Goal: Communication & Community: Participate in discussion

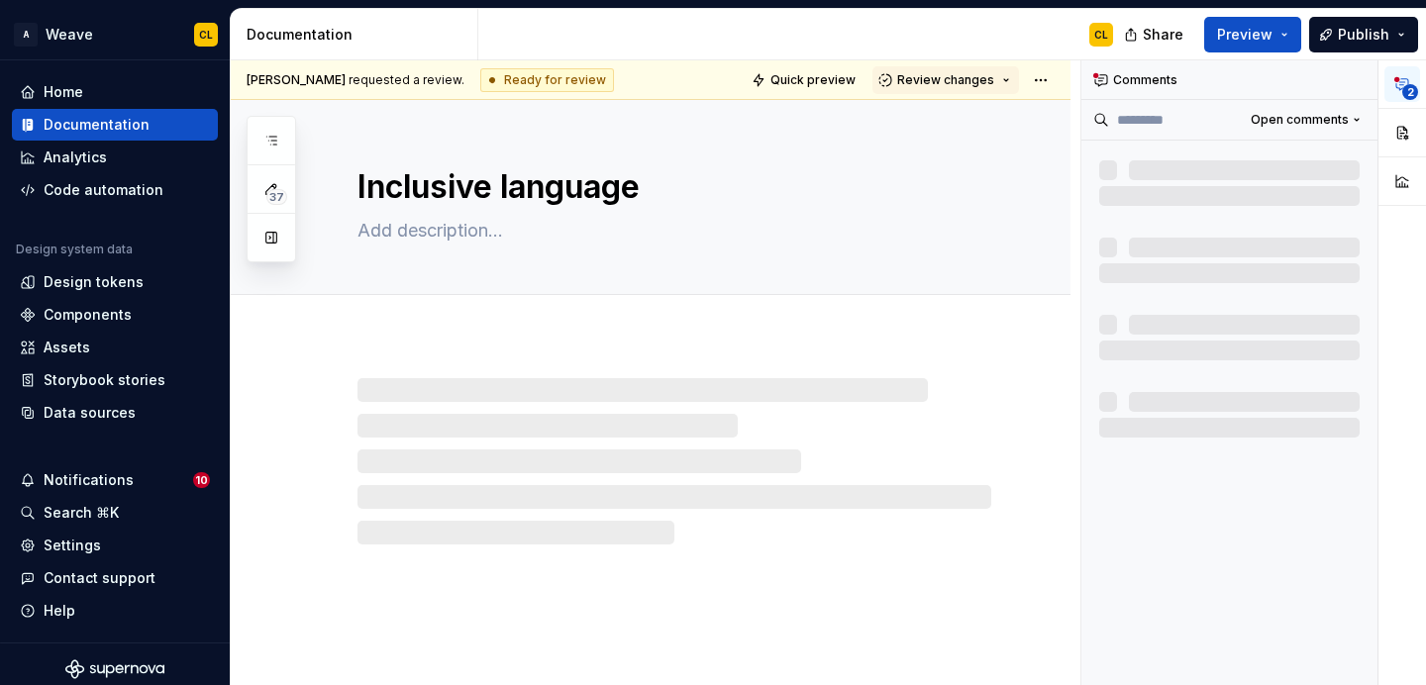
type textarea "*"
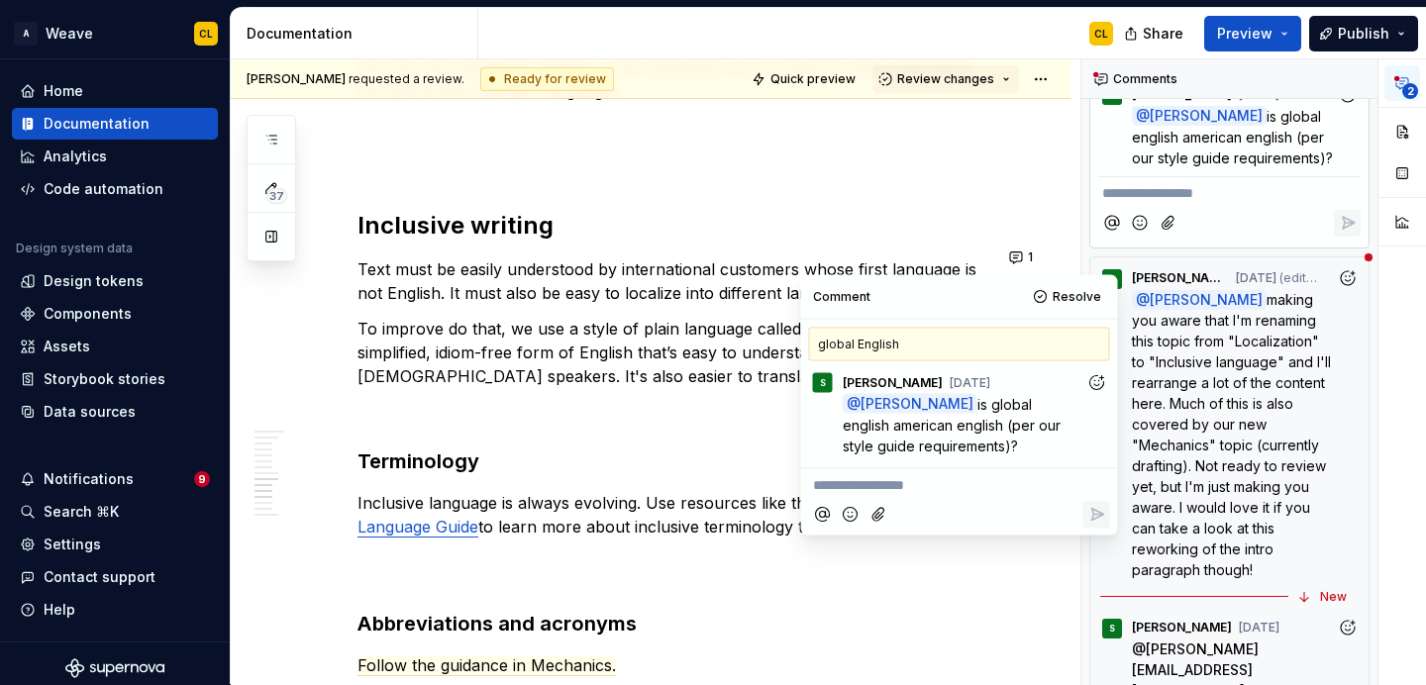
scroll to position [548, 0]
click at [886, 492] on p "**********" at bounding box center [959, 485] width 293 height 21
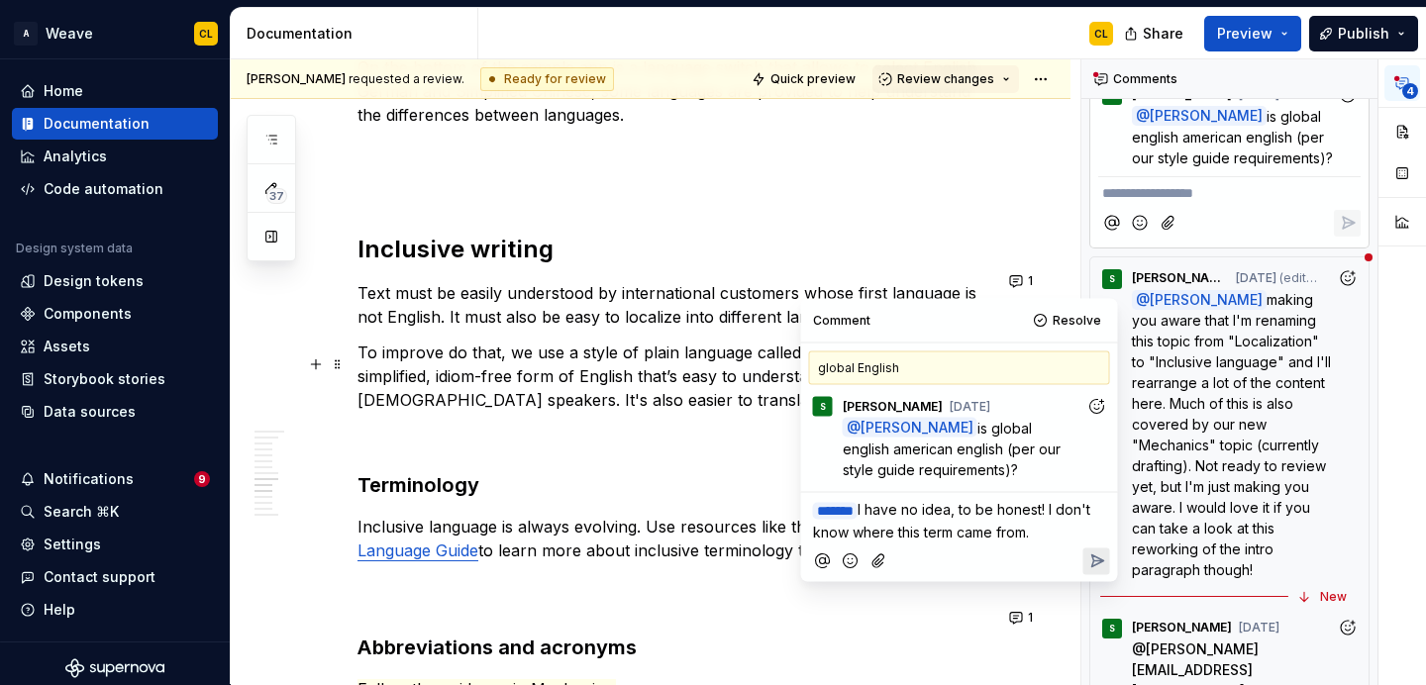
scroll to position [3785, 0]
click at [1092, 563] on icon "Reply" at bounding box center [1096, 563] width 20 height 20
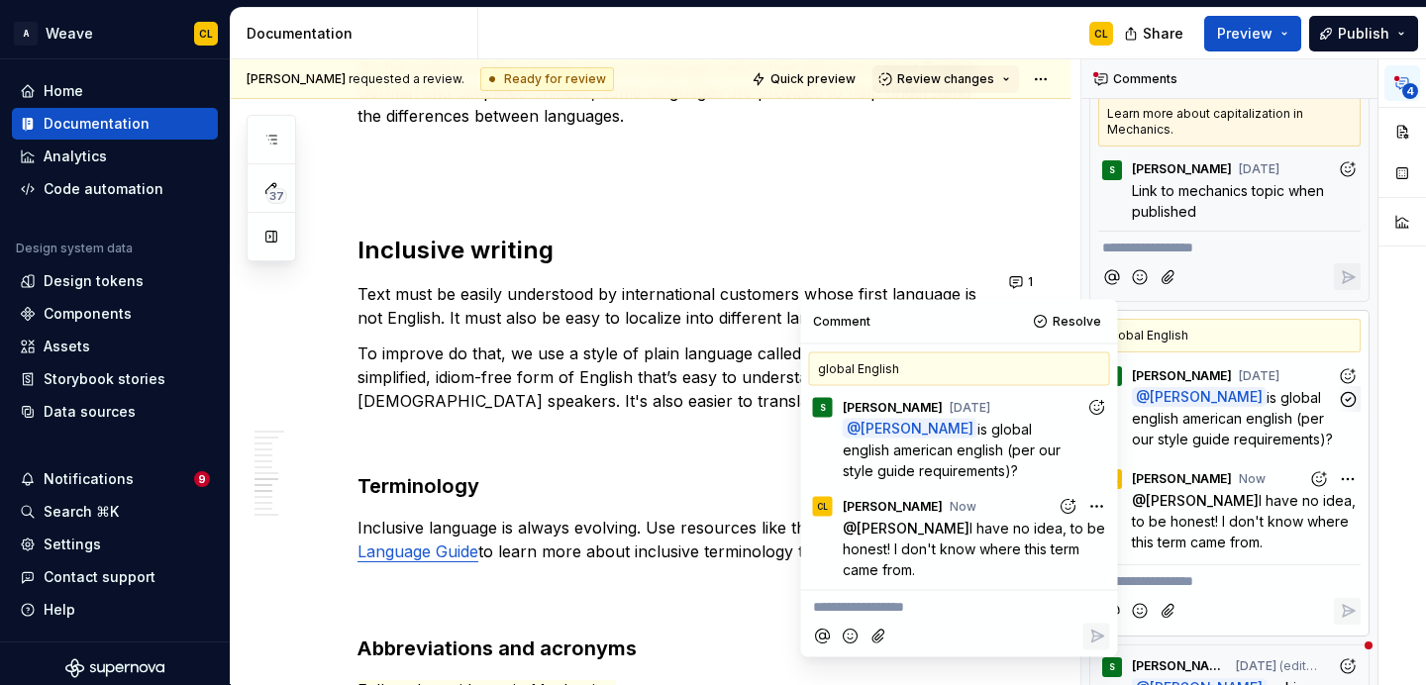
scroll to position [0, 0]
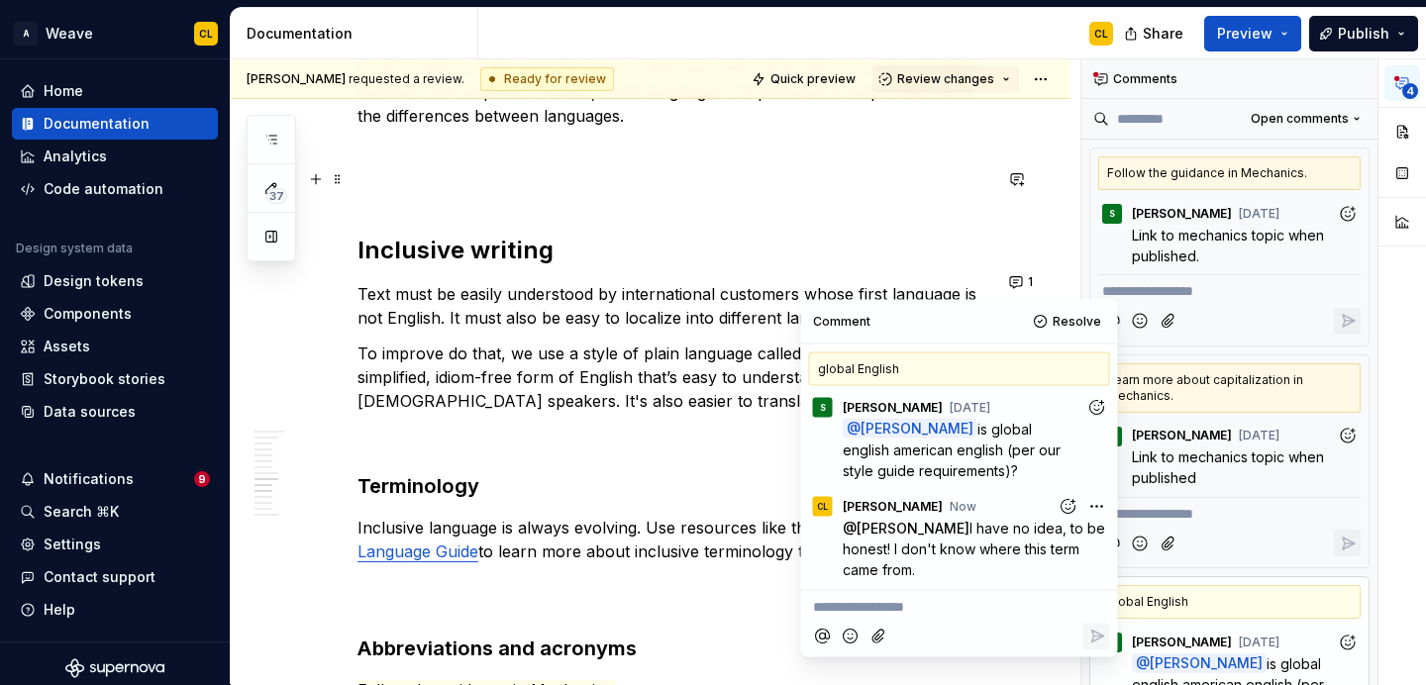
click at [948, 235] on h2 "Inclusive writing" at bounding box center [674, 251] width 634 height 32
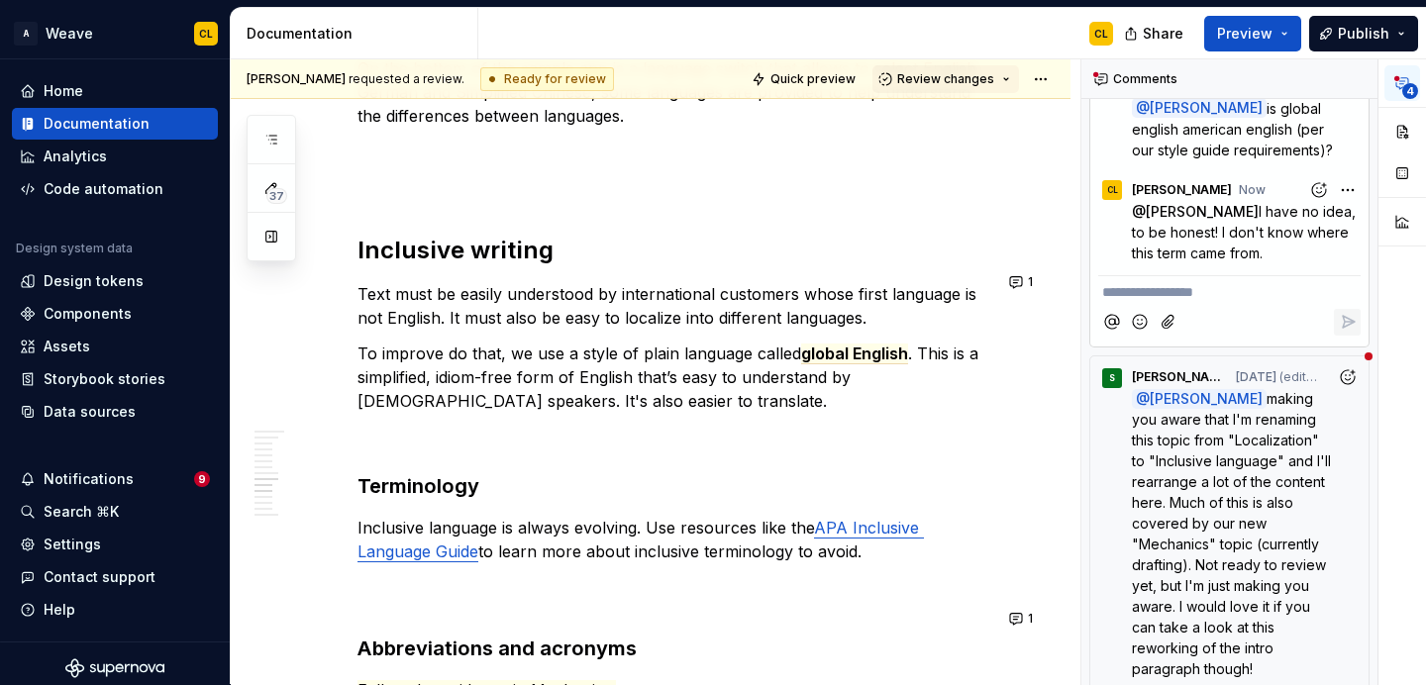
scroll to position [648, 0]
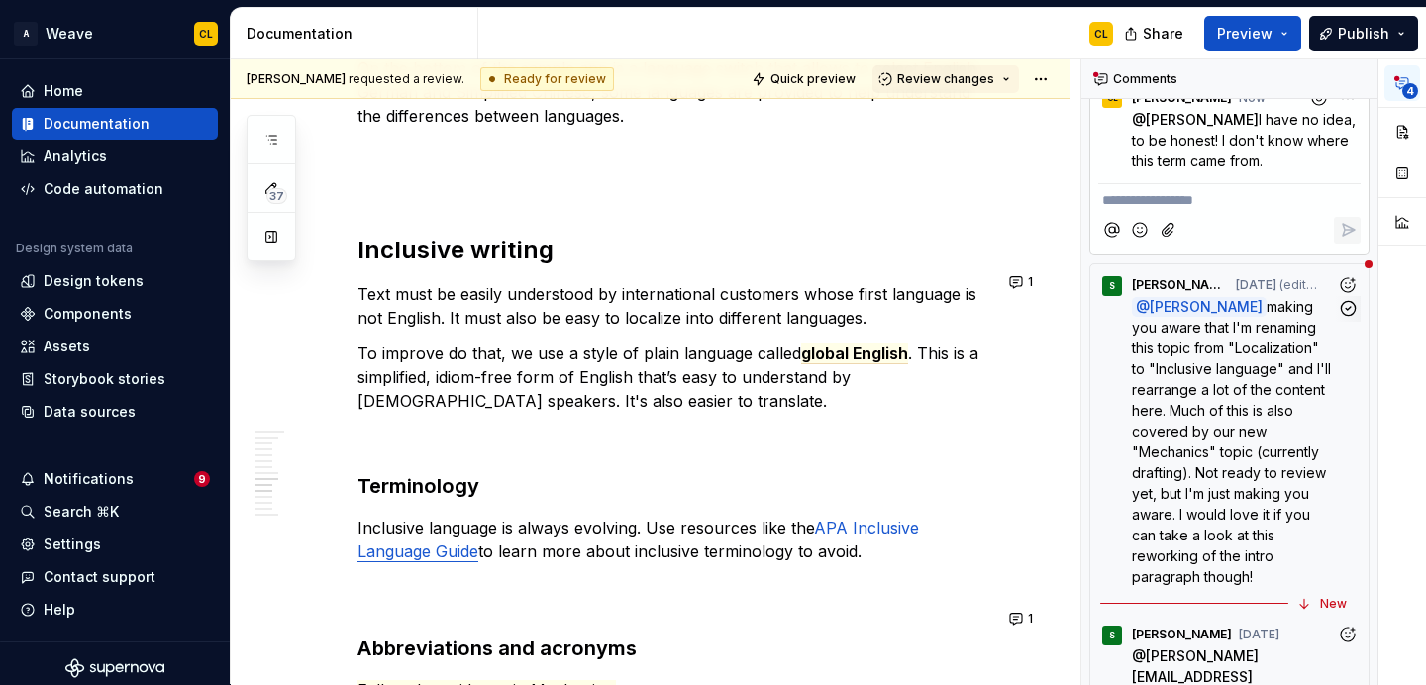
click at [1267, 436] on p "@ Christine Lee making you aware that I'm renaming this topic from "Localizatio…" at bounding box center [1234, 441] width 205 height 291
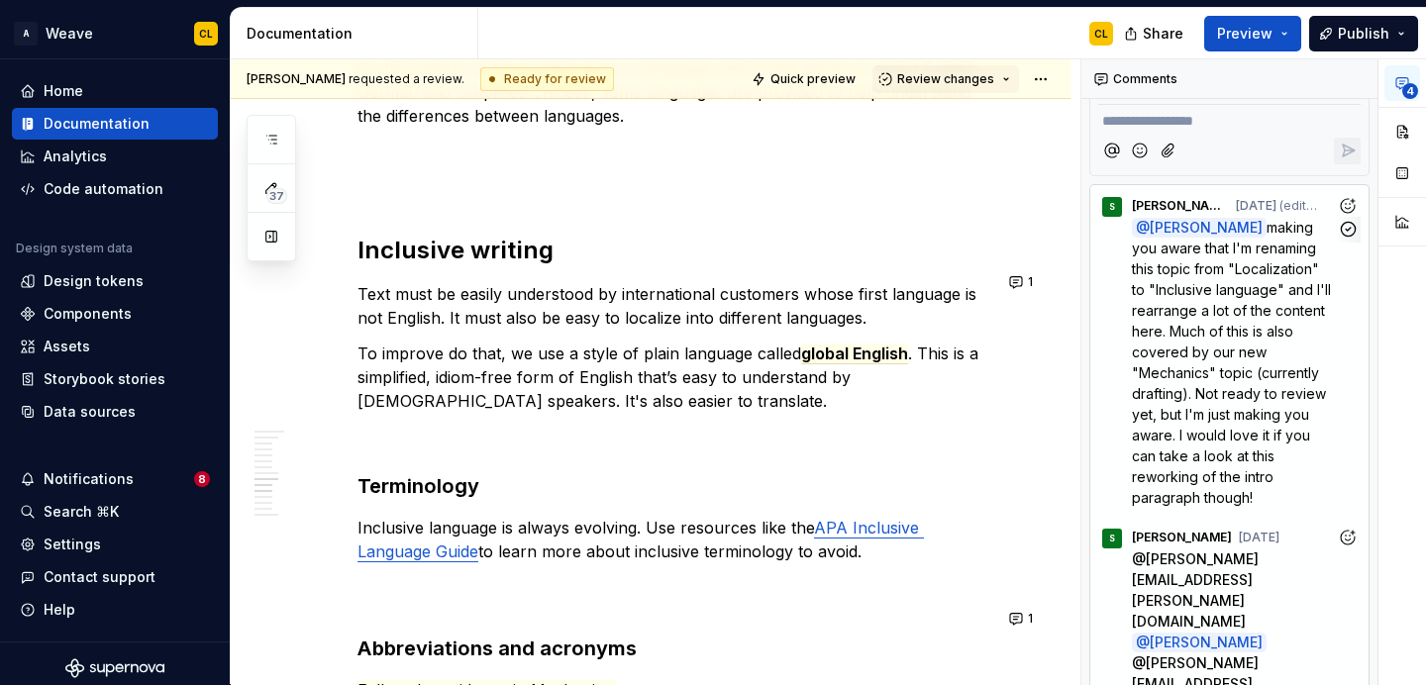
scroll to position [807, 0]
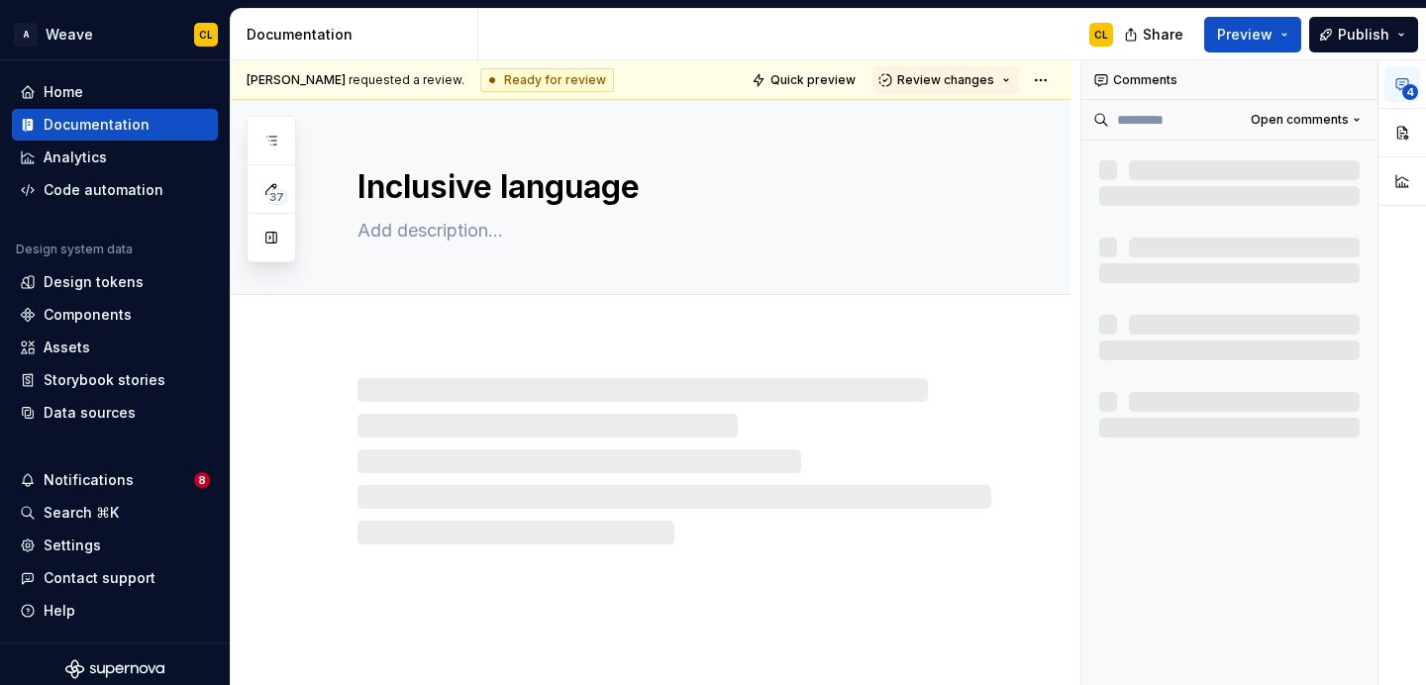
type textarea "*"
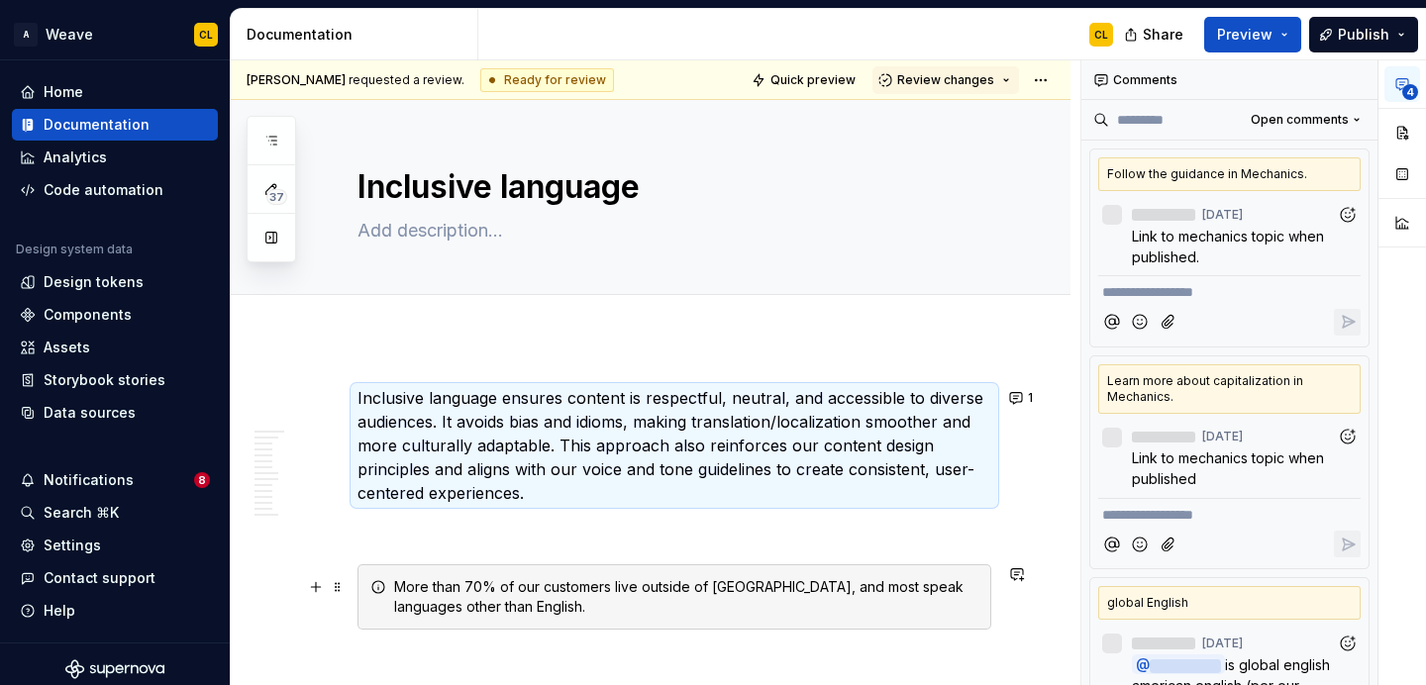
scroll to position [1, 0]
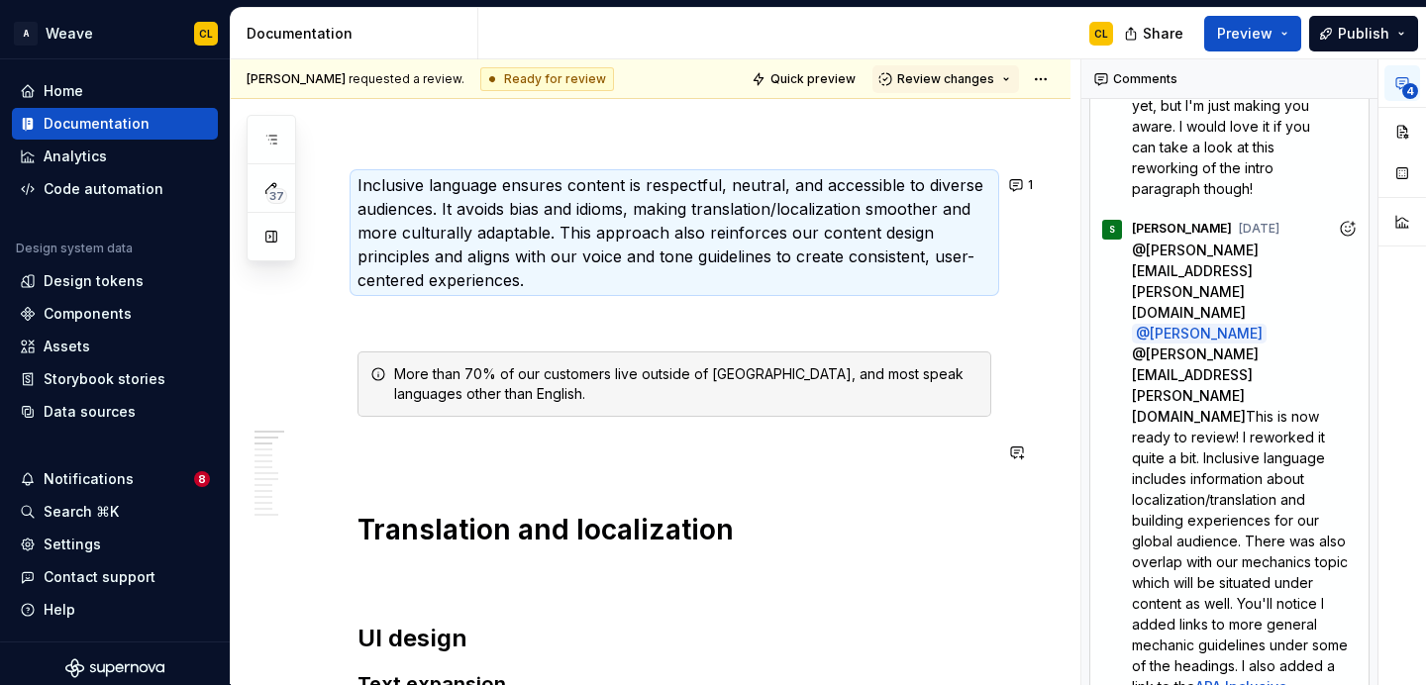
scroll to position [218, 0]
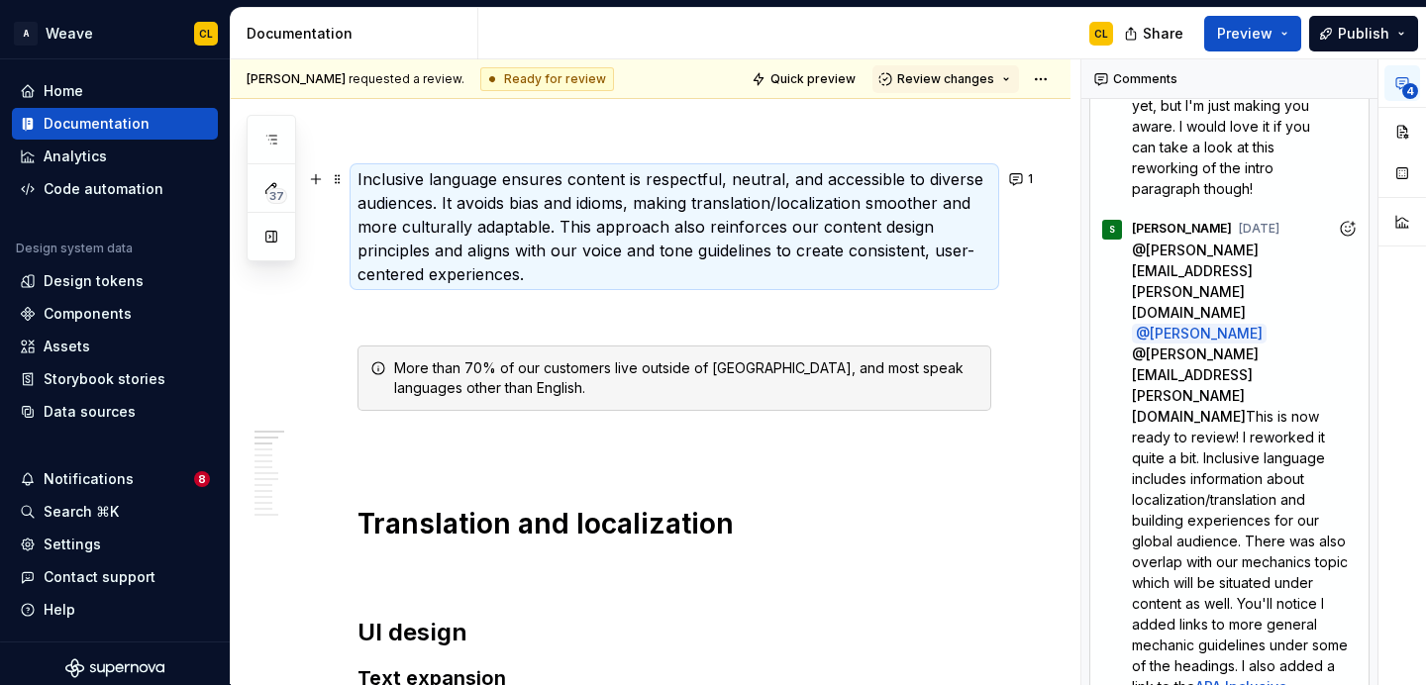
click at [678, 239] on p "Inclusive language ensures content is respectful, neutral, and accessible to di…" at bounding box center [674, 226] width 634 height 119
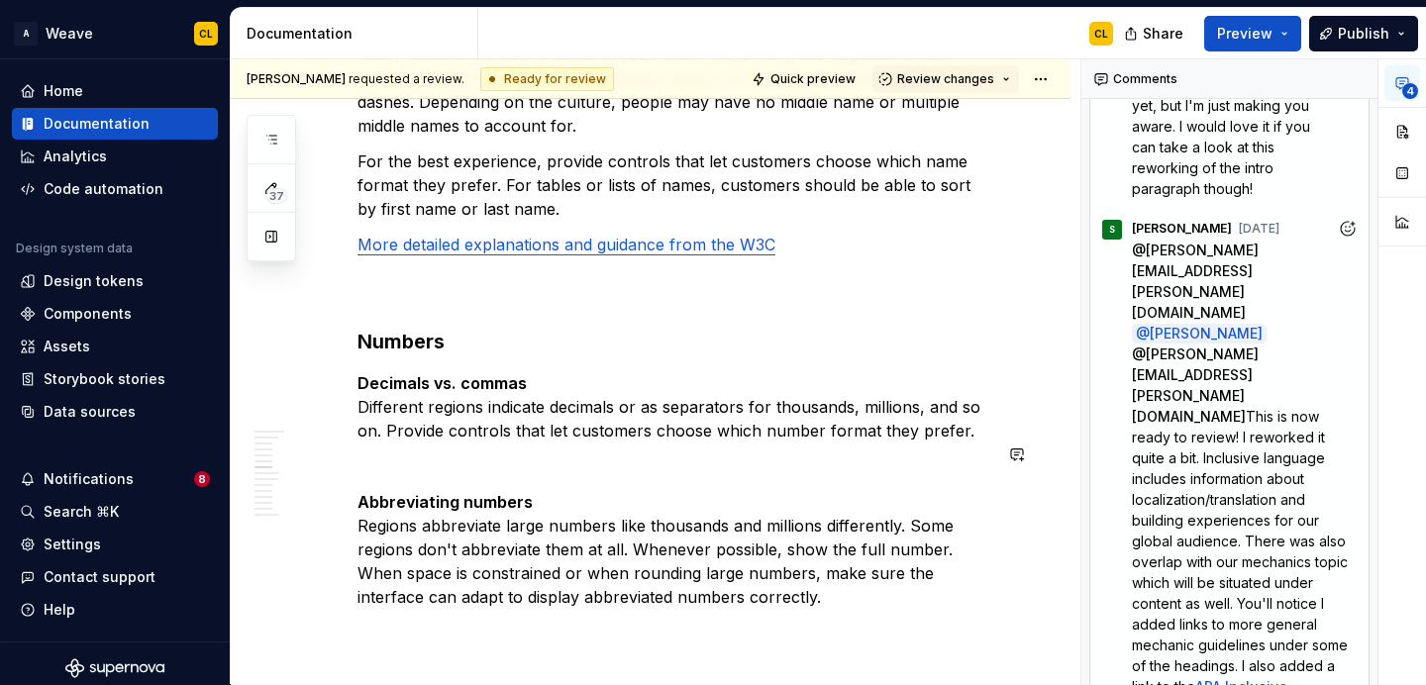
scroll to position [2573, 0]
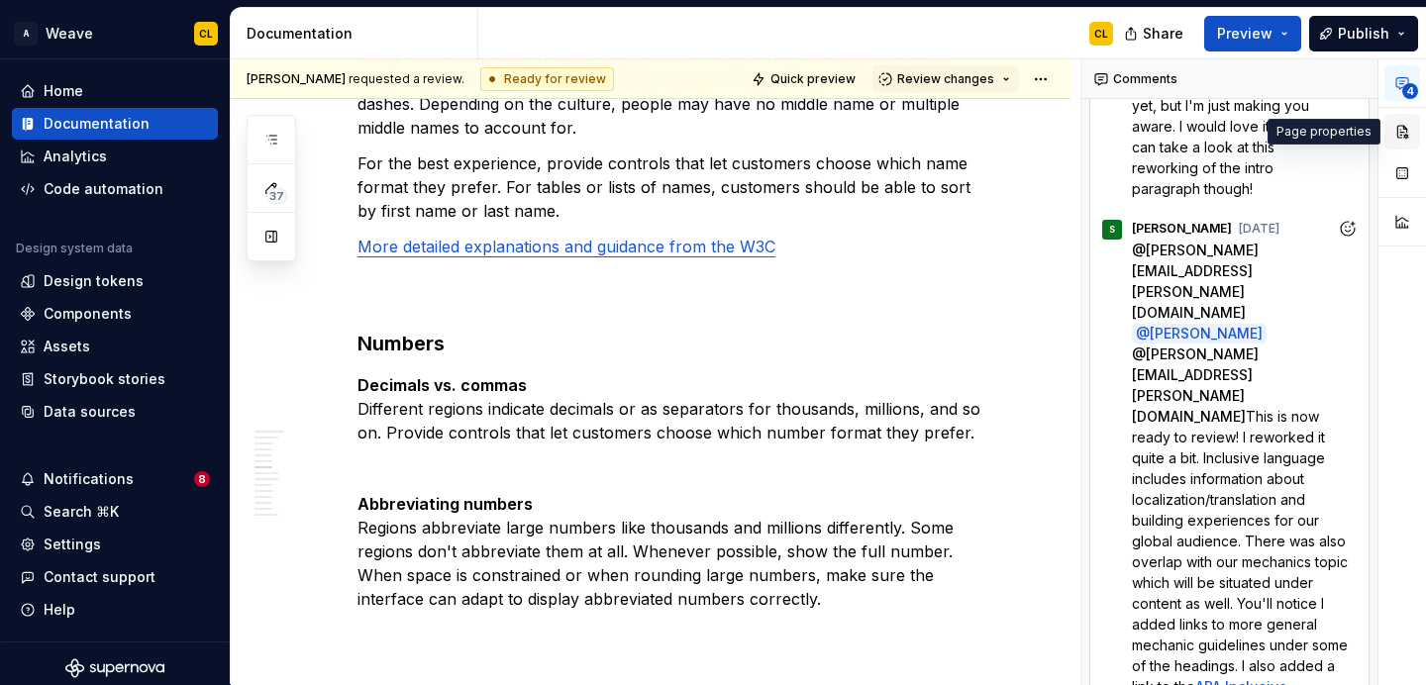
click at [1404, 119] on button "button" at bounding box center [1402, 132] width 36 height 36
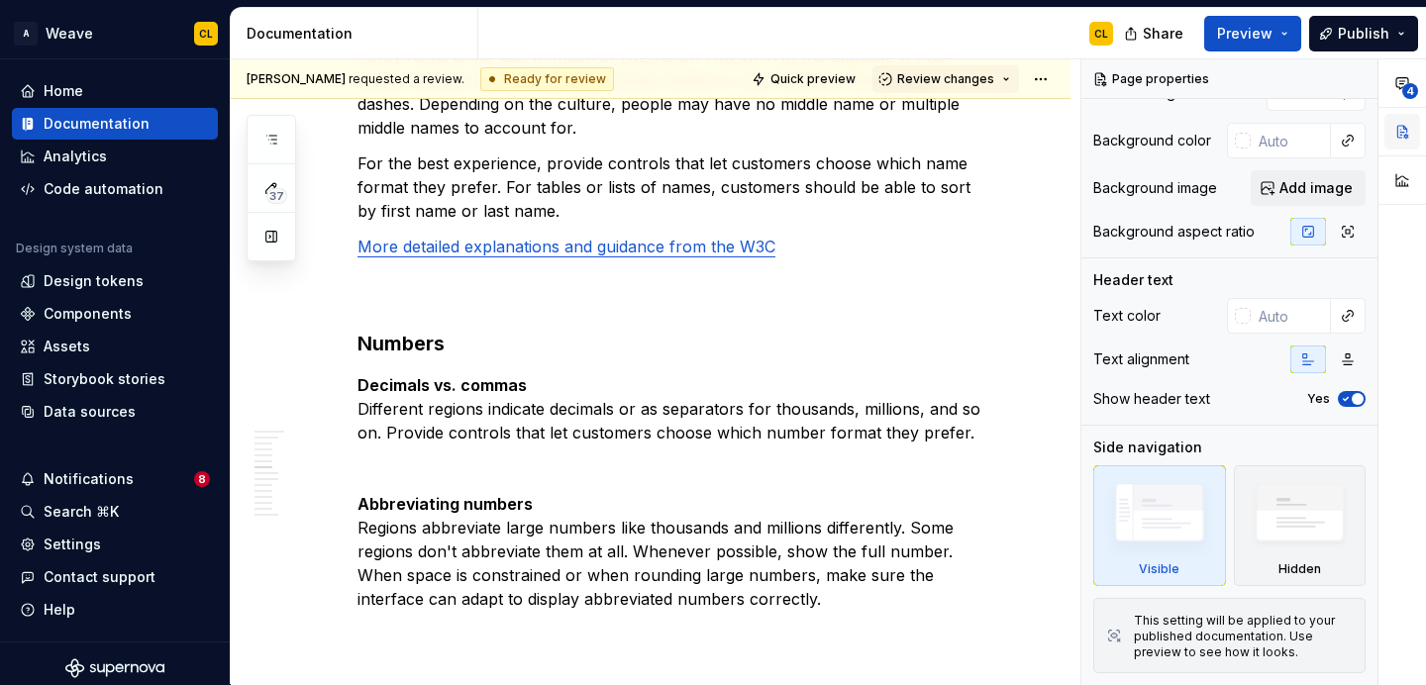
scroll to position [63, 0]
click at [1405, 175] on button "button" at bounding box center [1402, 180] width 36 height 36
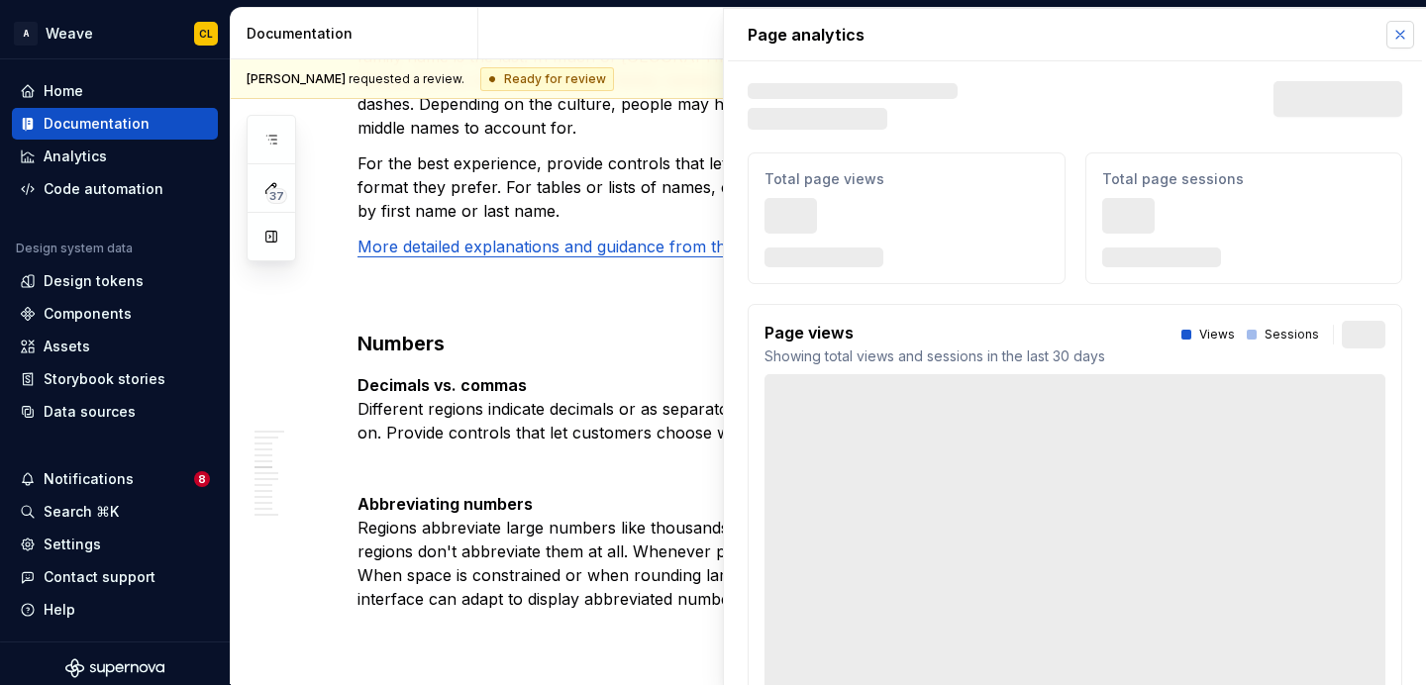
click at [1392, 36] on button "button" at bounding box center [1400, 35] width 28 height 28
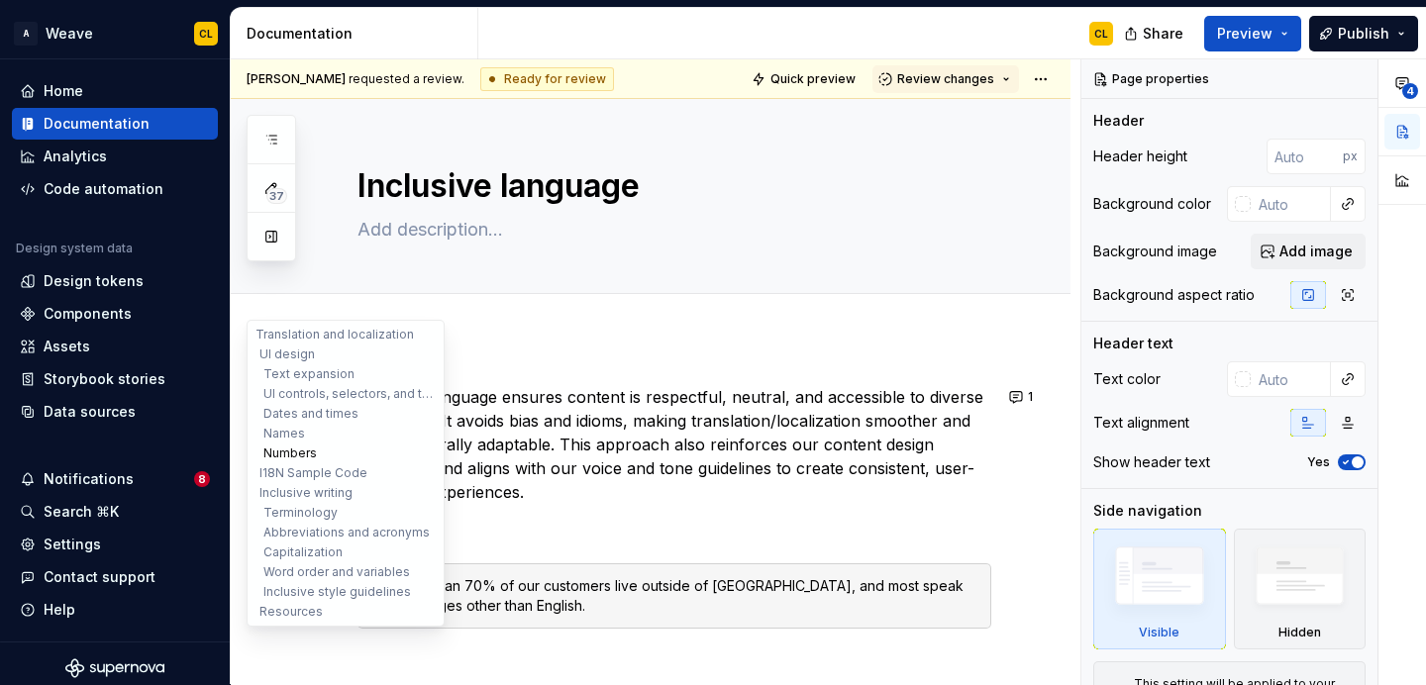
click at [287, 455] on button "Numbers" at bounding box center [346, 454] width 188 height 20
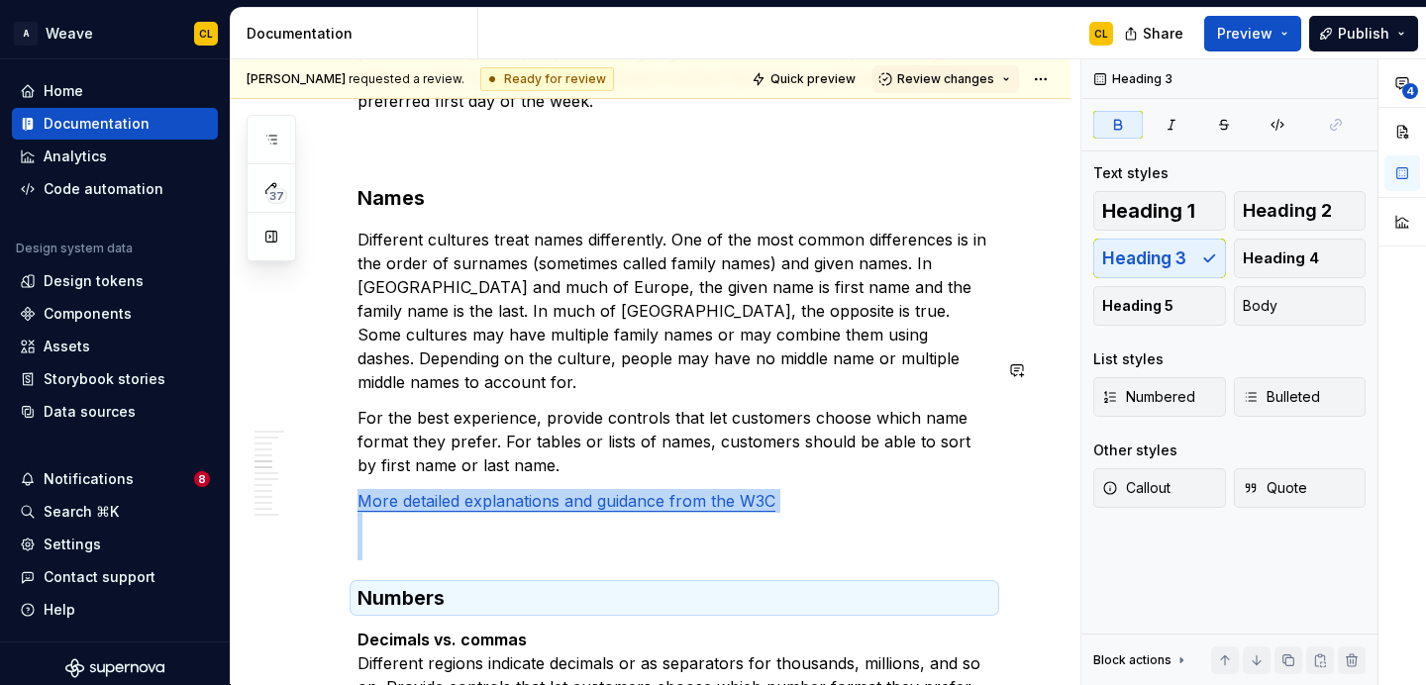
scroll to position [2320, 0]
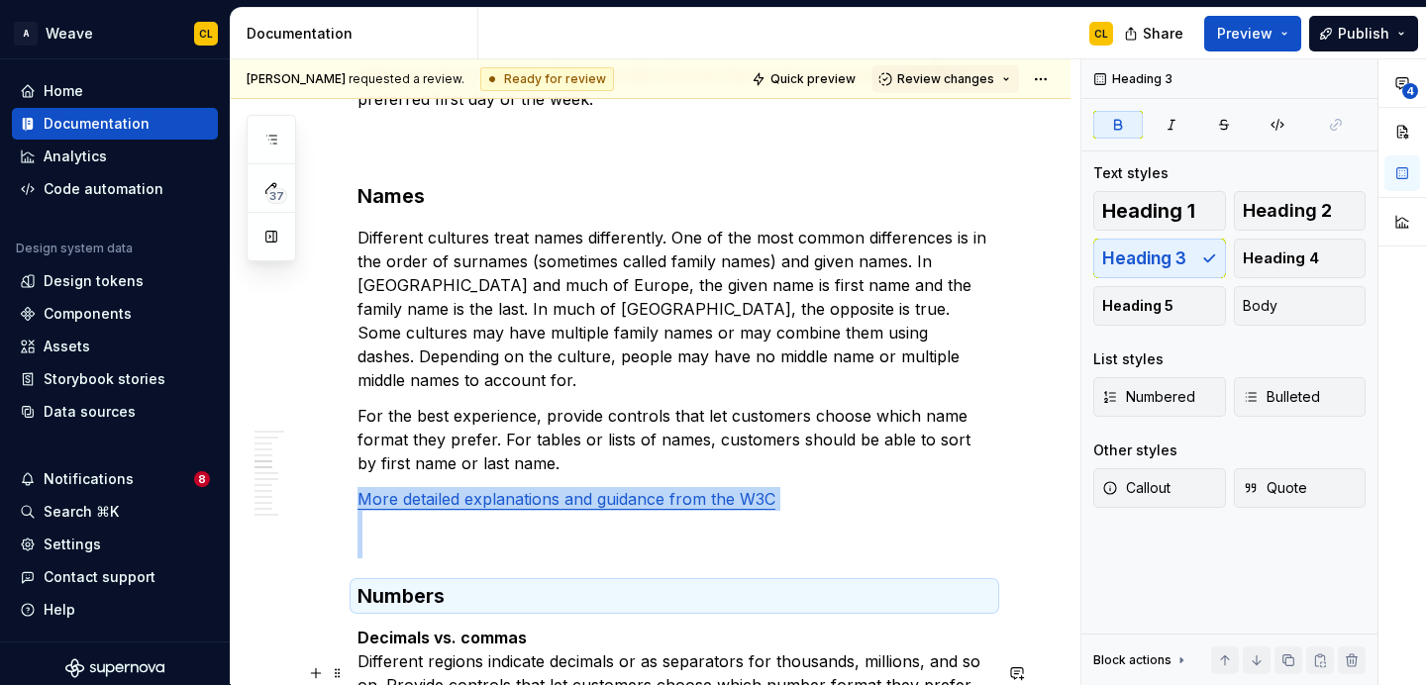
type textarea "*"
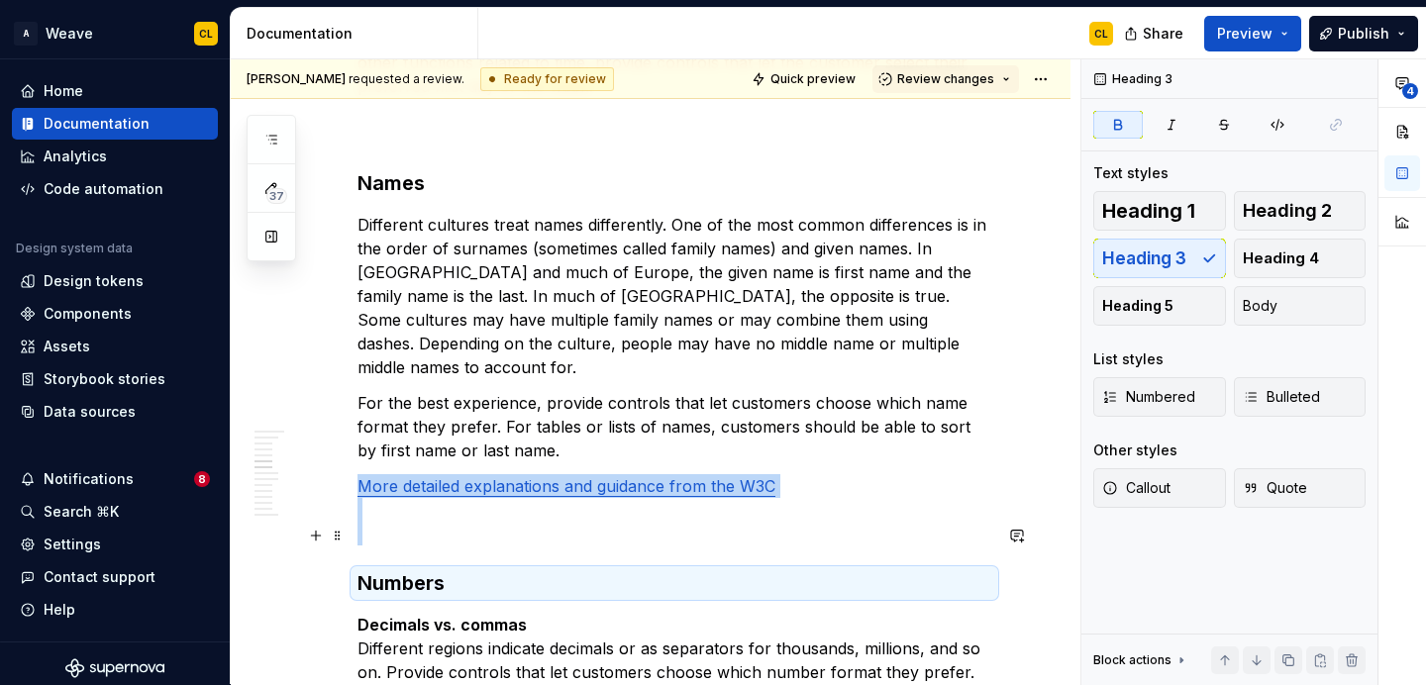
scroll to position [2338, 0]
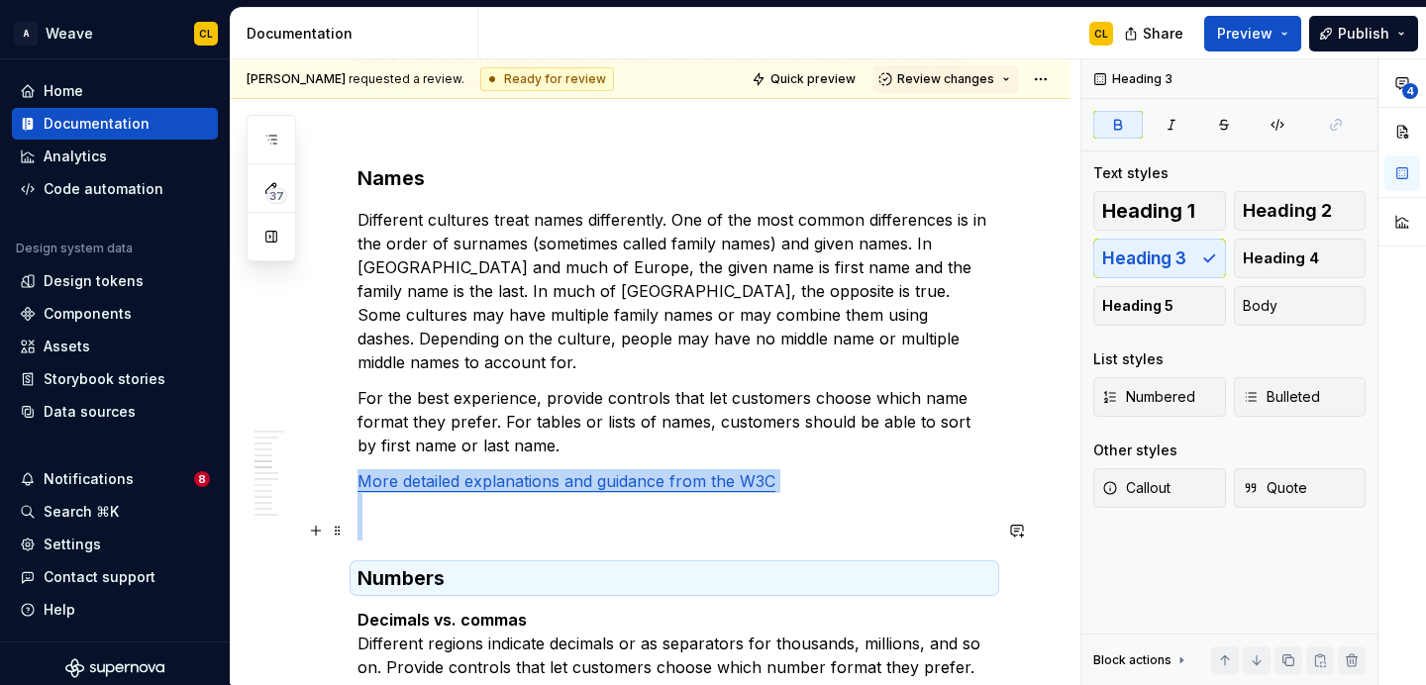
click at [922, 564] on h3 "Numbers" at bounding box center [674, 578] width 634 height 28
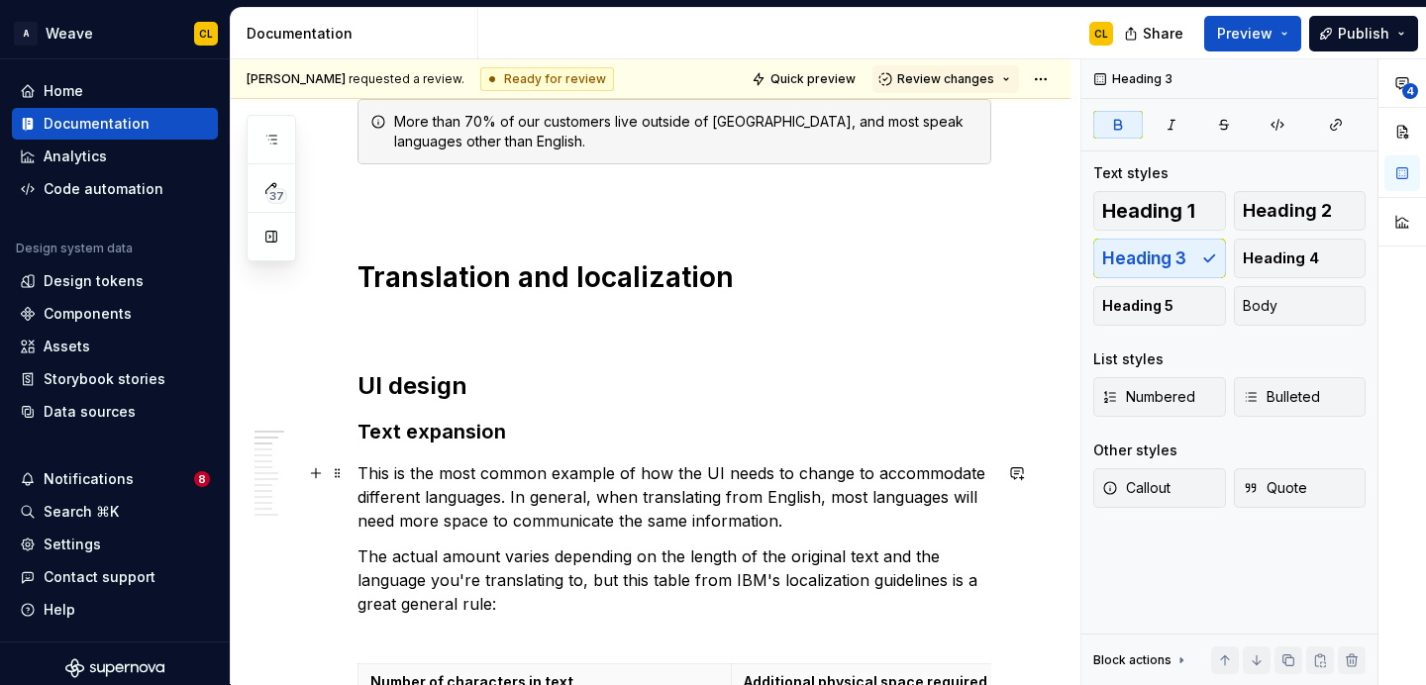
scroll to position [459, 0]
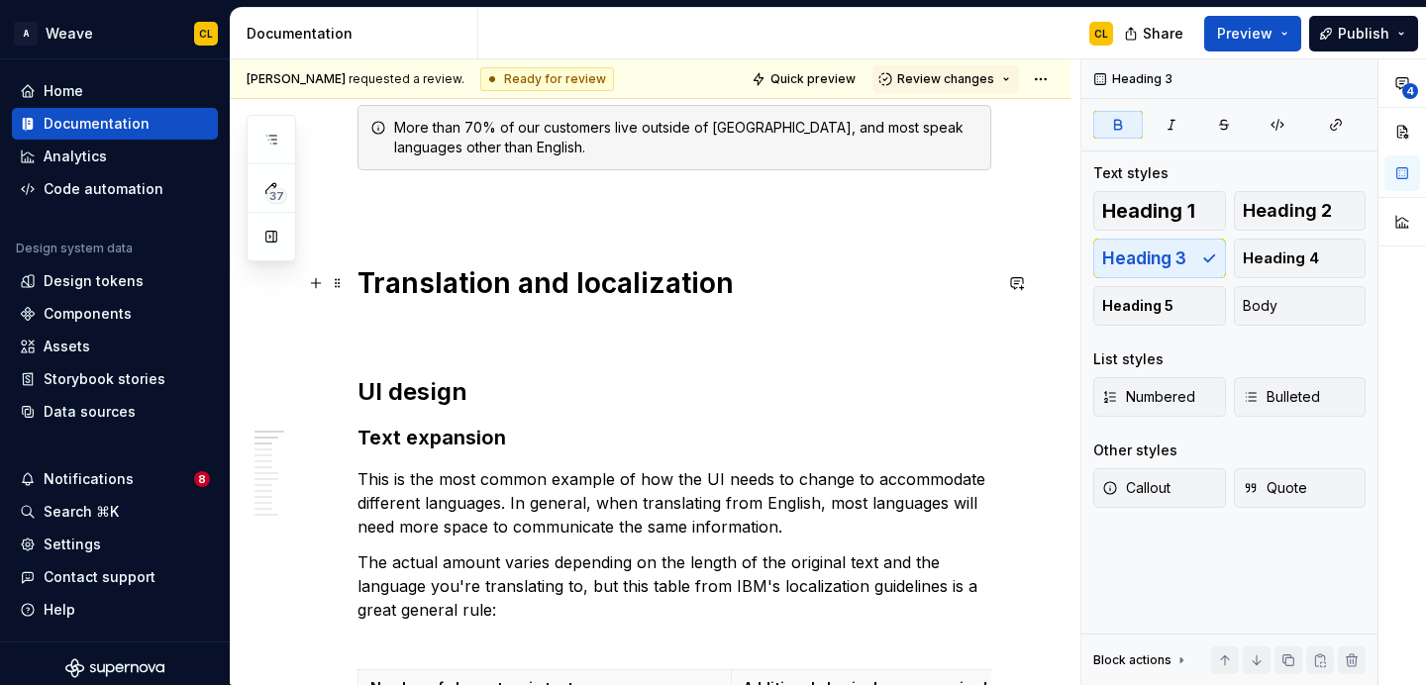
click at [587, 285] on h1 "Translation and localization" at bounding box center [674, 283] width 634 height 36
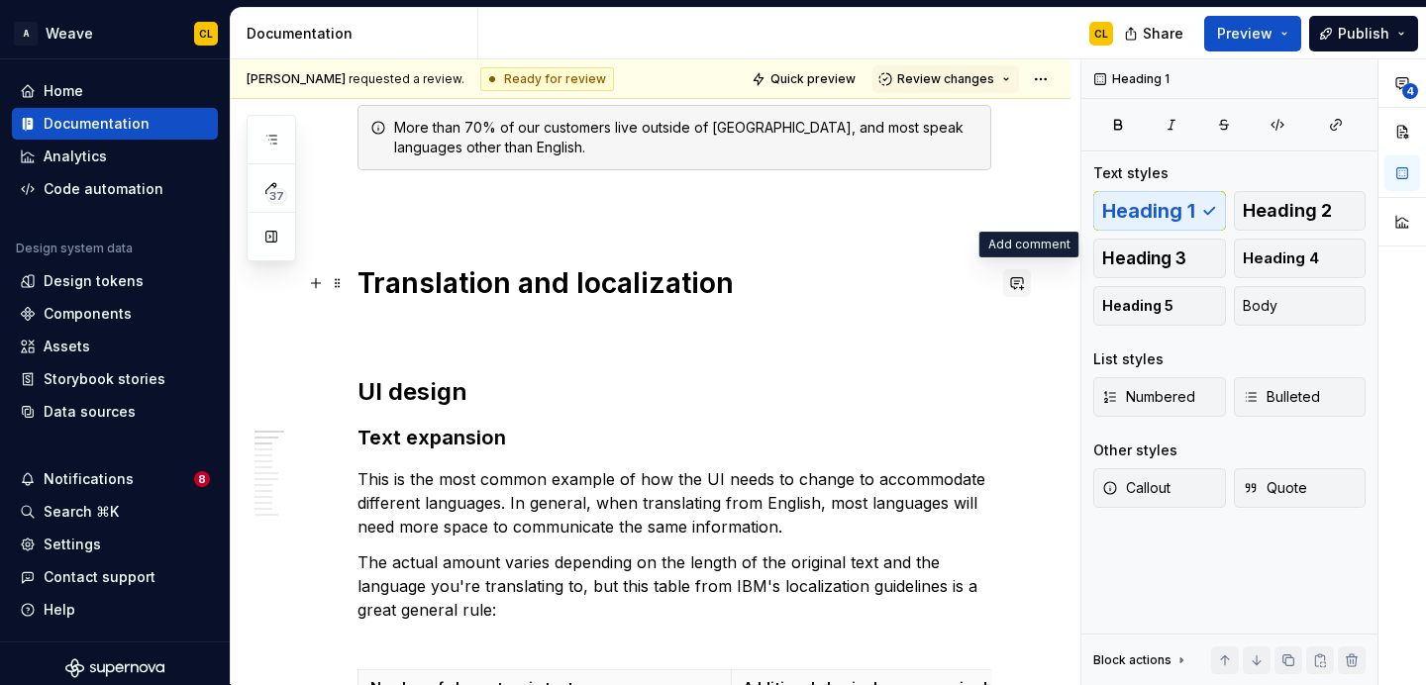
click at [1026, 285] on button "button" at bounding box center [1017, 283] width 28 height 28
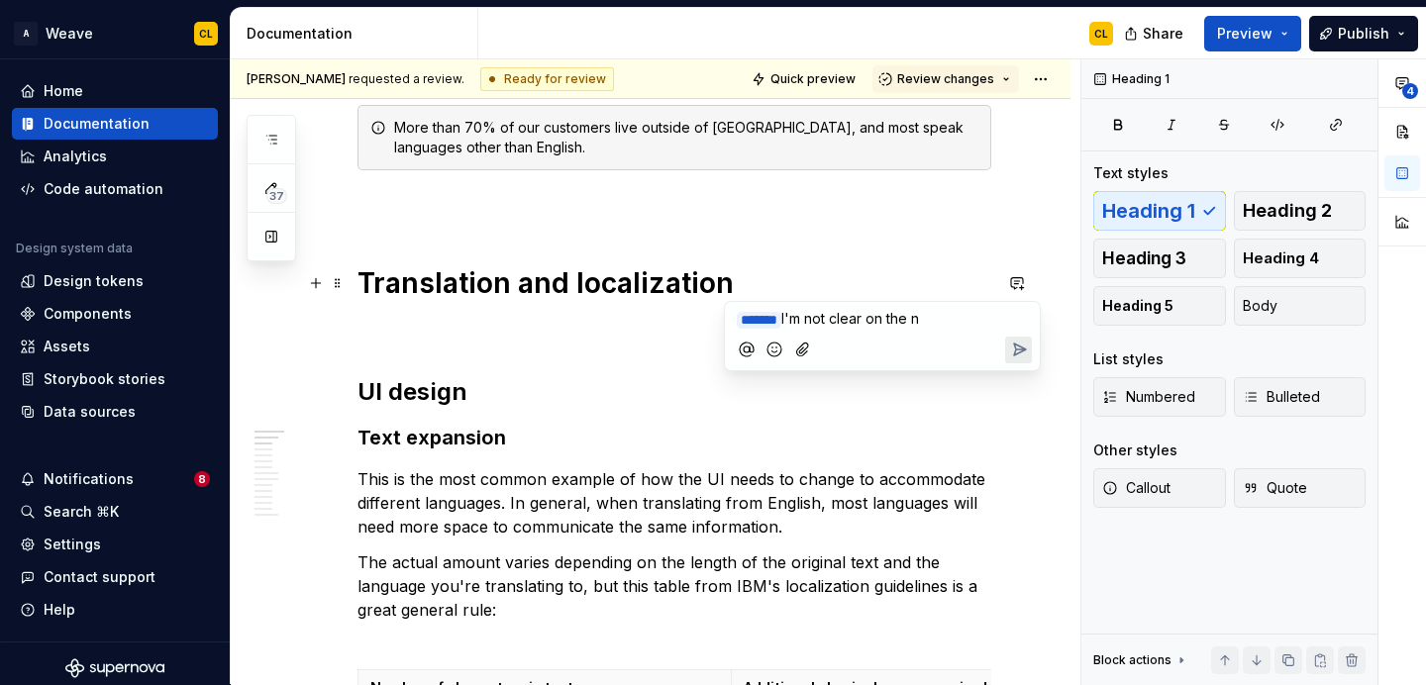
drag, startPoint x: 817, startPoint y: 319, endPoint x: 965, endPoint y: 329, distance: 147.9
click at [965, 329] on div "﻿ * ****** ﻿ I'm not clear on the n" at bounding box center [882, 336] width 299 height 68
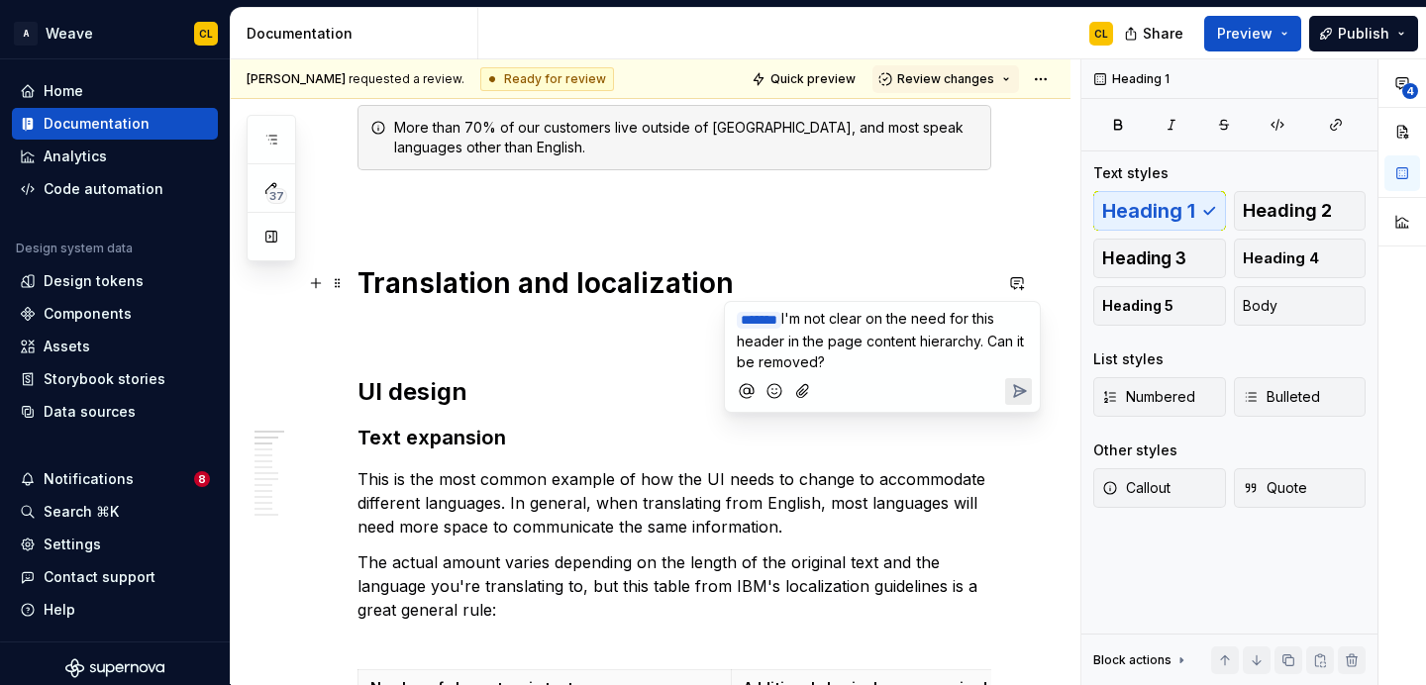
click at [978, 343] on span "I'm not clear on the need for this header in the page content hierarchy. Can it…" at bounding box center [882, 340] width 291 height 60
click at [772, 364] on span "I'm not clear on the need for this header in the page content hierarchy, since …" at bounding box center [882, 340] width 290 height 60
click at [855, 361] on span "I'm not clear on the need for this header in the page content hierarchy, since …" at bounding box center [882, 340] width 290 height 60
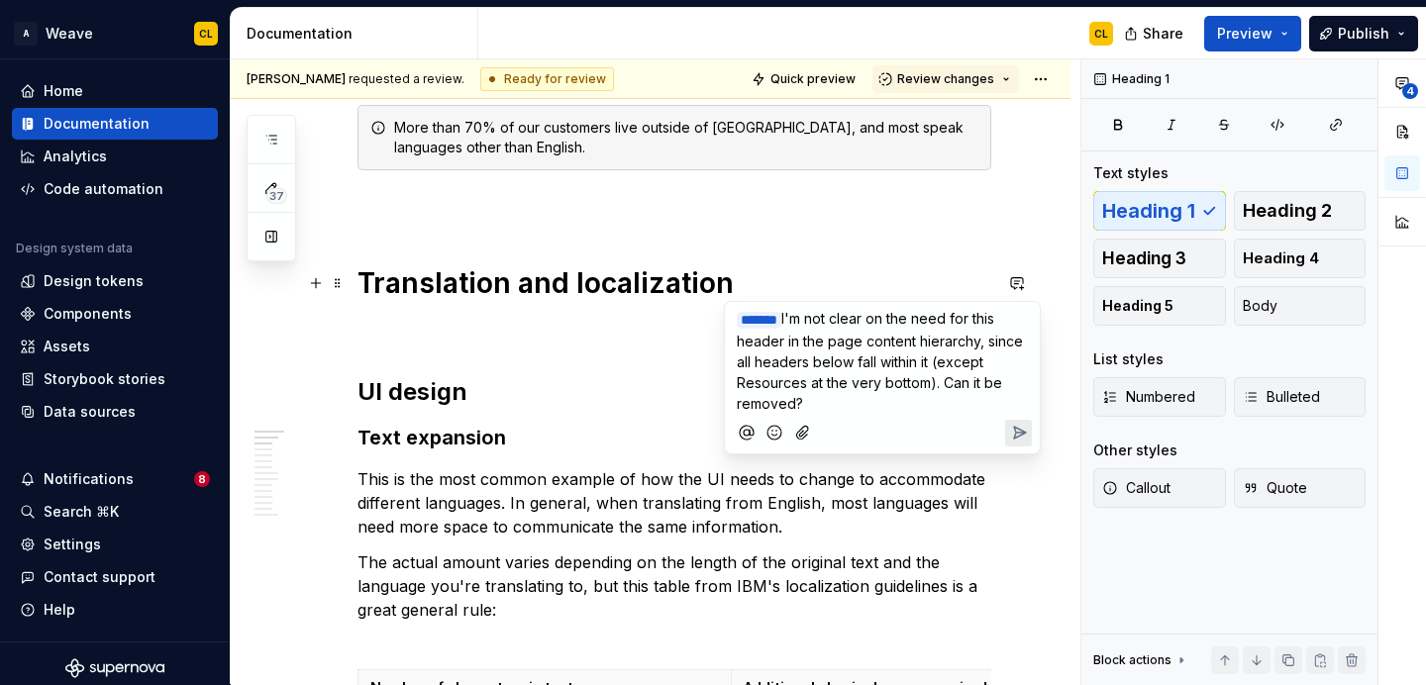
drag, startPoint x: 828, startPoint y: 347, endPoint x: 845, endPoint y: 347, distance: 16.8
click at [828, 347] on span "I'm not clear on the need for this header in the page content hierarchy, since …" at bounding box center [882, 361] width 290 height 102
click at [871, 346] on span "I'm not clear on the need for this header in the page content hierarchy, since …" at bounding box center [882, 361] width 290 height 102
click at [844, 339] on span "I'm not clear on the need for this header in the page hierarchy, since all head…" at bounding box center [871, 361] width 269 height 102
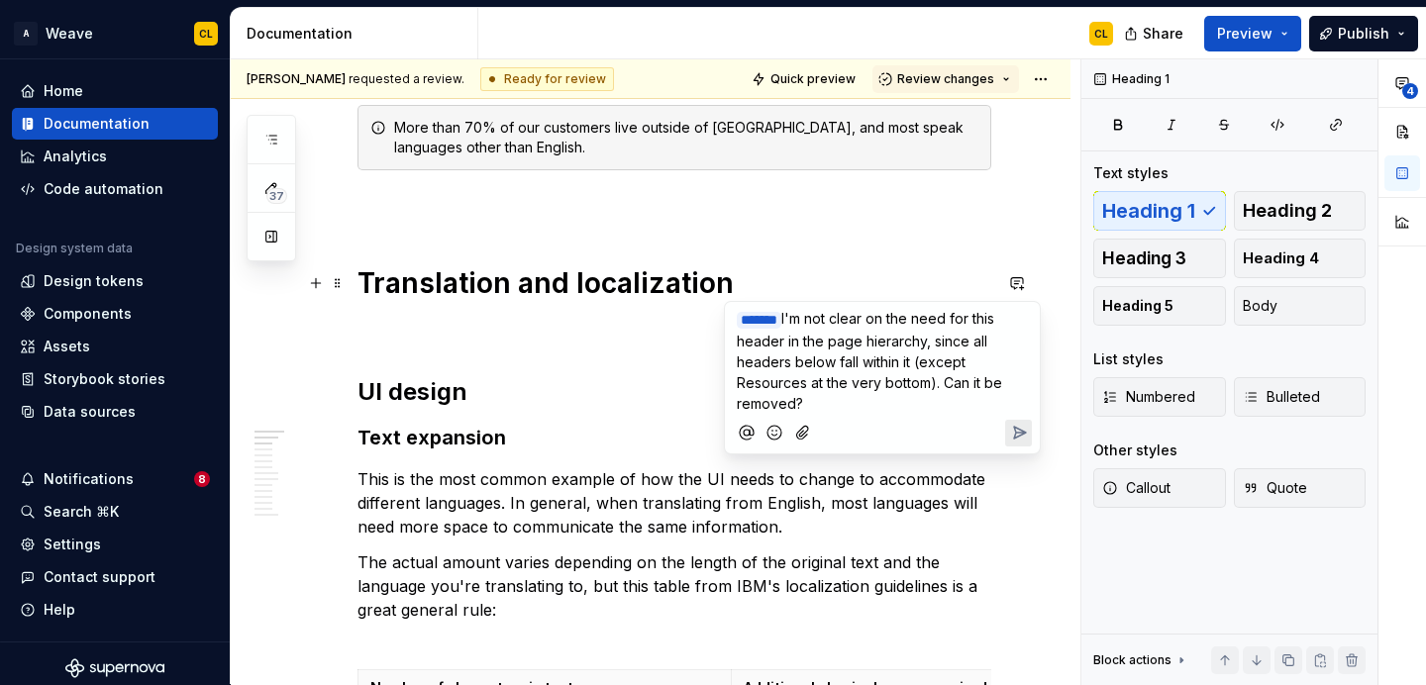
click at [844, 339] on span "I'm not clear on the need for this header in the page hierarchy, since all head…" at bounding box center [871, 361] width 269 height 102
click at [817, 370] on p "﻿ * ****** ﻿ I'm not clear on the need for this header in the page's hierarchy,…" at bounding box center [882, 361] width 291 height 106
click at [854, 393] on p "﻿ * ****** ﻿ I'm not clear on the need for this header in the page's hierarchy,…" at bounding box center [882, 361] width 291 height 106
click at [886, 397] on p "﻿ * ****** ﻿ I'm not clear on the need for this header in the page's hierarchy,…" at bounding box center [882, 361] width 291 height 106
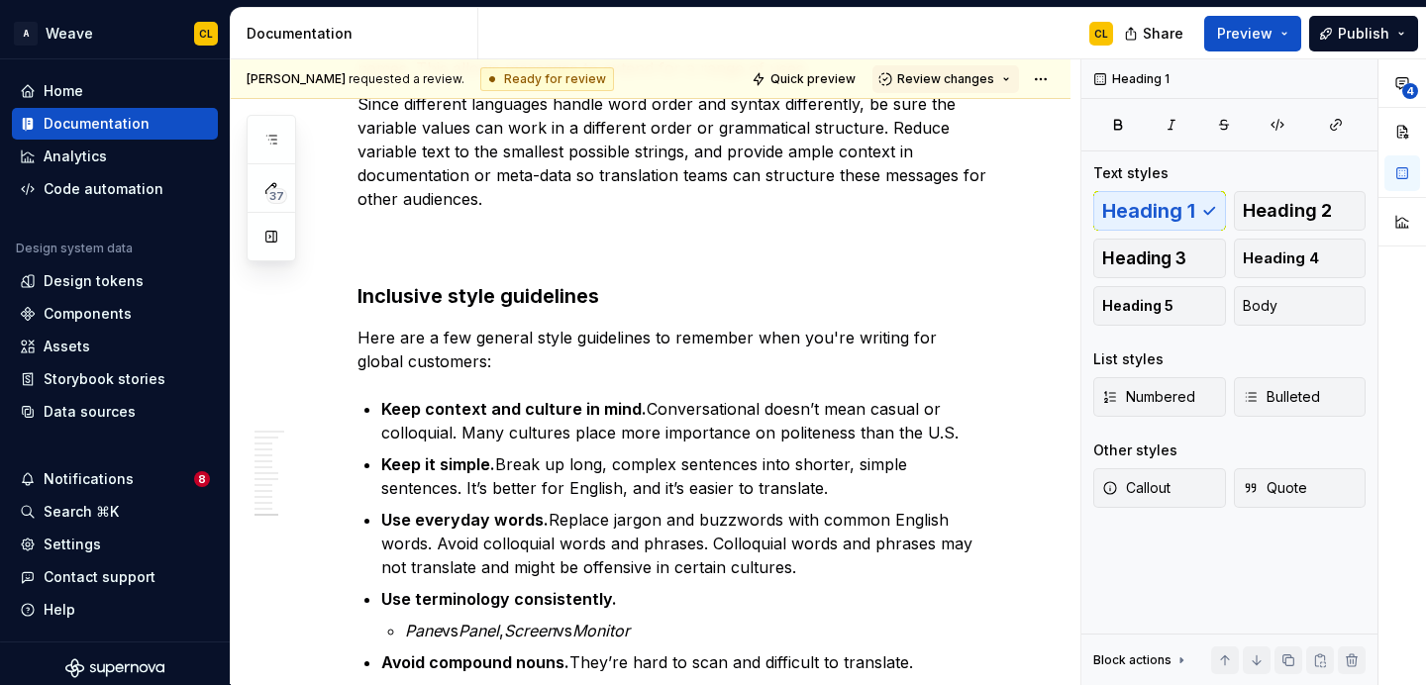
scroll to position [5334, 0]
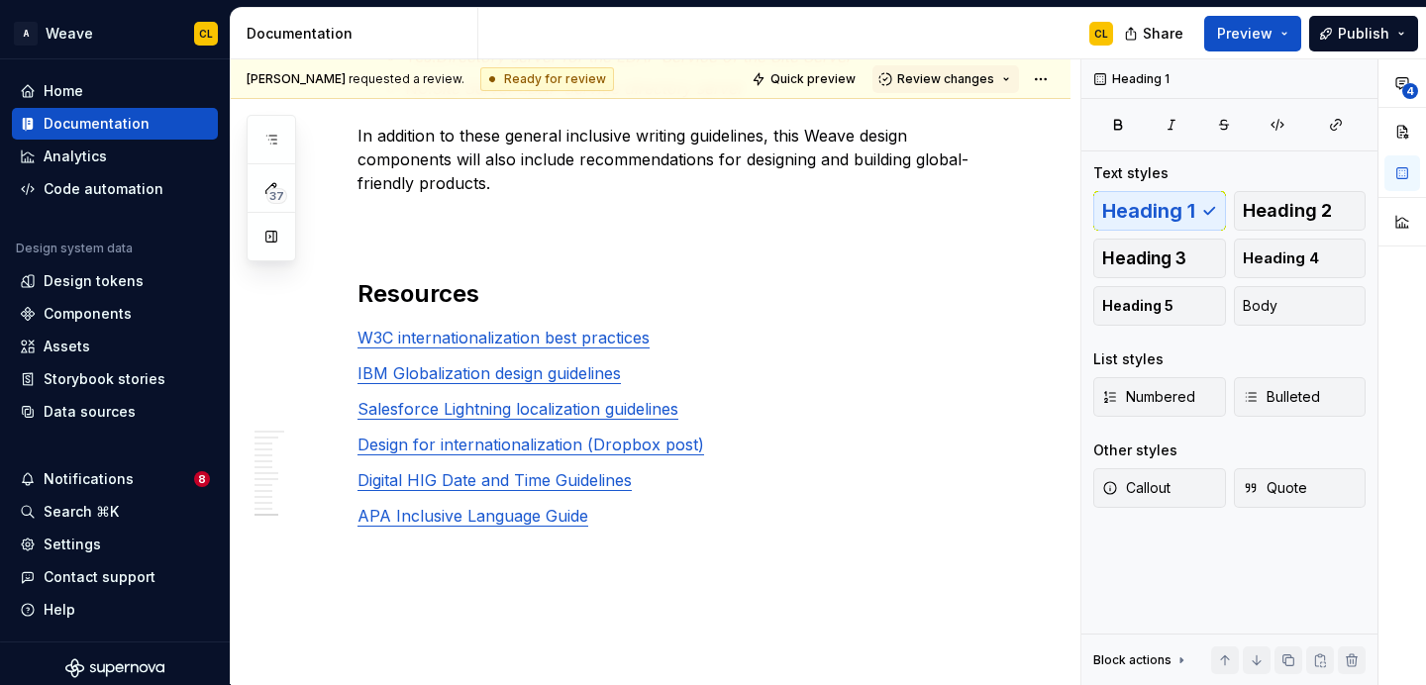
click at [454, 278] on h2 "Resources" at bounding box center [674, 294] width 634 height 32
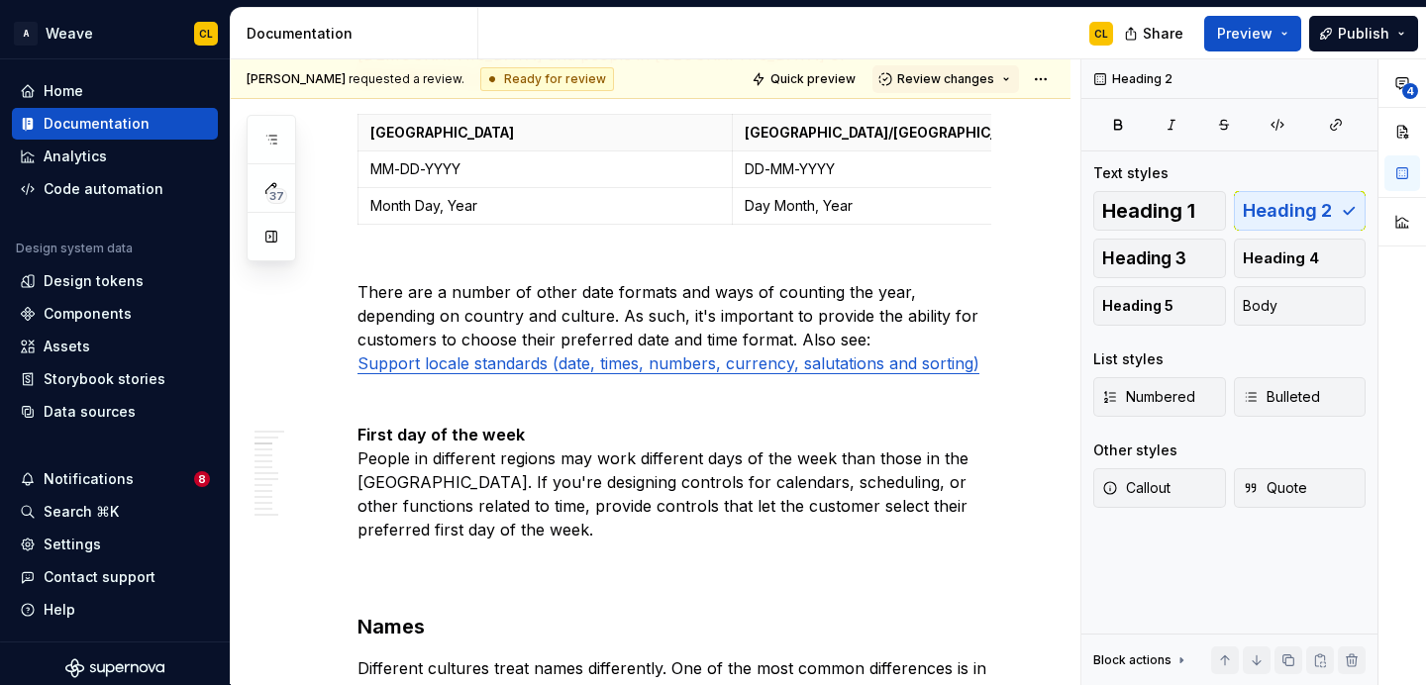
scroll to position [0, 0]
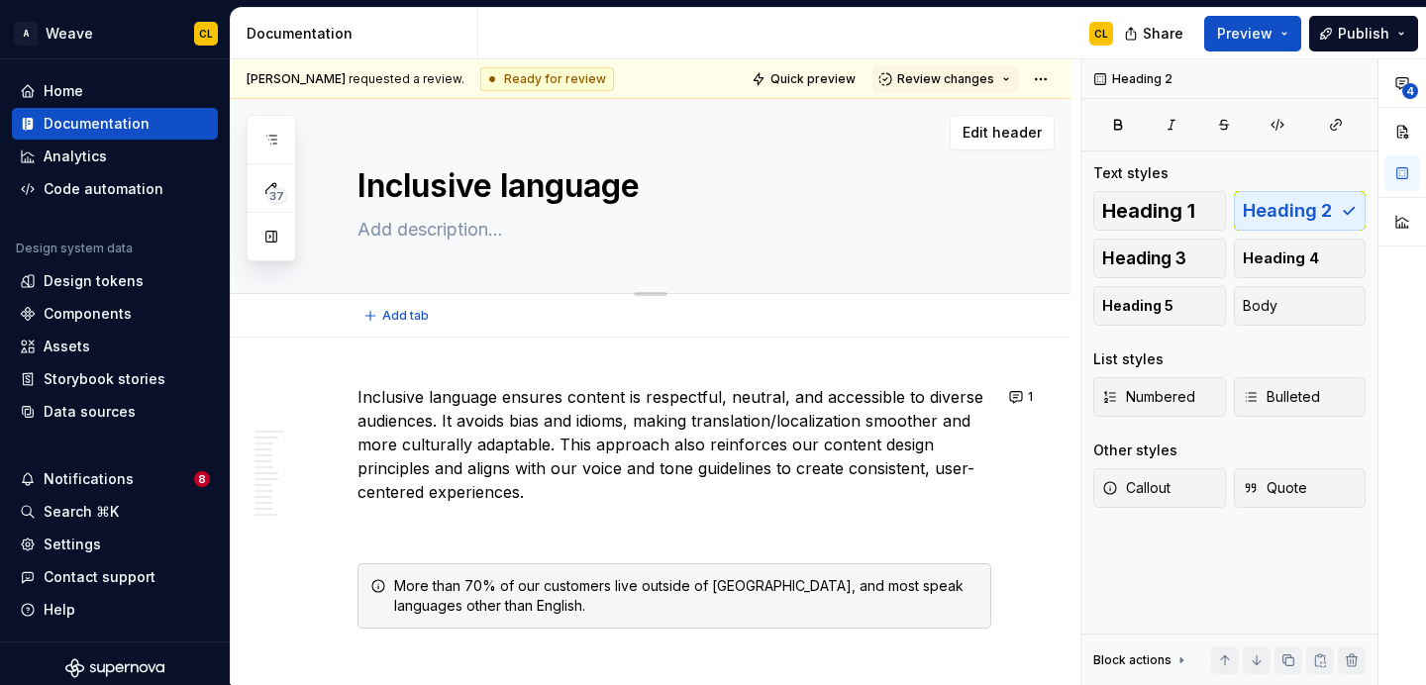
type textarea "*"
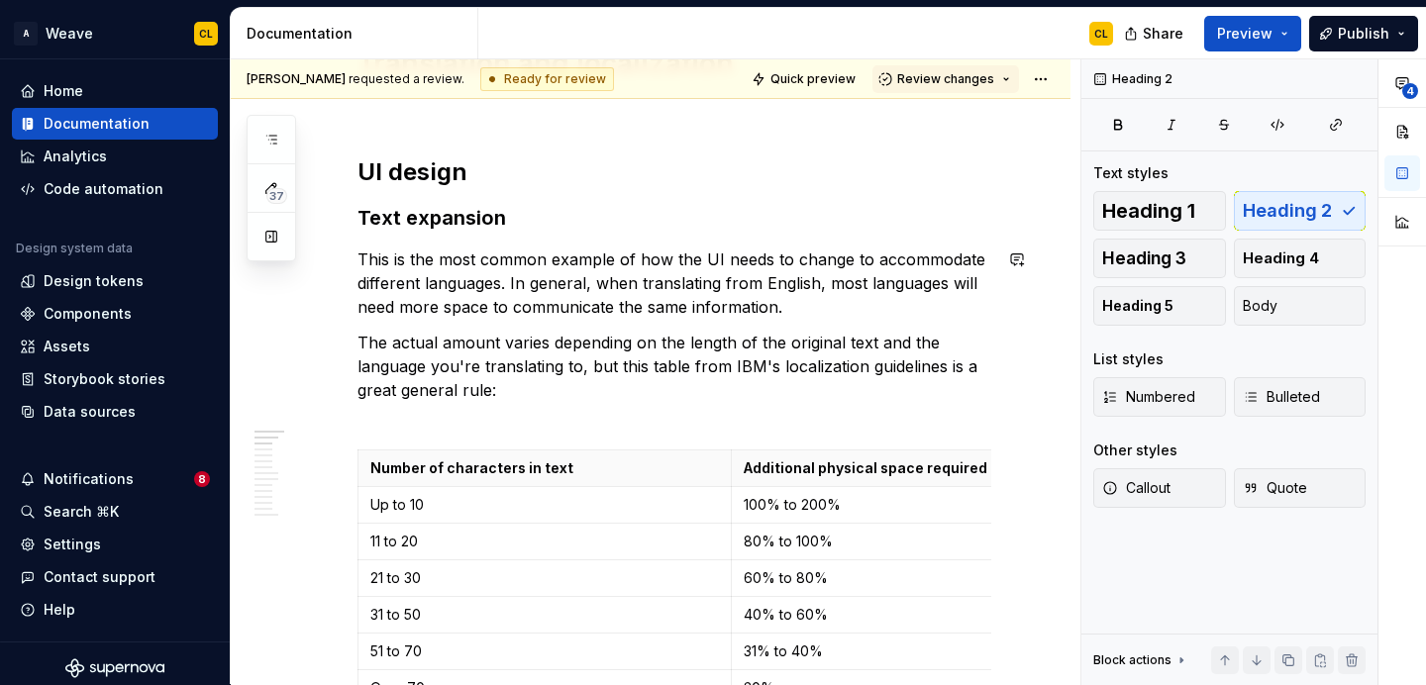
scroll to position [415, 0]
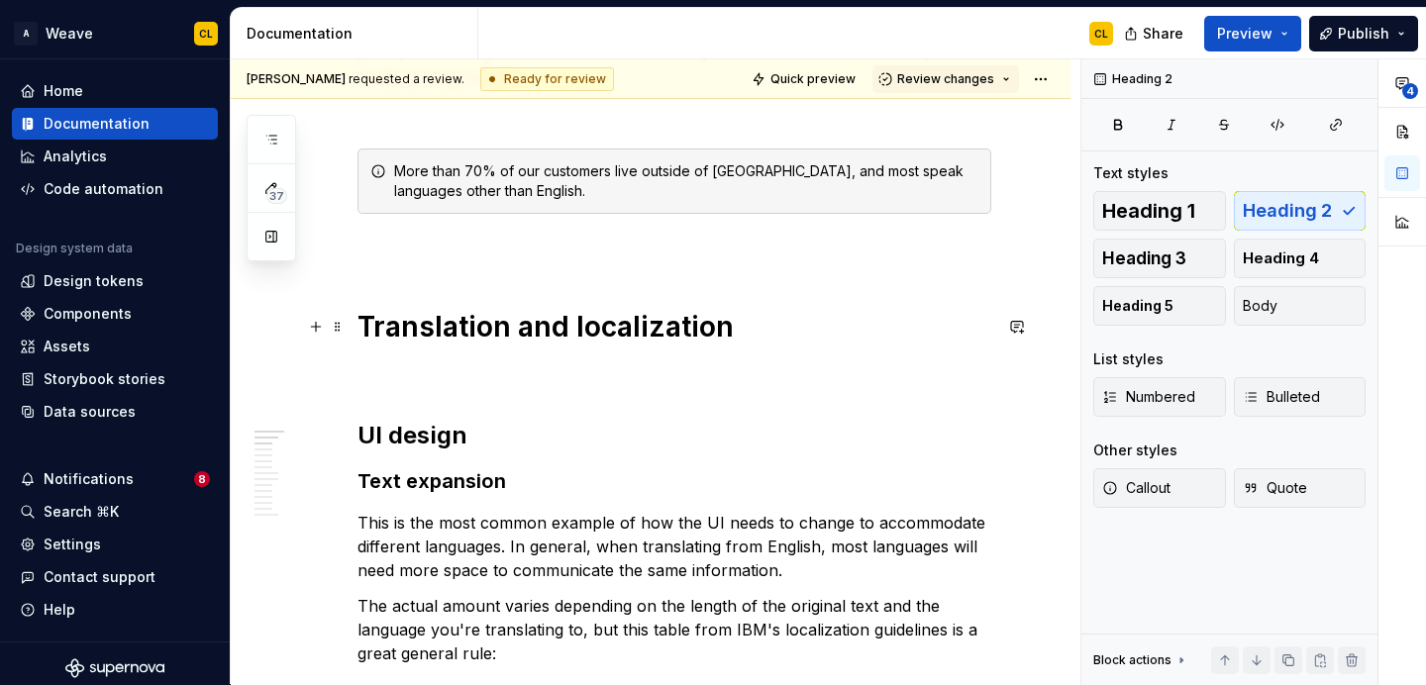
click at [625, 333] on h1 "Translation and localization" at bounding box center [674, 327] width 634 height 36
click at [1018, 329] on button "button" at bounding box center [1017, 327] width 28 height 28
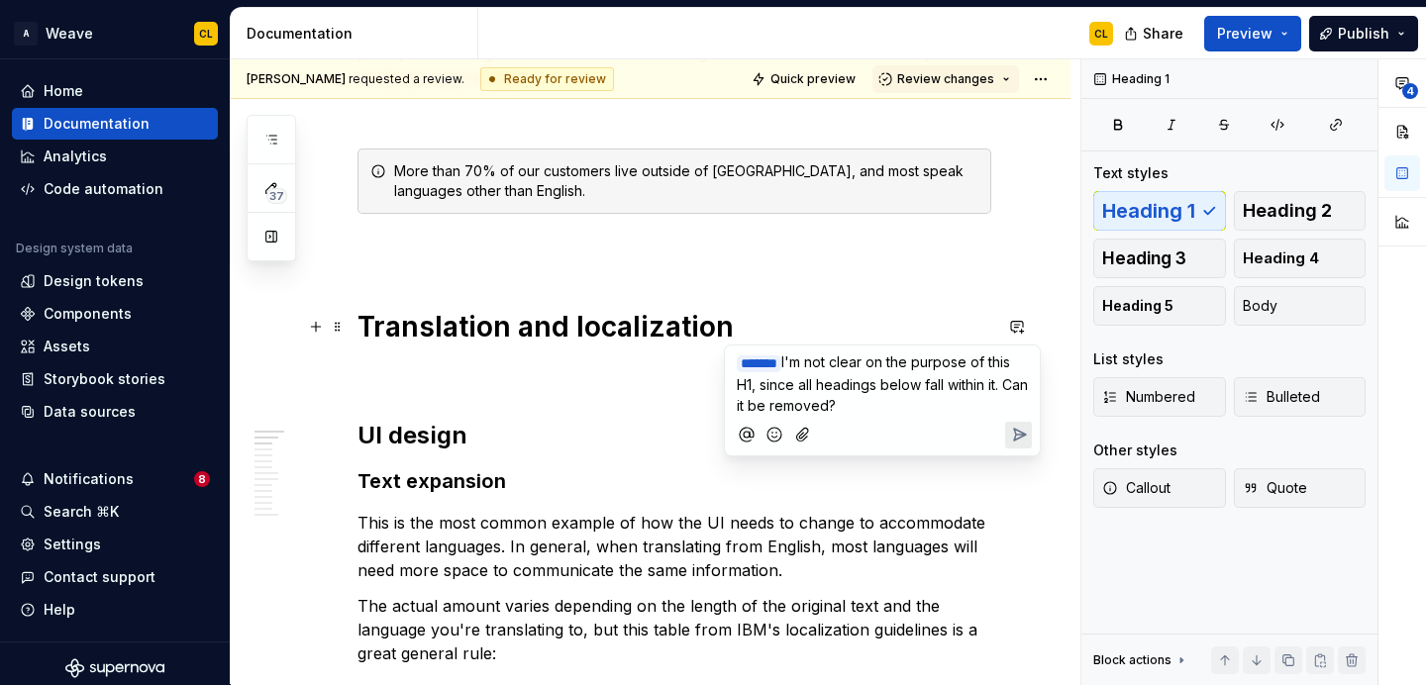
click at [952, 384] on span "I'm not clear on the purpose of this H1, since all headings below fall within i…" at bounding box center [884, 384] width 295 height 60
click at [911, 401] on span "I'm not clear on the purpose of this H1, since all headings below (H2 or lower)…" at bounding box center [876, 384] width 279 height 60
click at [941, 409] on span "I'm not clear on the purpose of this H1, since all headings below (H2 or lower)…" at bounding box center [876, 384] width 279 height 60
drag, startPoint x: 949, startPoint y: 385, endPoint x: 777, endPoint y: 402, distance: 172.1
click at [777, 402] on span "I'm not clear on the purpose of this H1, since all headings below (H2 or lower)…" at bounding box center [876, 384] width 279 height 60
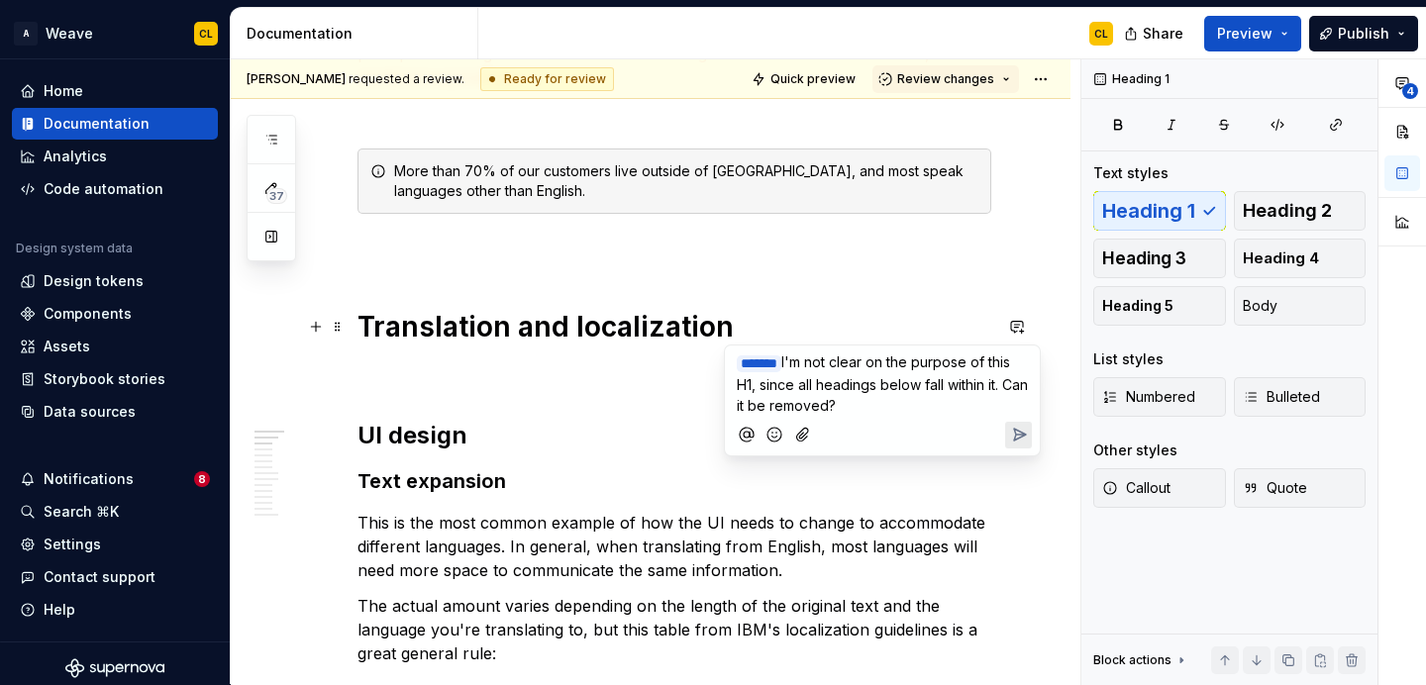
click at [745, 409] on span "I'm not clear on the purpose of this H1, since all headings below fall within i…" at bounding box center [884, 384] width 295 height 60
click at [960, 401] on p "﻿ * ****** ﻿ I'm not clear on the purpose of this H1, since all headings below …" at bounding box center [882, 384] width 291 height 64
click at [1016, 429] on icon "Send" at bounding box center [1019, 435] width 20 height 20
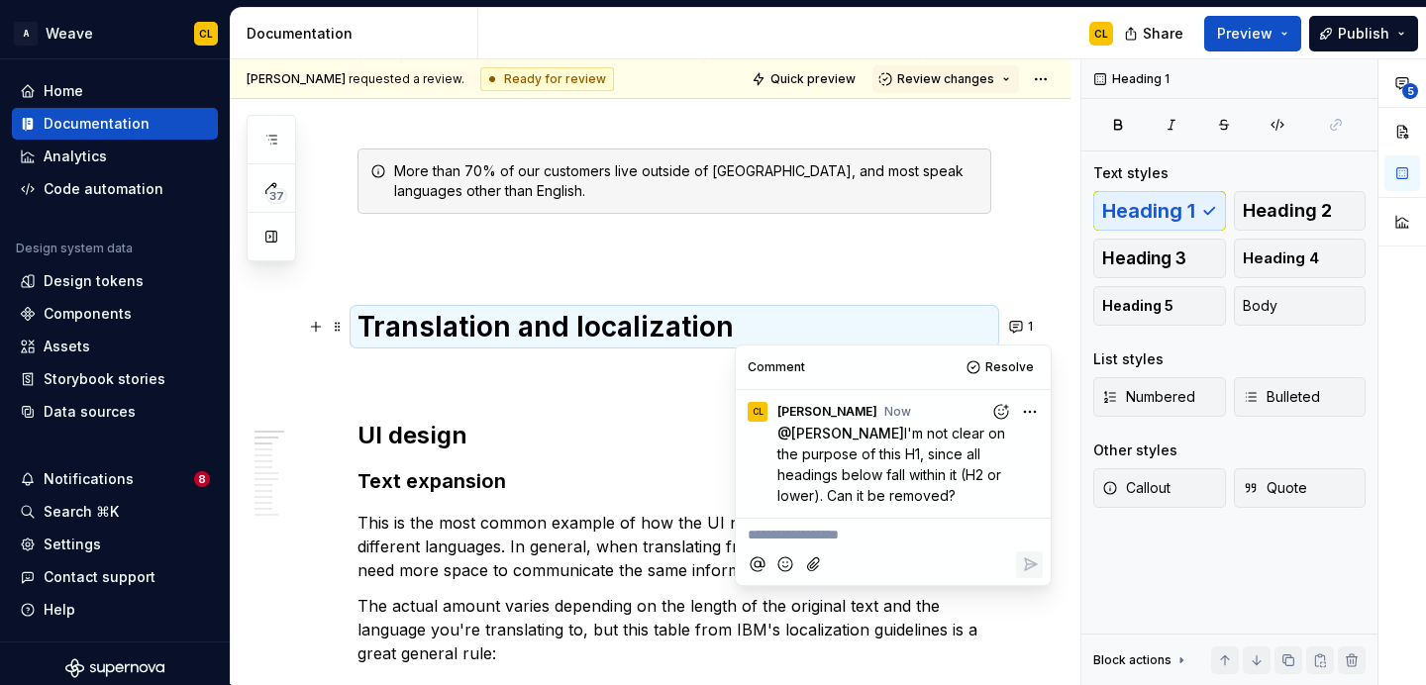
click at [441, 438] on h2 "UI design" at bounding box center [674, 436] width 634 height 32
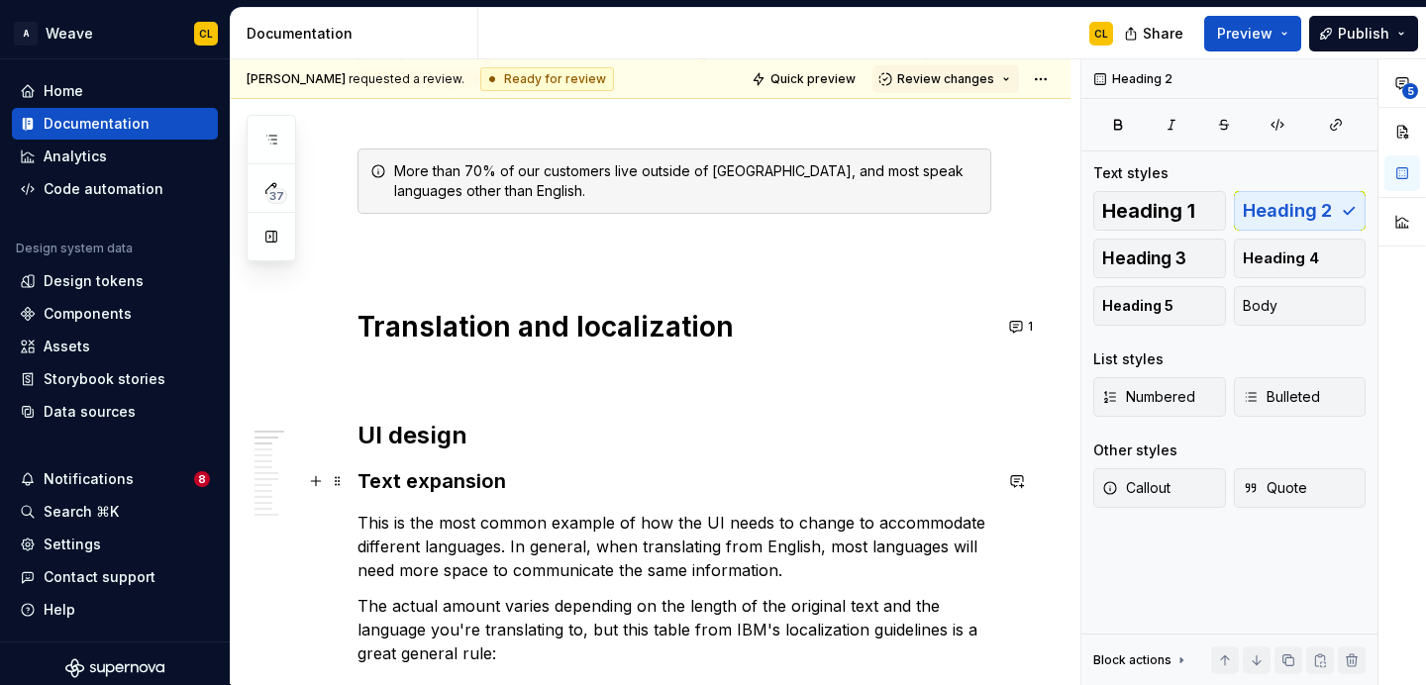
click at [446, 482] on strong "Text expansion" at bounding box center [431, 481] width 149 height 24
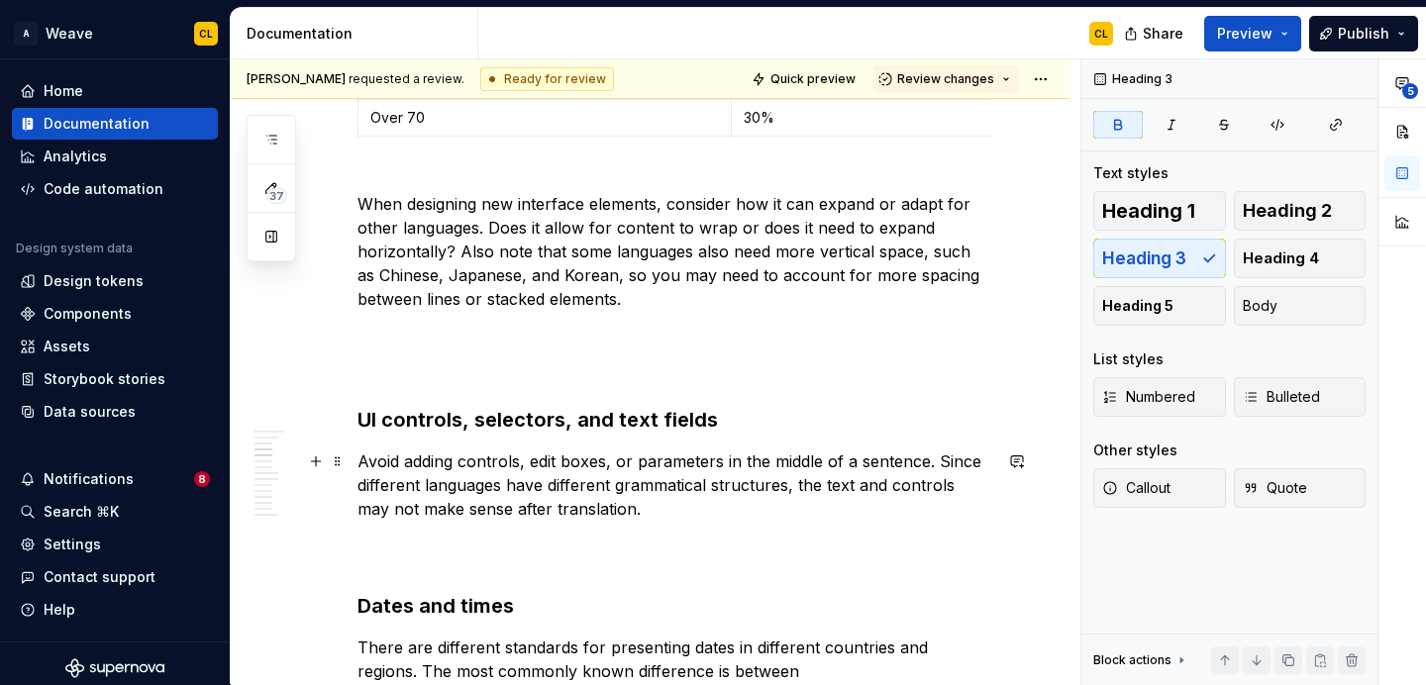
scroll to position [1258, 0]
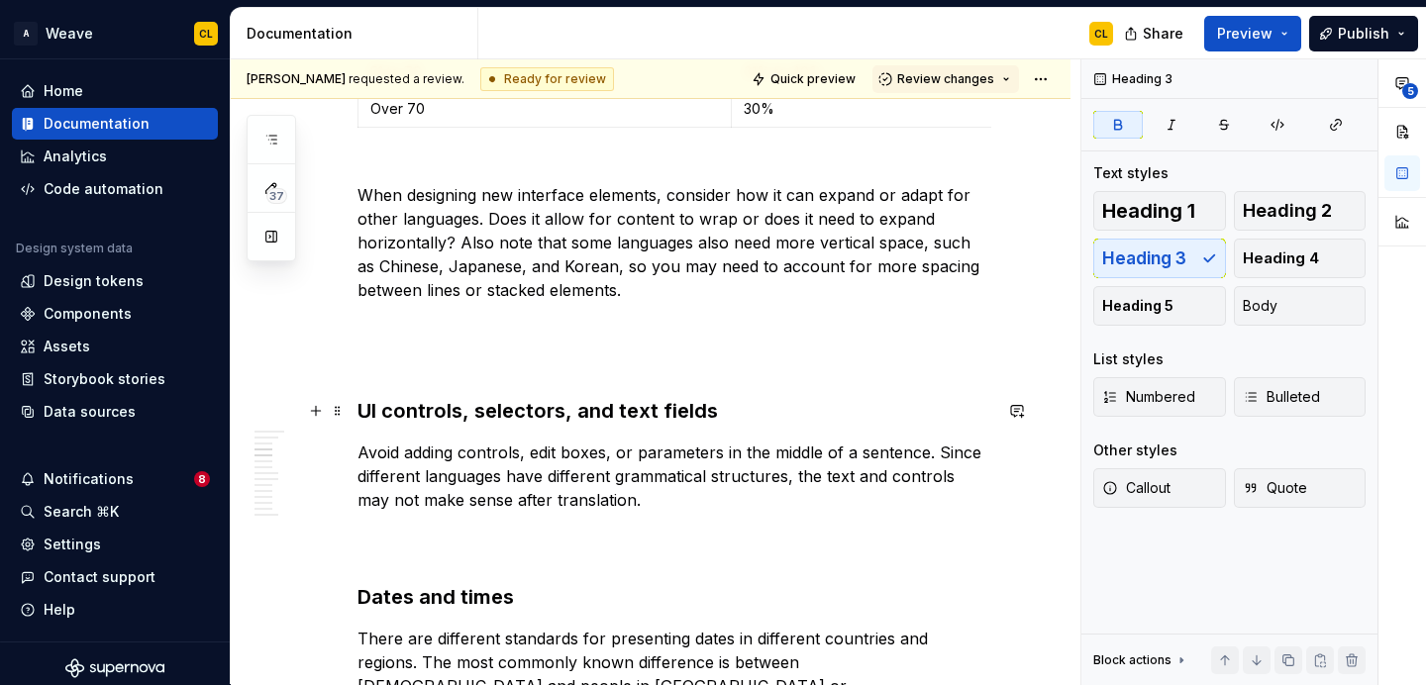
click at [443, 402] on strong "UI controls, selectors, and text fields" at bounding box center [537, 411] width 360 height 24
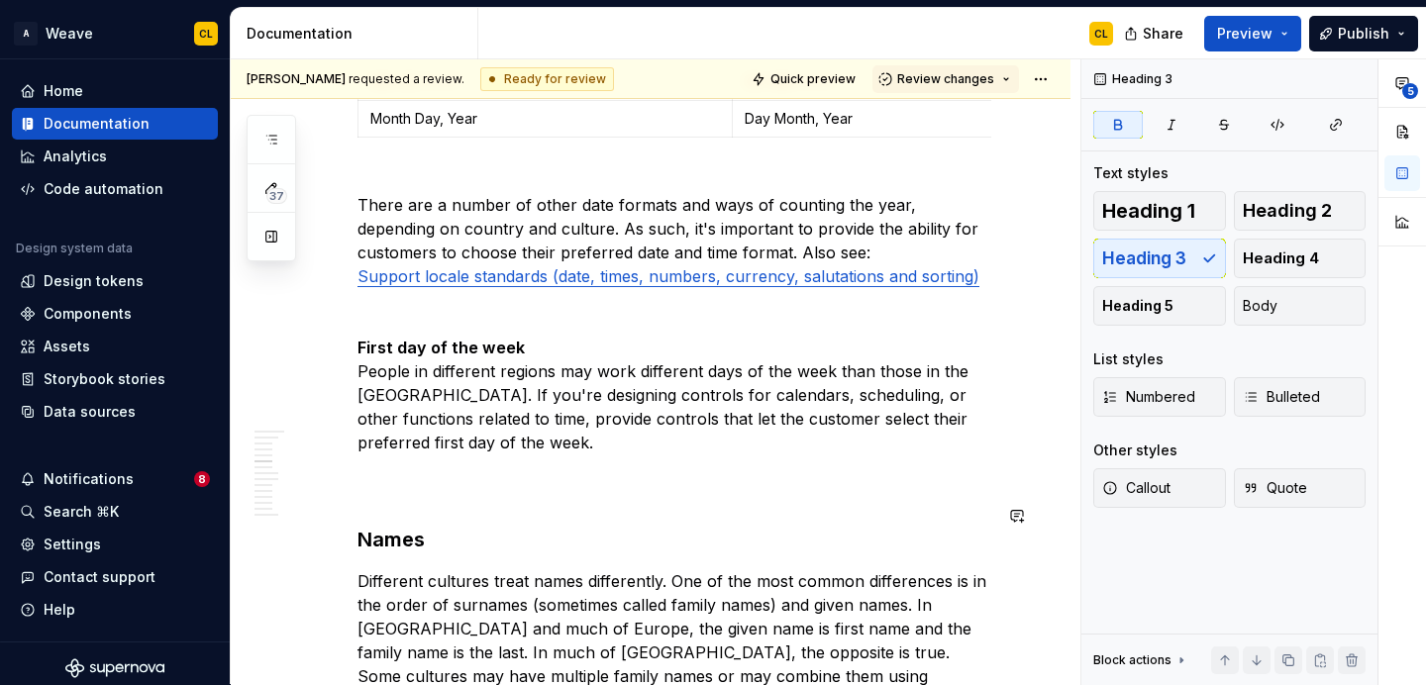
scroll to position [1993, 0]
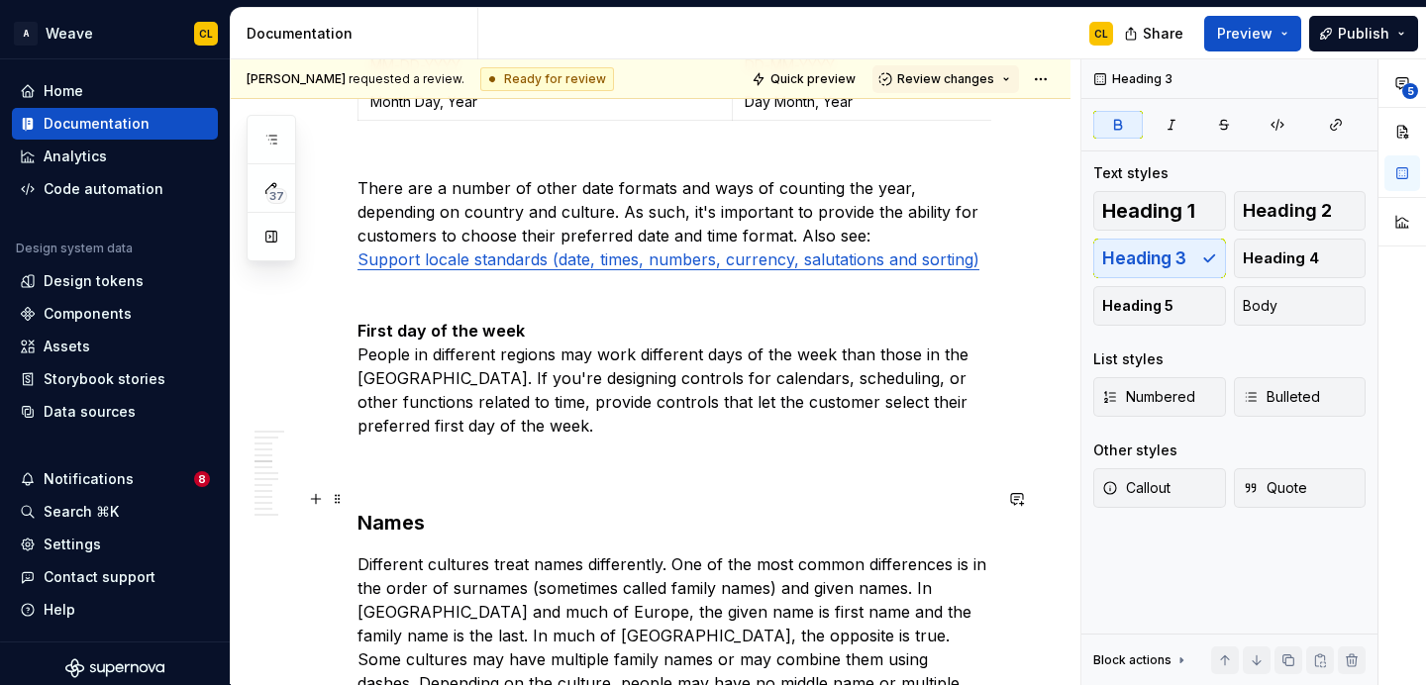
click at [403, 511] on strong "Names" at bounding box center [390, 523] width 67 height 24
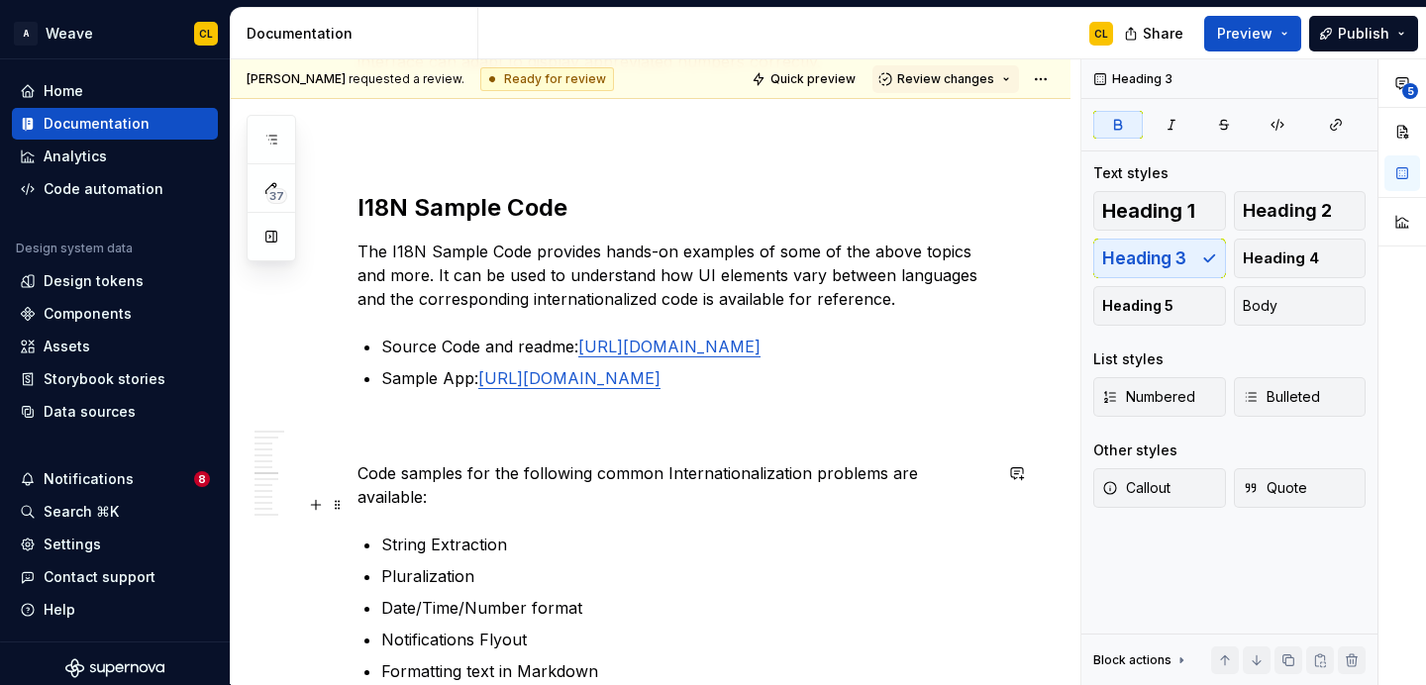
scroll to position [3091, 0]
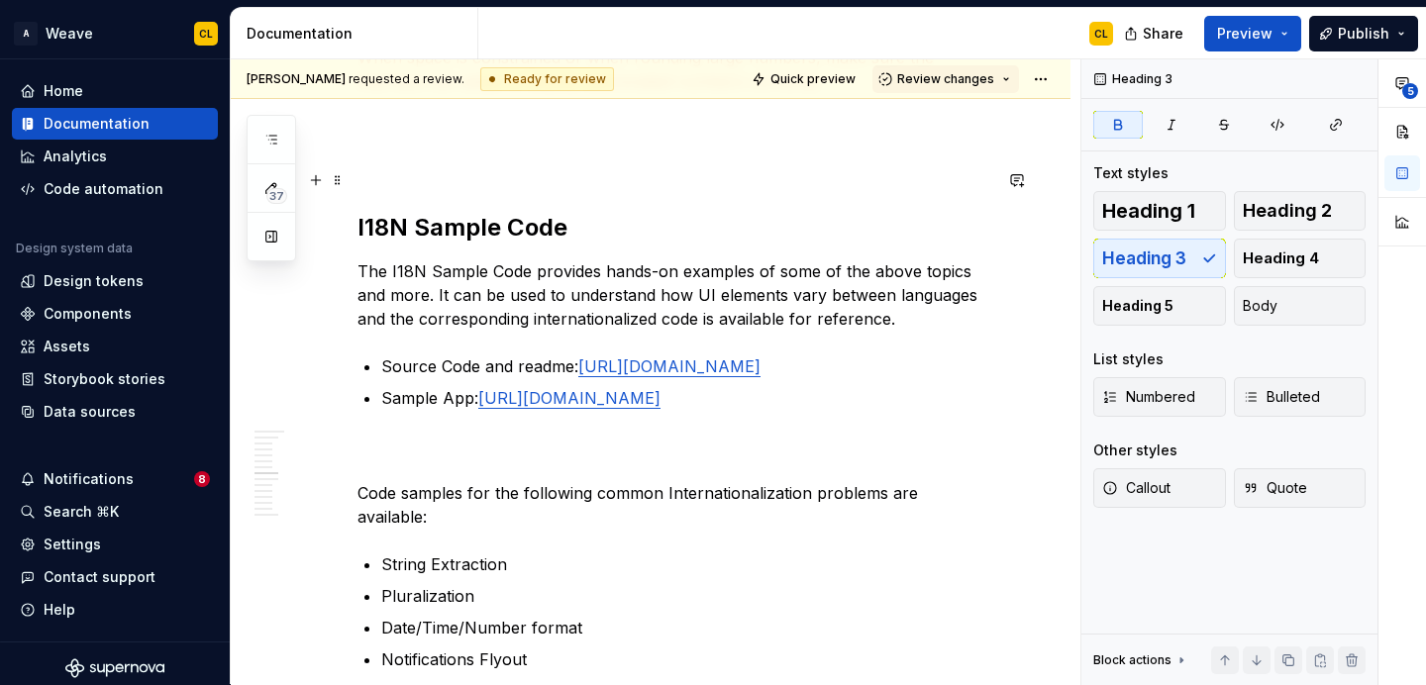
click at [462, 212] on h2 "I18N Sample Code" at bounding box center [674, 228] width 634 height 32
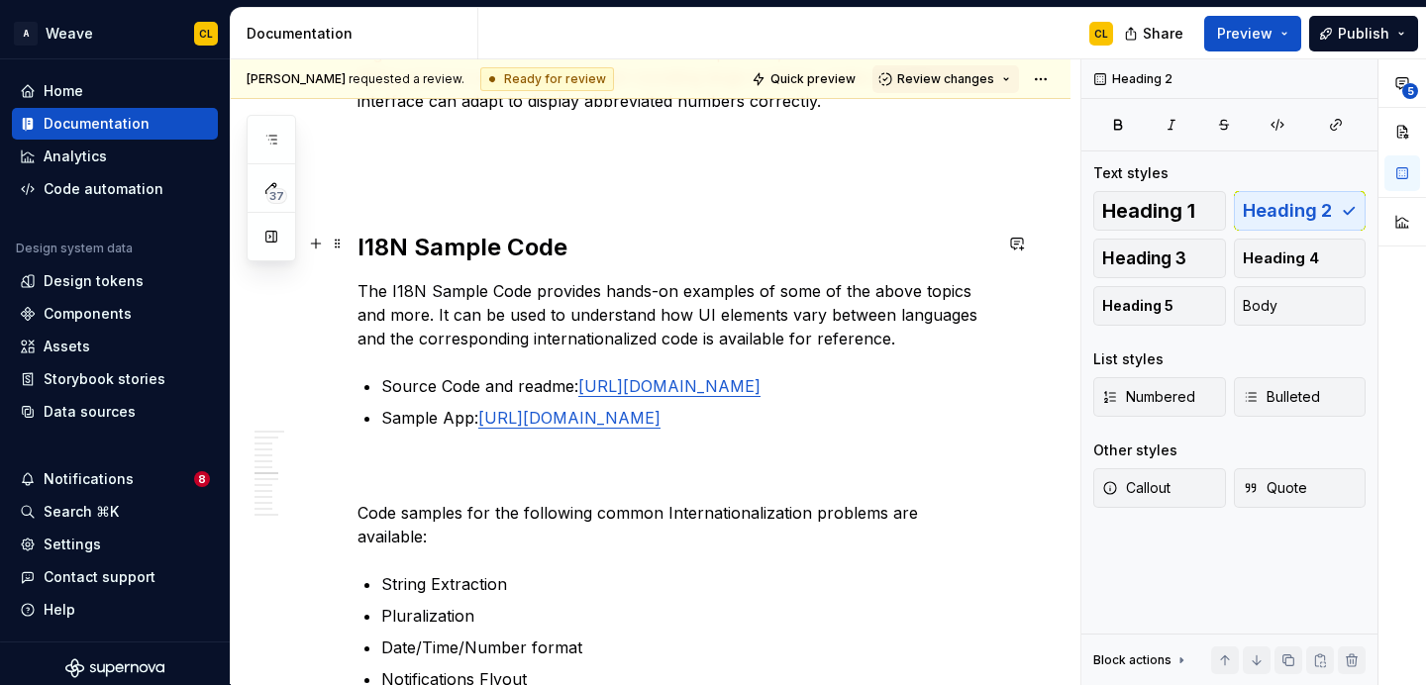
click at [647, 279] on p "The I18N Sample Code provides hands-on examples of some of the above topics and…" at bounding box center [674, 314] width 634 height 71
click at [730, 279] on p "The I18N Sample Code provides hands-on examples of some of the above topics and…" at bounding box center [674, 314] width 634 height 71
click at [879, 299] on p "The I18N Sample Code provides hands-on examples of some of the above topics and…" at bounding box center [674, 314] width 634 height 71
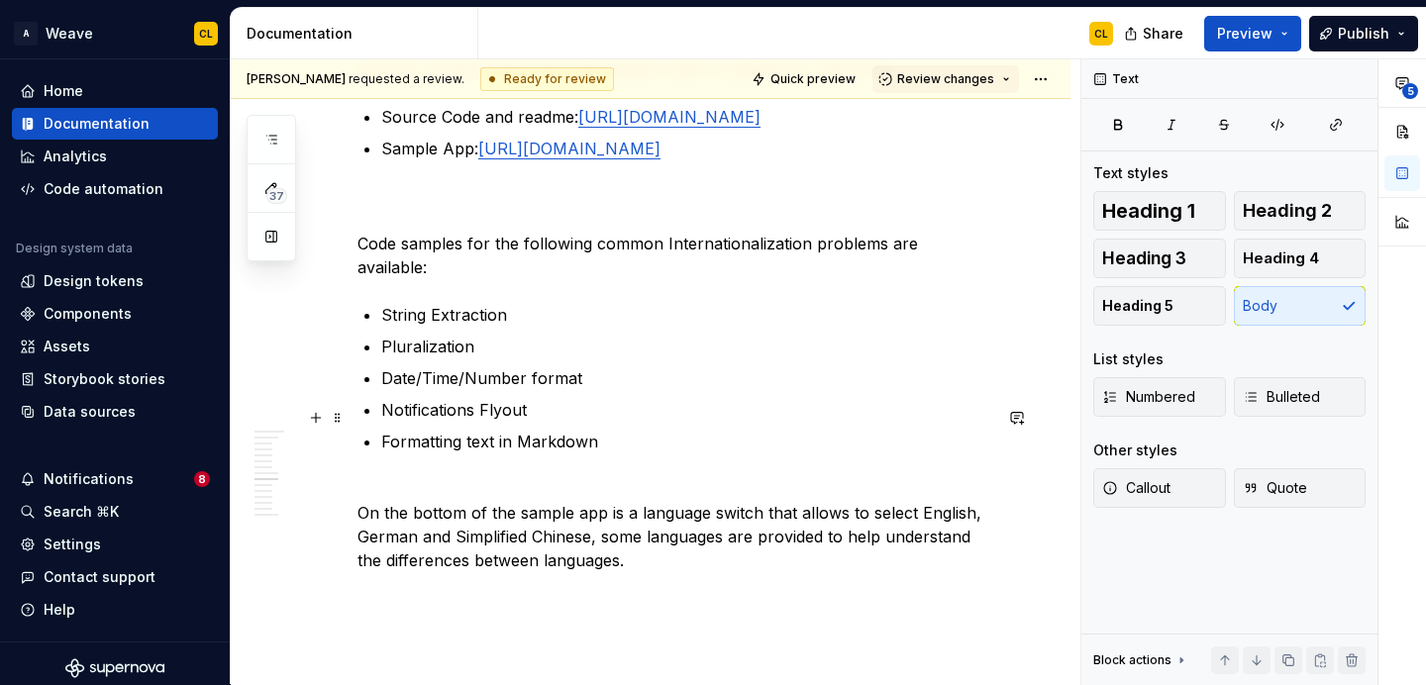
scroll to position [3336, 0]
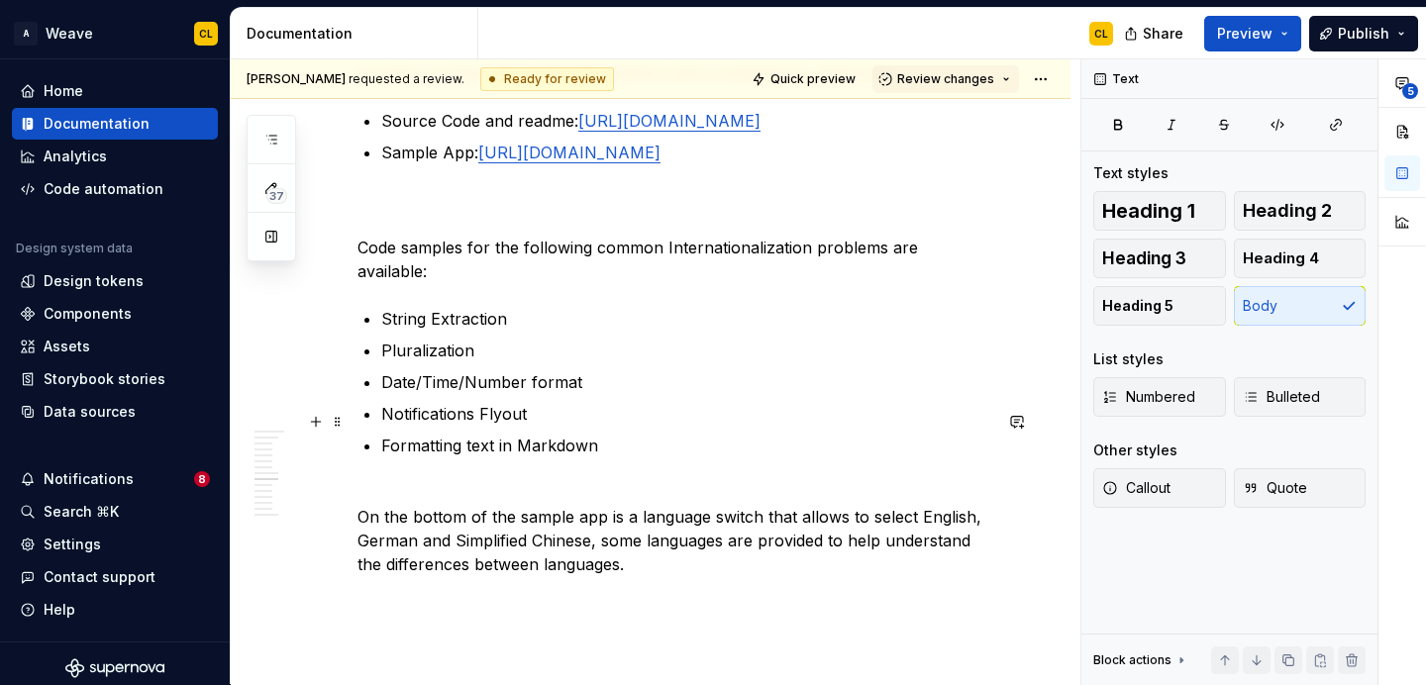
click at [360, 481] on p "On the bottom of the sample app is a language switch that allows to select Engl…" at bounding box center [674, 528] width 634 height 95
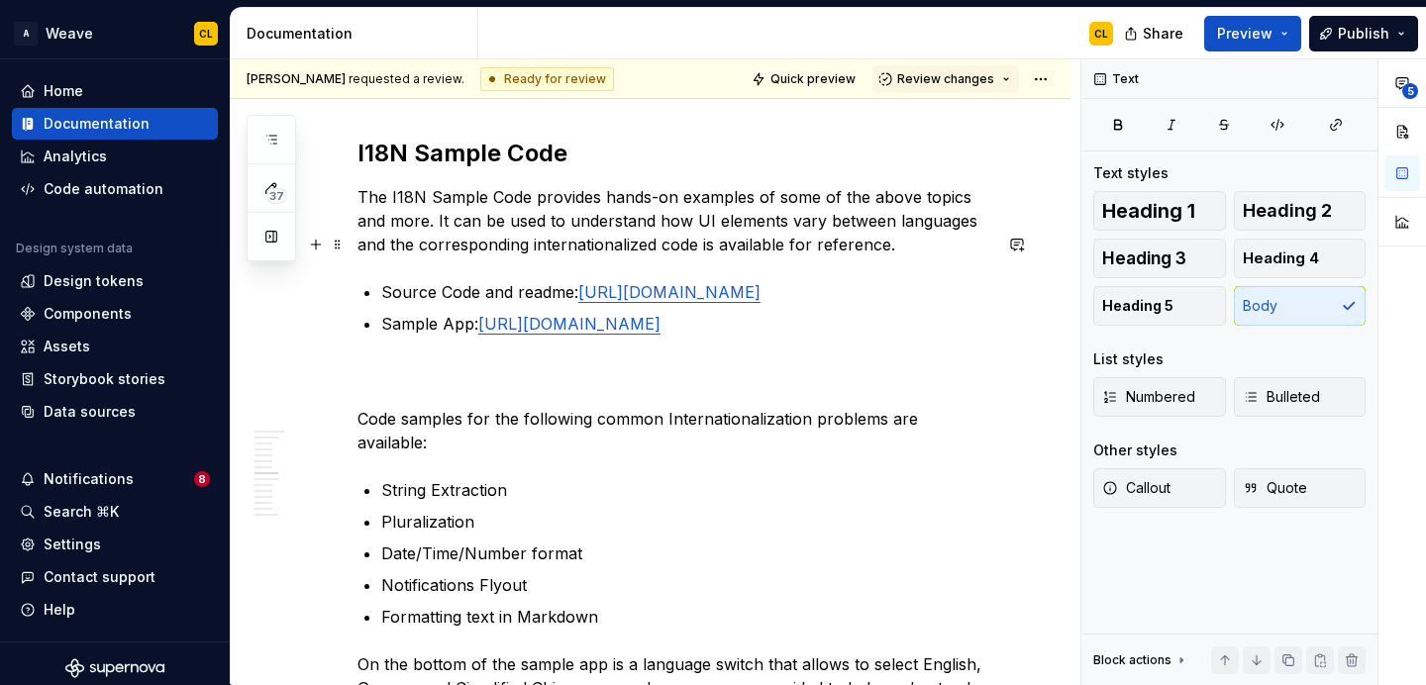
scroll to position [3148, 0]
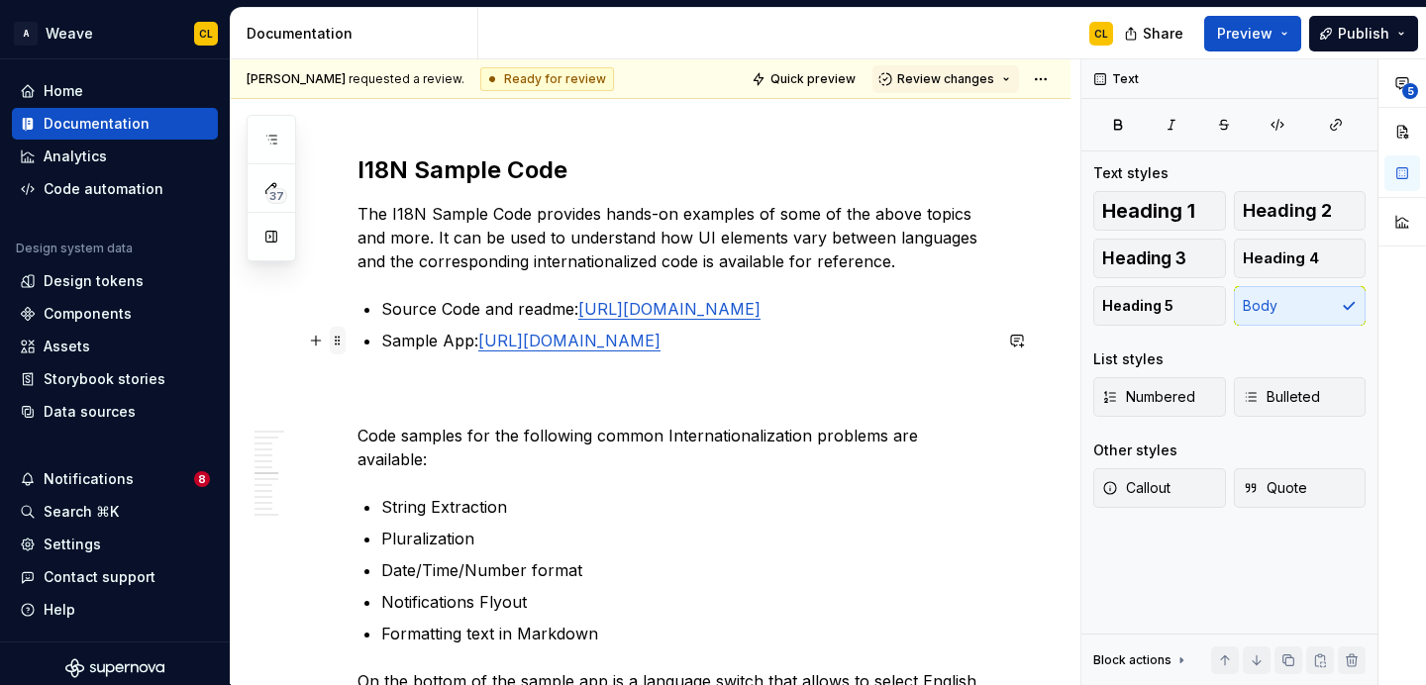
click at [342, 344] on span at bounding box center [338, 341] width 16 height 28
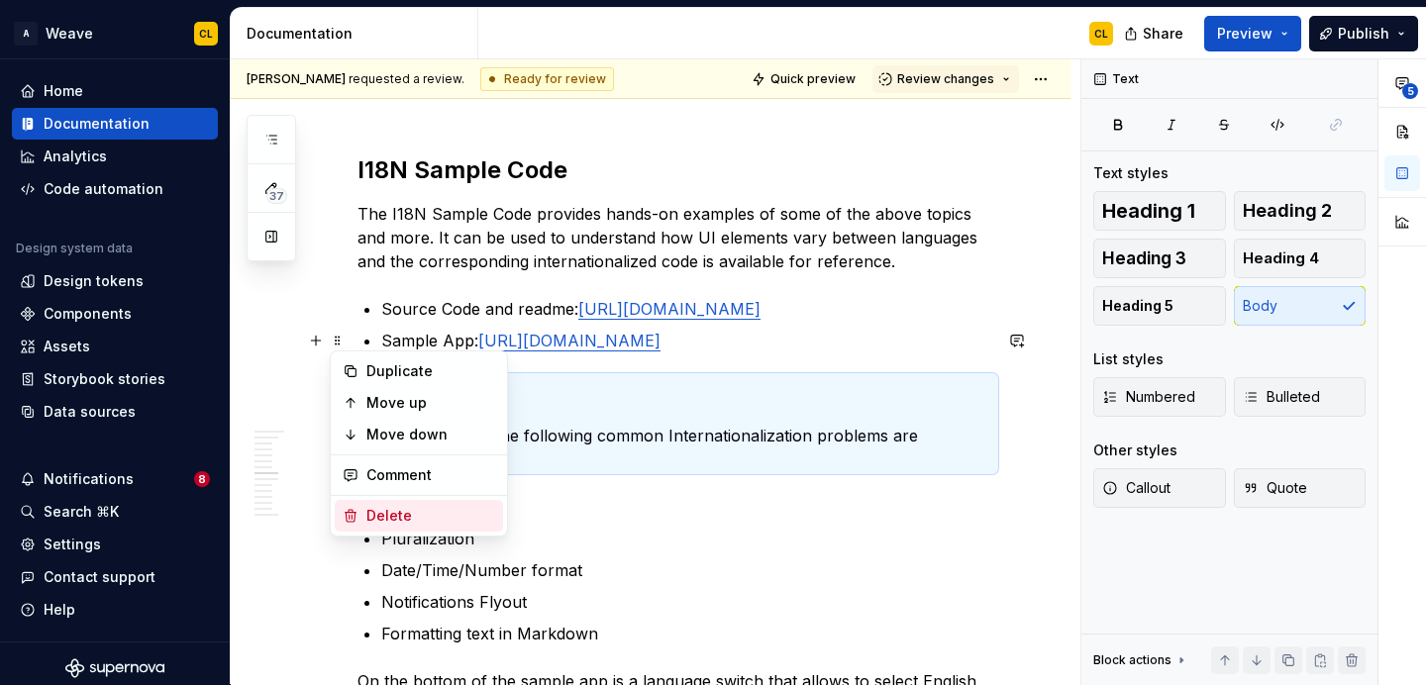
click at [362, 520] on div "Delete" at bounding box center [419, 516] width 168 height 32
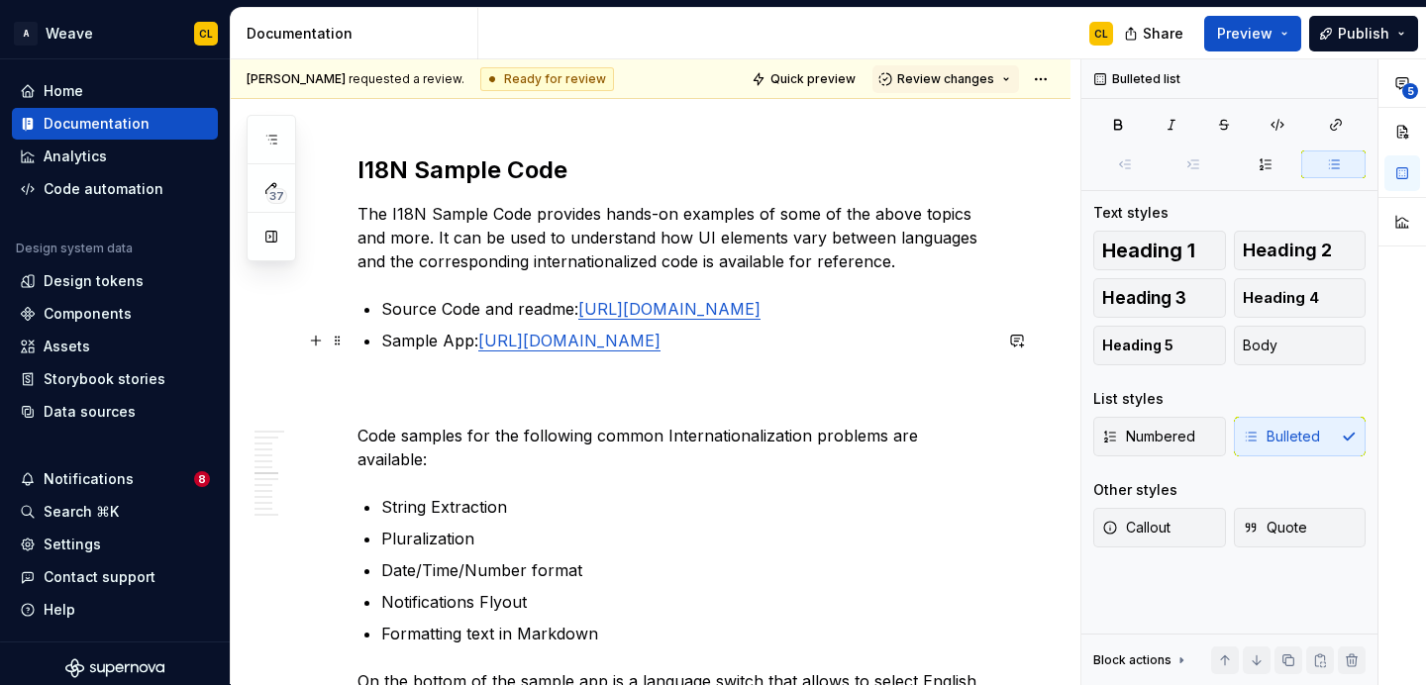
click at [386, 376] on p "Code samples for the following common Internationalization problems are availab…" at bounding box center [674, 423] width 634 height 95
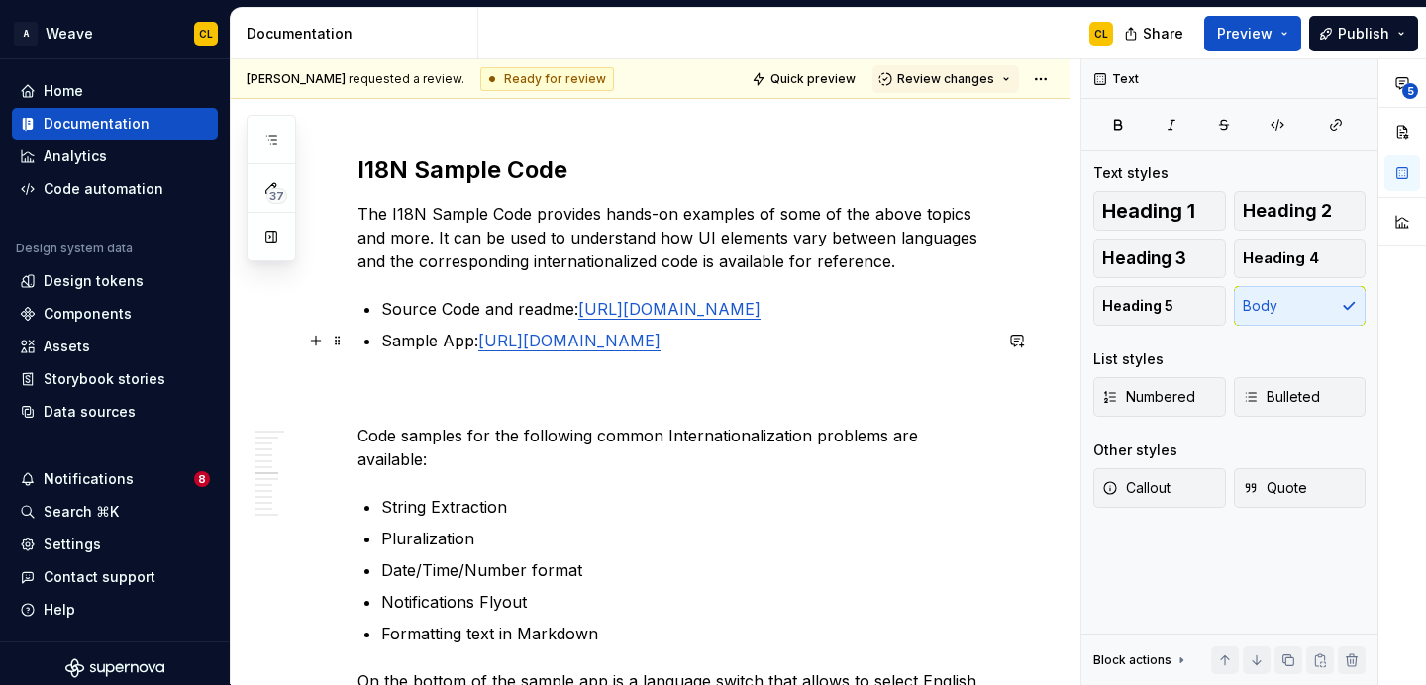
click at [357, 389] on p "Code samples for the following common Internationalization problems are availab…" at bounding box center [674, 423] width 634 height 95
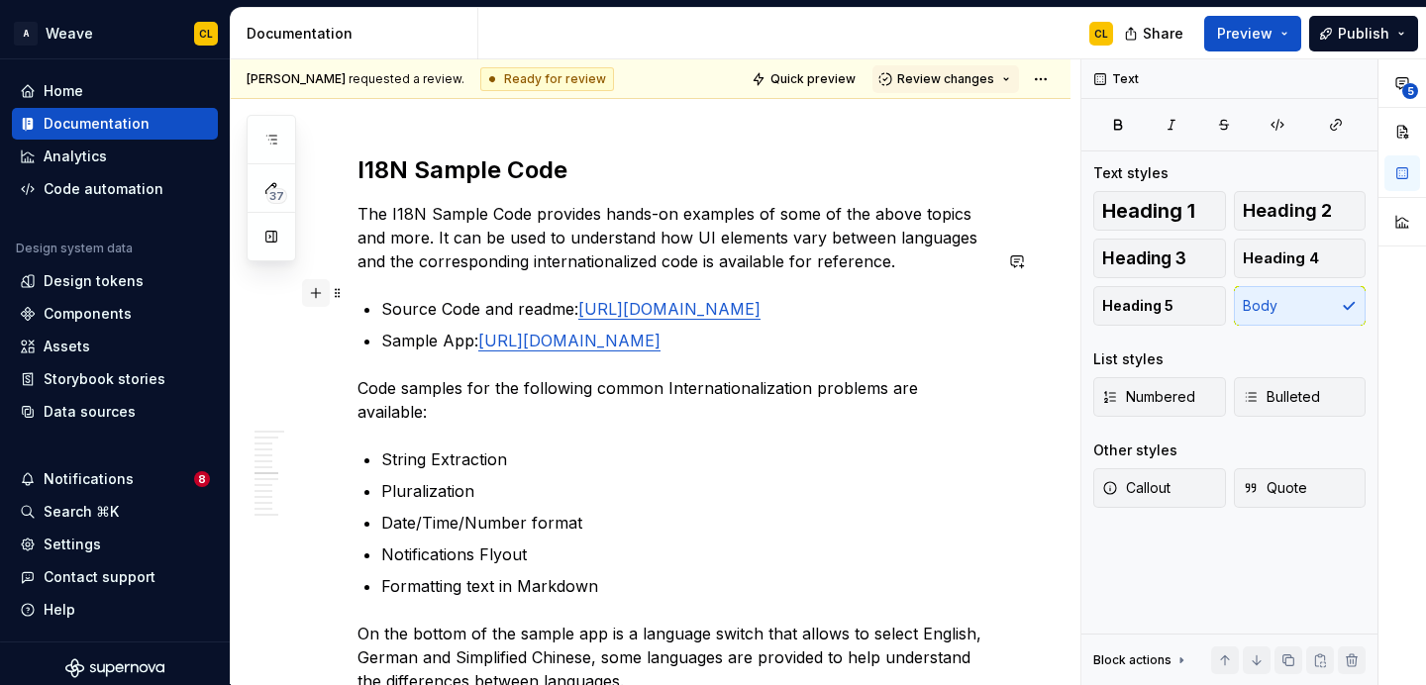
click at [308, 298] on button "button" at bounding box center [316, 293] width 28 height 28
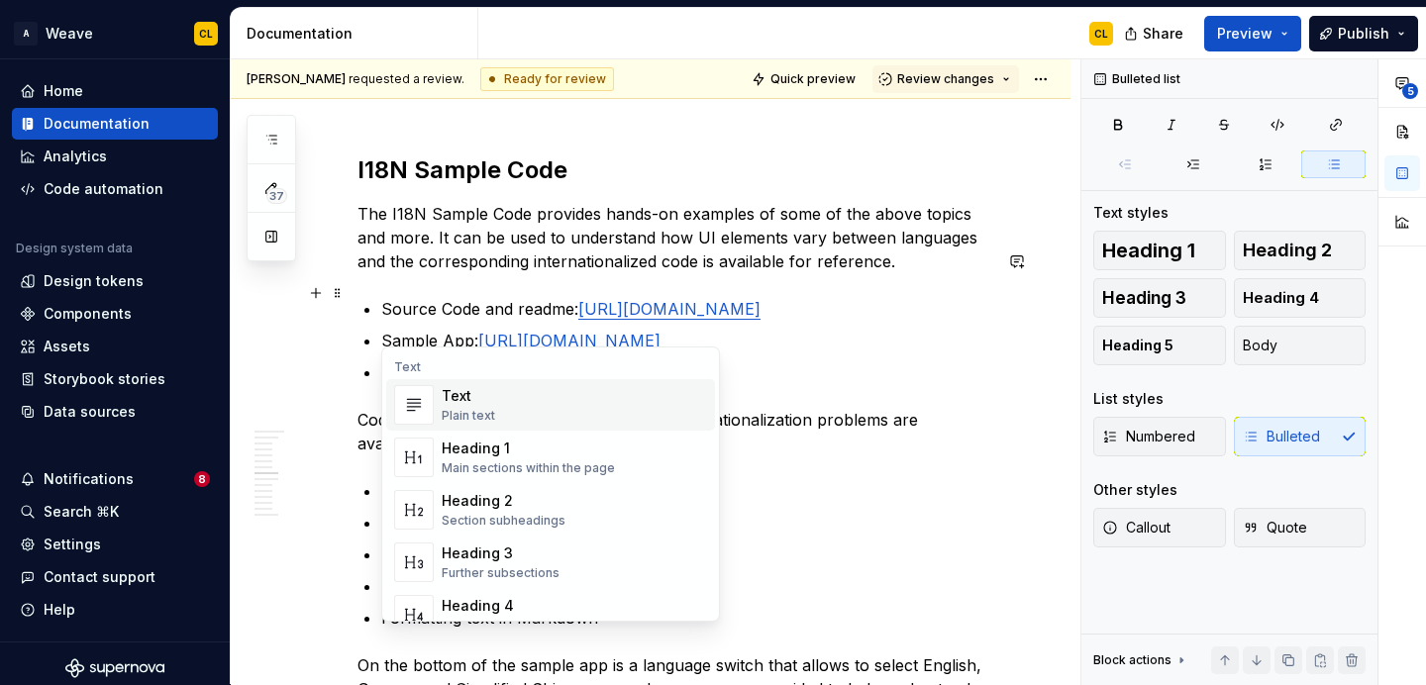
click at [475, 416] on div "Plain text" at bounding box center [468, 416] width 53 height 16
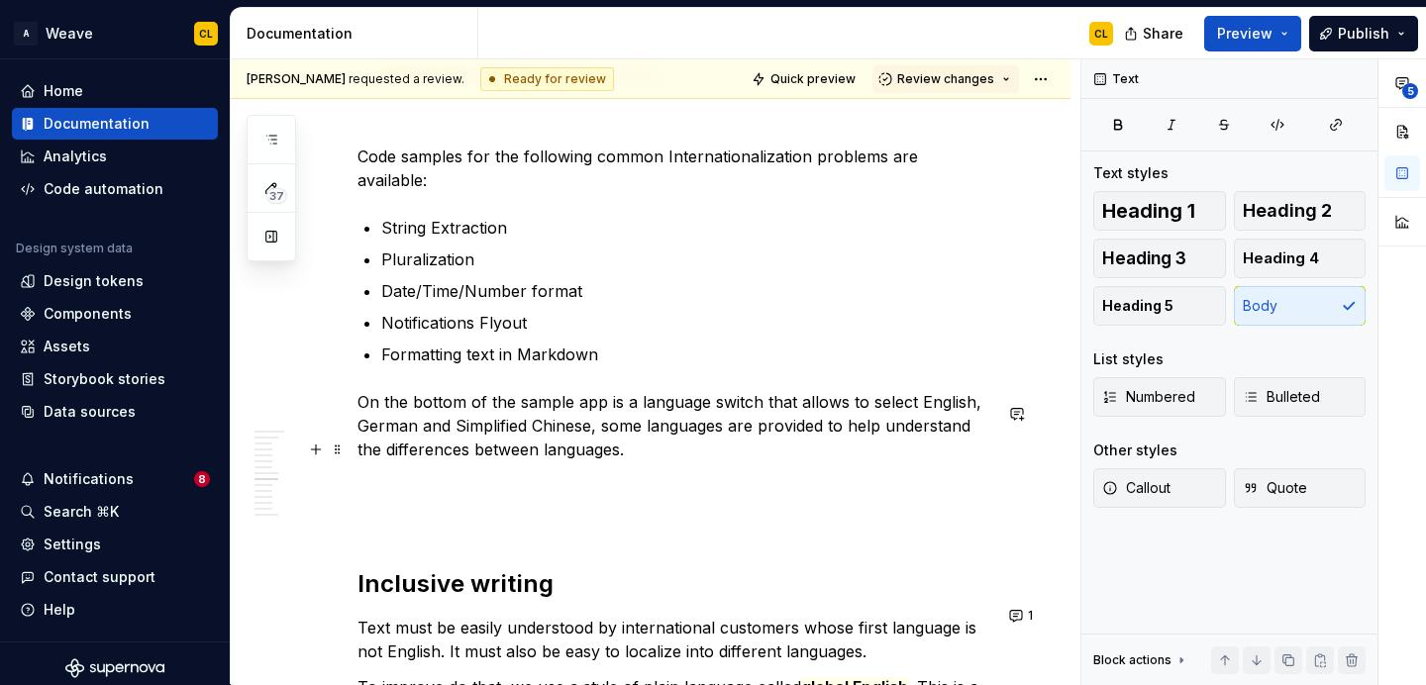
scroll to position [3504, 0]
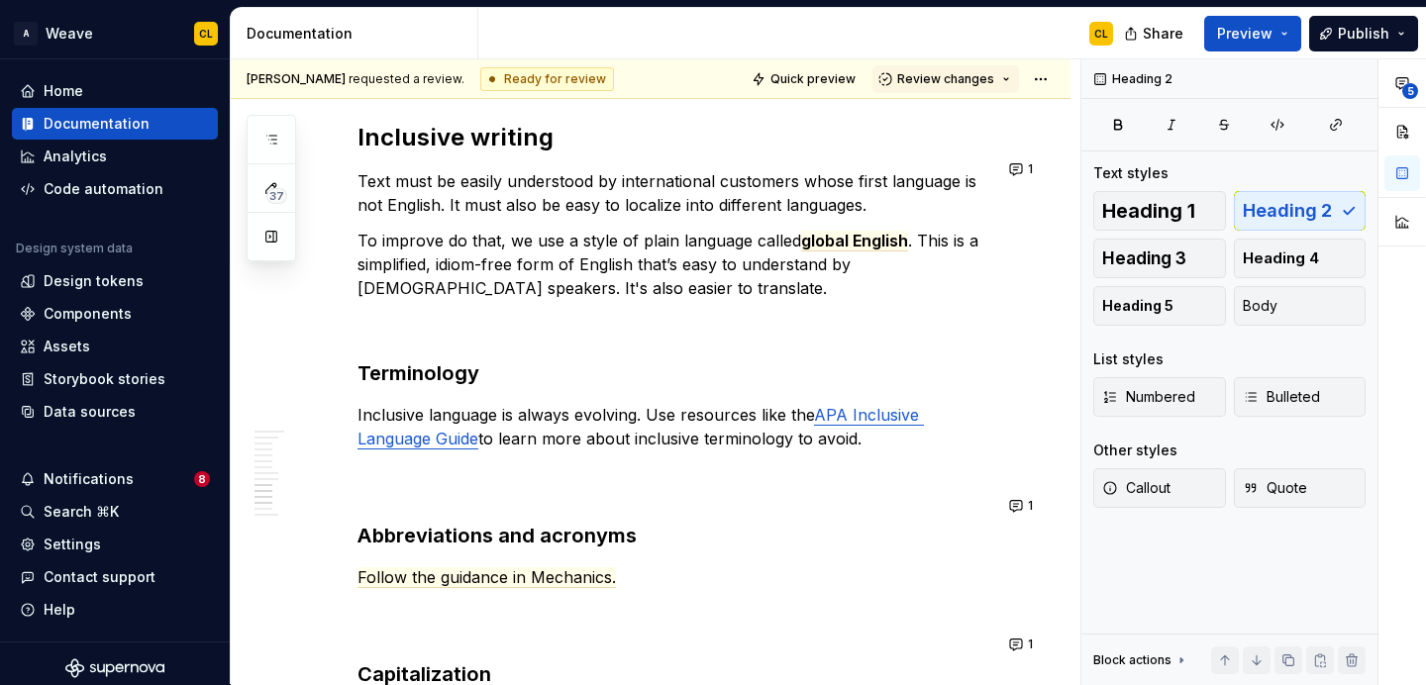
scroll to position [3921, 0]
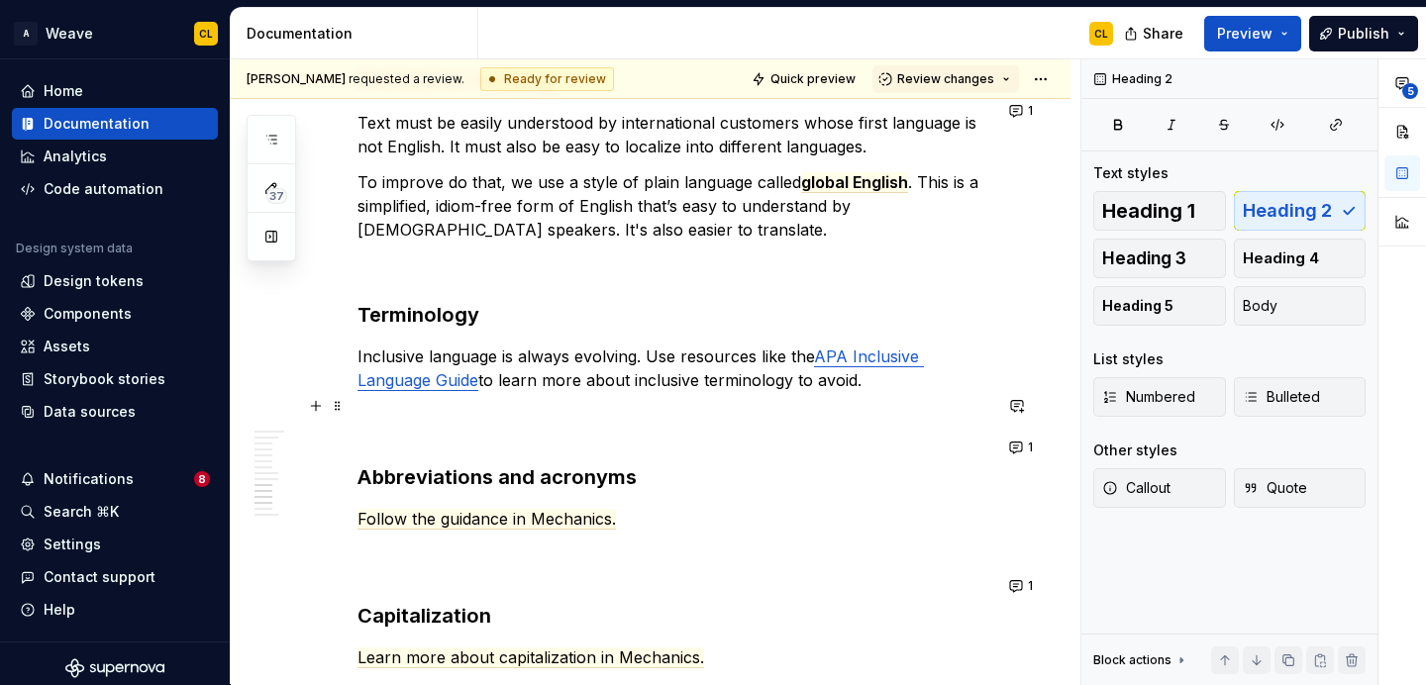
click at [359, 465] on strong "Abbreviations and acronyms" at bounding box center [496, 477] width 279 height 24
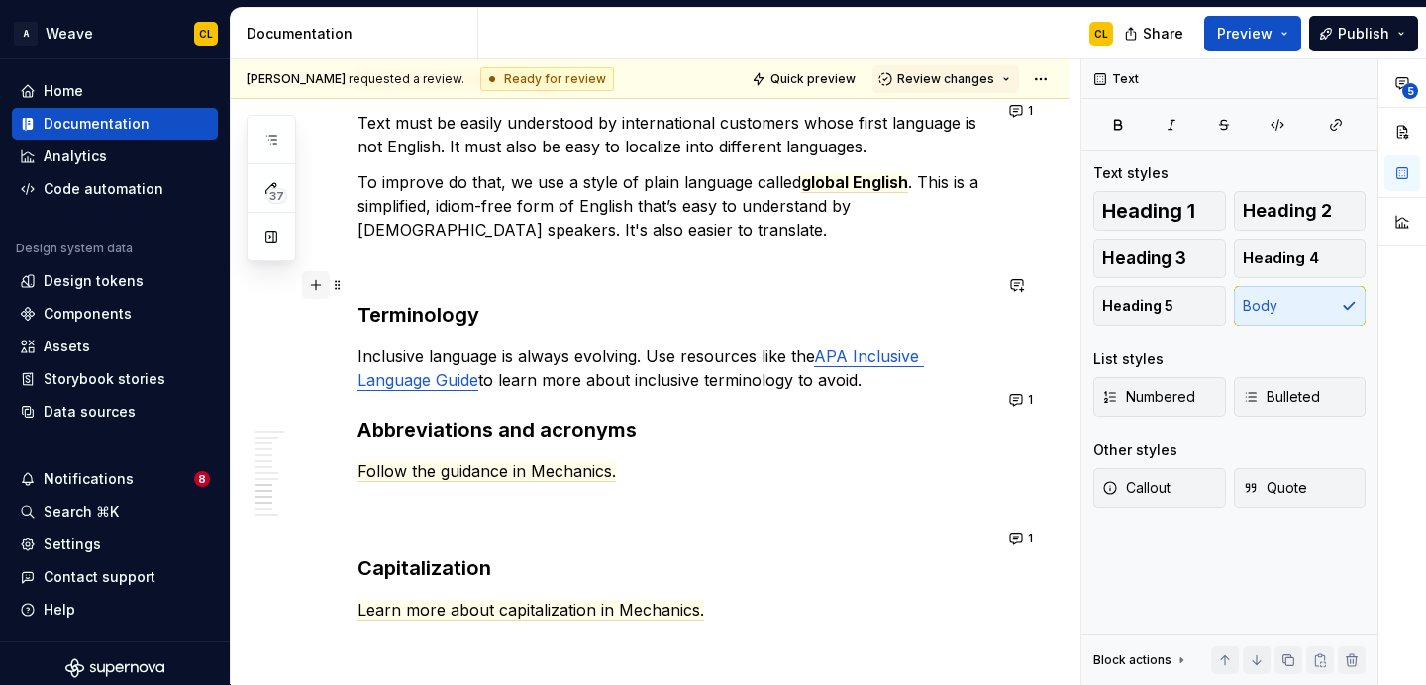
click at [311, 286] on button "button" at bounding box center [316, 285] width 28 height 28
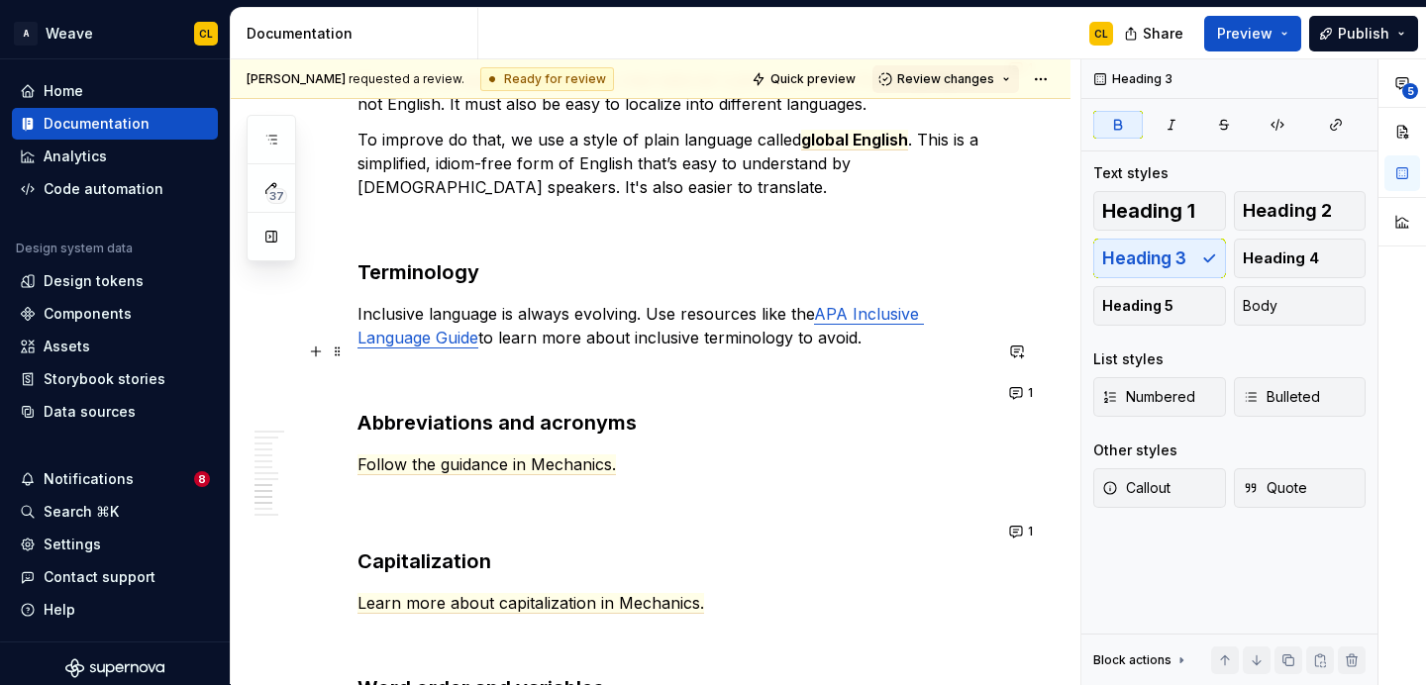
scroll to position [3969, 0]
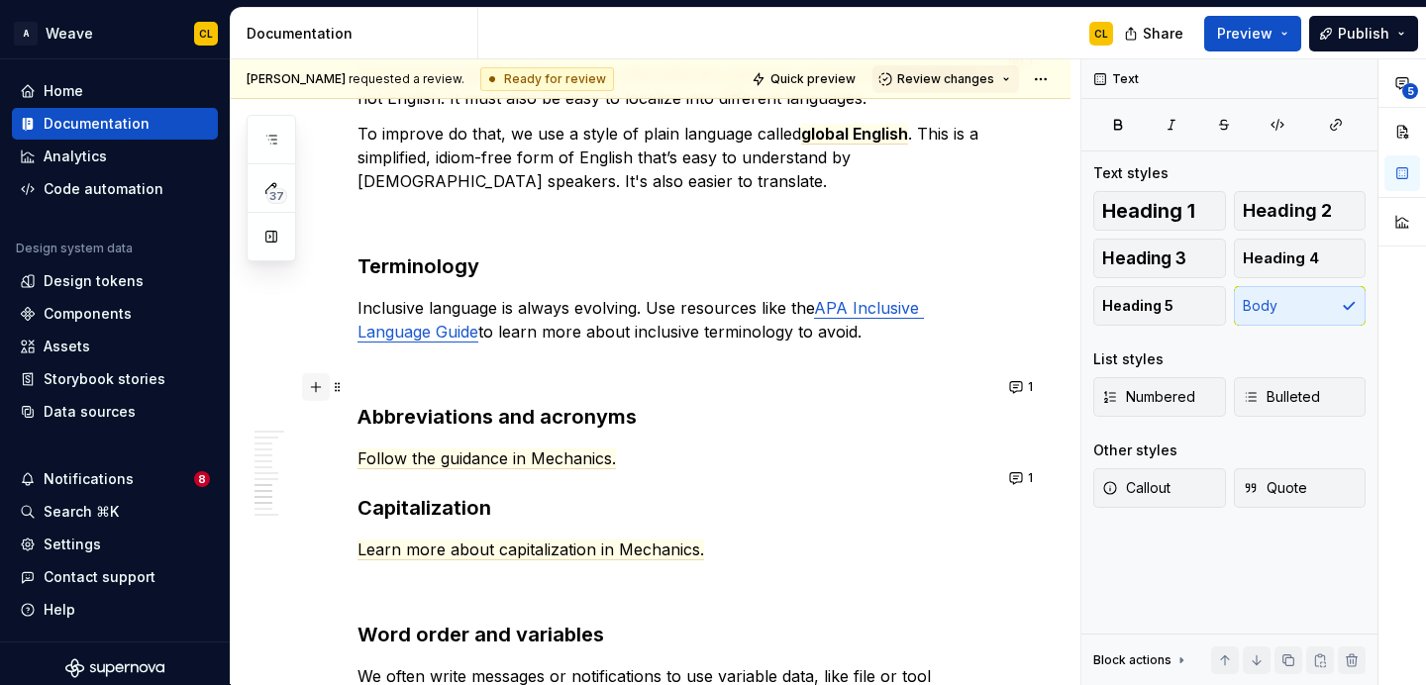
click at [313, 385] on button "button" at bounding box center [316, 387] width 28 height 28
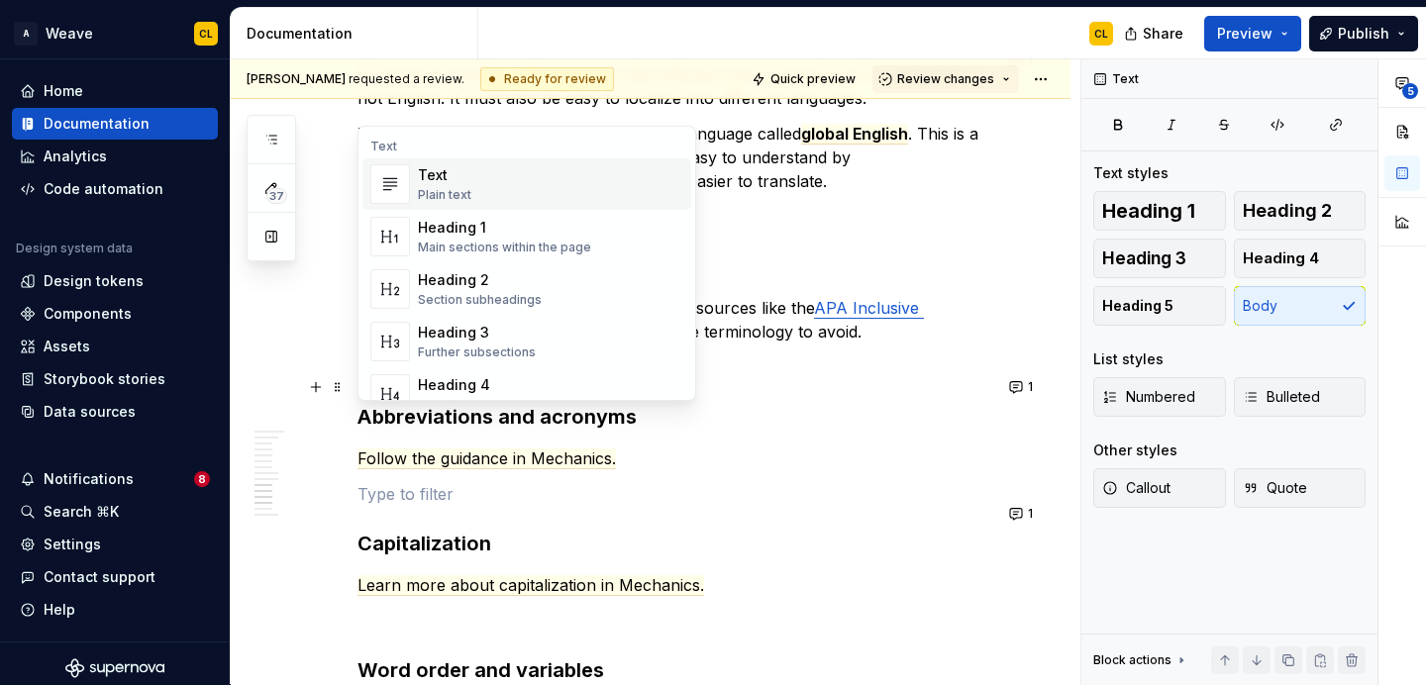
click at [419, 482] on p at bounding box center [674, 494] width 634 height 24
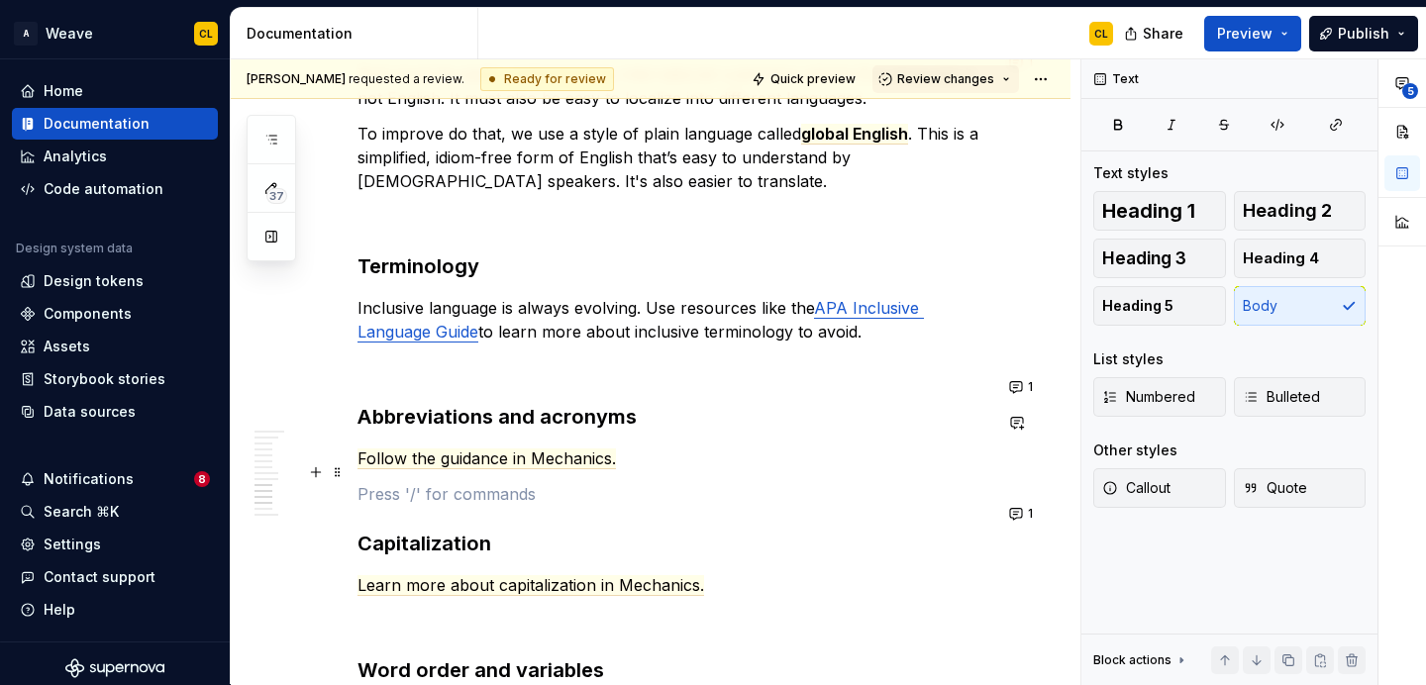
scroll to position [4203, 0]
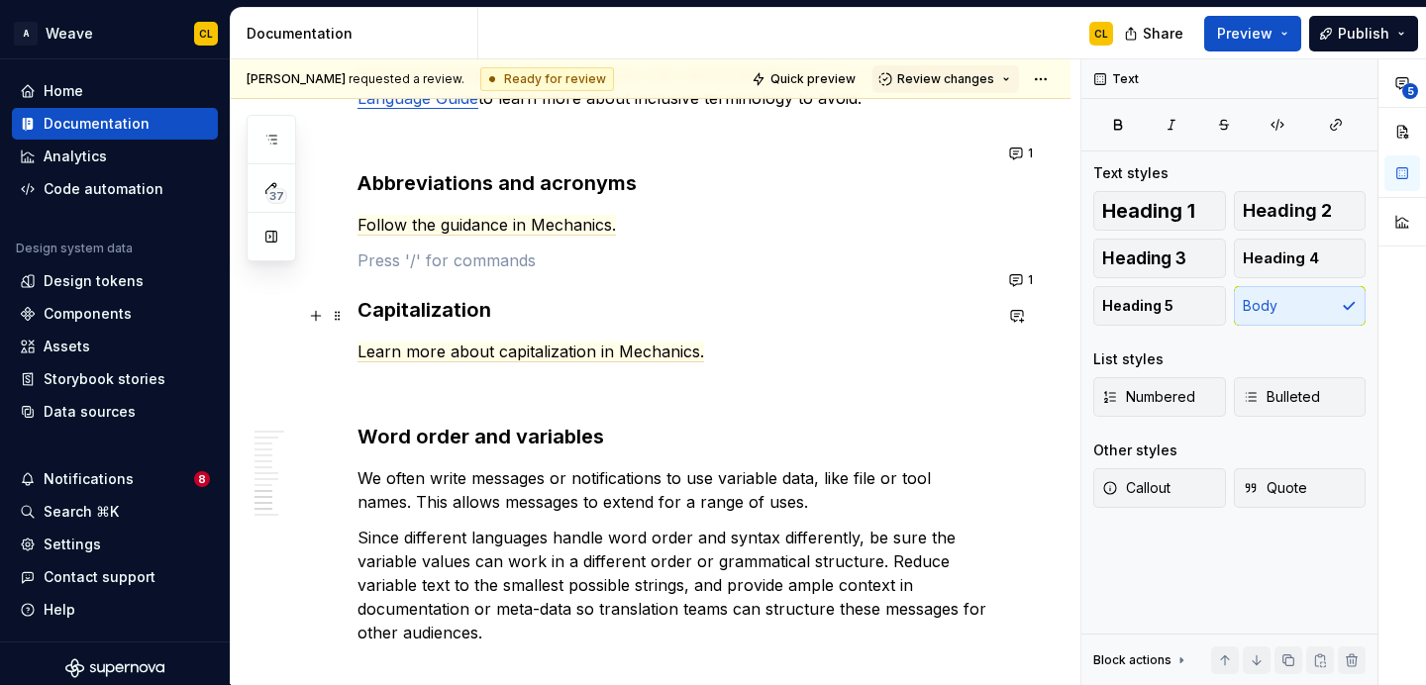
click at [361, 375] on p at bounding box center [674, 387] width 634 height 24
click at [372, 425] on strong "Word order and variables" at bounding box center [480, 437] width 247 height 24
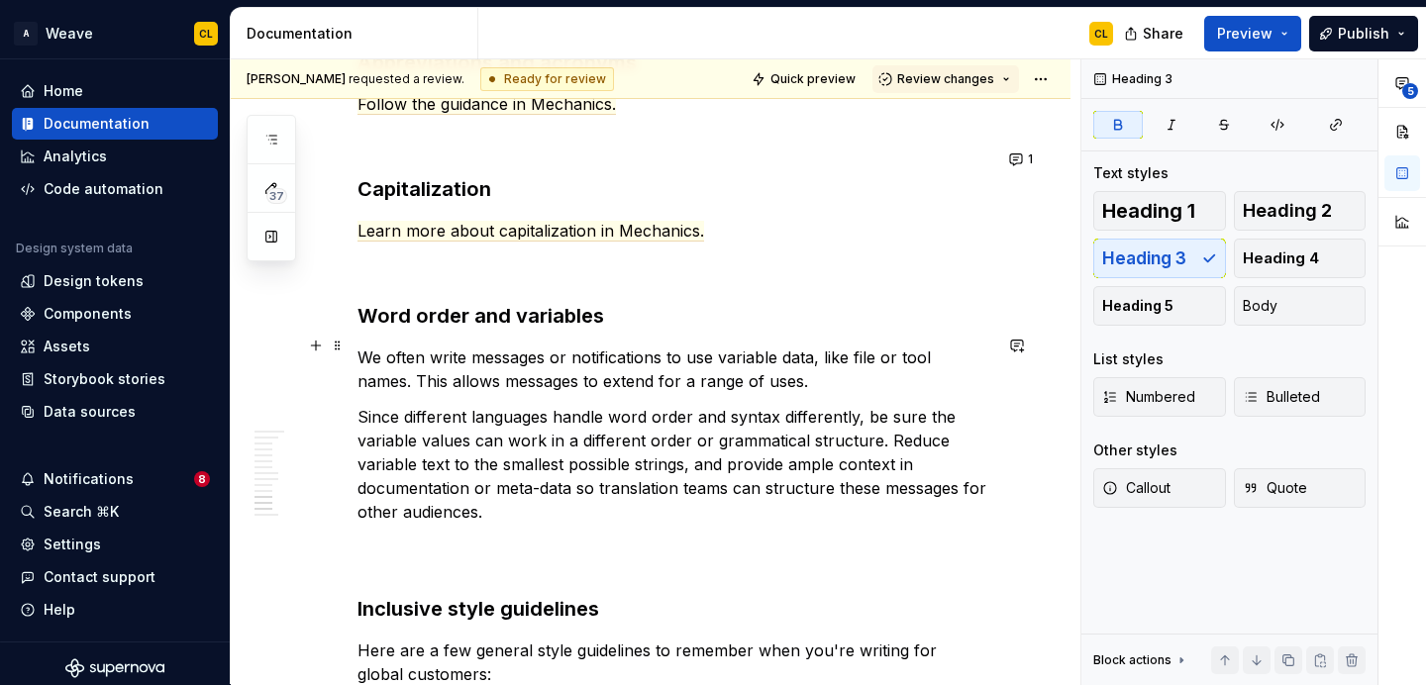
scroll to position [4343, 0]
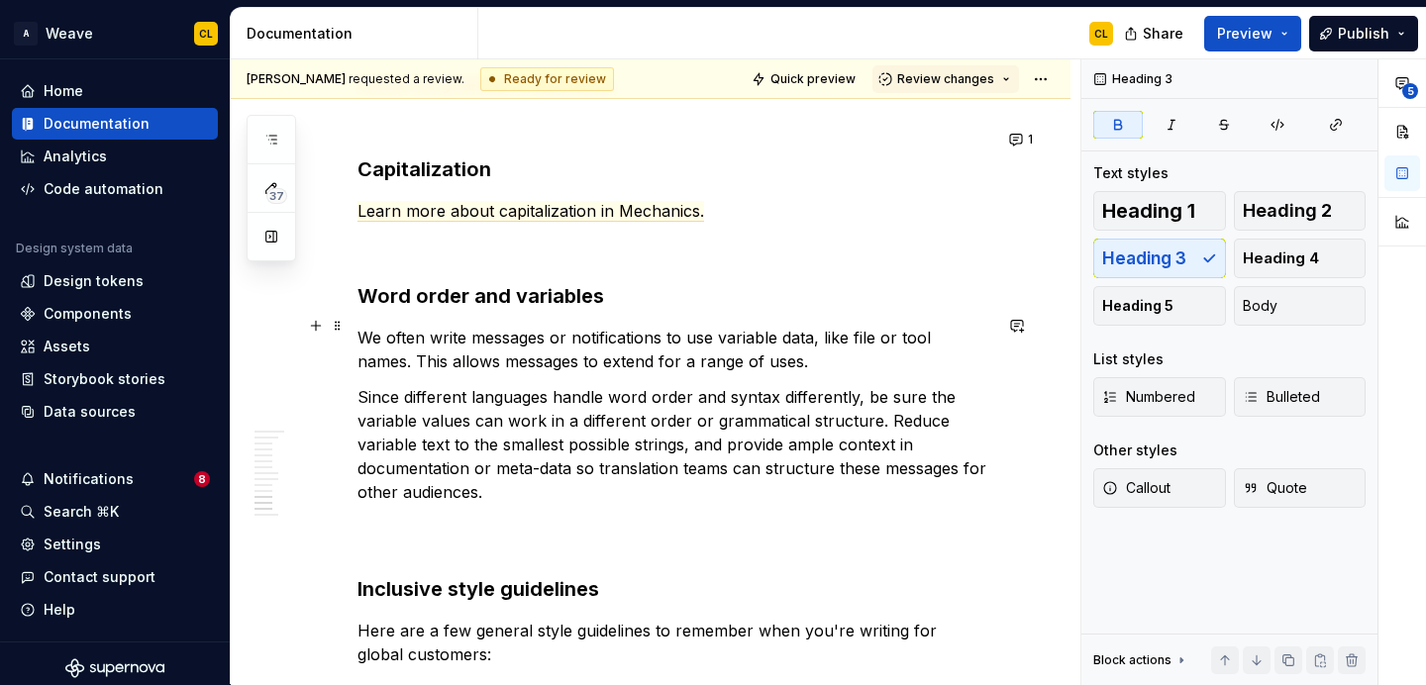
click at [375, 447] on p "Since different languages handle word order and syntax differently, be sure the…" at bounding box center [674, 468] width 634 height 166
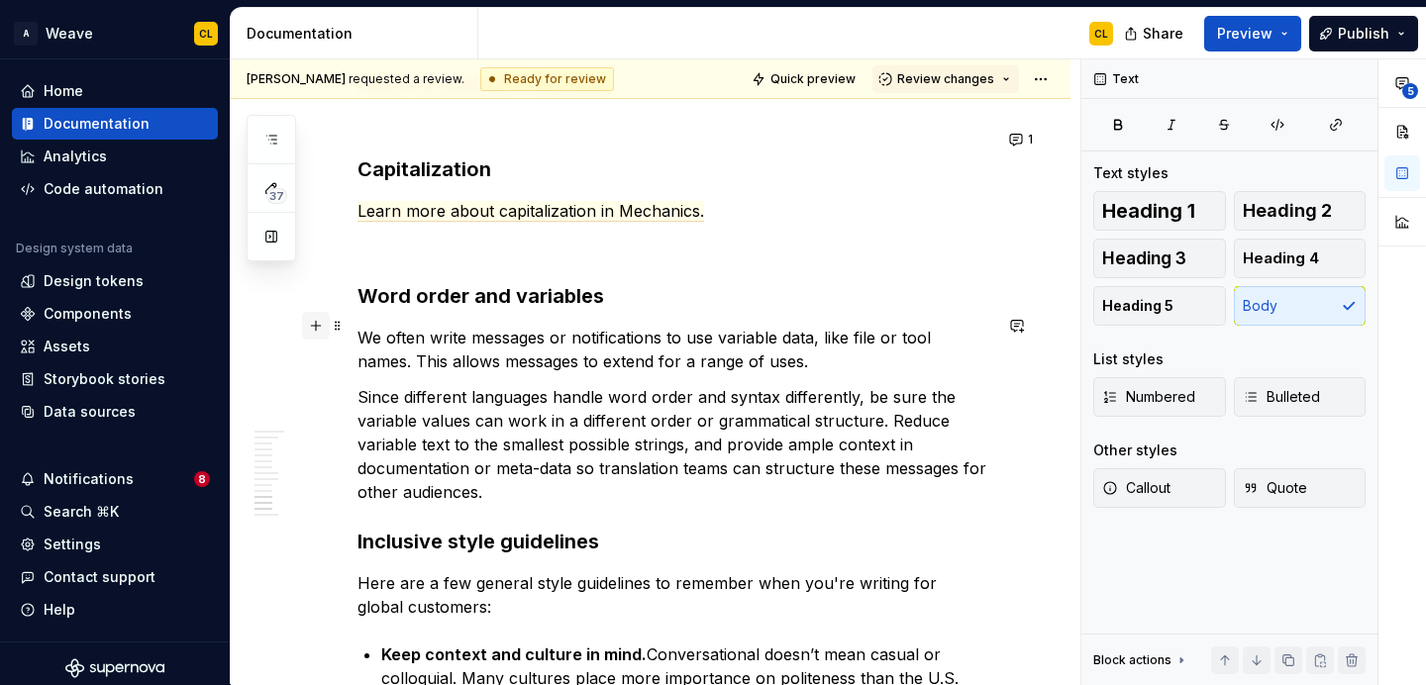
click at [314, 320] on button "button" at bounding box center [316, 326] width 28 height 28
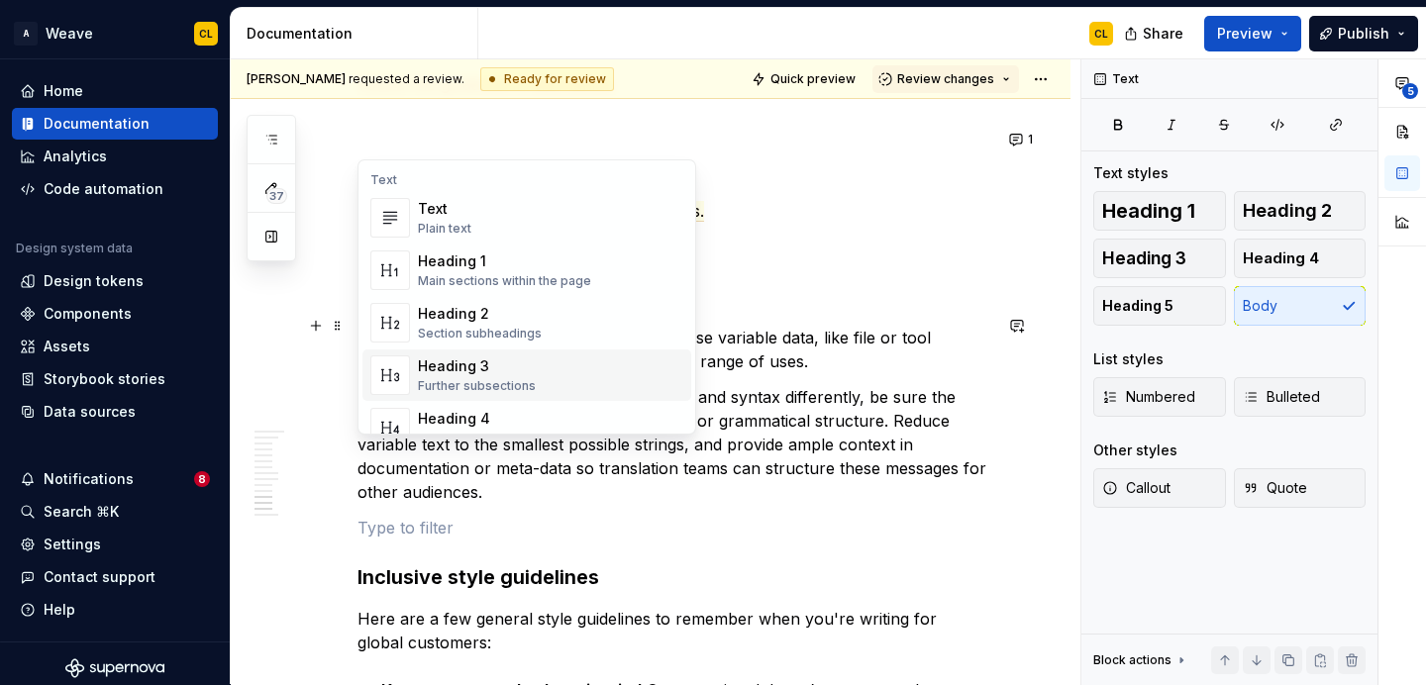
click at [605, 357] on div "Heading 3 Further subsections" at bounding box center [550, 376] width 265 height 40
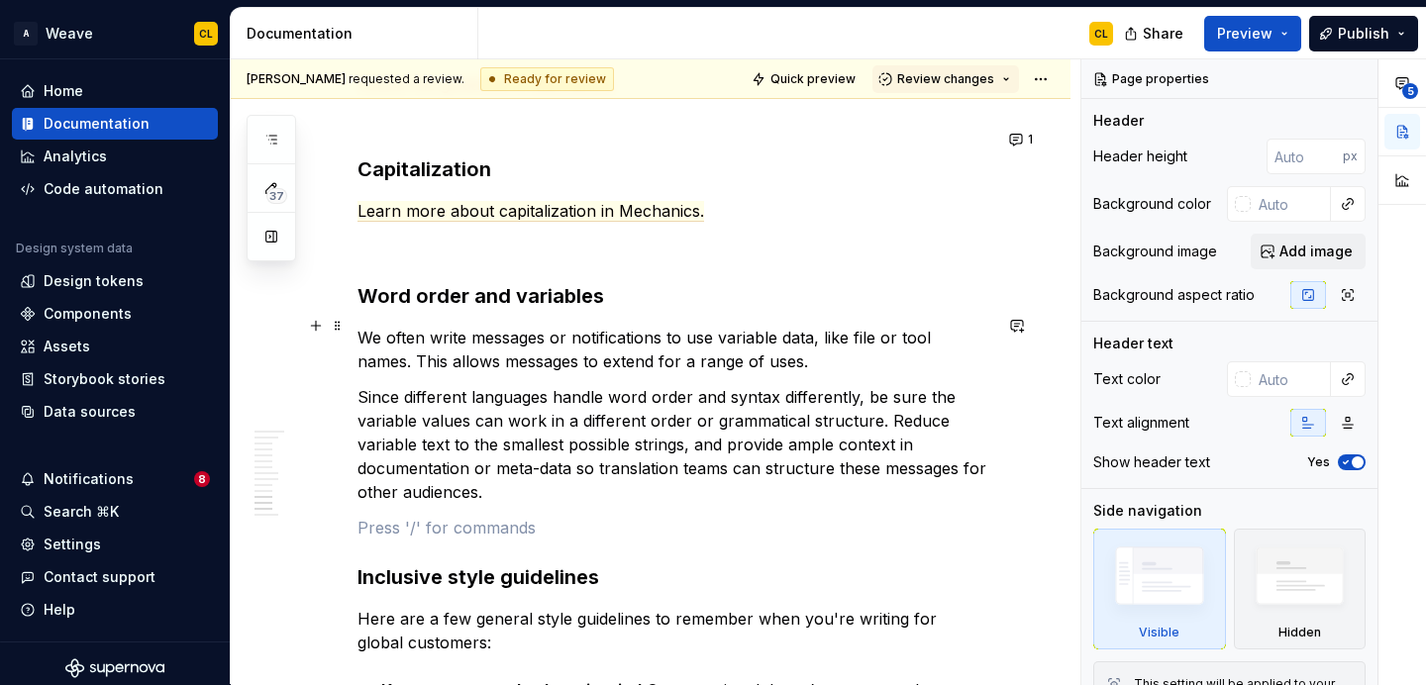
click at [632, 385] on p "Since different languages handle word order and syntax differently, be sure the…" at bounding box center [674, 444] width 634 height 119
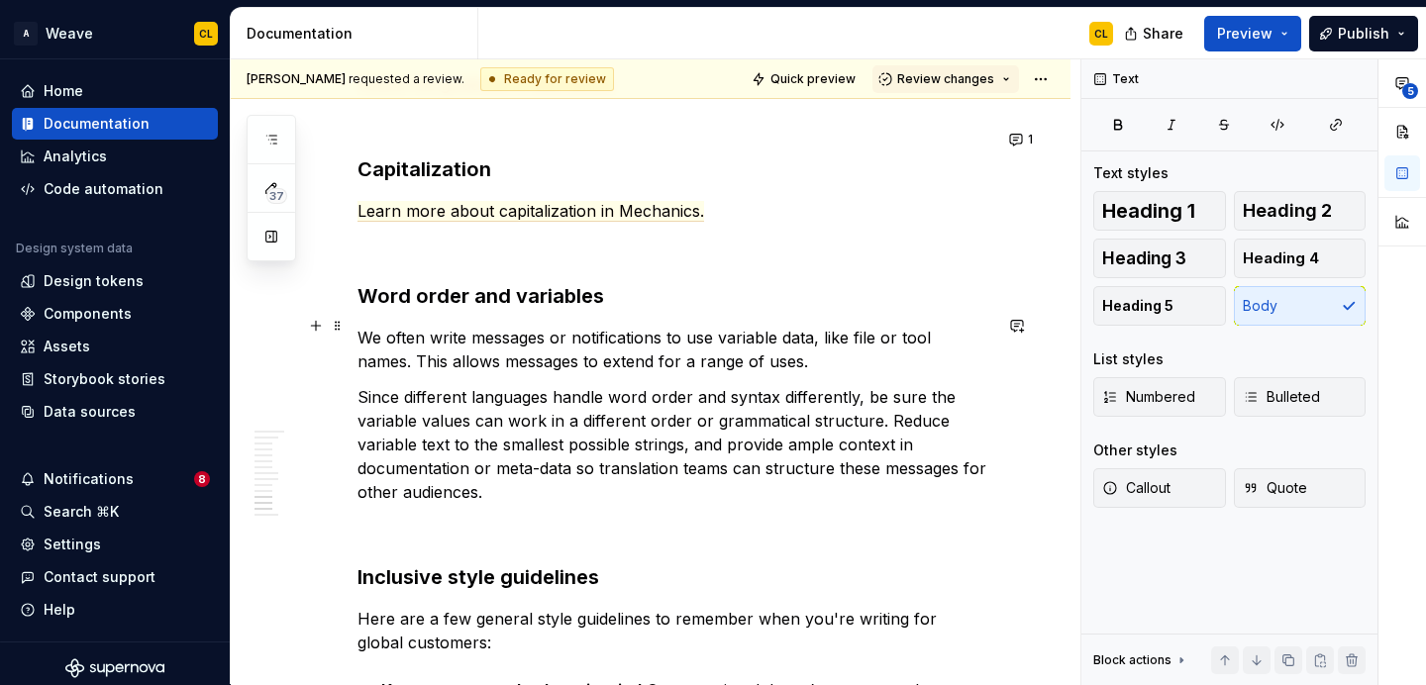
scroll to position [4435, 0]
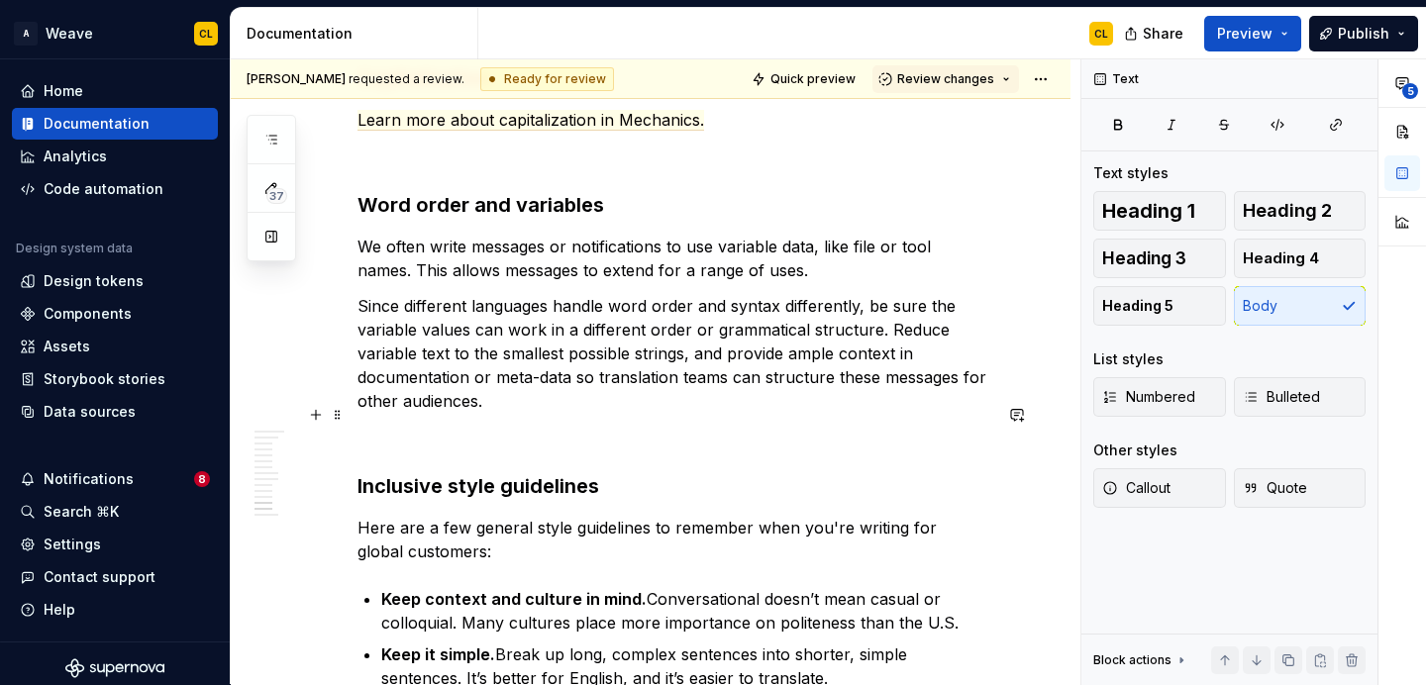
click at [559, 474] on strong "Inclusive style guidelines" at bounding box center [478, 486] width 242 height 24
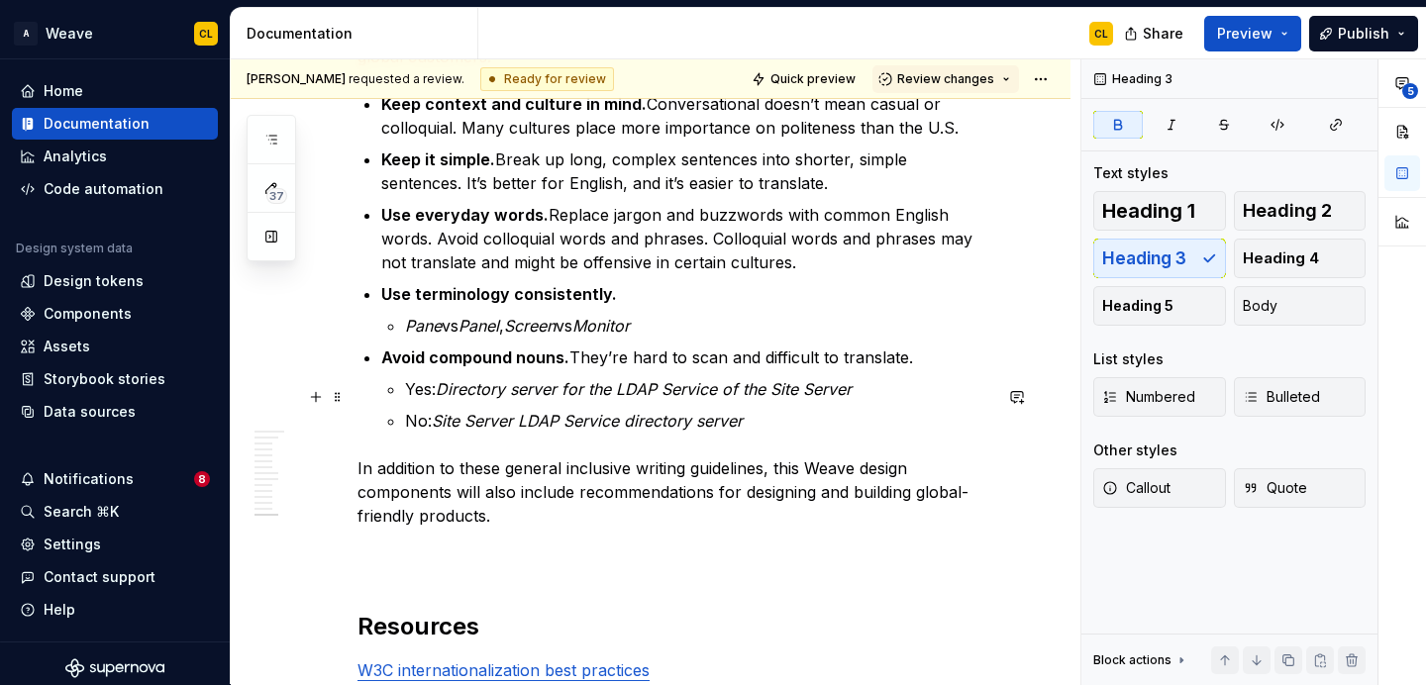
scroll to position [4928, 0]
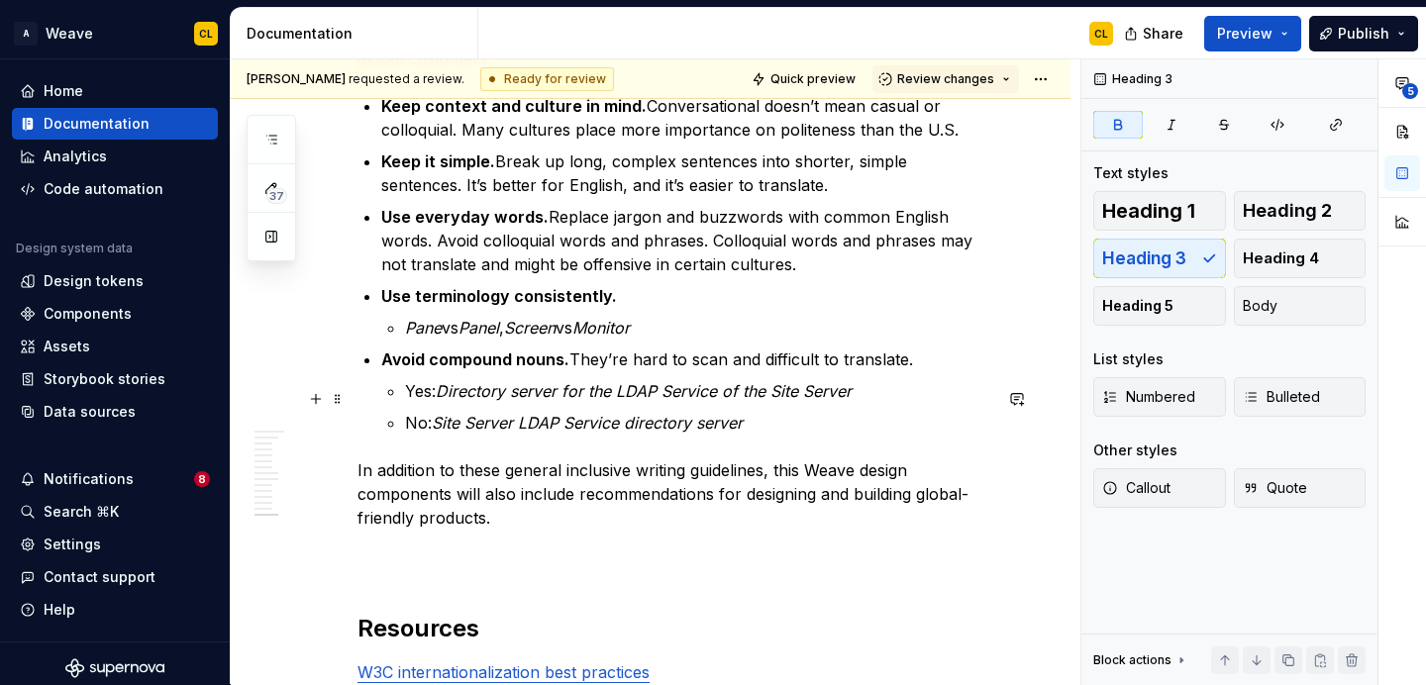
click at [383, 495] on p "In addition to these general inclusive writing guidelines, this Weave design co…" at bounding box center [674, 518] width 634 height 119
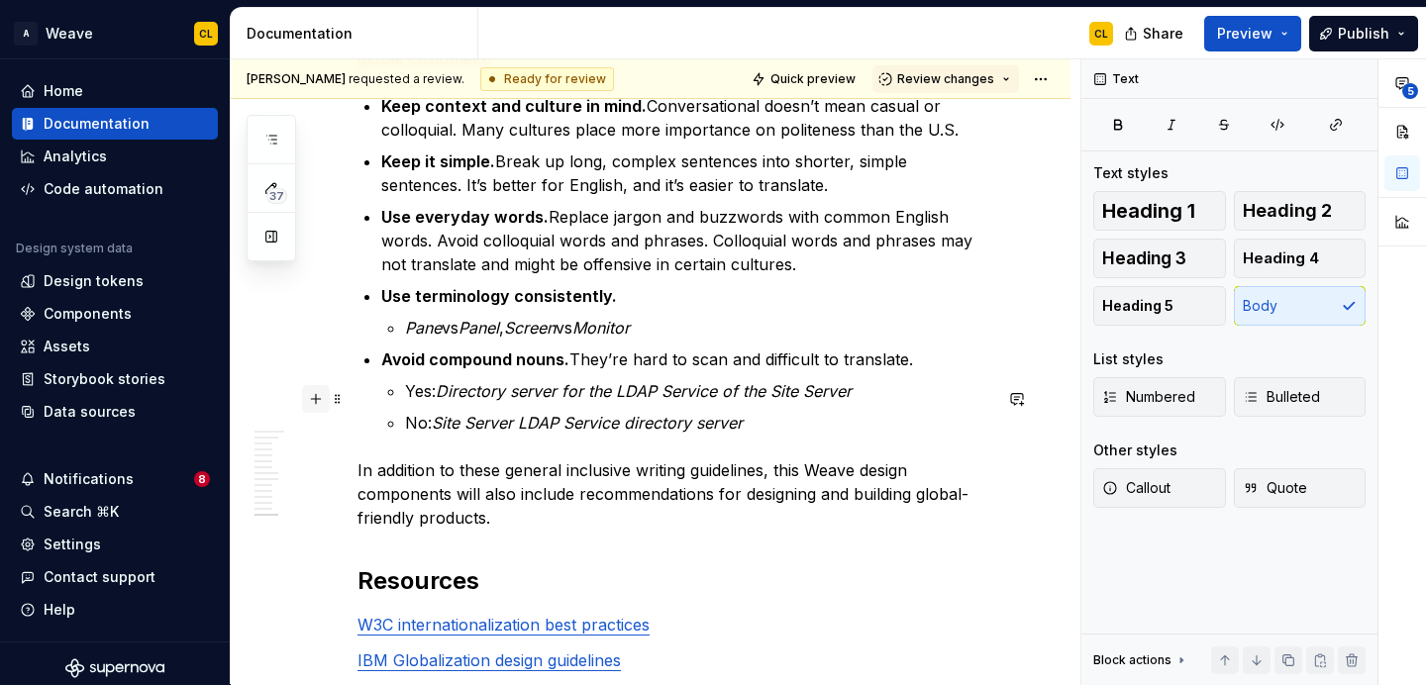
click at [320, 397] on button "button" at bounding box center [316, 399] width 28 height 28
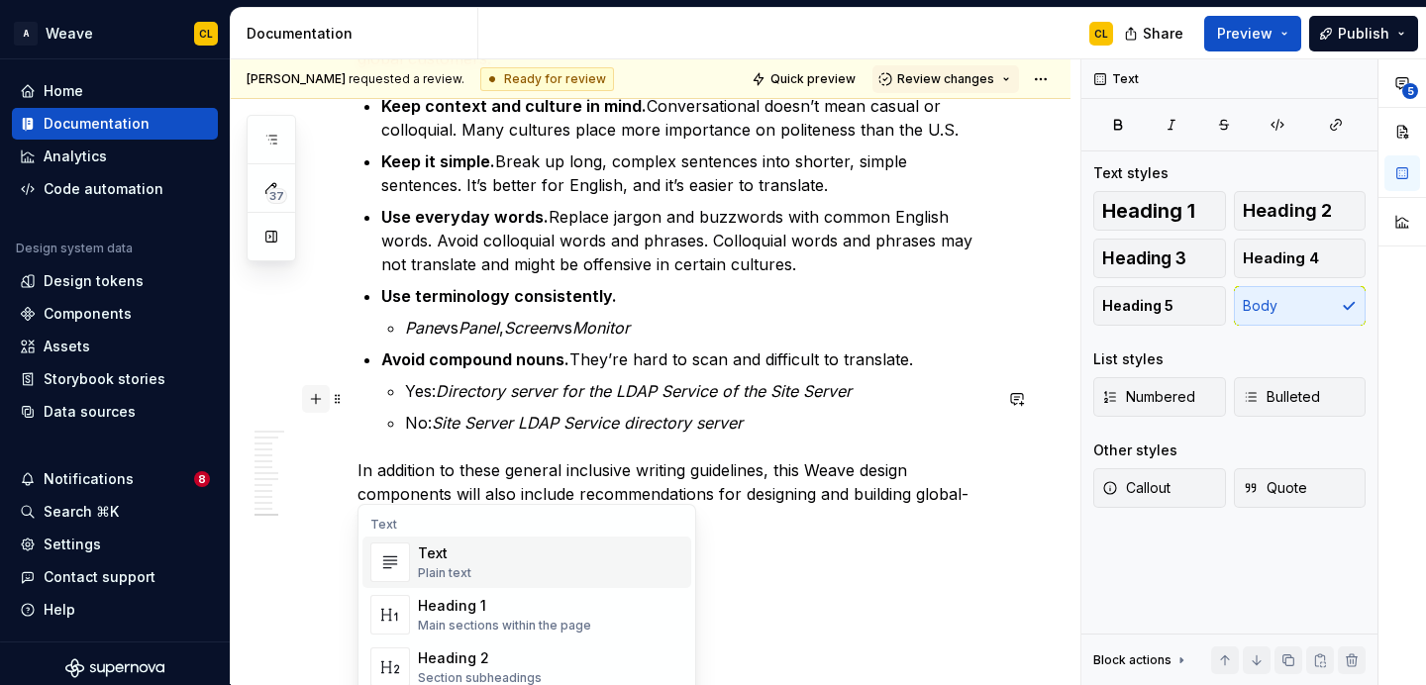
click at [320, 397] on button "button" at bounding box center [316, 399] width 28 height 28
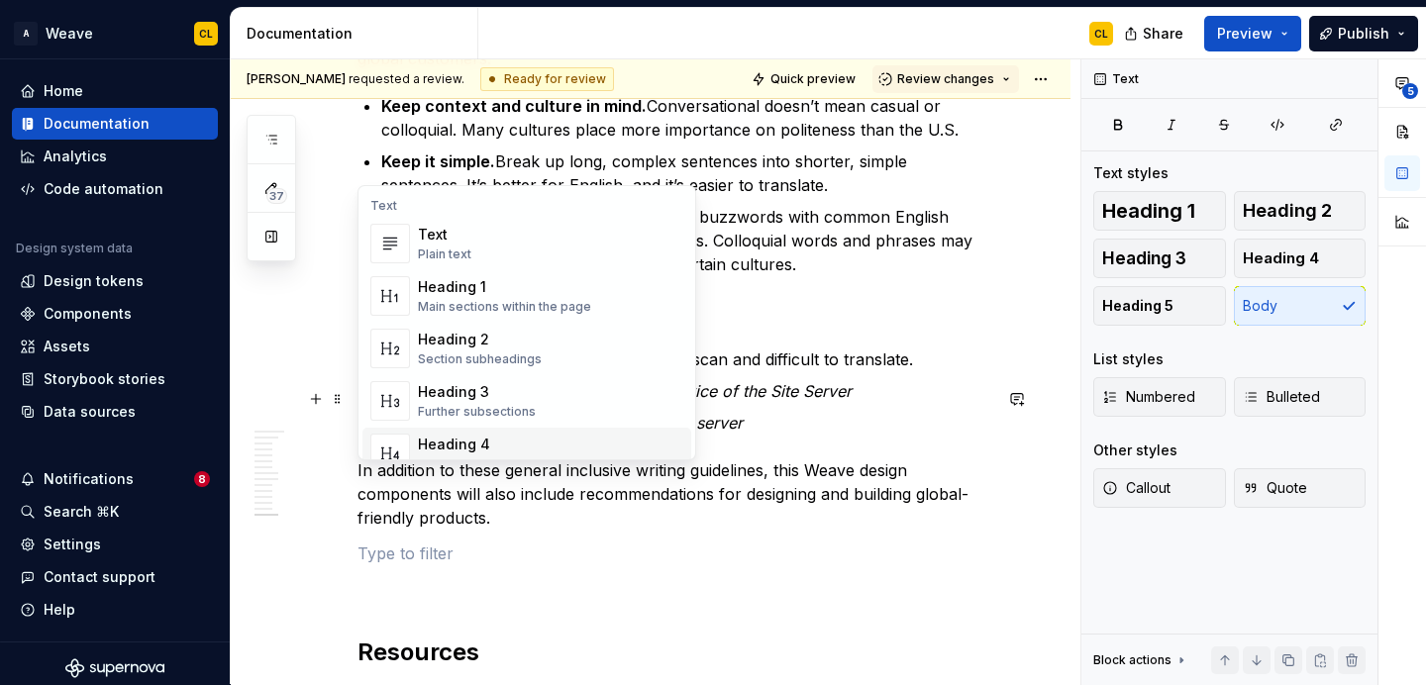
click at [464, 542] on p at bounding box center [674, 554] width 634 height 24
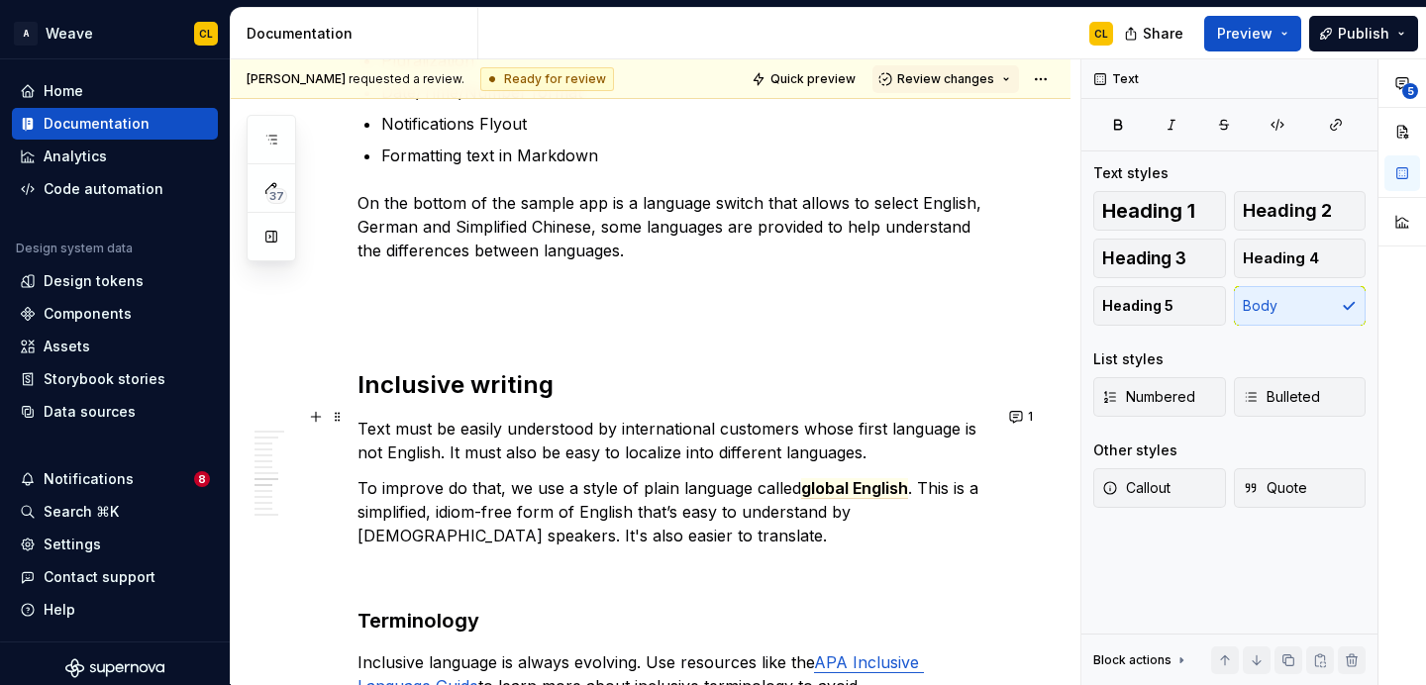
scroll to position [3456, 0]
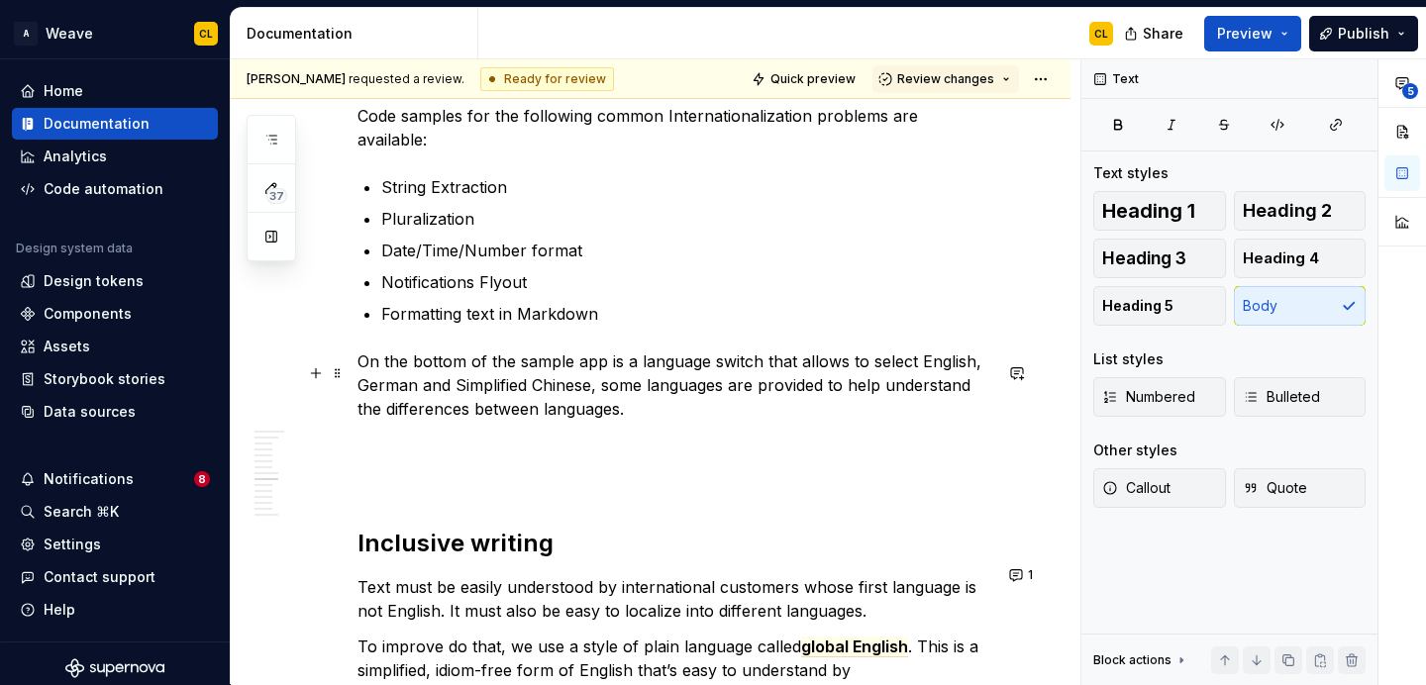
click at [377, 433] on p at bounding box center [674, 445] width 634 height 24
click at [370, 528] on h2 "Inclusive writing" at bounding box center [674, 544] width 634 height 32
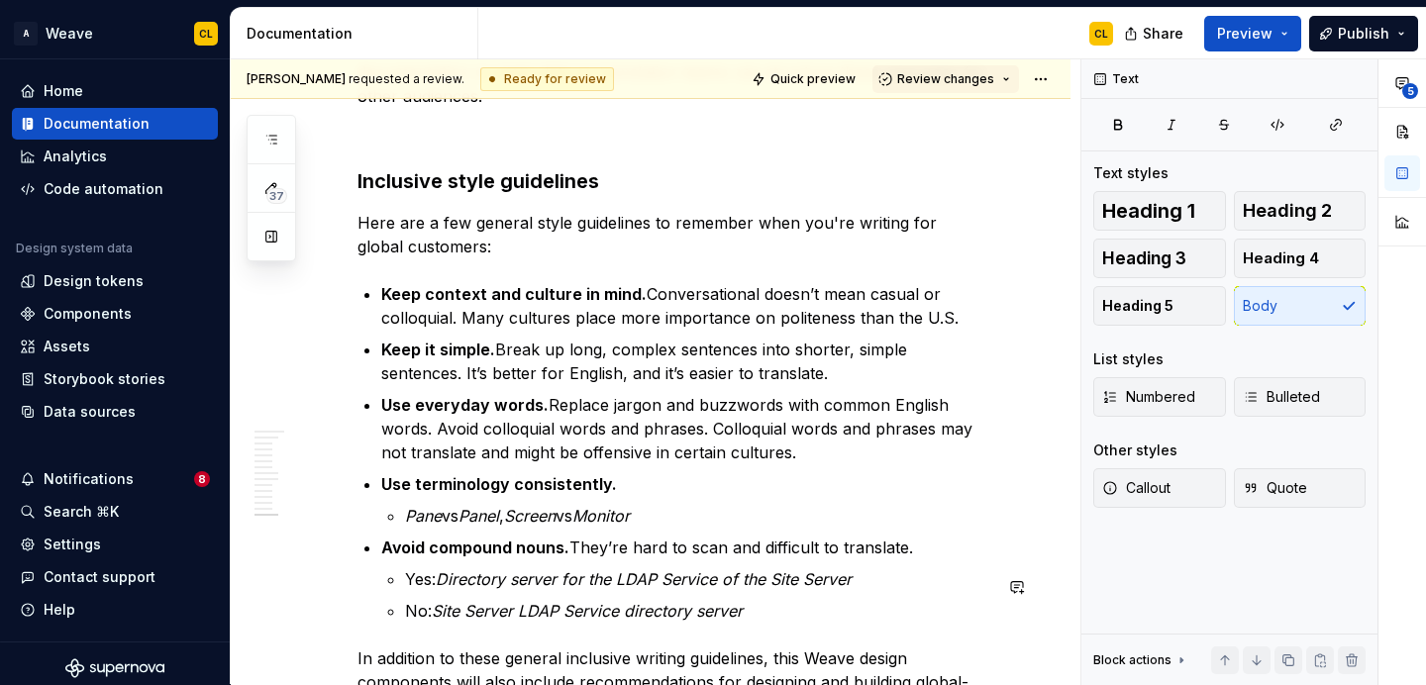
scroll to position [4960, 0]
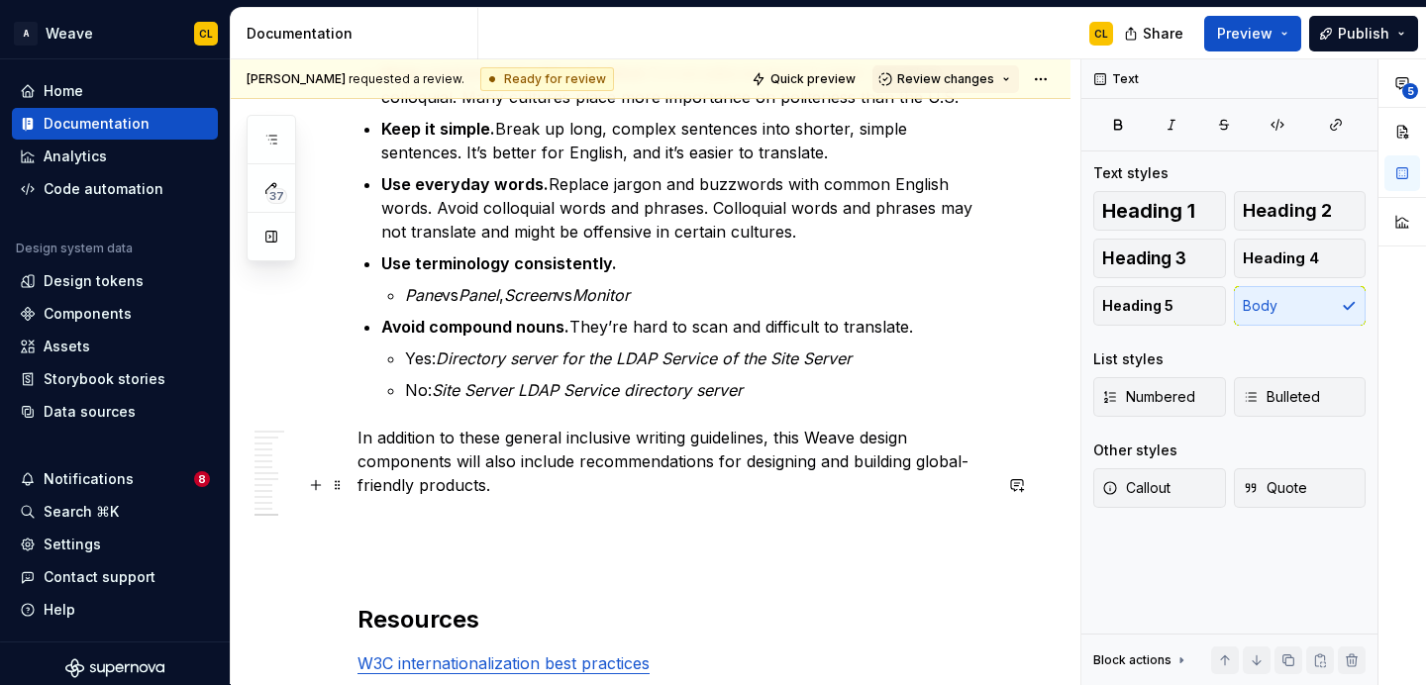
click at [405, 545] on p at bounding box center [674, 557] width 634 height 24
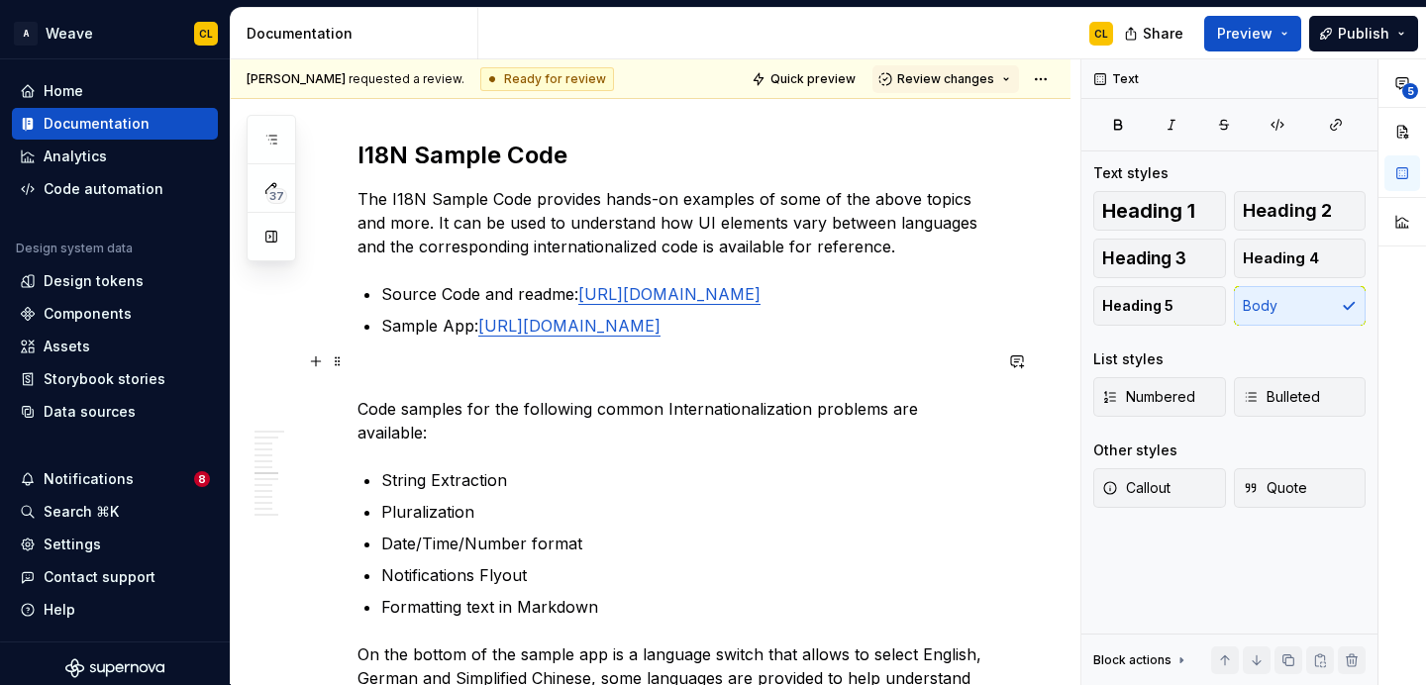
scroll to position [3146, 0]
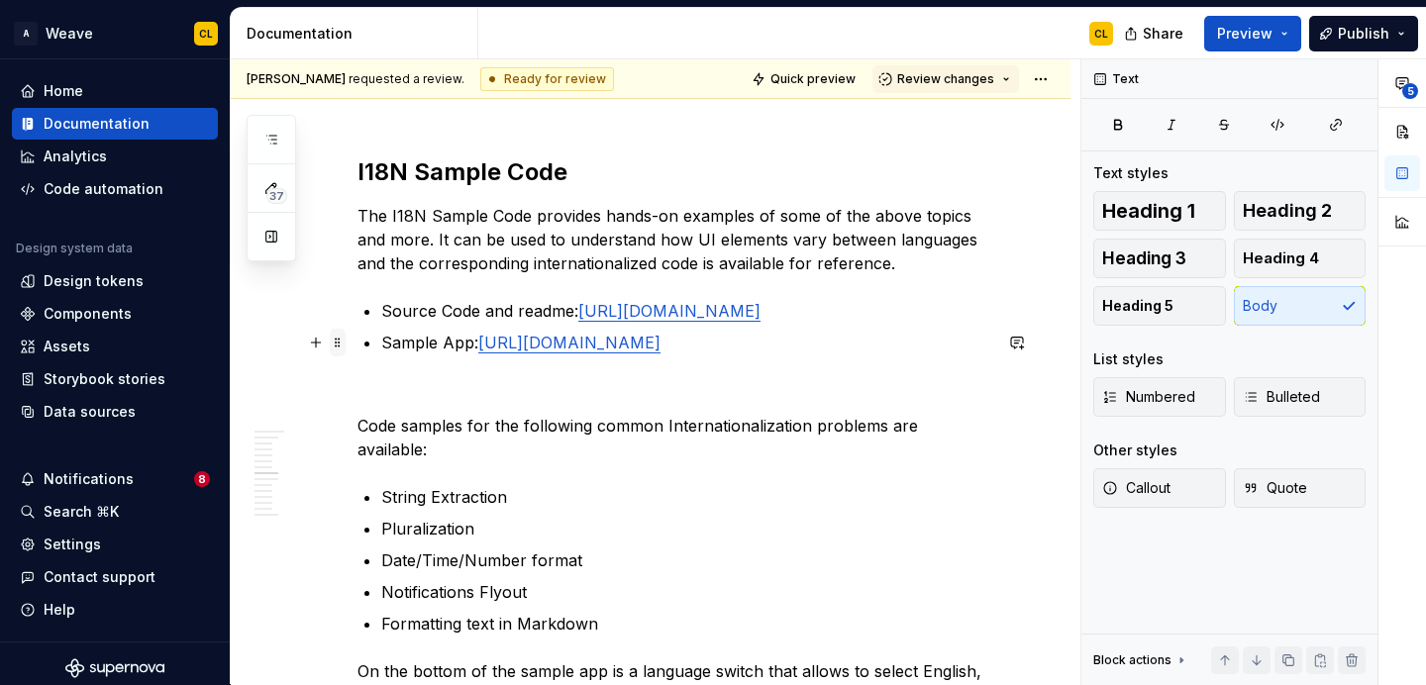
click at [339, 344] on span at bounding box center [338, 343] width 16 height 28
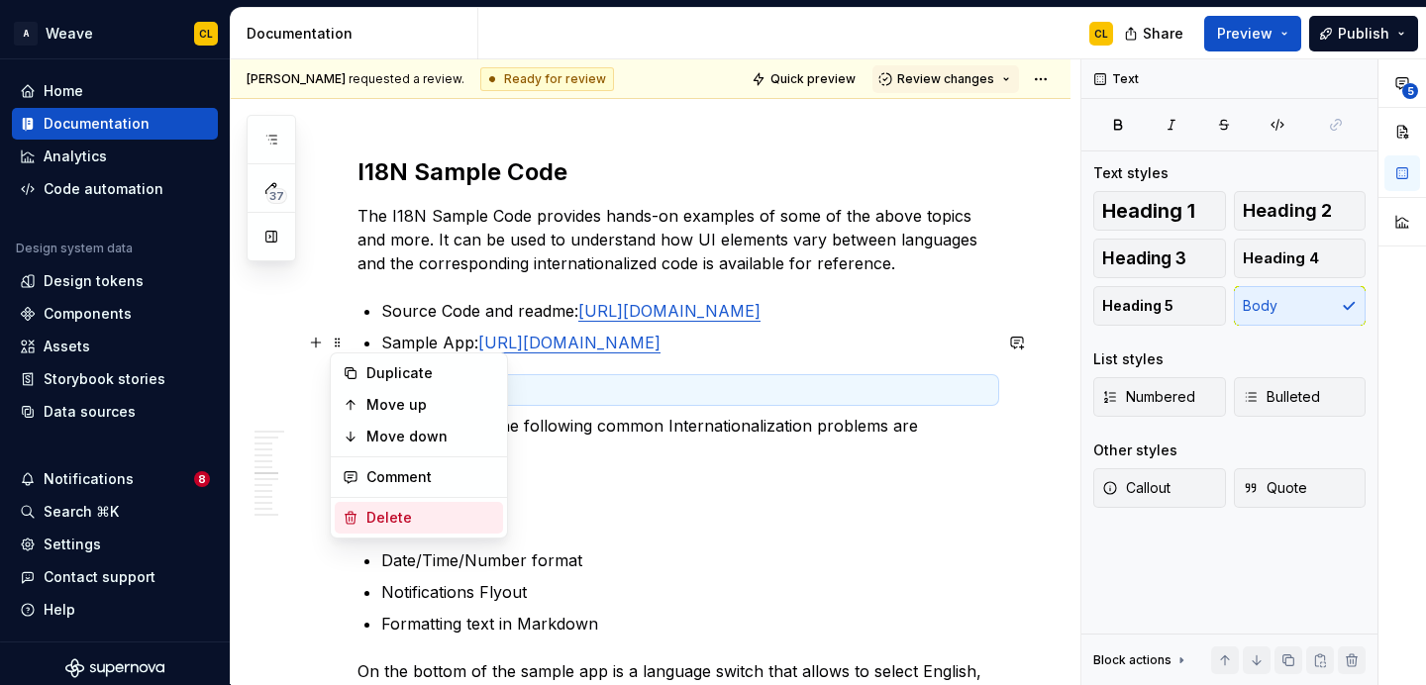
click at [372, 510] on div "Delete" at bounding box center [430, 518] width 129 height 20
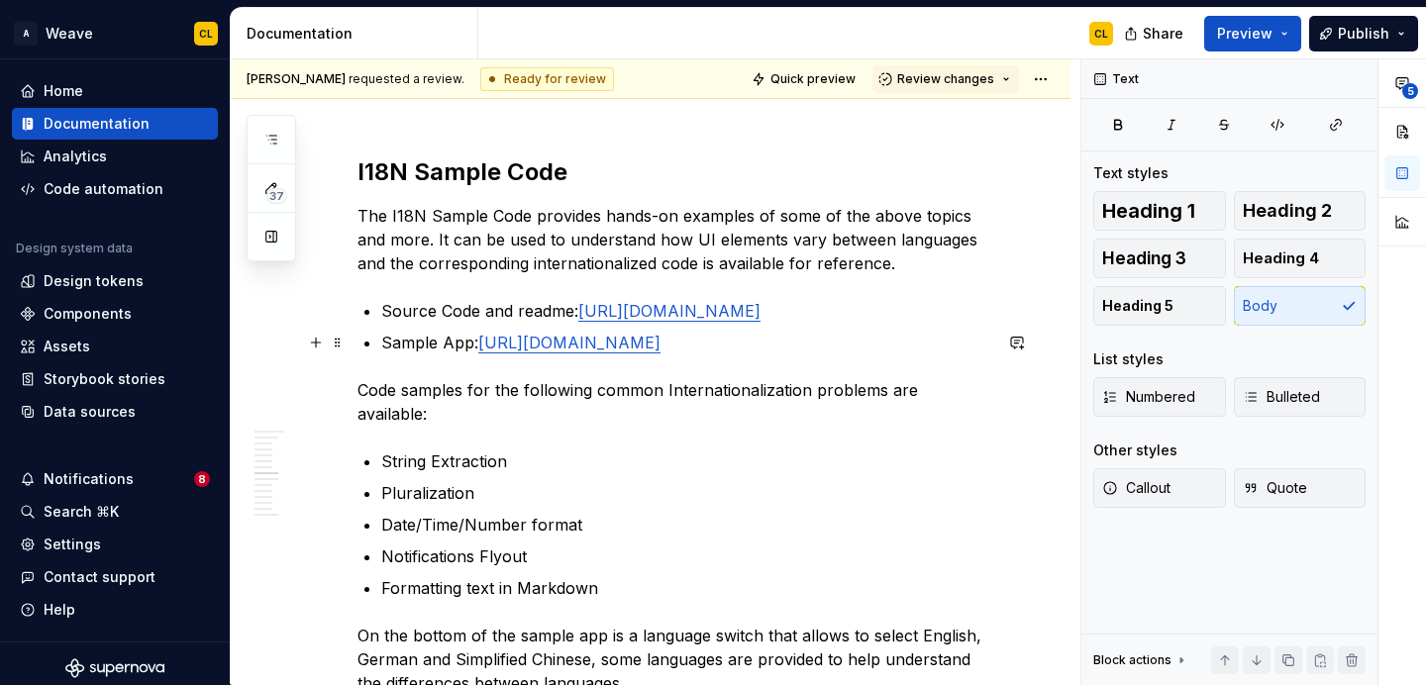
click at [562, 378] on p "Code samples for the following common Internationalization problems are availab…" at bounding box center [674, 402] width 634 height 48
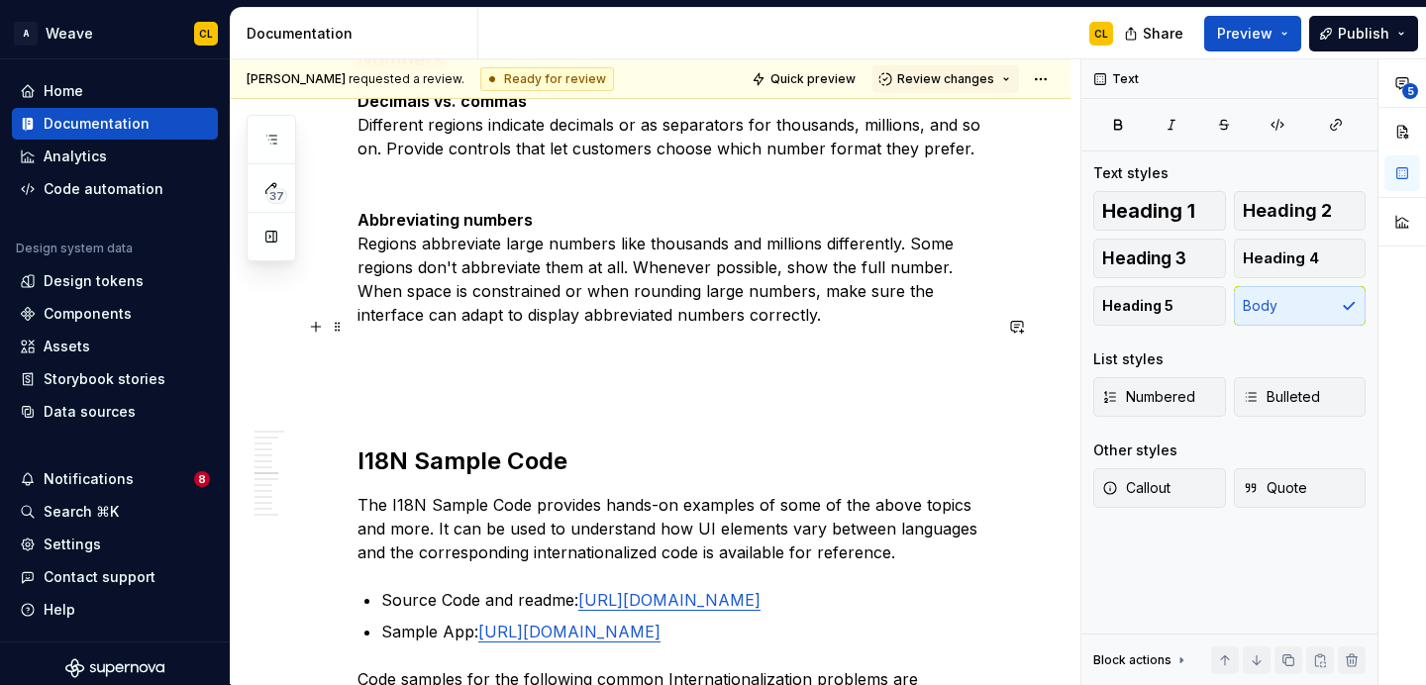
scroll to position [2680, 0]
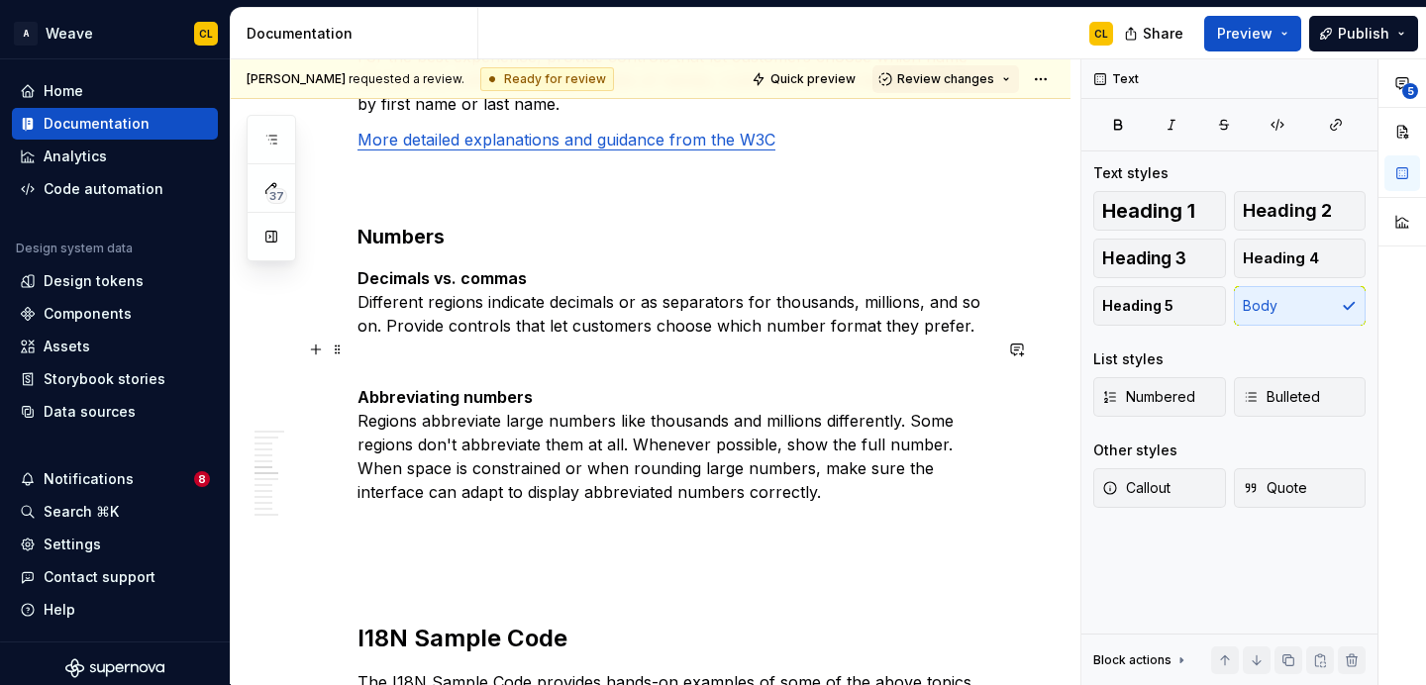
click at [377, 463] on p "Abbreviating numbers Regions abbreviate large numbers like thousands and millio…" at bounding box center [674, 456] width 634 height 143
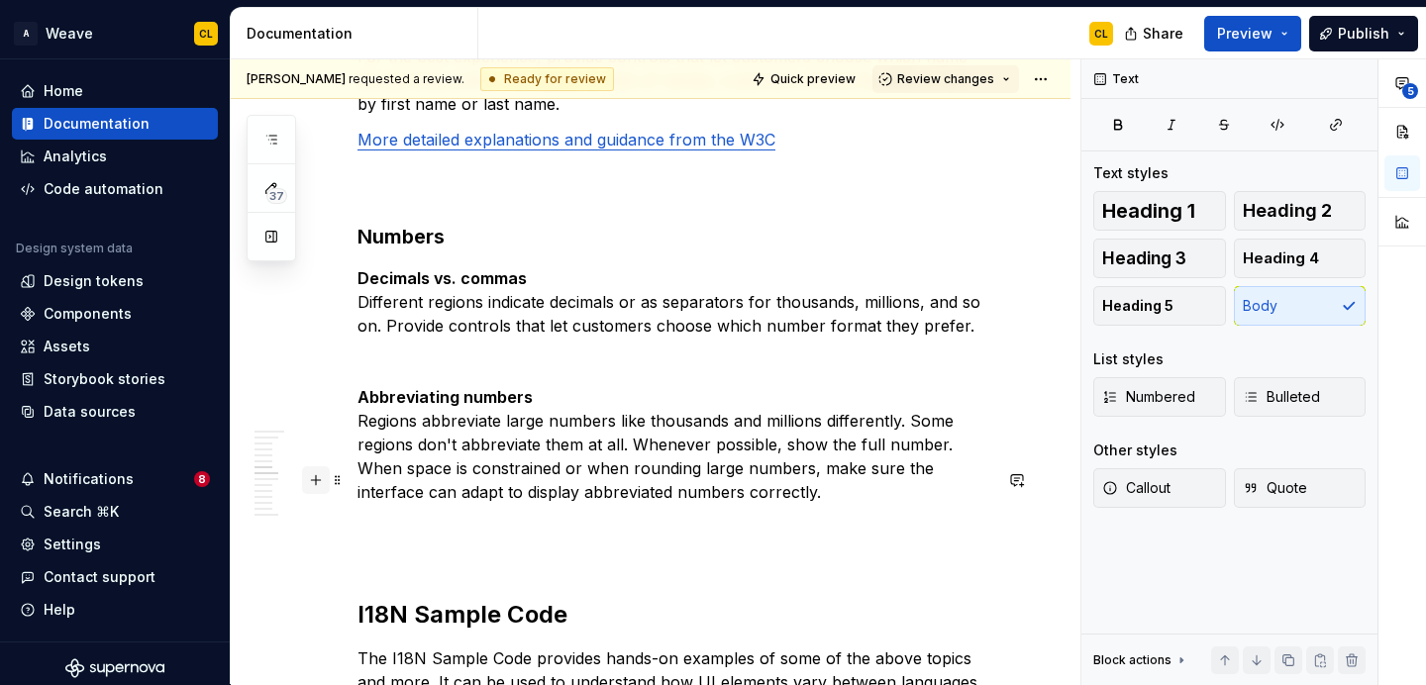
click at [317, 477] on button "button" at bounding box center [316, 480] width 28 height 28
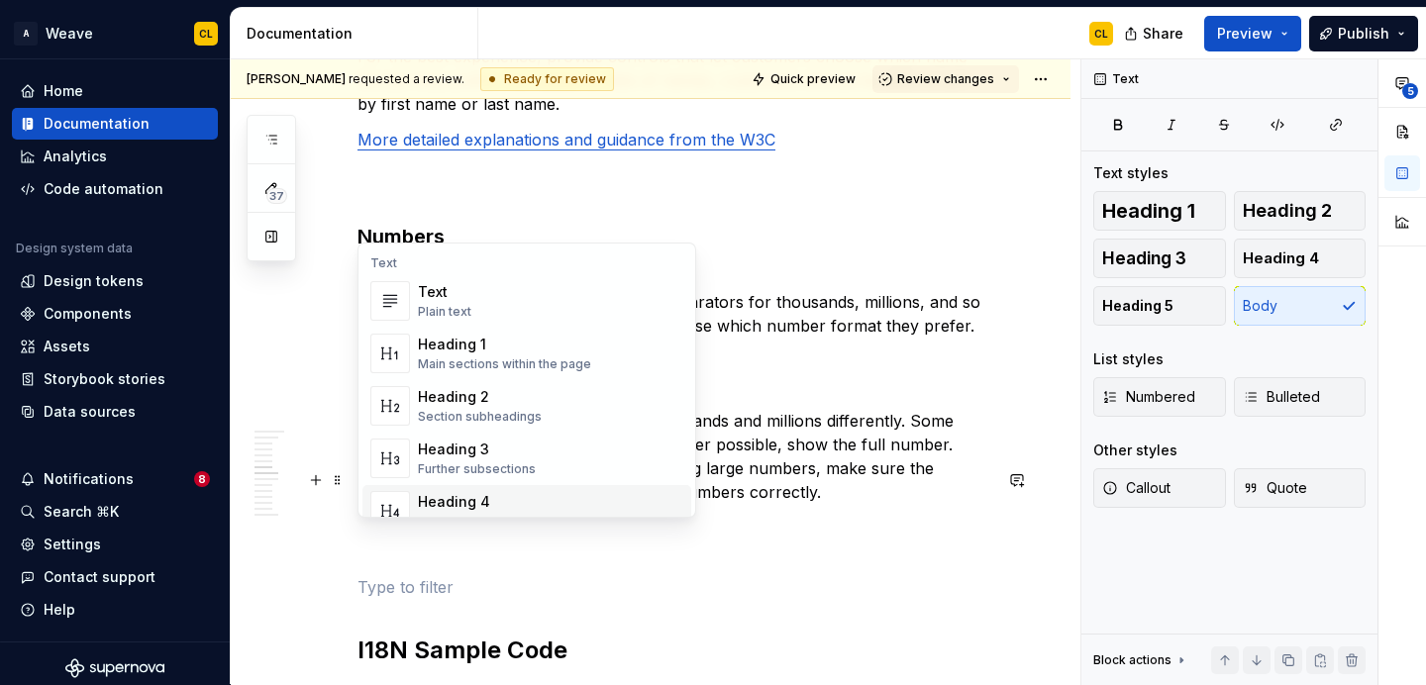
click at [469, 635] on h2 "I18N Sample Code" at bounding box center [674, 651] width 634 height 32
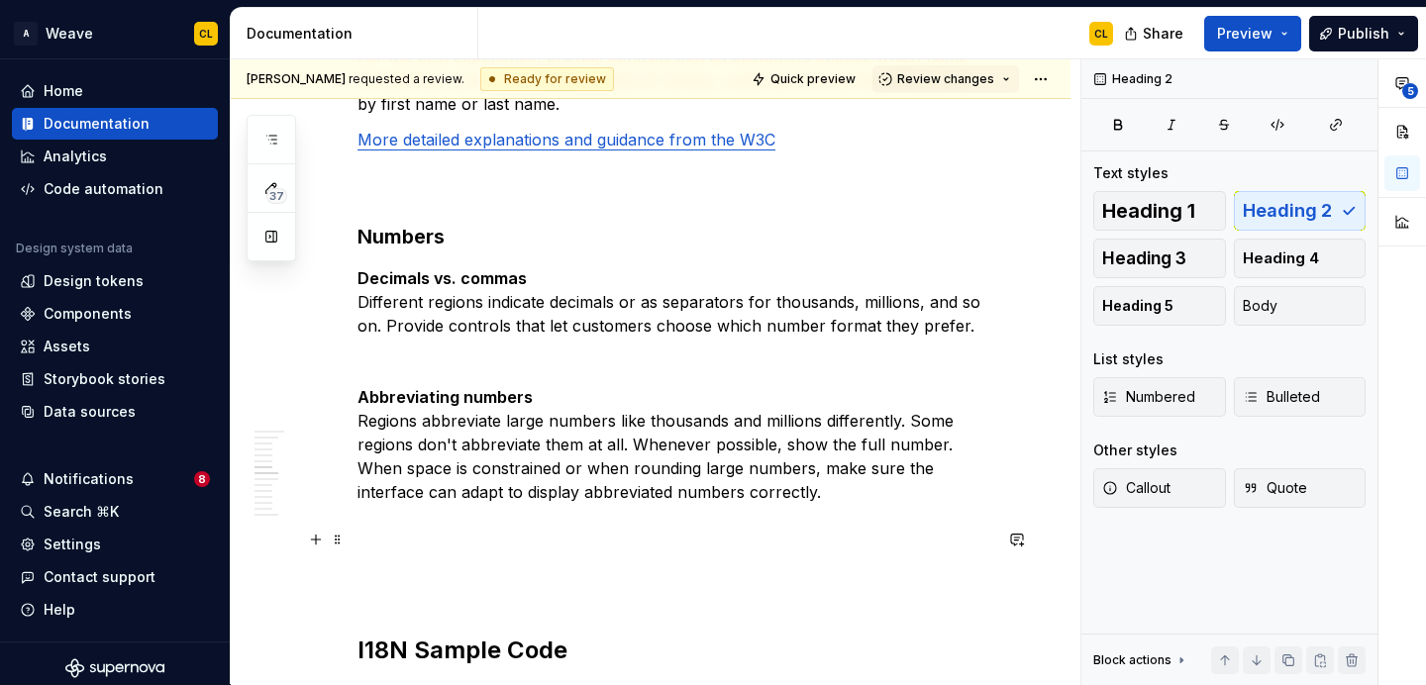
click at [396, 575] on p at bounding box center [674, 587] width 634 height 24
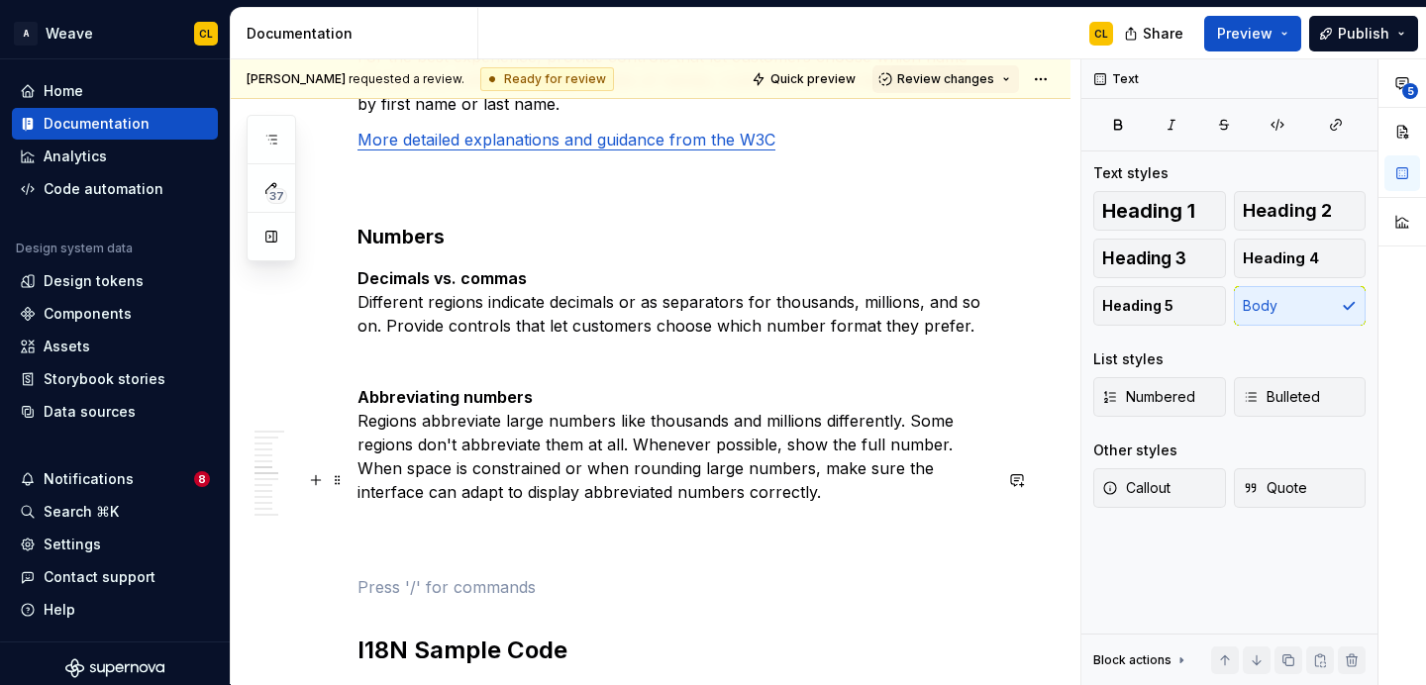
click at [388, 516] on p at bounding box center [674, 540] width 634 height 48
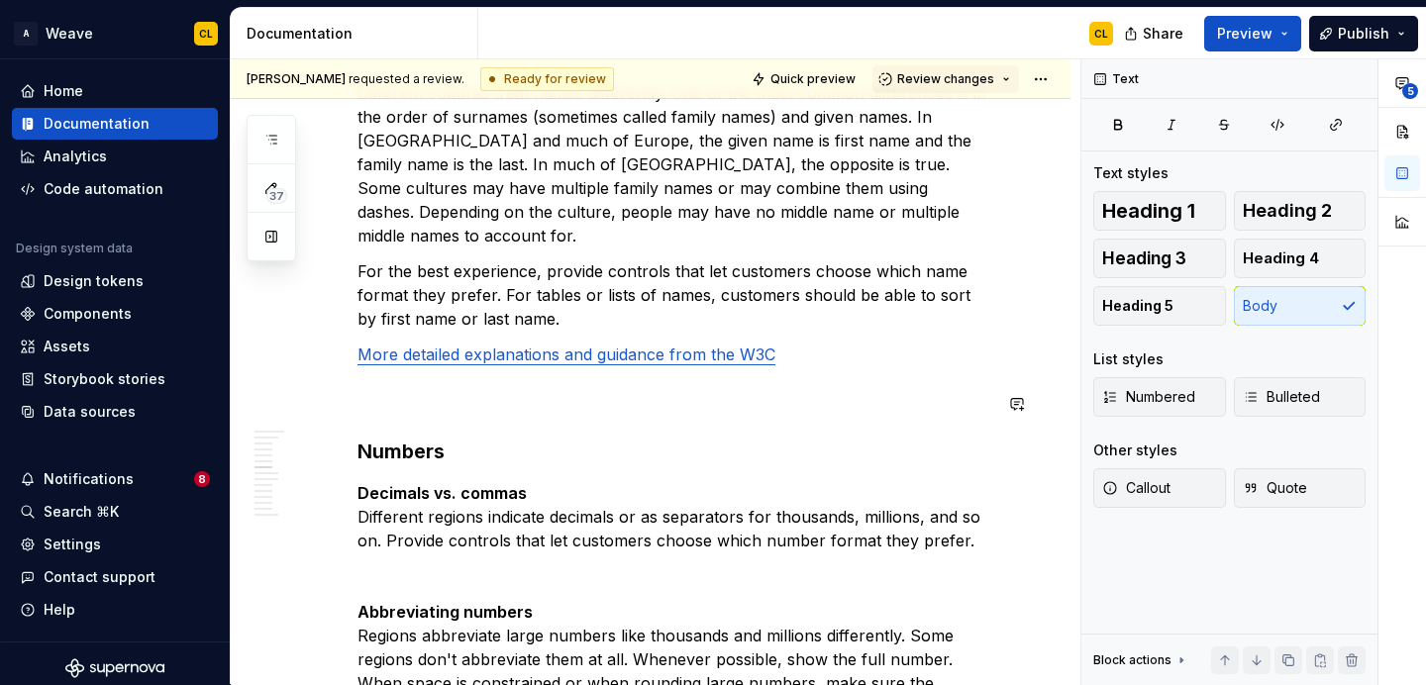
scroll to position [2433, 0]
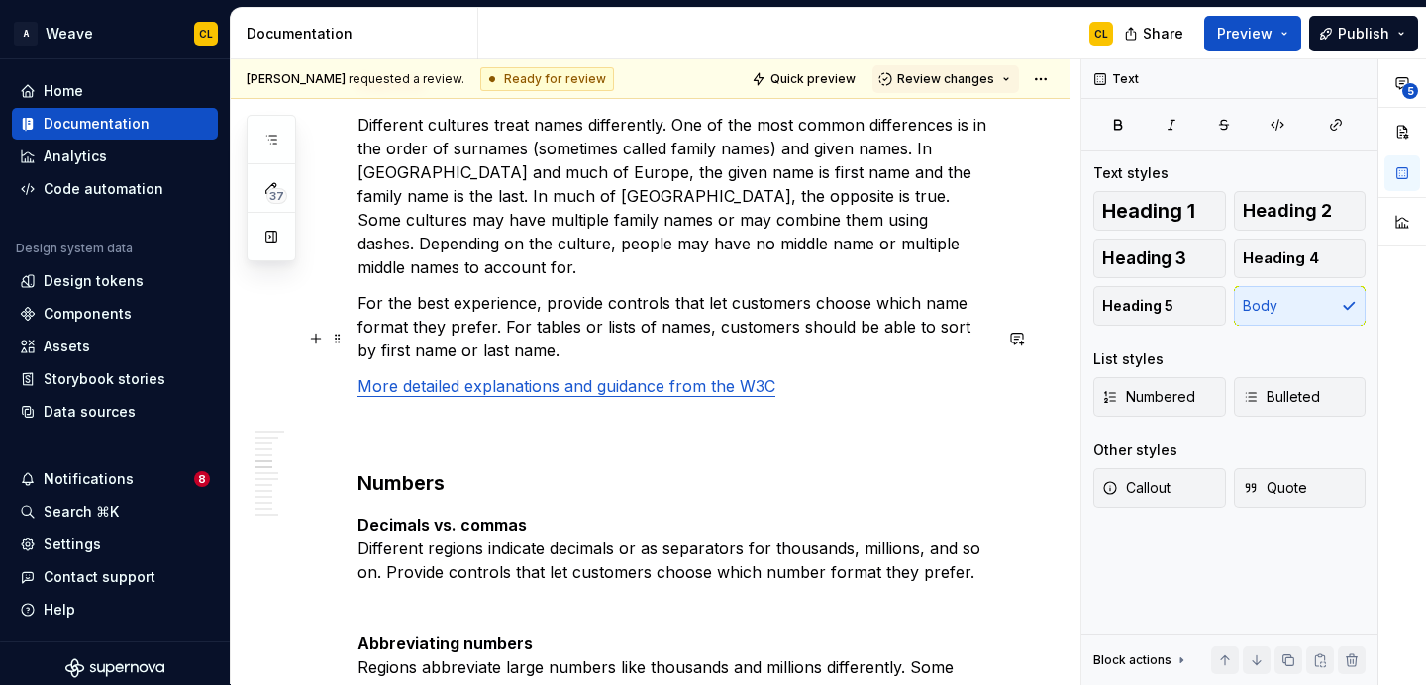
click at [362, 380] on p "More detailed explanations and guidance from the W3C" at bounding box center [674, 409] width 634 height 71
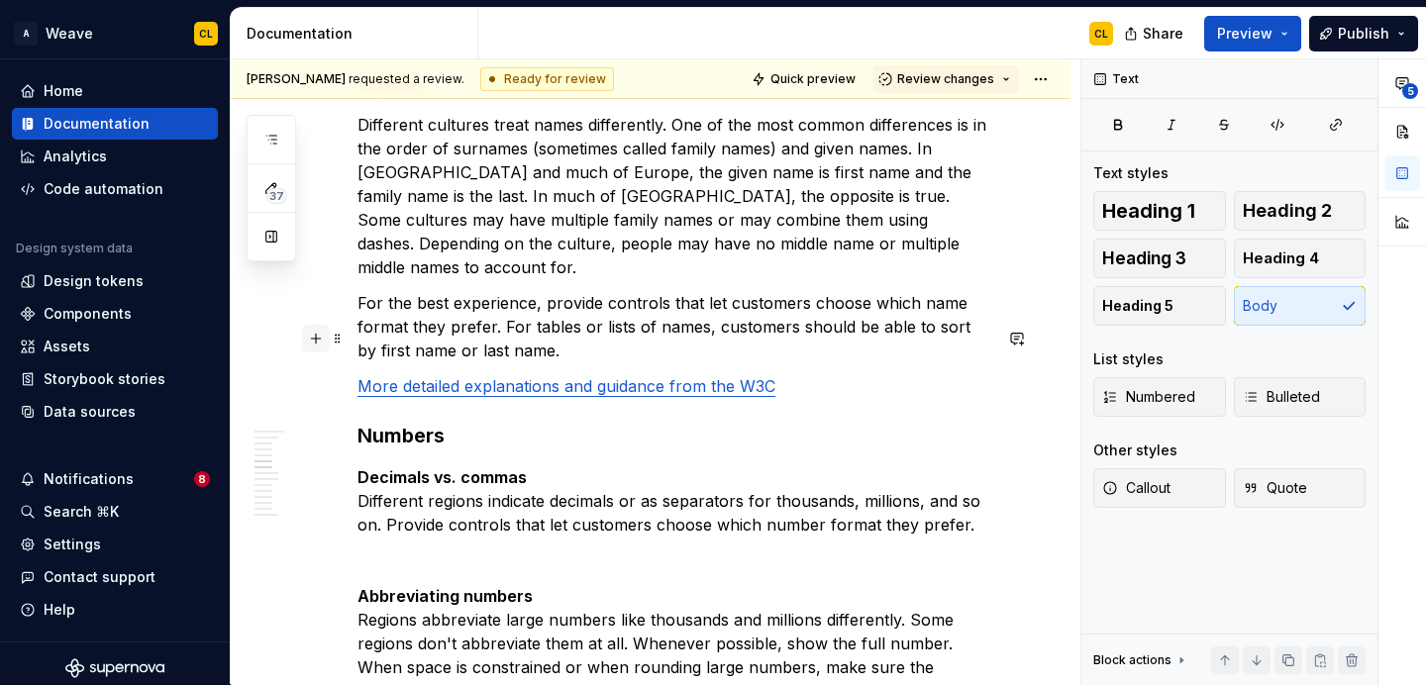
click at [315, 345] on button "button" at bounding box center [316, 339] width 28 height 28
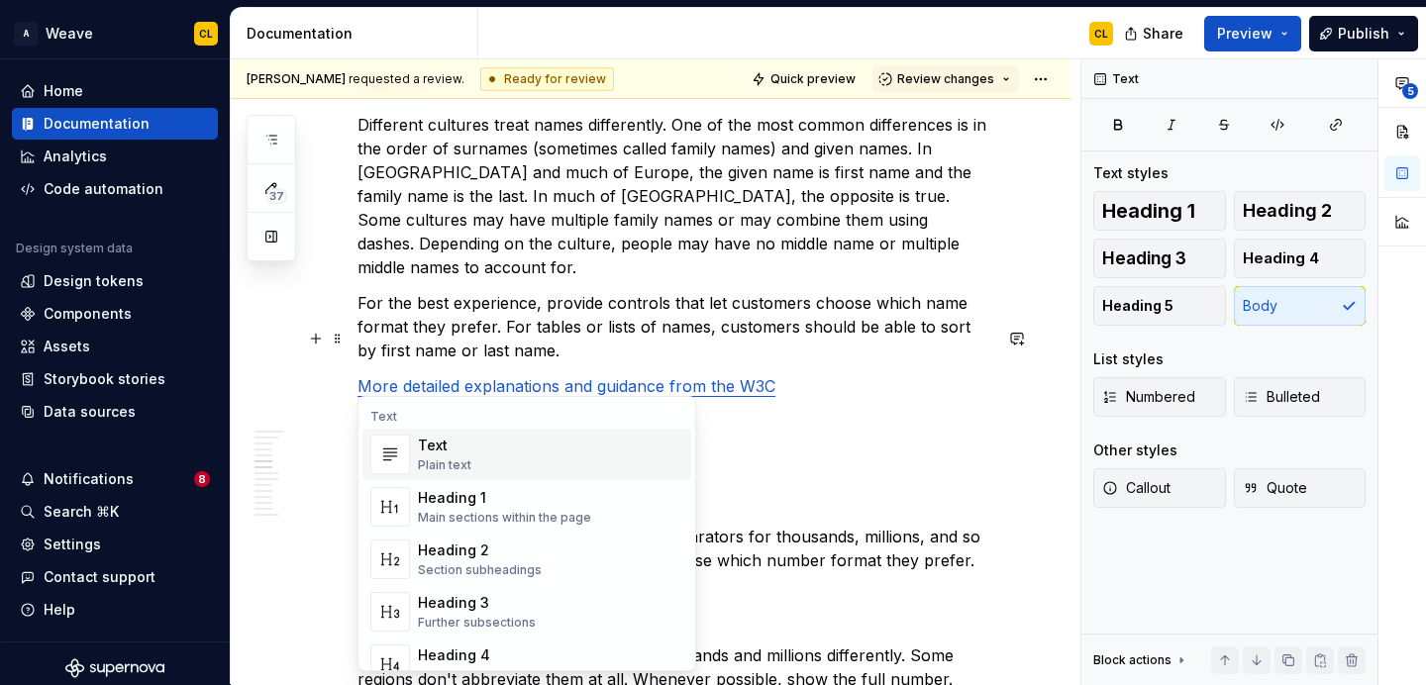
click at [506, 291] on p "For the best experience, provide controls that let customers choose which name …" at bounding box center [674, 326] width 634 height 71
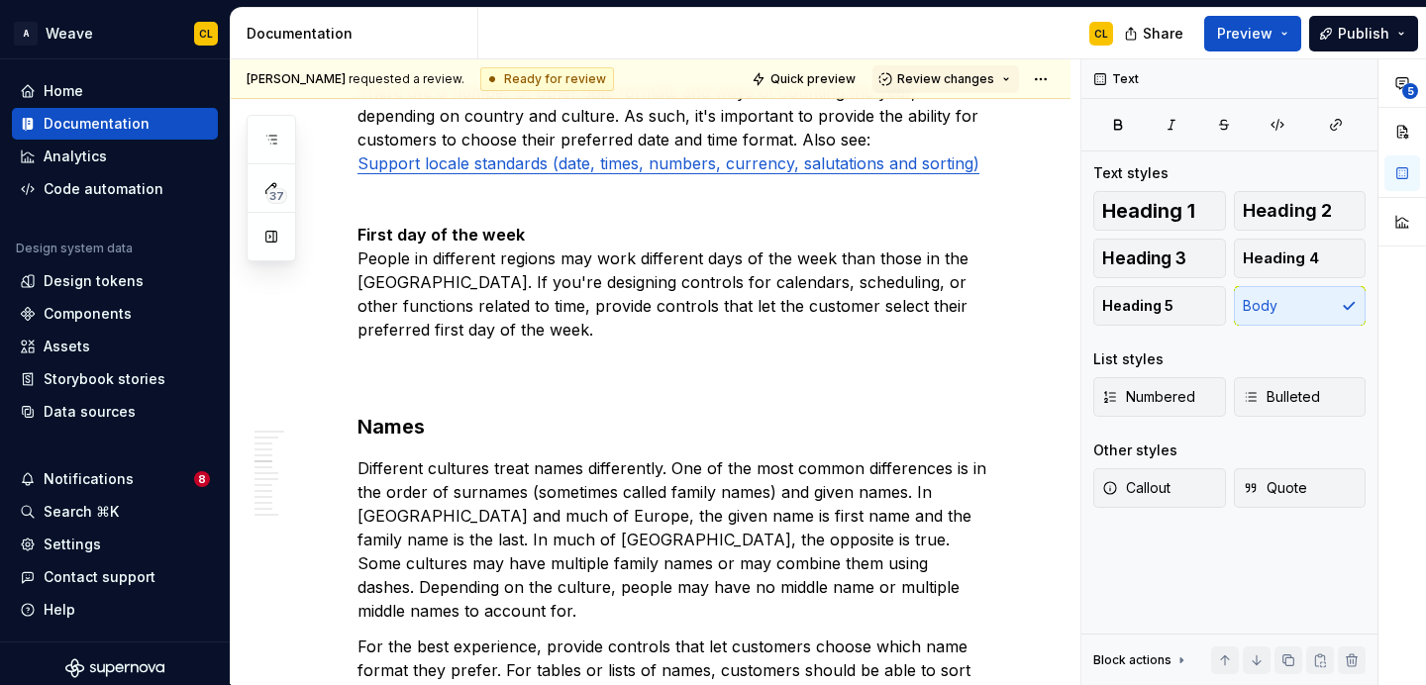
scroll to position [2085, 0]
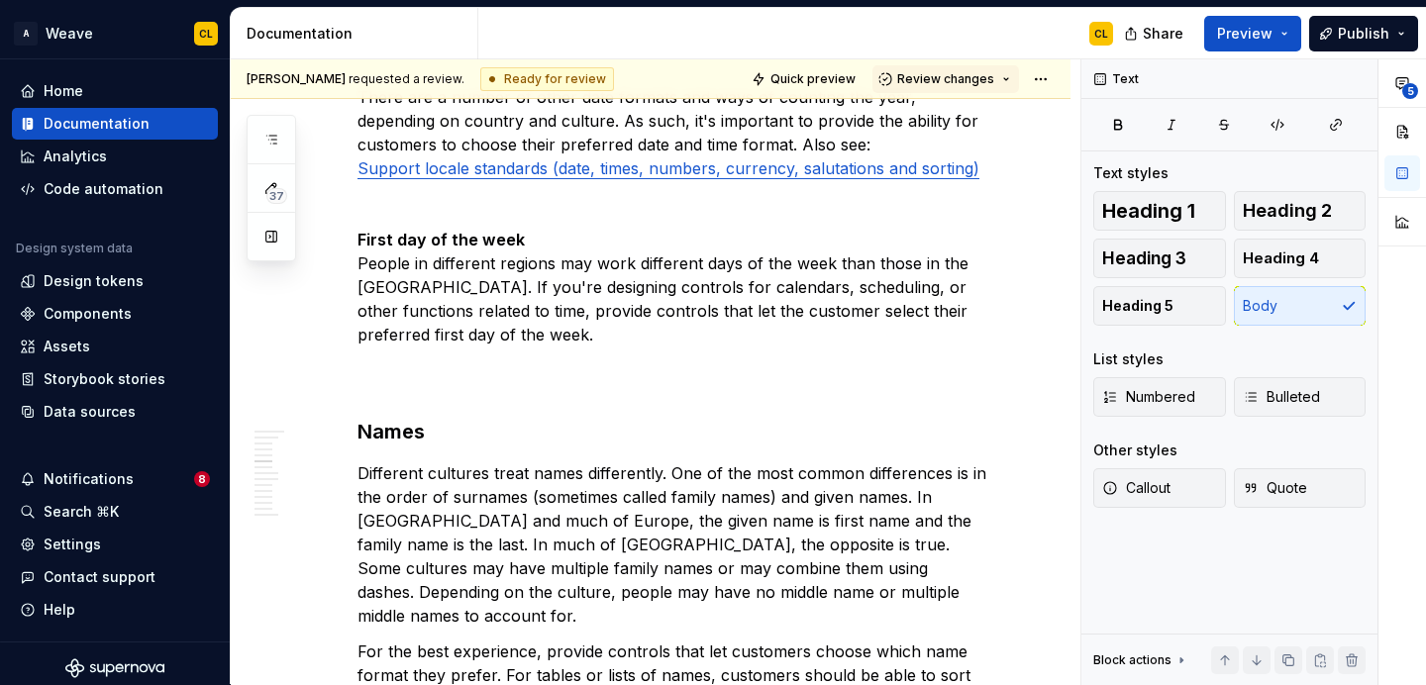
click at [385, 350] on p "There are a number of other date formats and ways of counting the year, dependi…" at bounding box center [674, 227] width 634 height 333
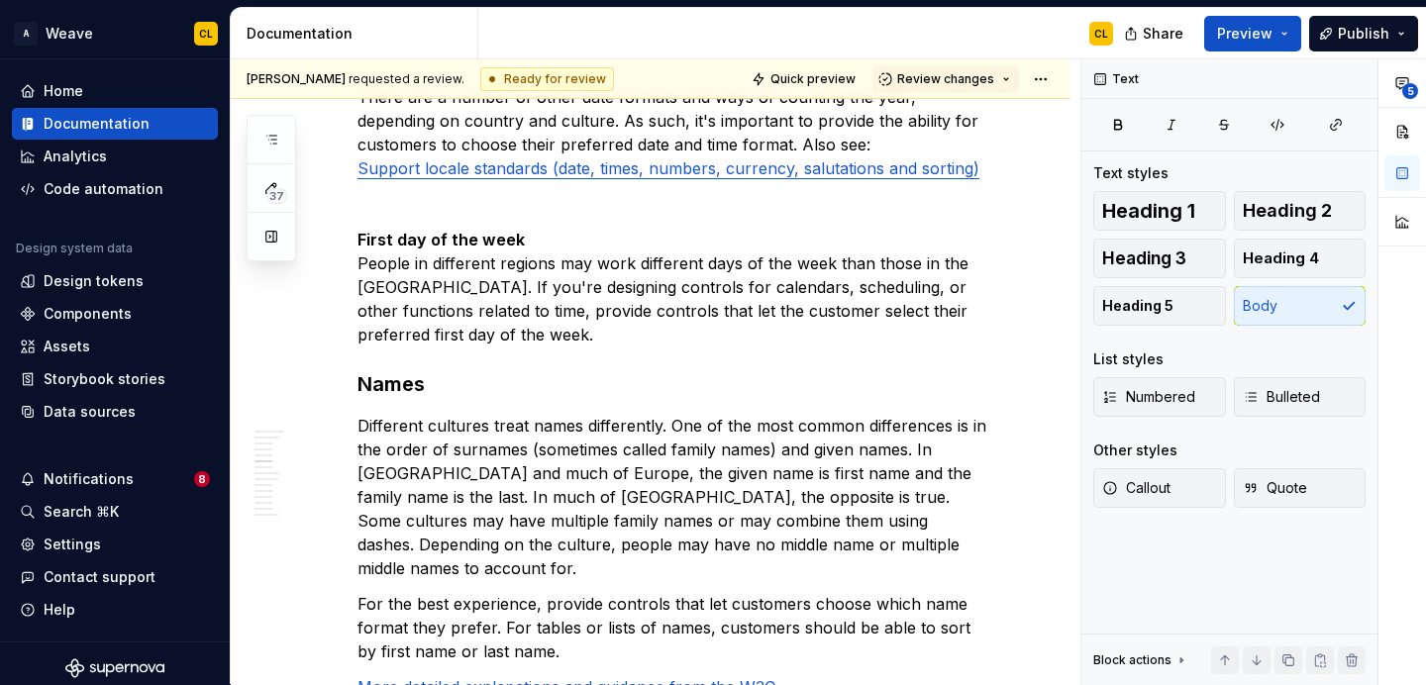
click at [388, 247] on p "There are a number of other date formats and ways of counting the year, dependi…" at bounding box center [674, 203] width 634 height 285
click at [407, 230] on strong "First day of the week" at bounding box center [440, 240] width 167 height 20
click at [357, 244] on p "There are a number of other date formats and ways of counting the year, dependi…" at bounding box center [674, 203] width 634 height 285
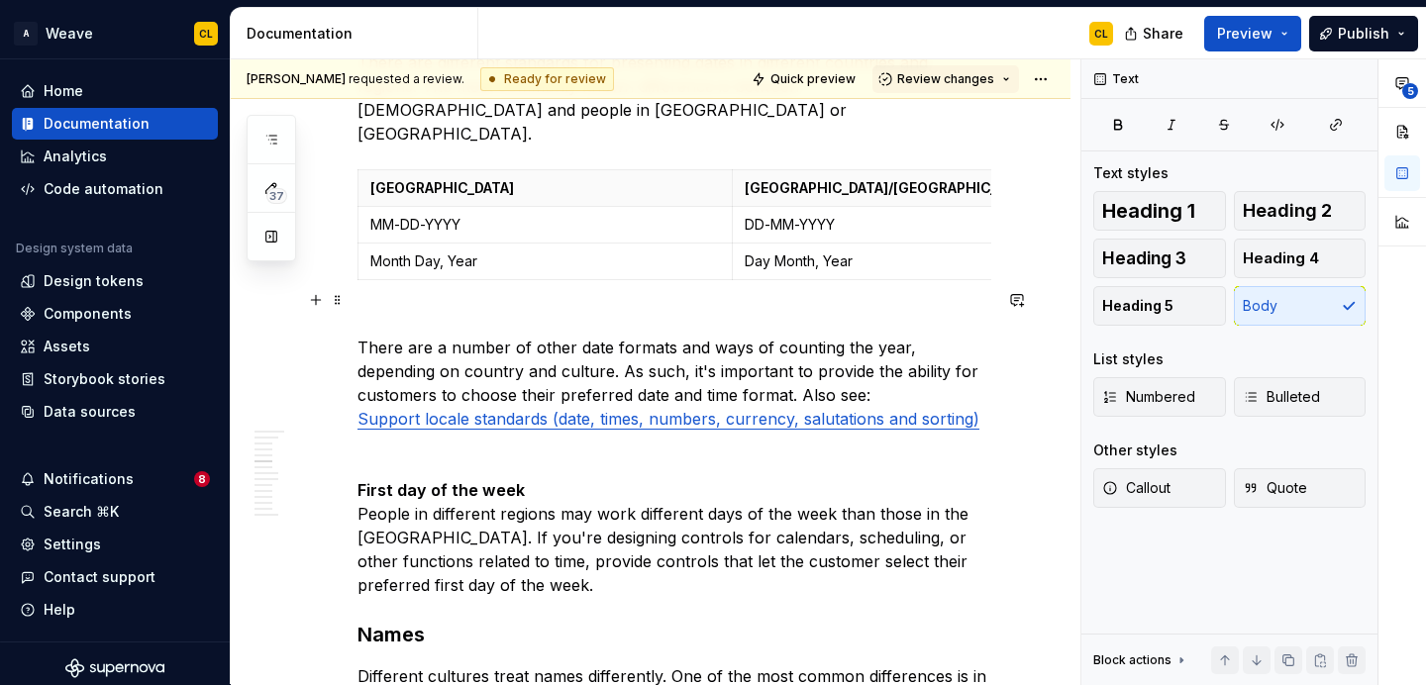
scroll to position [1950, 0]
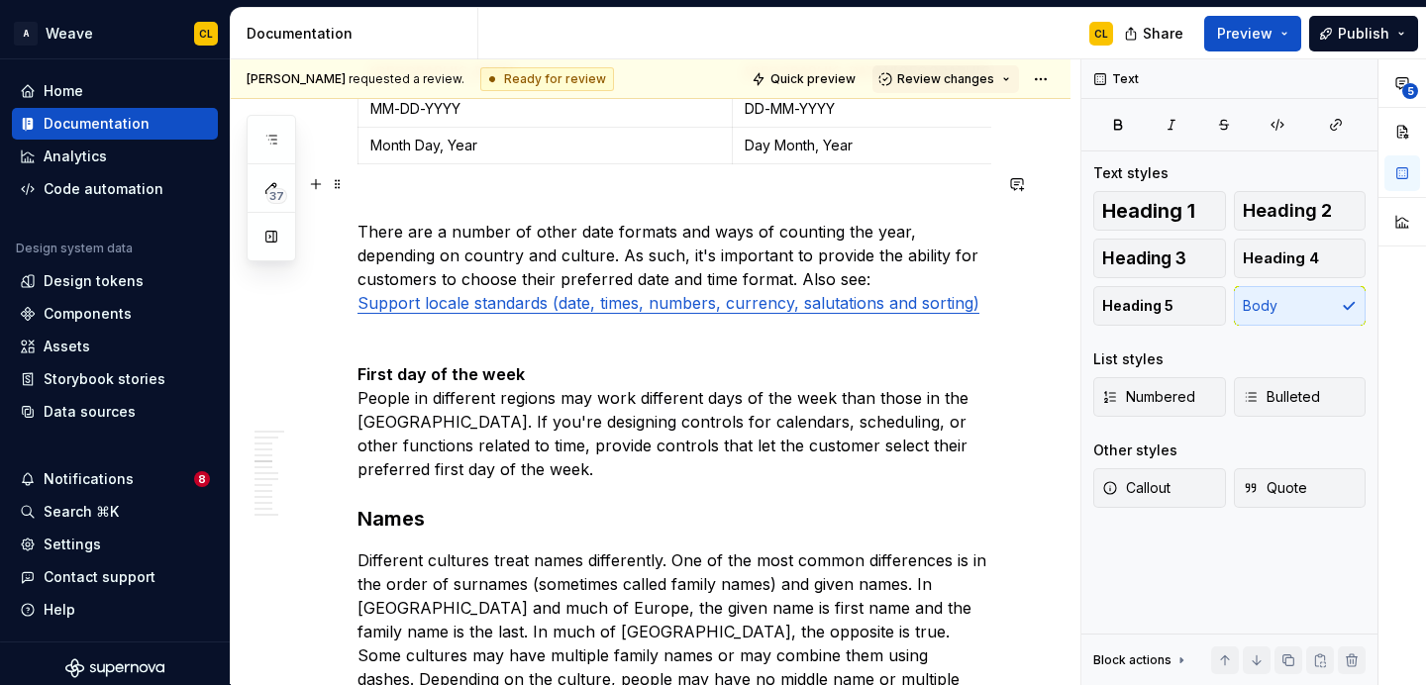
click at [361, 364] on strong "First day of the week" at bounding box center [440, 374] width 167 height 20
click at [362, 196] on p "There are a number of other date formats and ways of counting the year, dependi…" at bounding box center [674, 338] width 634 height 285
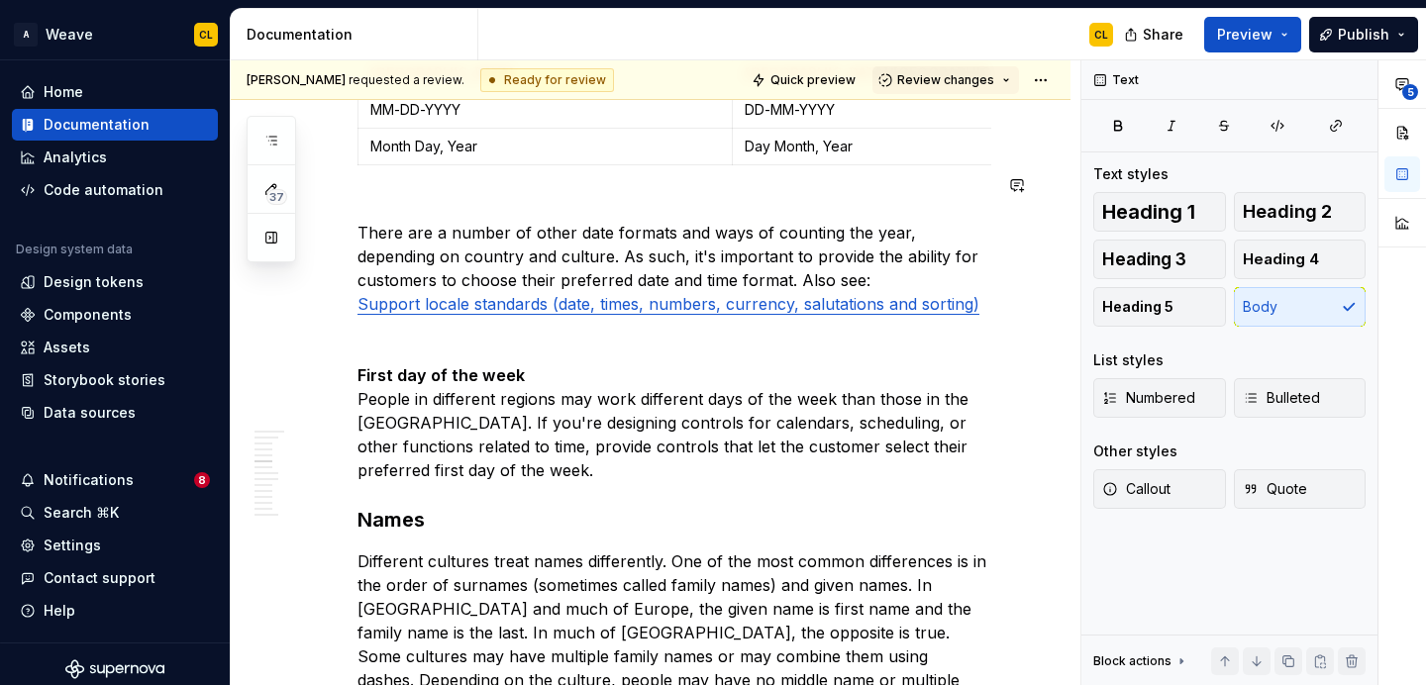
scroll to position [1926, 0]
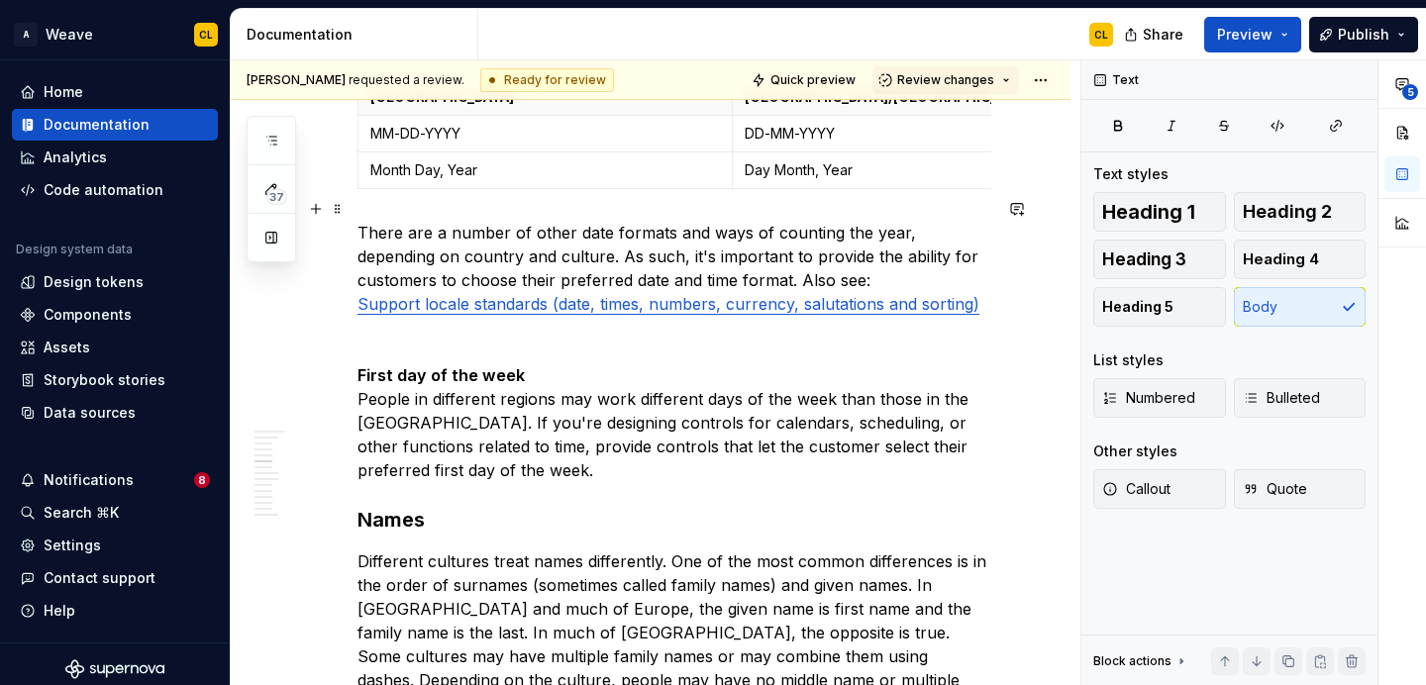
click at [375, 316] on p "There are a number of other date formats and ways of counting the year, dependi…" at bounding box center [674, 351] width 634 height 261
click at [316, 212] on button "button" at bounding box center [316, 209] width 28 height 28
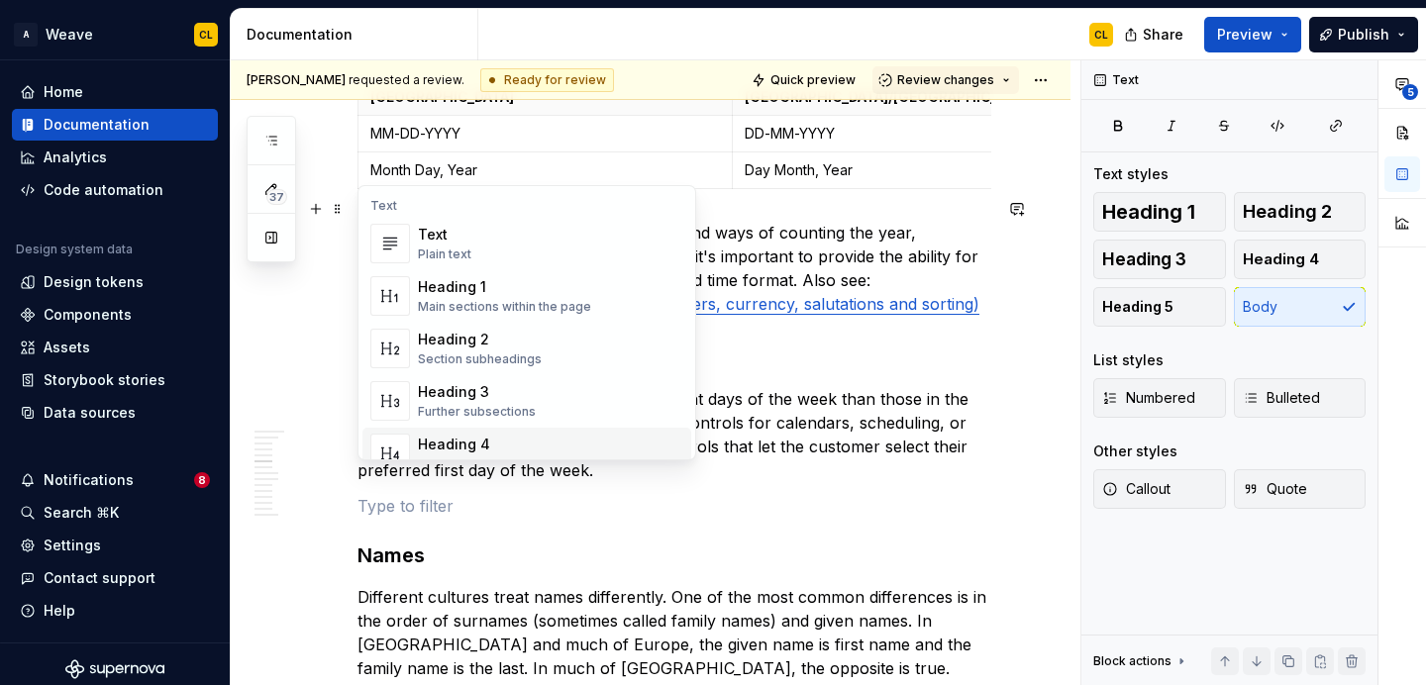
click at [362, 494] on p at bounding box center [674, 506] width 634 height 24
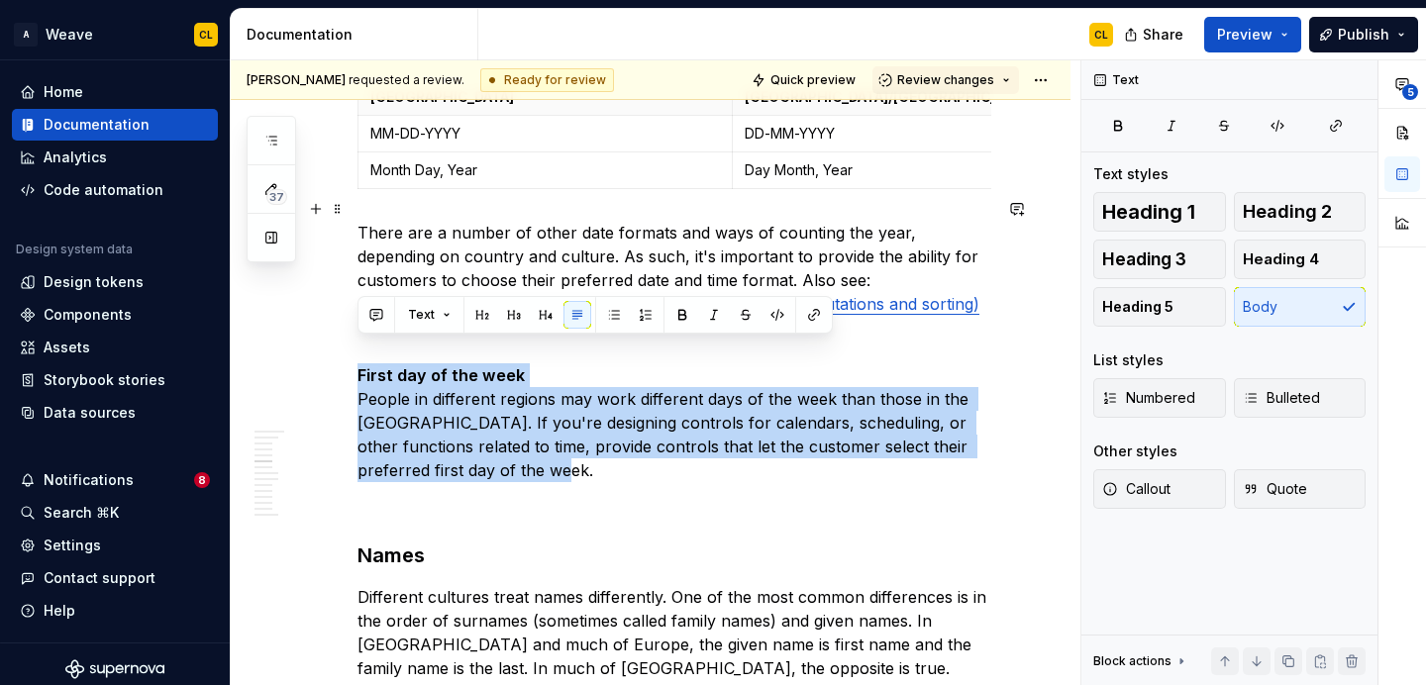
drag, startPoint x: 359, startPoint y: 350, endPoint x: 598, endPoint y: 442, distance: 255.8
click at [598, 442] on p "There are a number of other date formats and ways of counting the year, dependi…" at bounding box center [674, 351] width 634 height 261
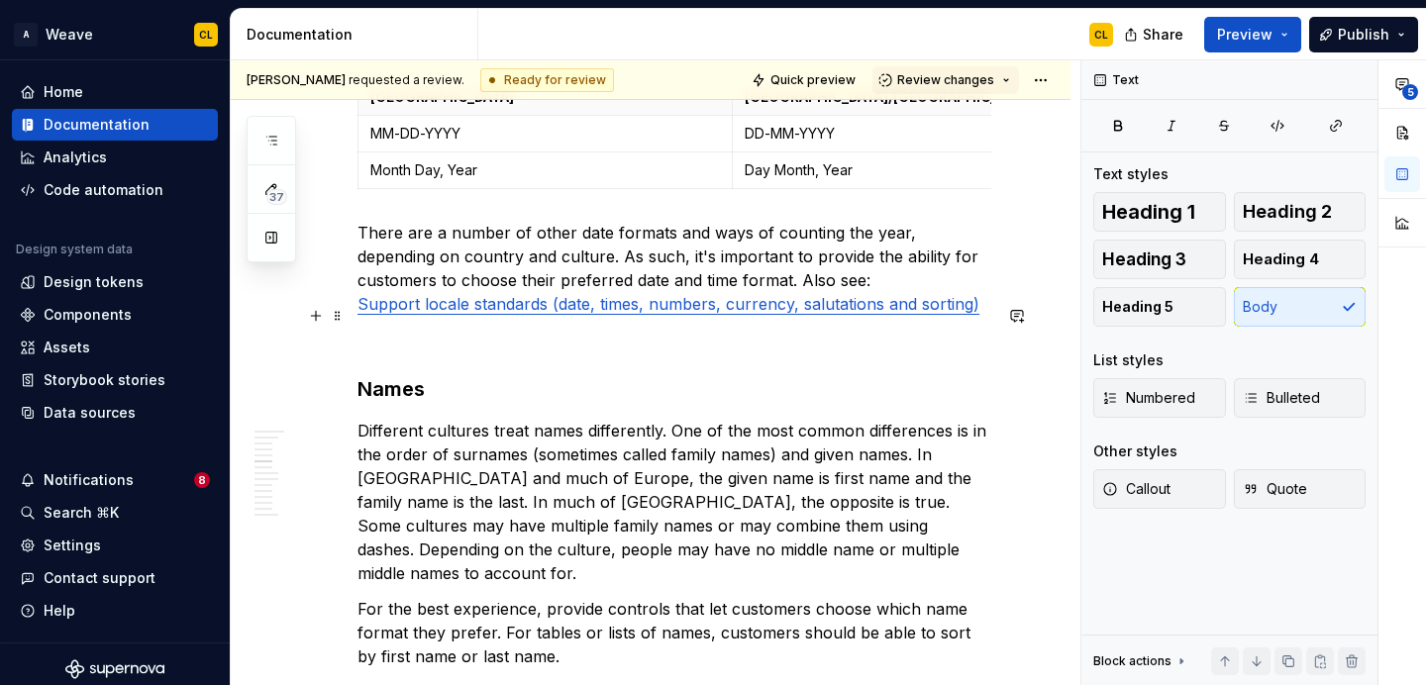
click at [384, 328] on p at bounding box center [674, 340] width 634 height 24
click at [315, 318] on button "button" at bounding box center [316, 316] width 28 height 28
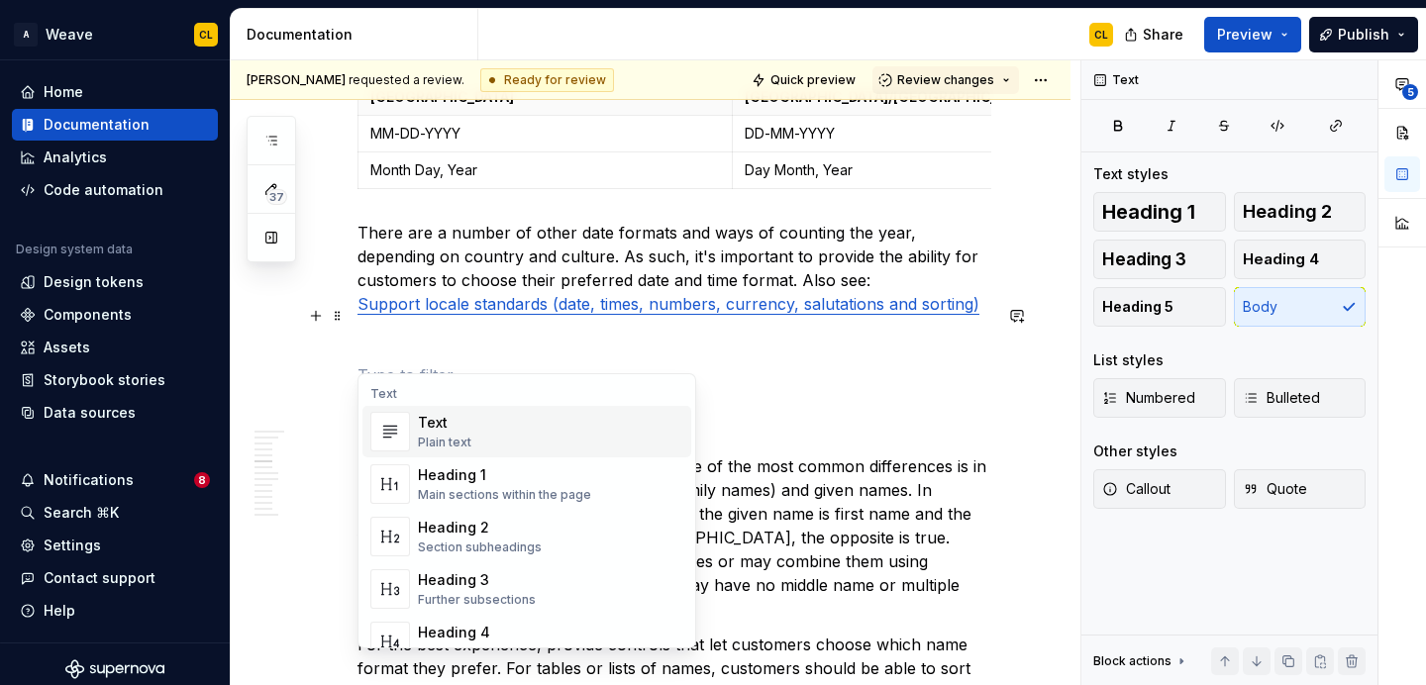
click at [383, 363] on p at bounding box center [674, 375] width 634 height 24
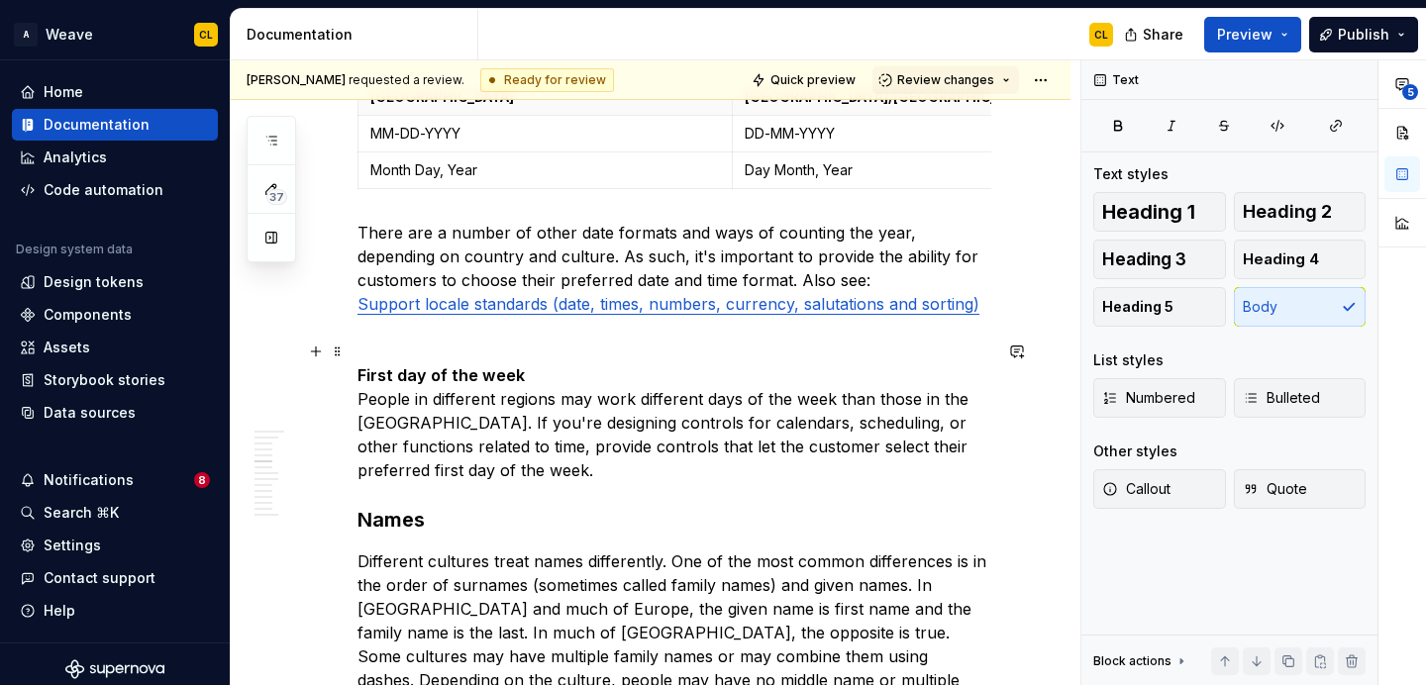
click at [373, 365] on strong "First day of the week" at bounding box center [440, 375] width 167 height 20
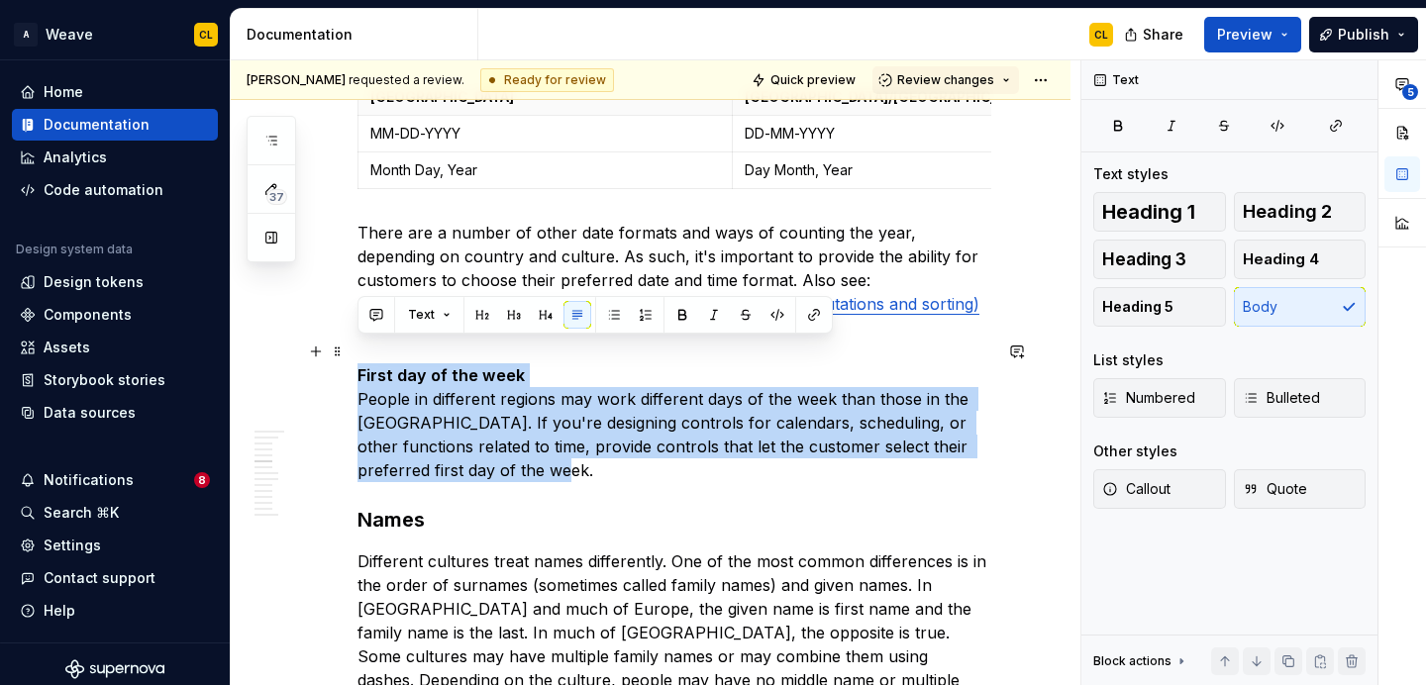
click at [406, 365] on strong "First day of the week" at bounding box center [440, 375] width 167 height 20
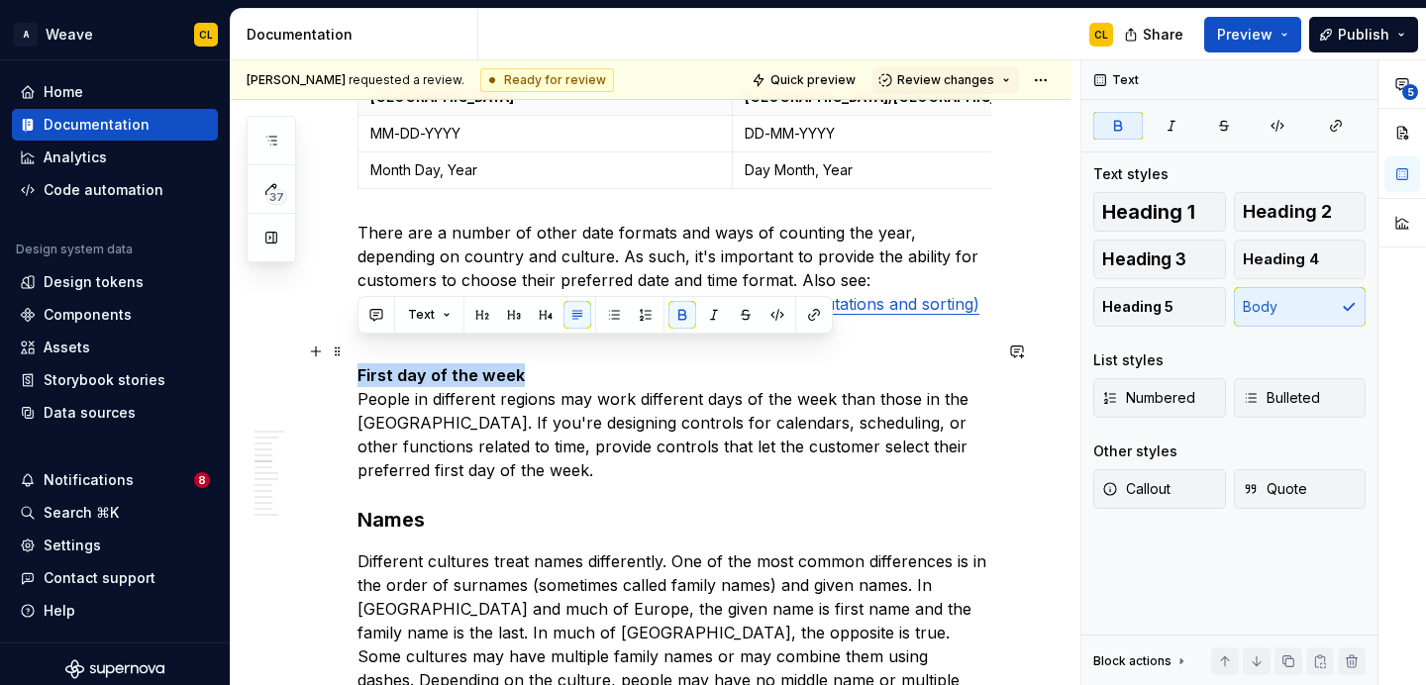
drag, startPoint x: 358, startPoint y: 353, endPoint x: 558, endPoint y: 351, distance: 199.1
click at [558, 363] on p "First day of the week People in different regions may work different days of th…" at bounding box center [674, 422] width 634 height 119
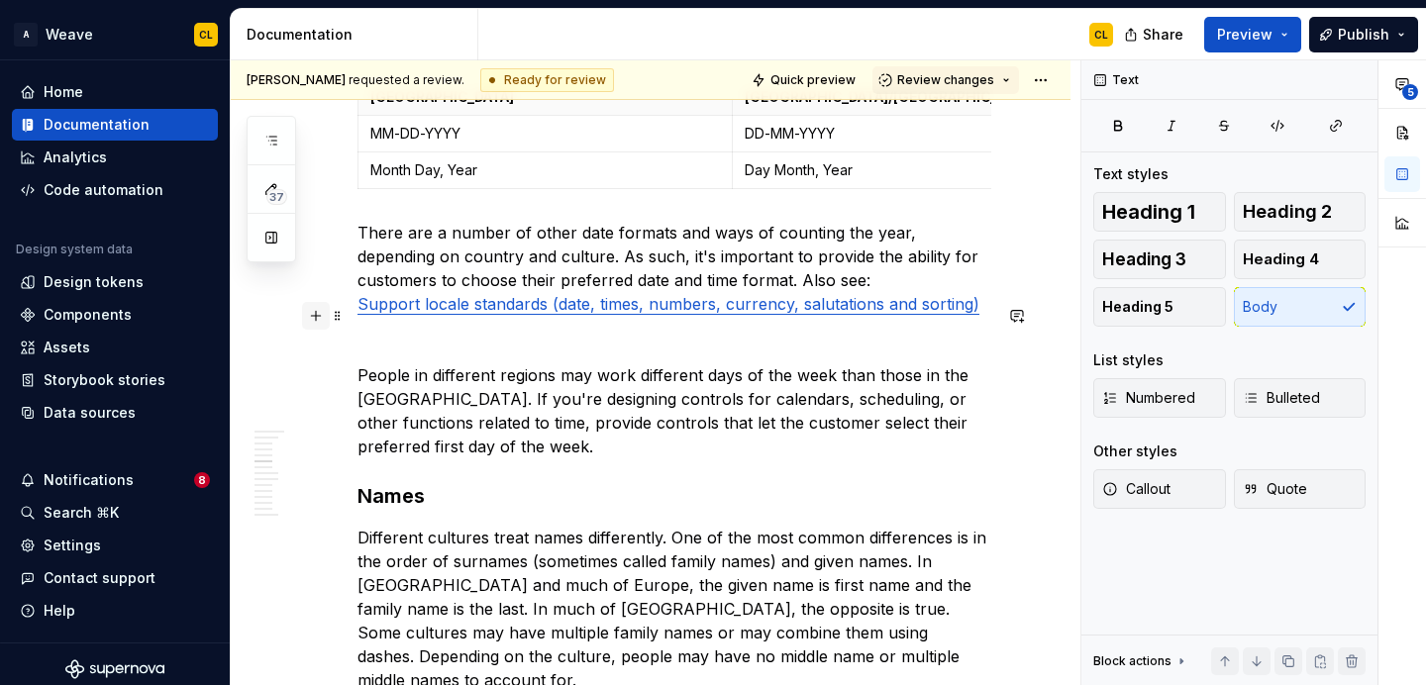
click at [317, 316] on button "button" at bounding box center [316, 316] width 28 height 28
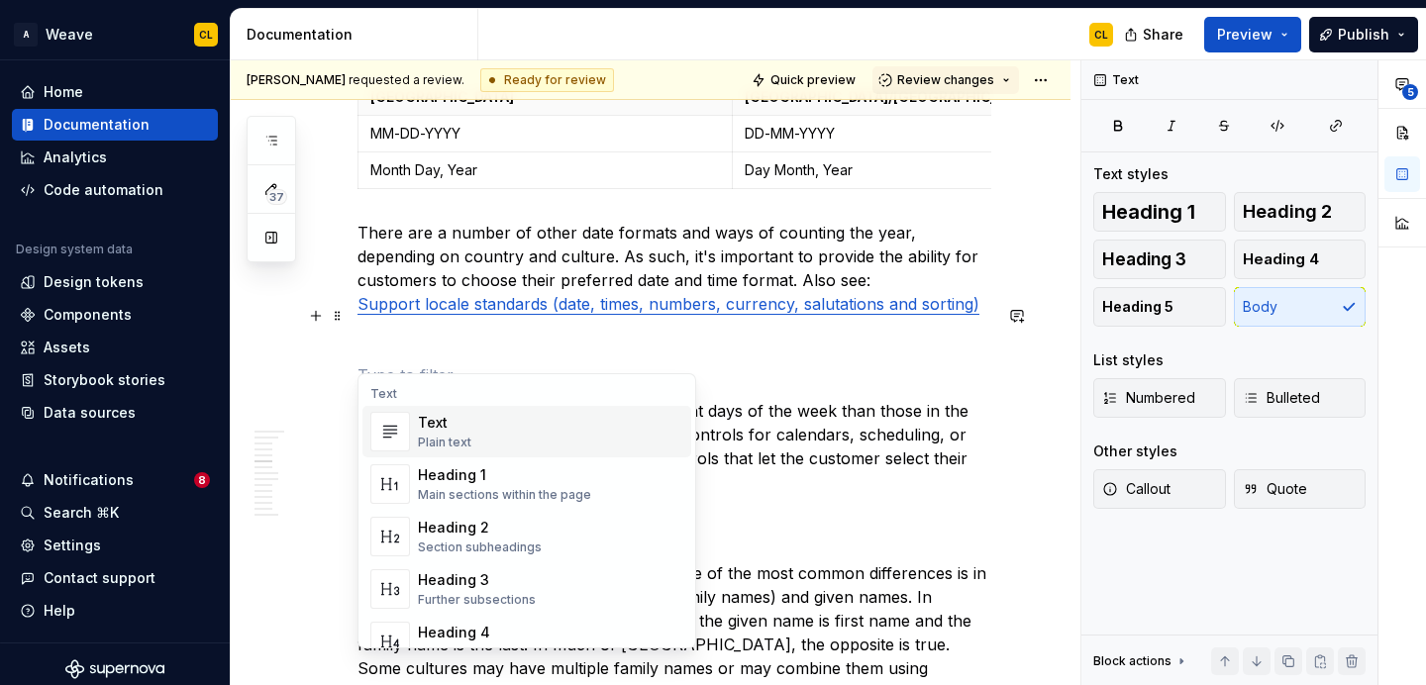
click at [397, 363] on p at bounding box center [674, 375] width 634 height 24
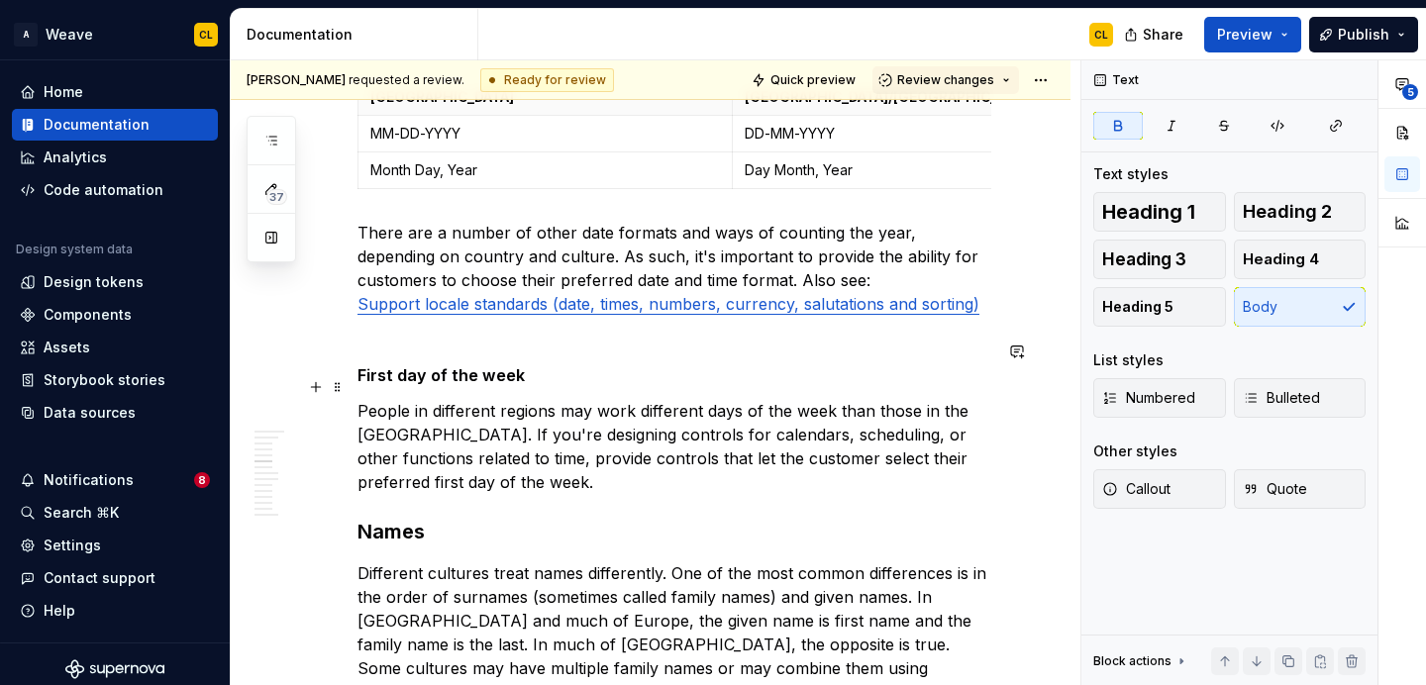
click at [543, 399] on p "People in different regions may work different days of the week than those in t…" at bounding box center [674, 446] width 634 height 95
click at [314, 392] on button "button" at bounding box center [316, 387] width 28 height 28
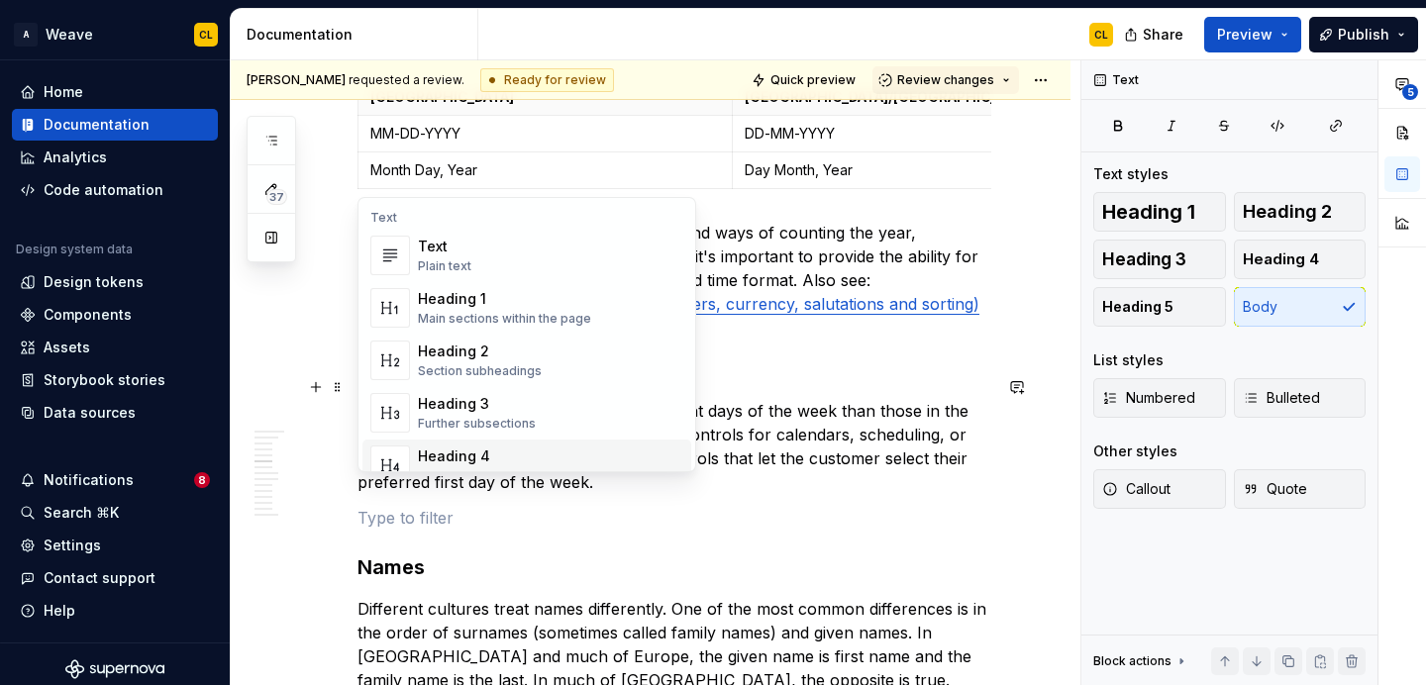
click at [494, 440] on span "Heading 4 Details in subsections" at bounding box center [526, 465] width 329 height 51
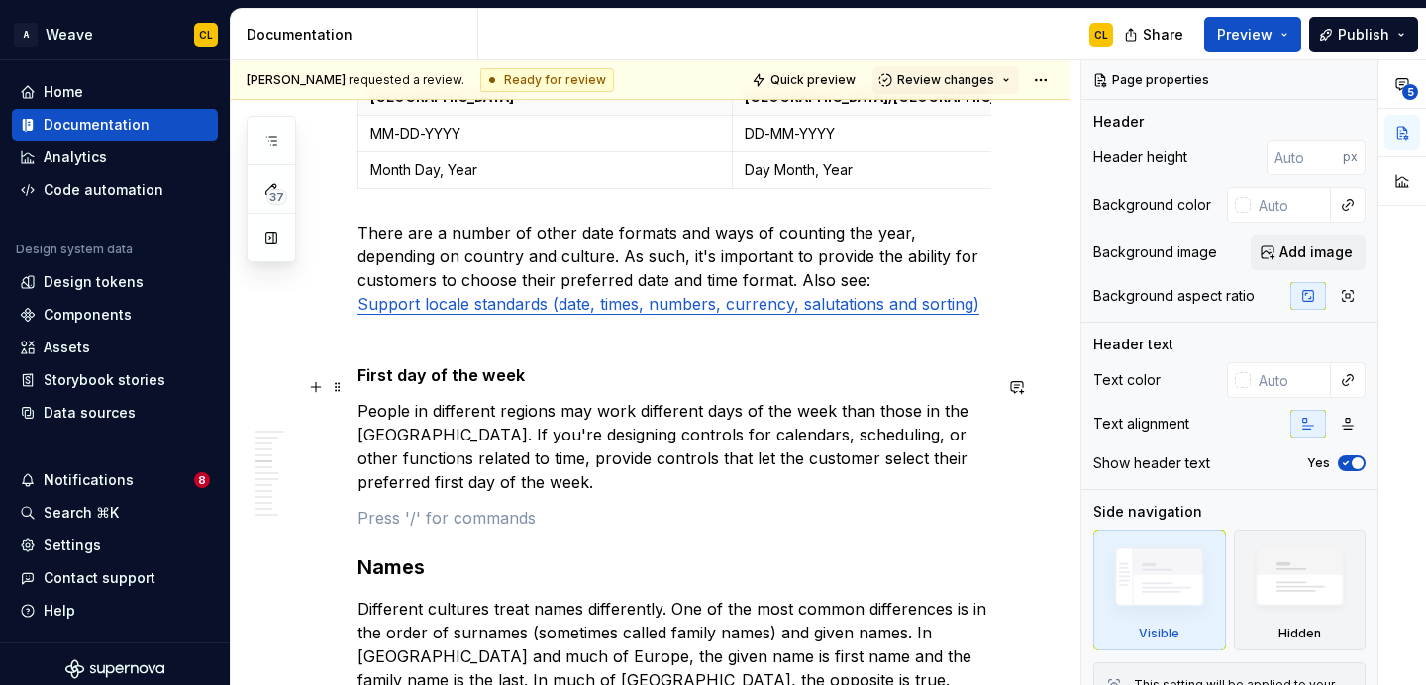
click at [705, 418] on p "People in different regions may work different days of the week than those in t…" at bounding box center [674, 446] width 634 height 95
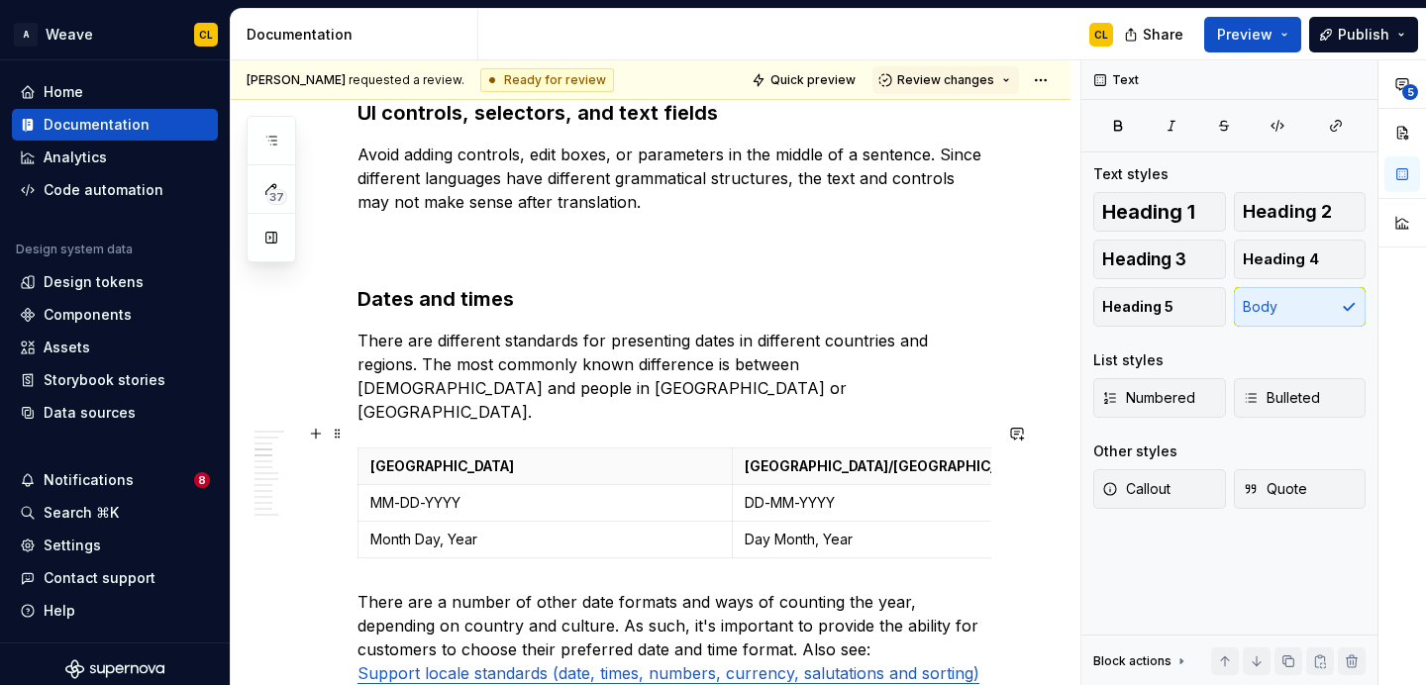
scroll to position [1555, 0]
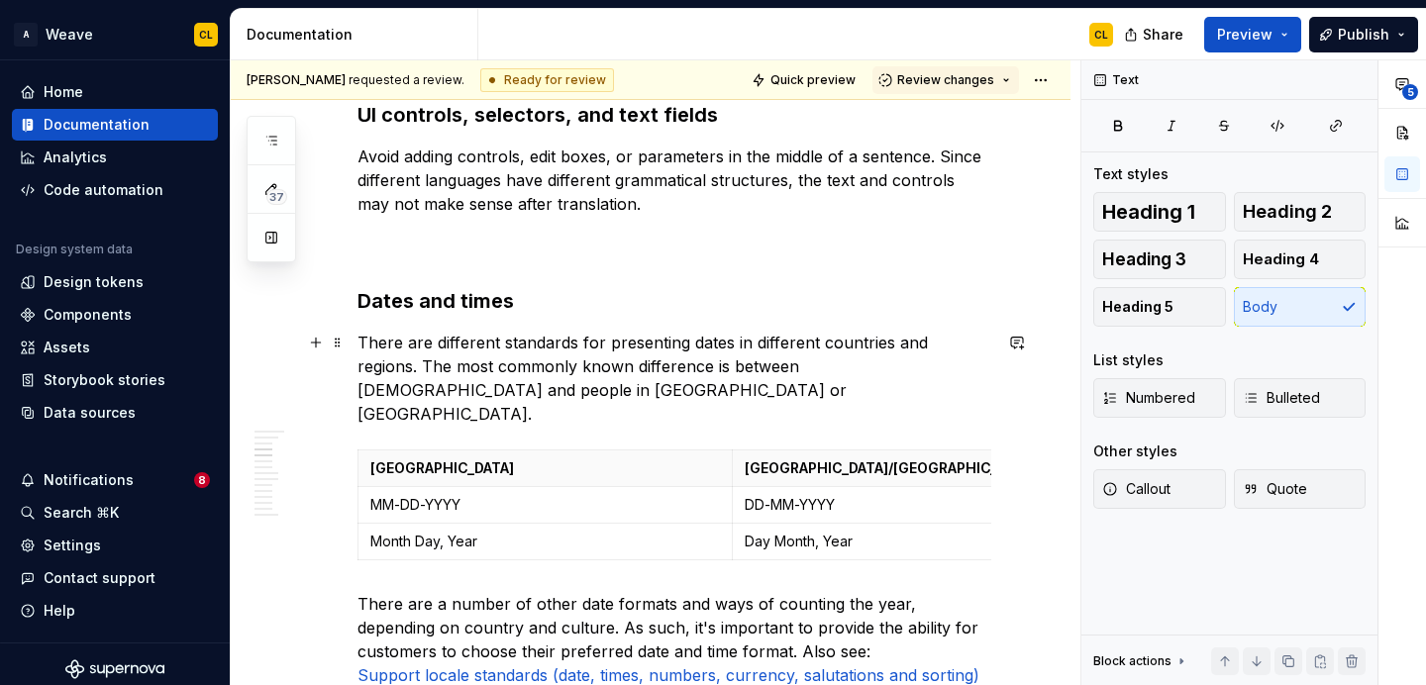
click at [429, 372] on p "There are different standards for presenting dates in different countries and r…" at bounding box center [674, 378] width 634 height 95
click at [382, 253] on p "Avoid adding controls, edit boxes, or parameters in the middle of a sentence. S…" at bounding box center [674, 204] width 634 height 119
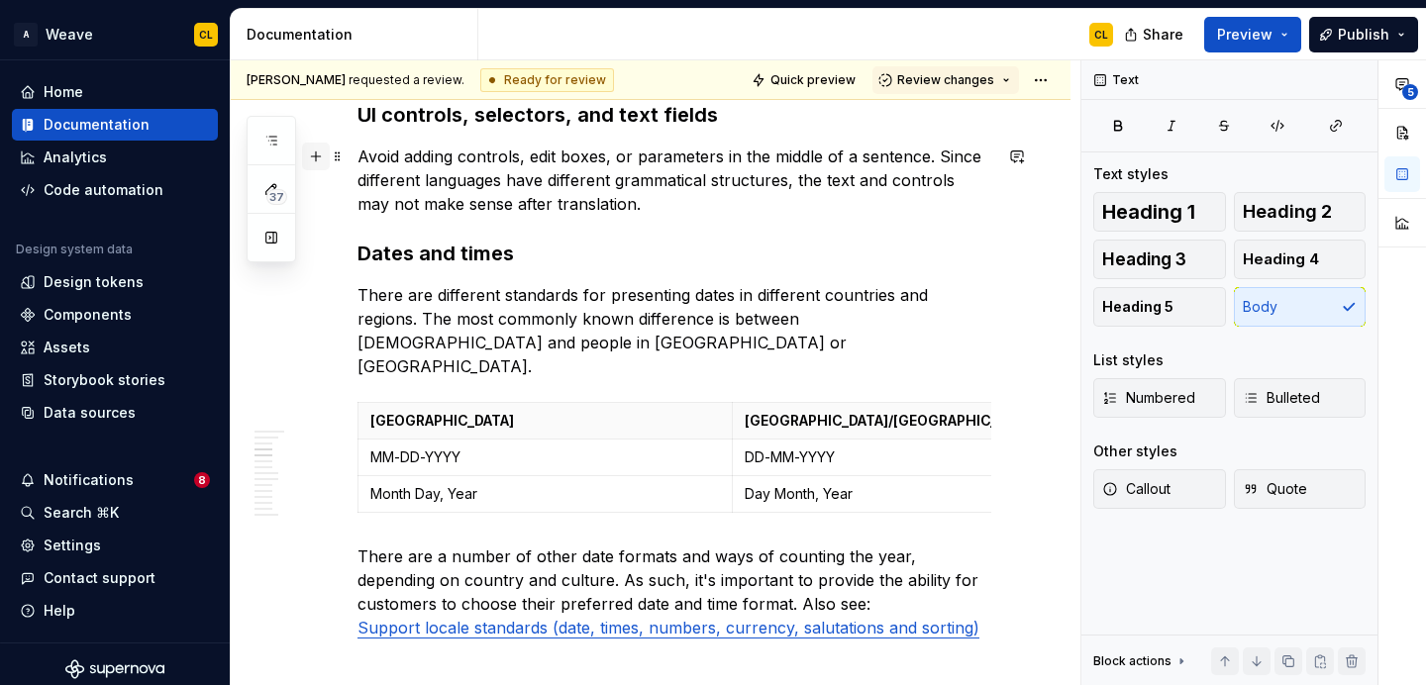
click at [317, 156] on button "button" at bounding box center [316, 157] width 28 height 28
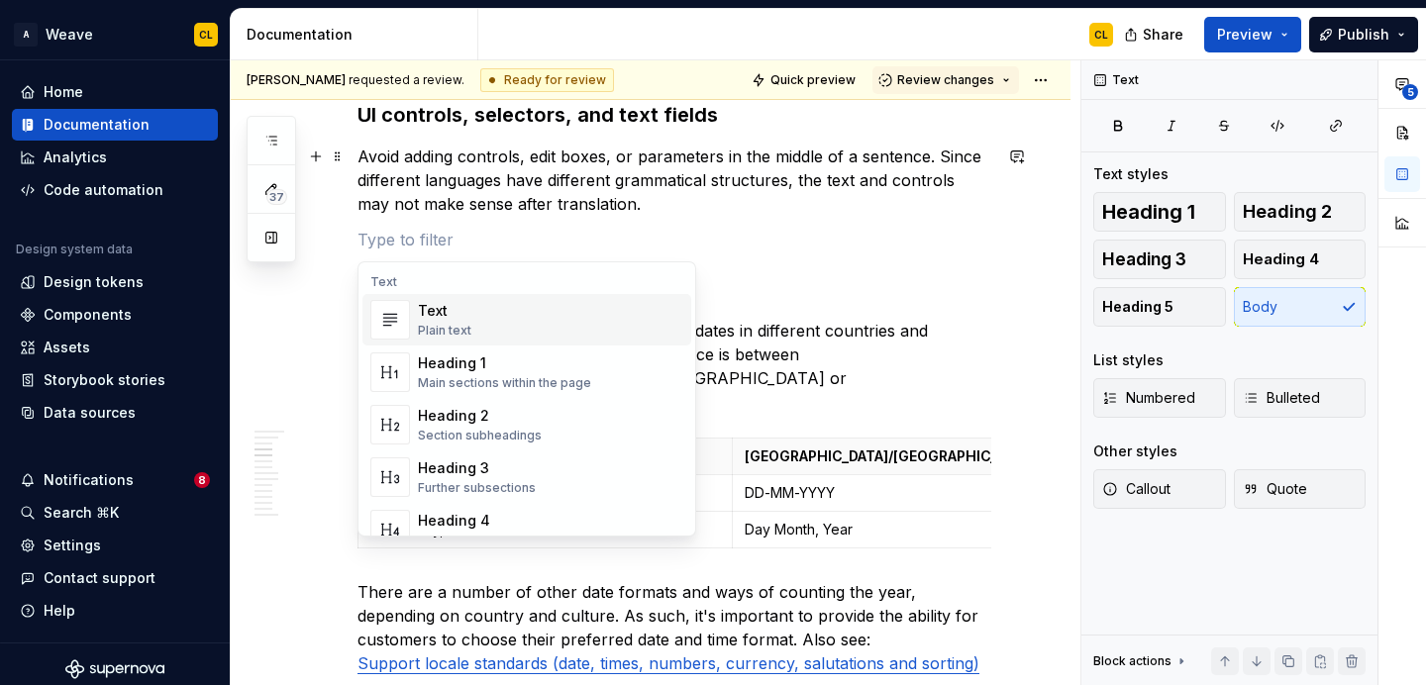
click at [689, 192] on p "Avoid adding controls, edit boxes, or parameters in the middle of a sentence. S…" at bounding box center [674, 180] width 634 height 71
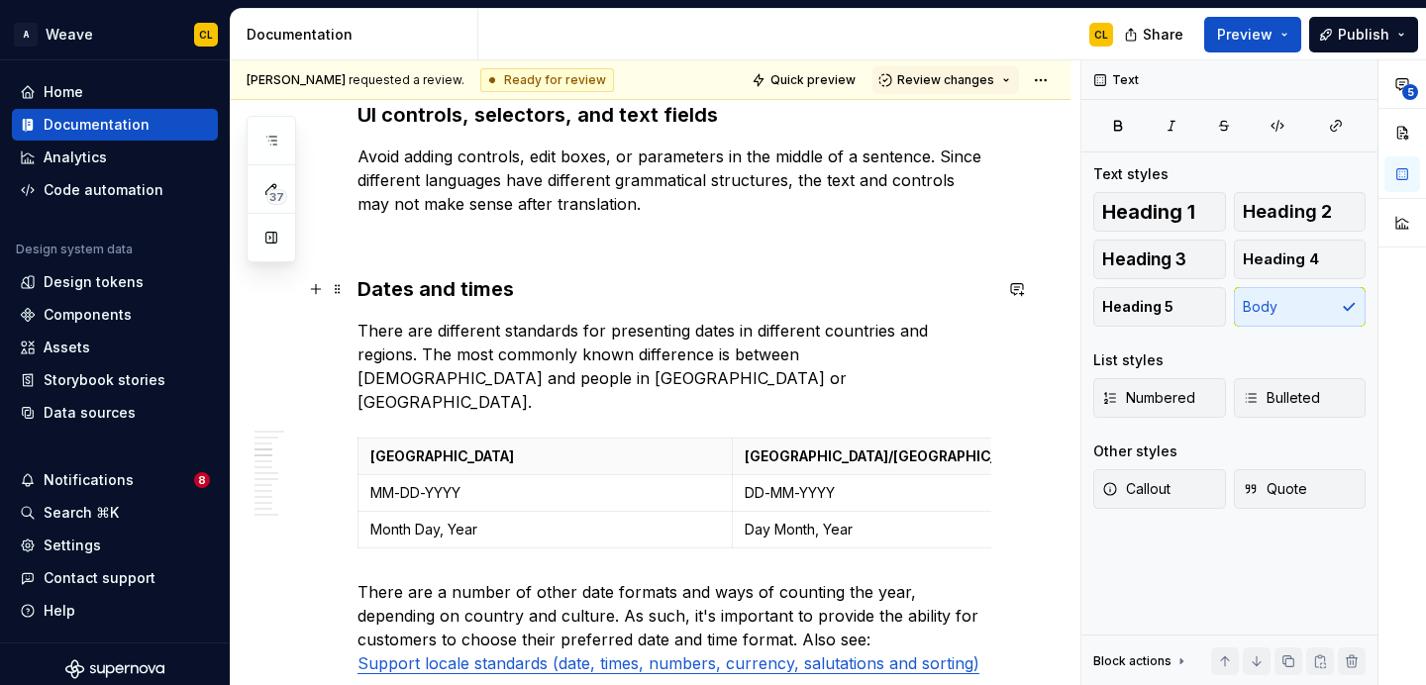
click at [448, 285] on strong "Dates and times" at bounding box center [435, 289] width 156 height 24
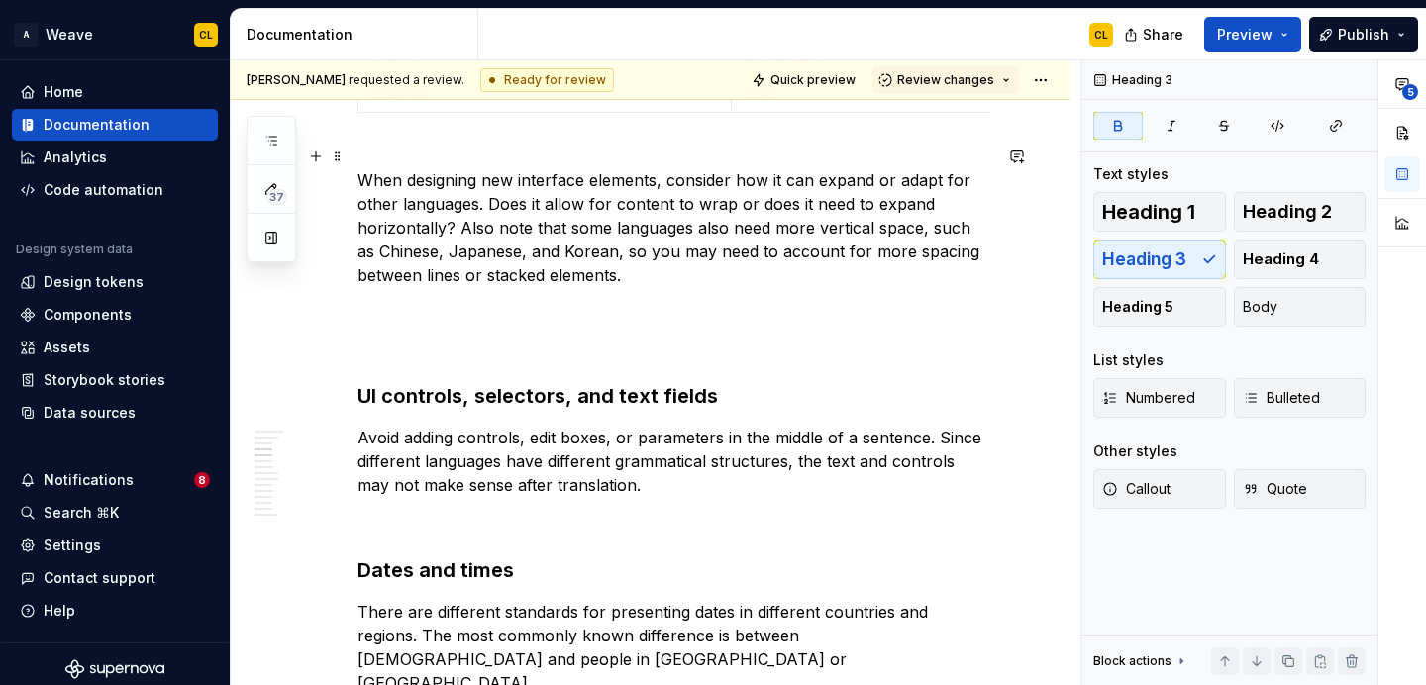
scroll to position [1244, 0]
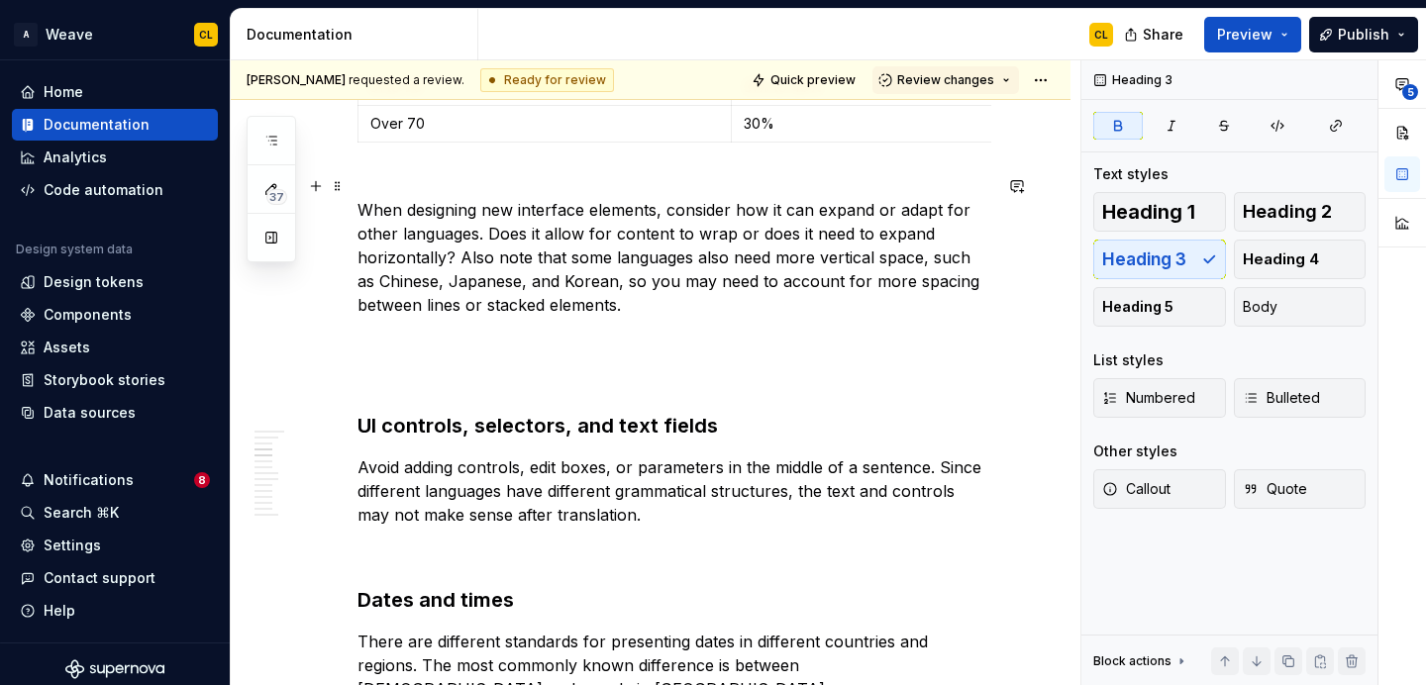
click at [373, 386] on p "When designing new interface elements, consider how it can expand or adapt for …" at bounding box center [674, 281] width 634 height 214
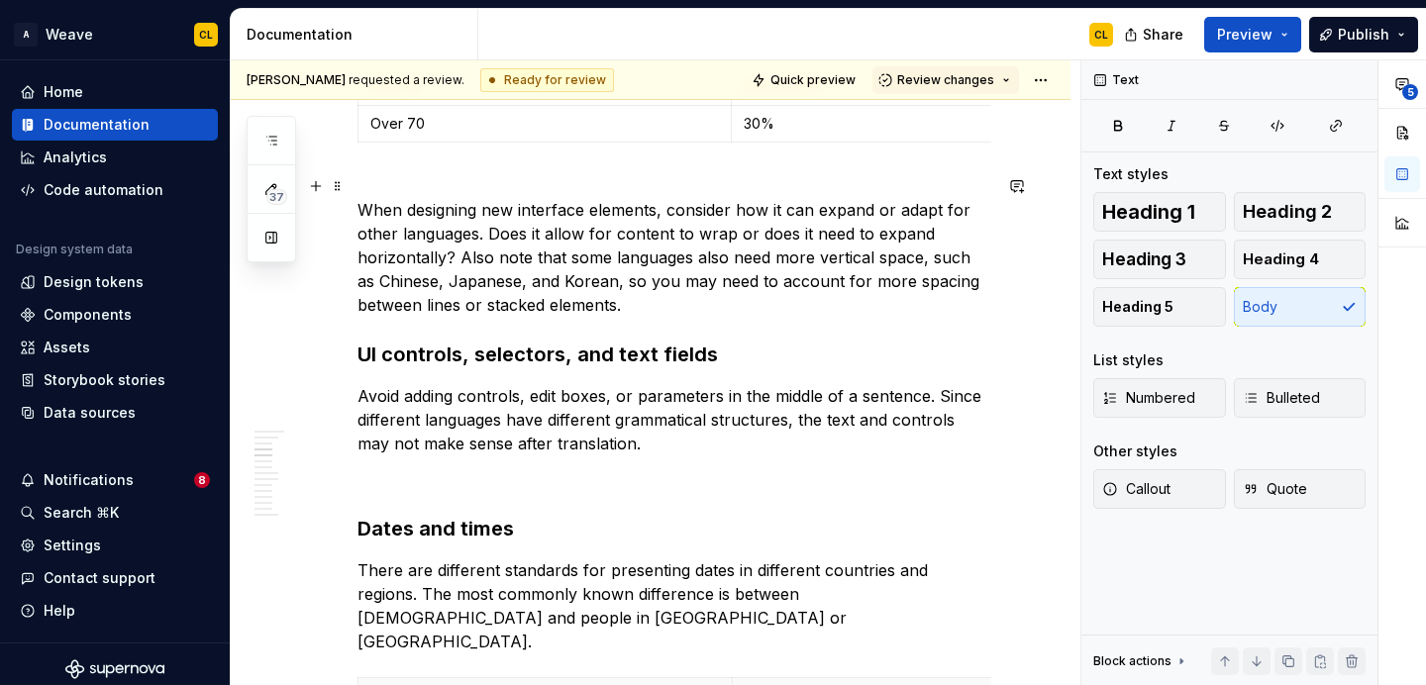
click at [358, 210] on p "When designing new interface elements, consider how it can expand or adapt for …" at bounding box center [674, 245] width 634 height 143
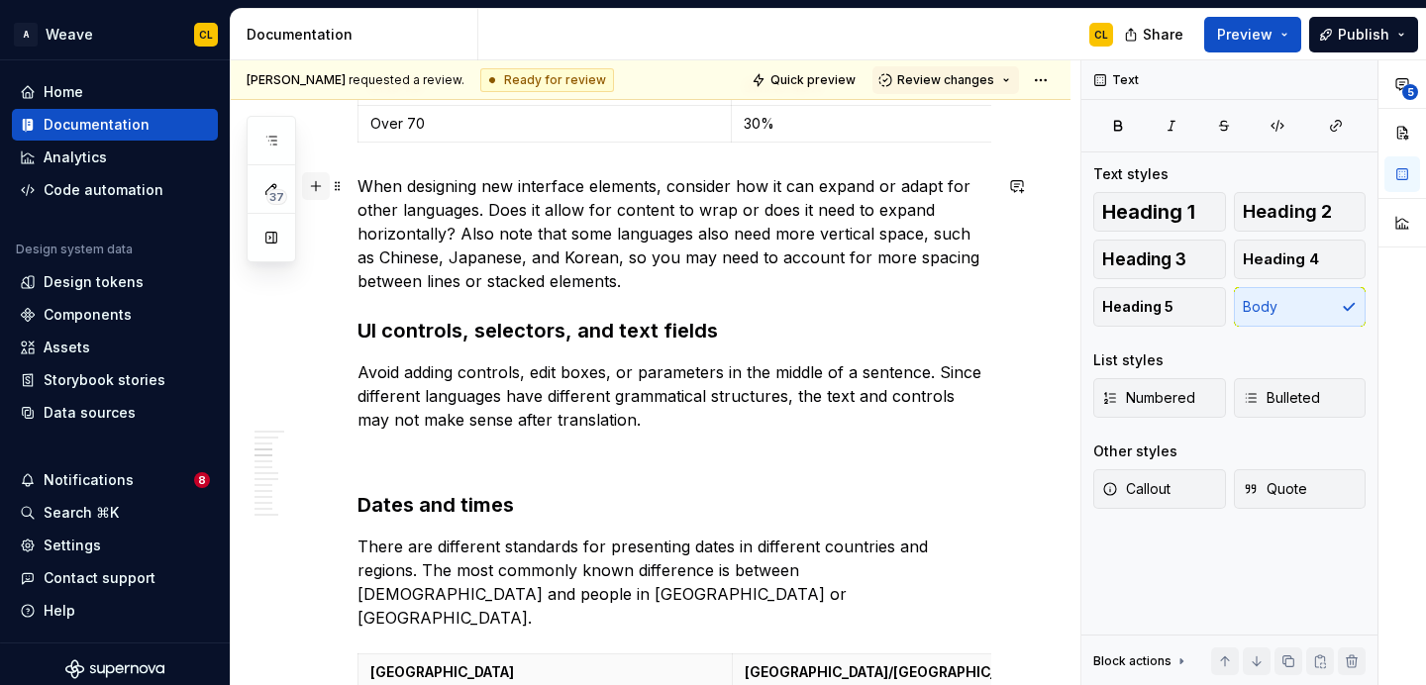
click at [315, 189] on button "button" at bounding box center [316, 186] width 28 height 28
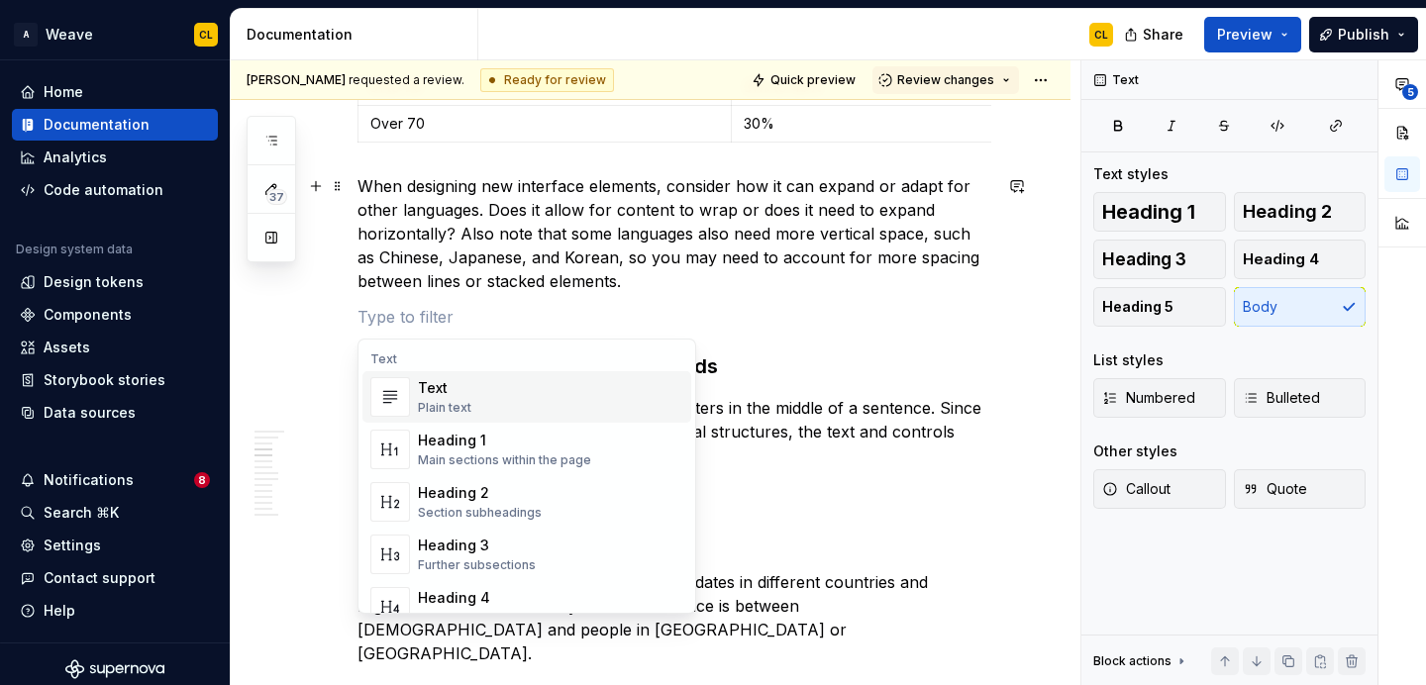
click at [715, 267] on p "When designing new interface elements, consider how it can expand or adapt for …" at bounding box center [674, 233] width 634 height 119
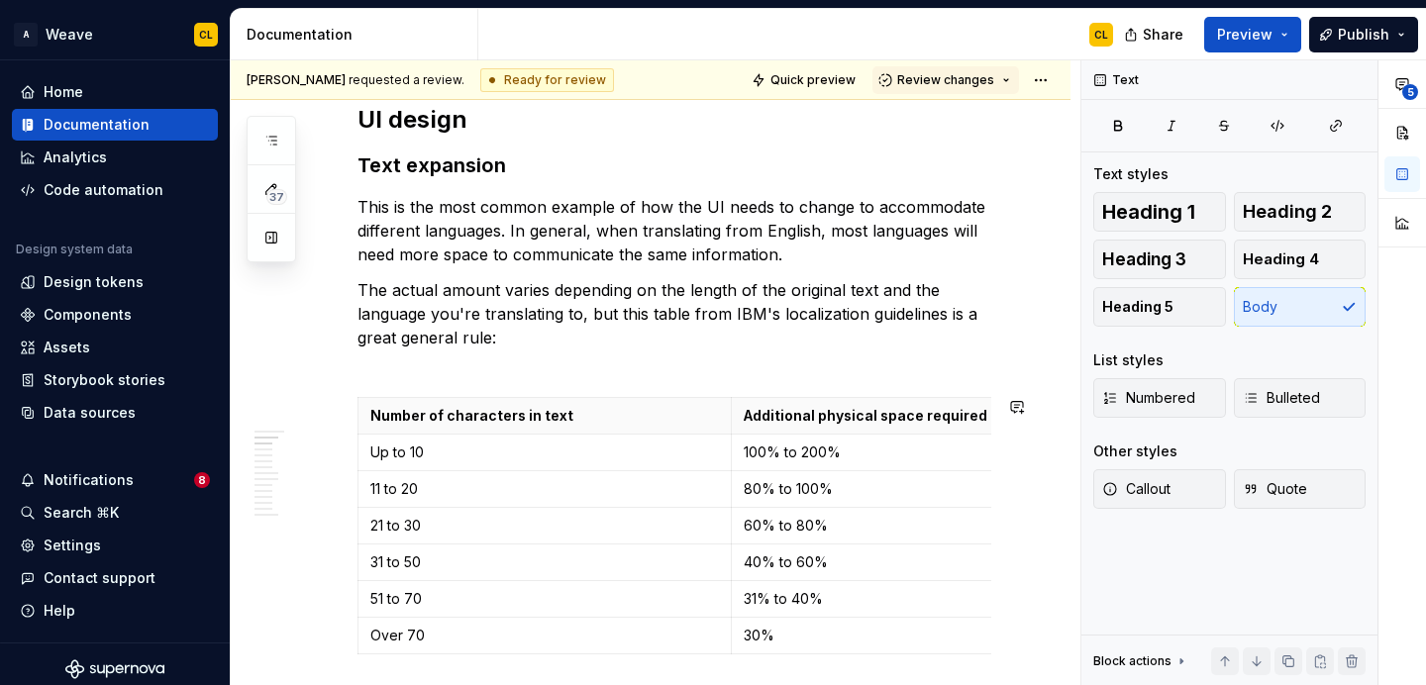
scroll to position [723, 0]
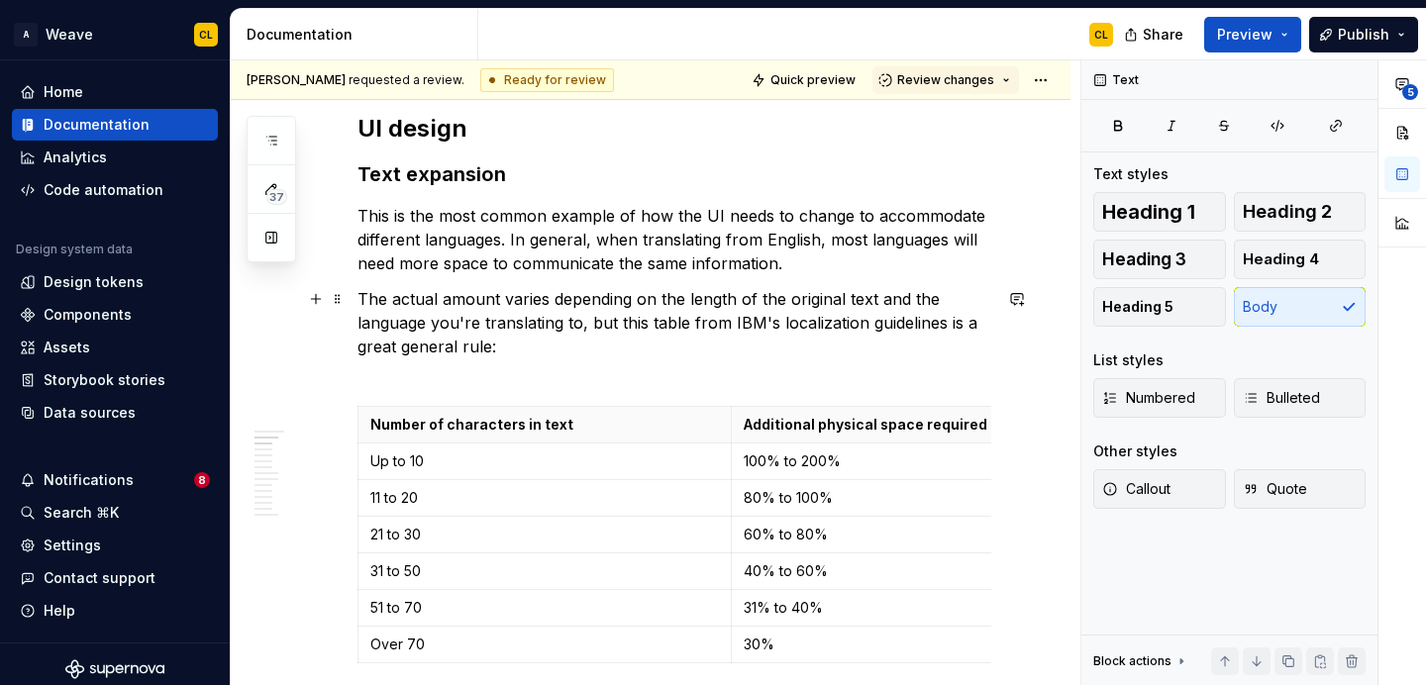
click at [427, 371] on p "The actual amount varies depending on the length of the original text and the l…" at bounding box center [674, 334] width 634 height 95
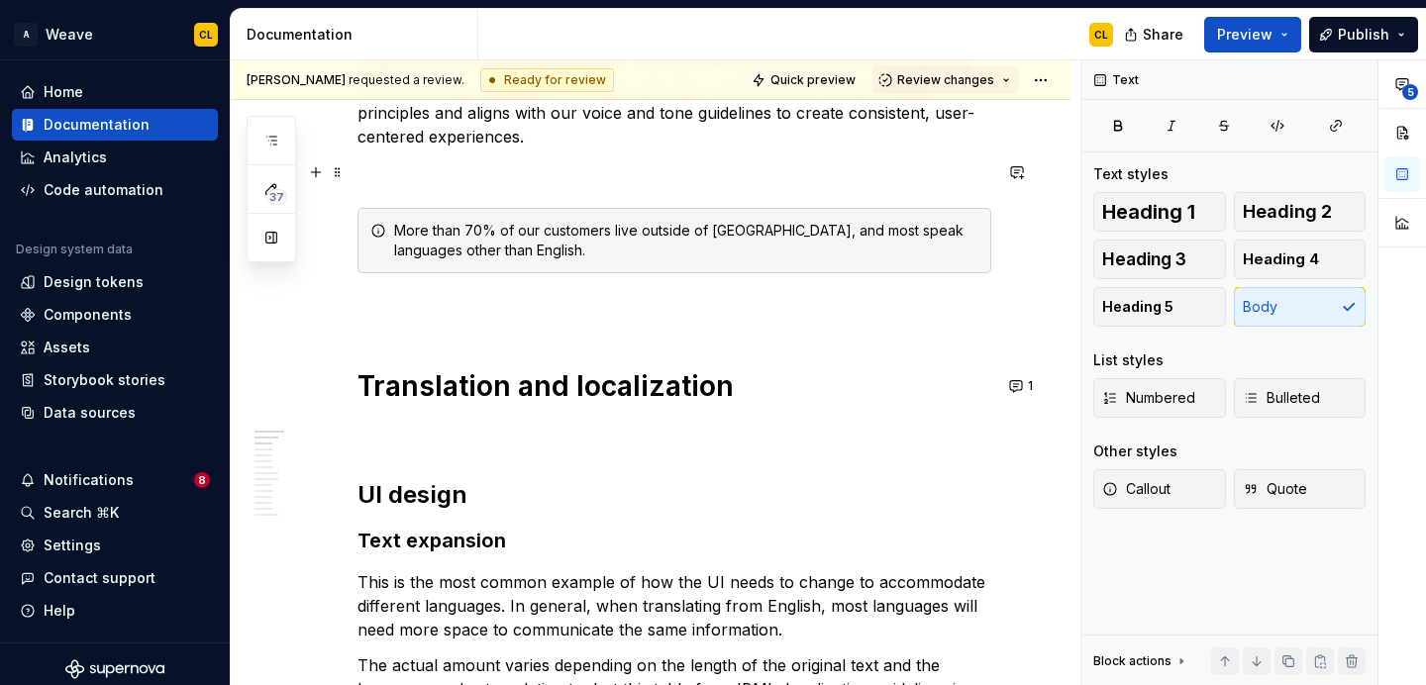
scroll to position [357, 0]
click at [418, 548] on strong "Text expansion" at bounding box center [431, 540] width 149 height 24
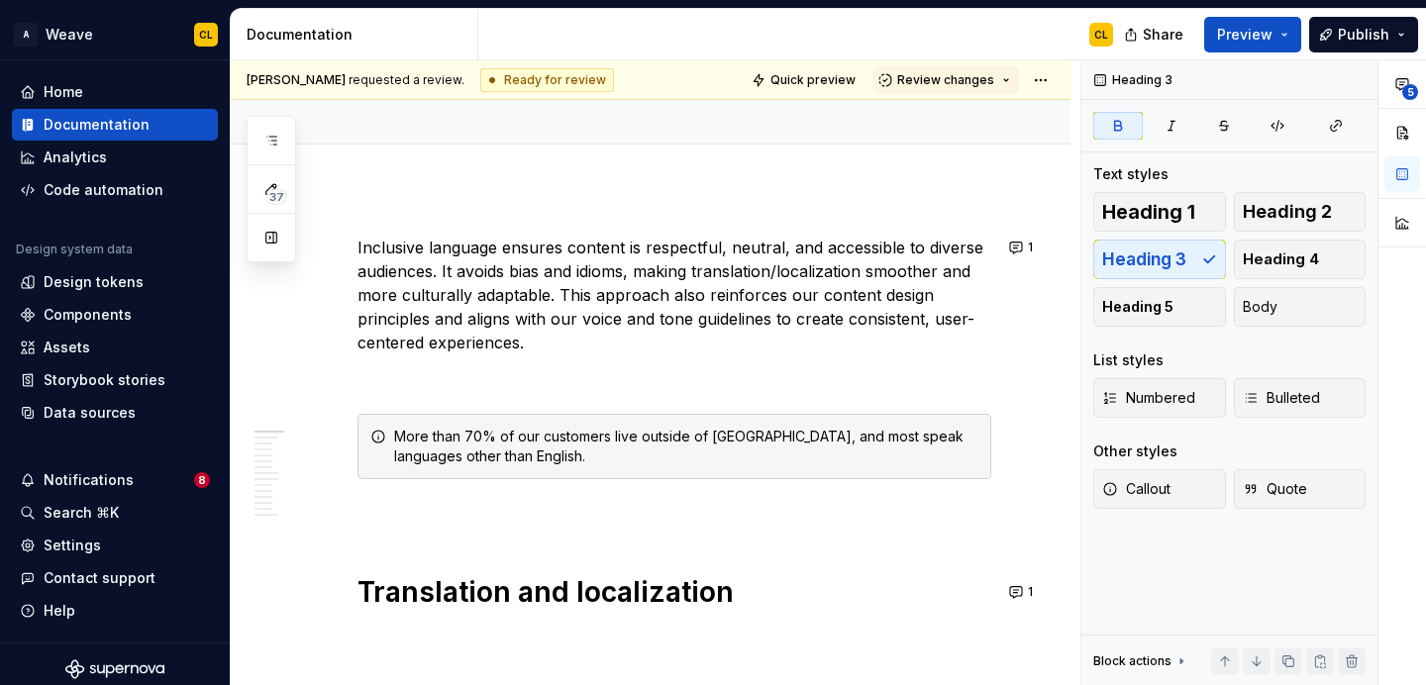
scroll to position [122, 0]
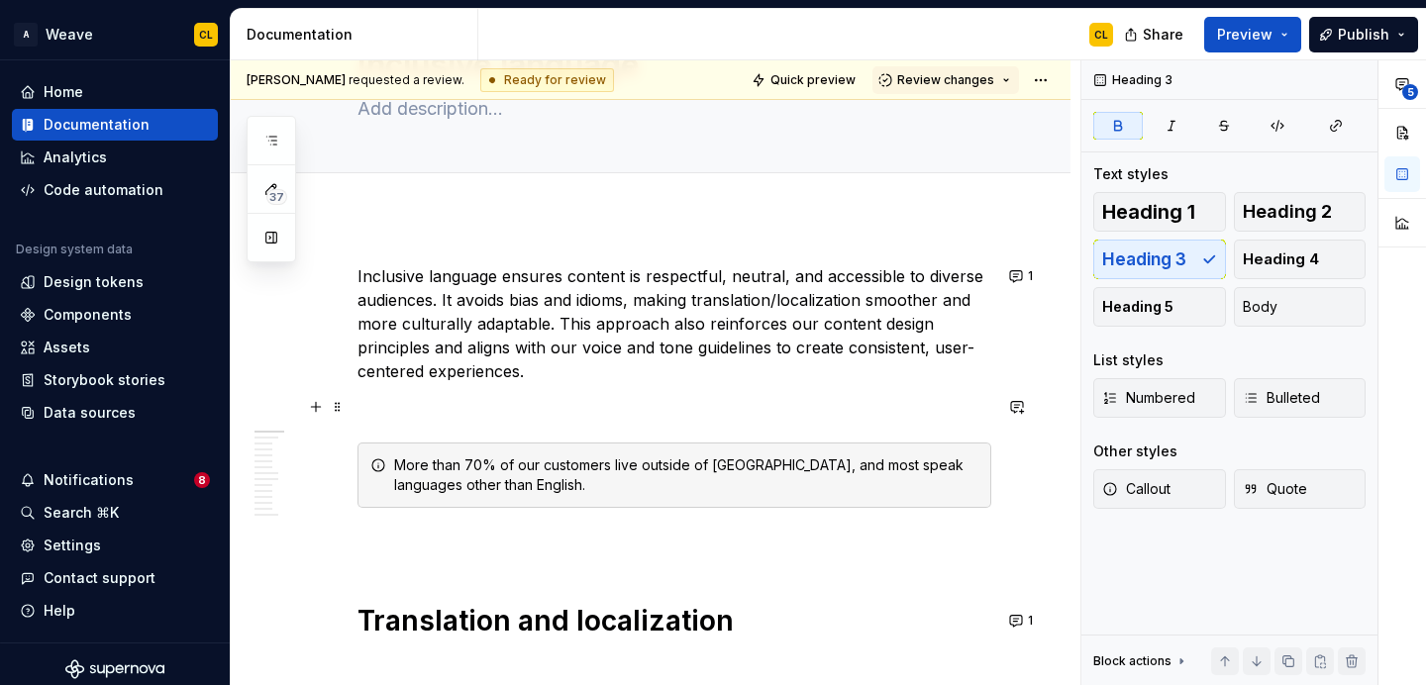
click at [414, 416] on p at bounding box center [674, 407] width 634 height 24
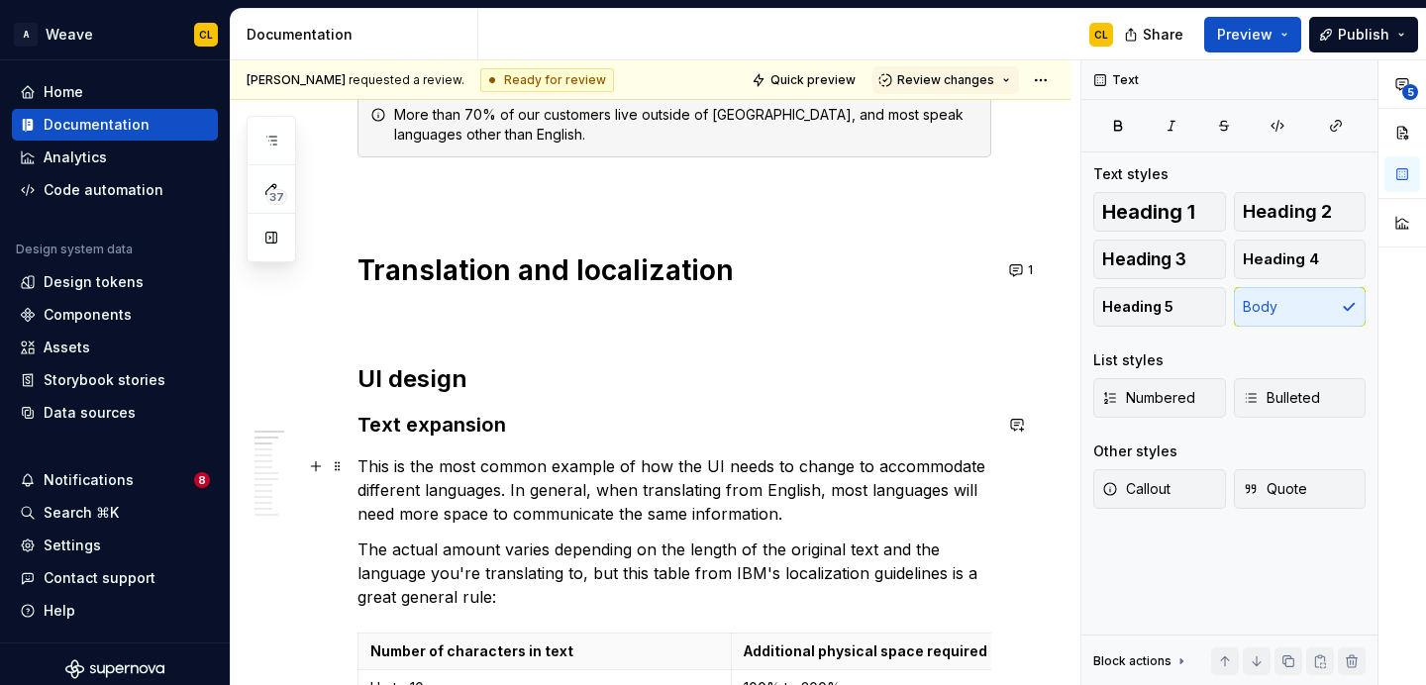
scroll to position [597, 0]
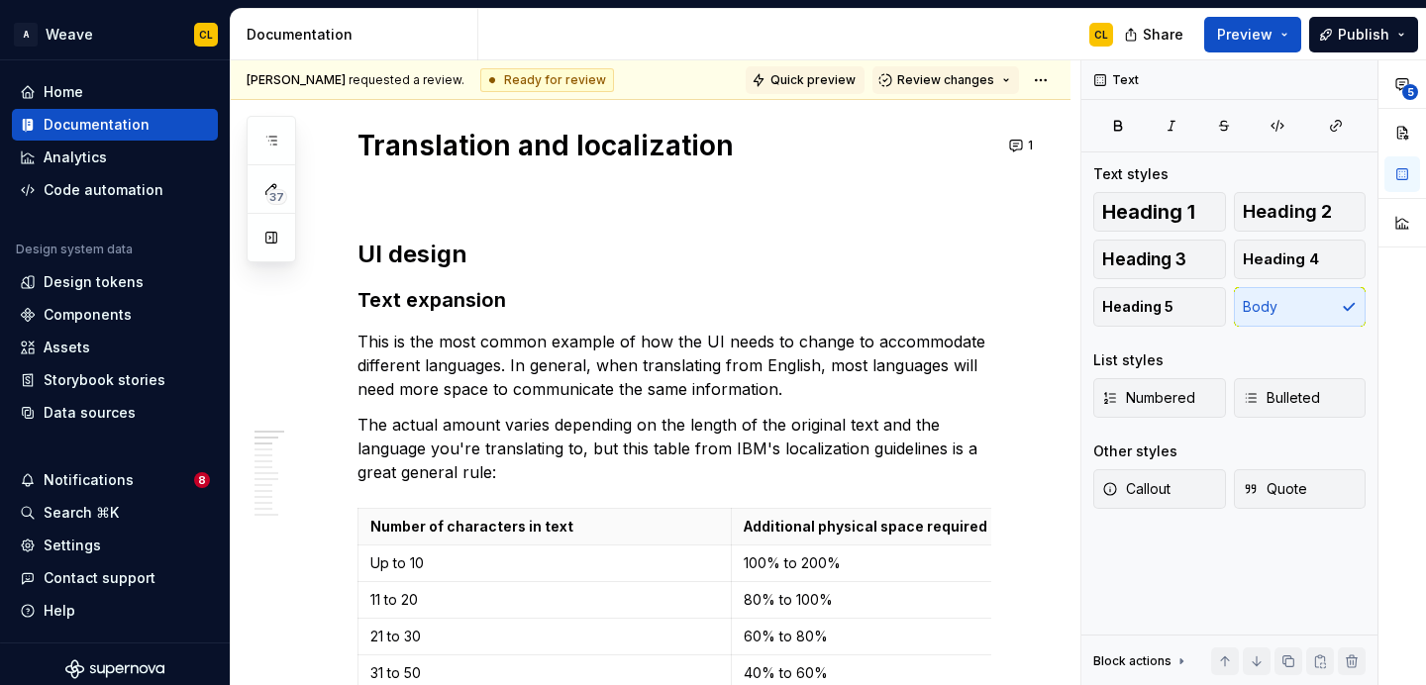
click at [830, 85] on span "Quick preview" at bounding box center [812, 80] width 85 height 16
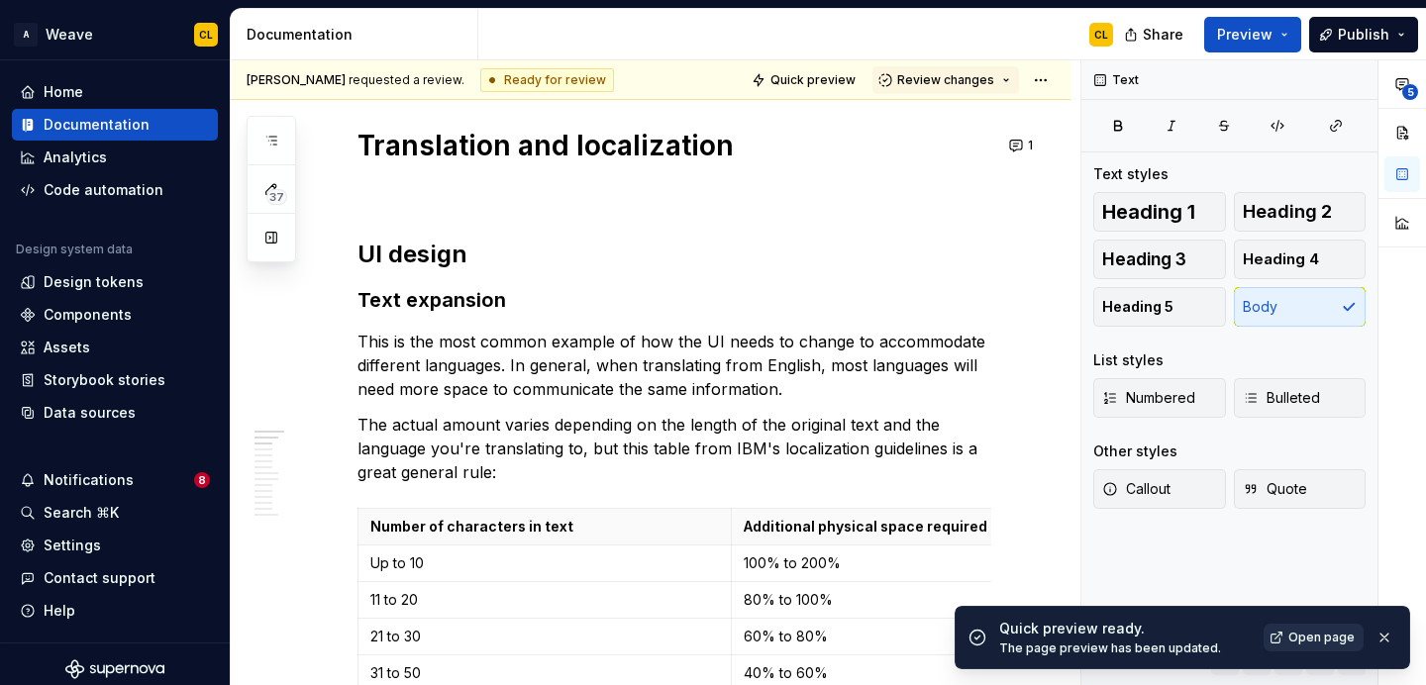
click at [1302, 638] on span "Open page" at bounding box center [1321, 638] width 66 height 16
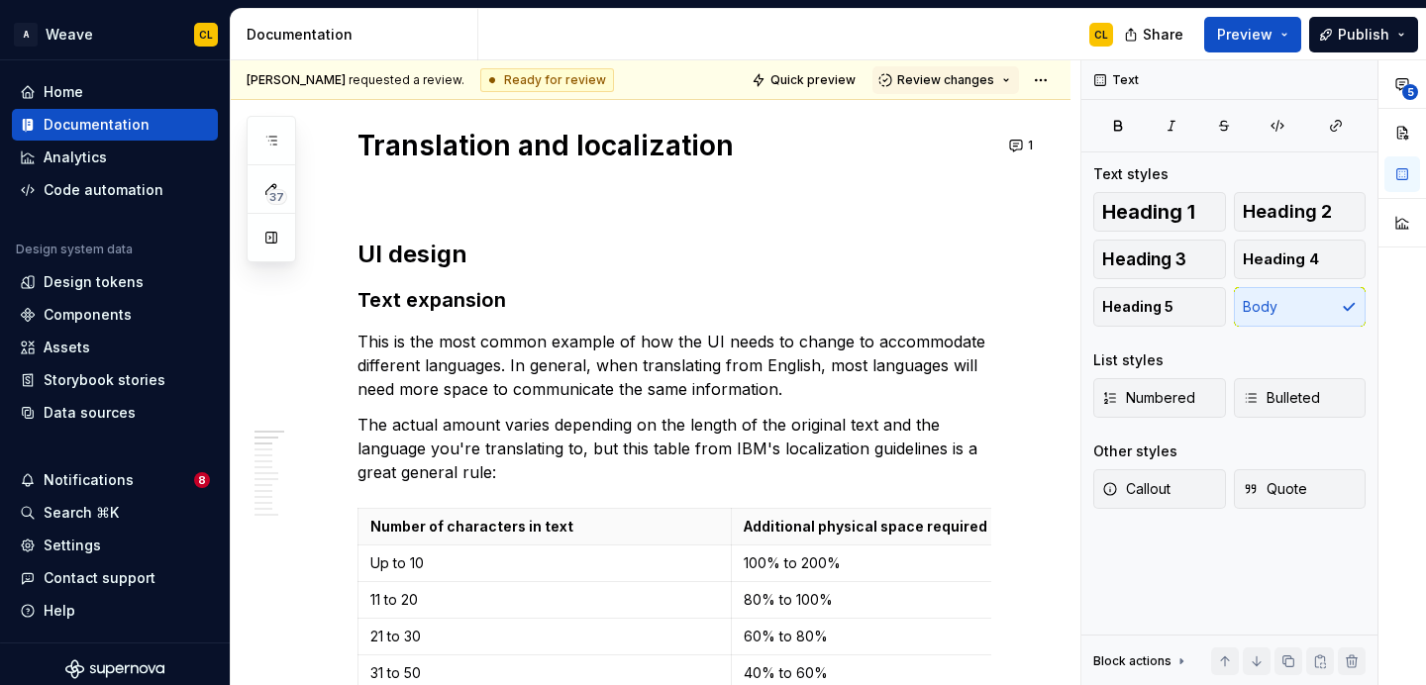
type textarea "*"
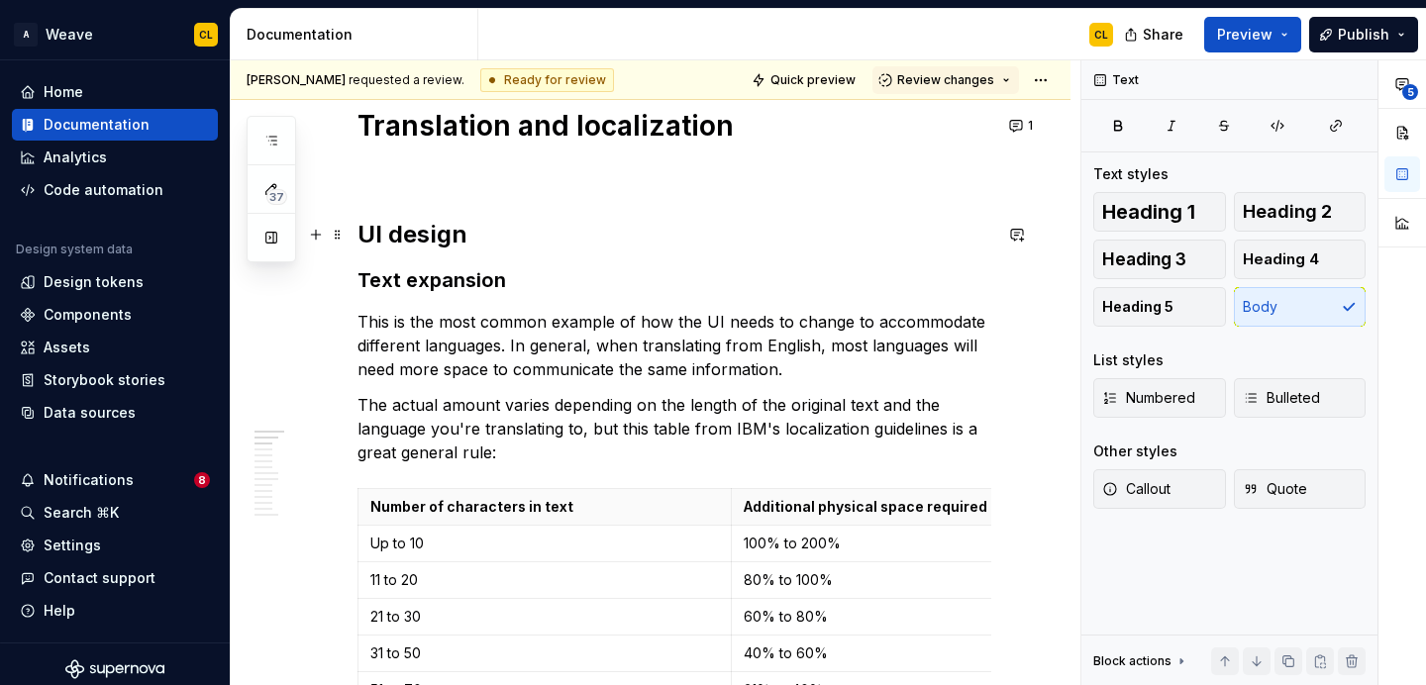
click at [496, 229] on h2 "UI design" at bounding box center [674, 235] width 634 height 32
click at [319, 234] on button "button" at bounding box center [316, 235] width 28 height 28
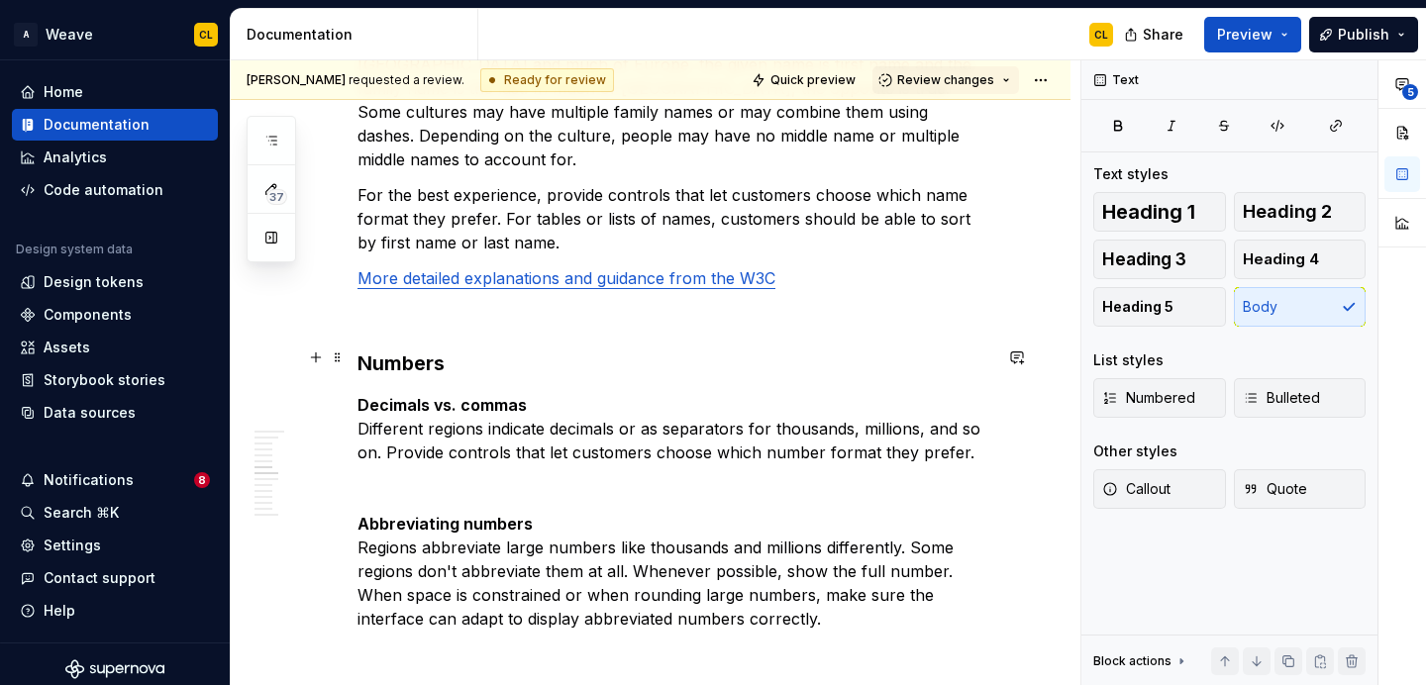
scroll to position [2509, 0]
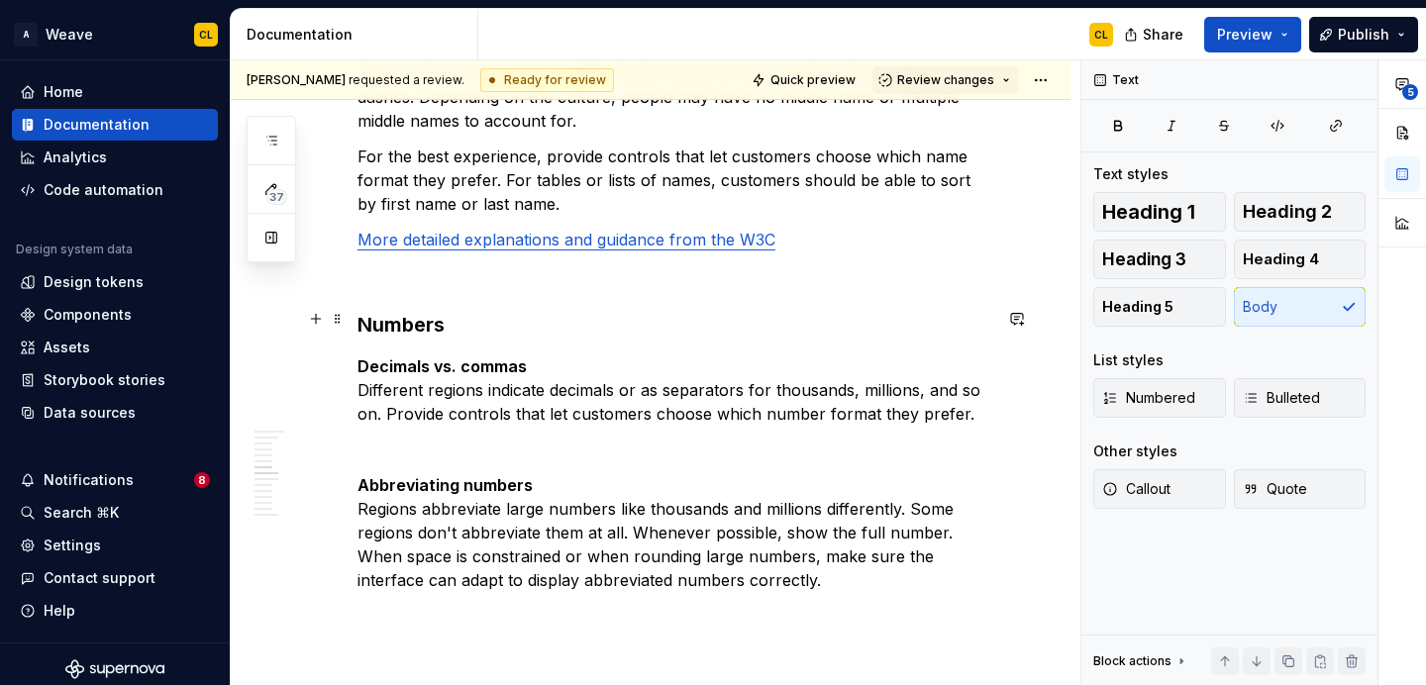
click at [398, 355] on p "Decimals vs. commas Different regions indicate decimals or as separators for th…" at bounding box center [674, 390] width 634 height 71
click at [312, 321] on button "button" at bounding box center [316, 319] width 28 height 28
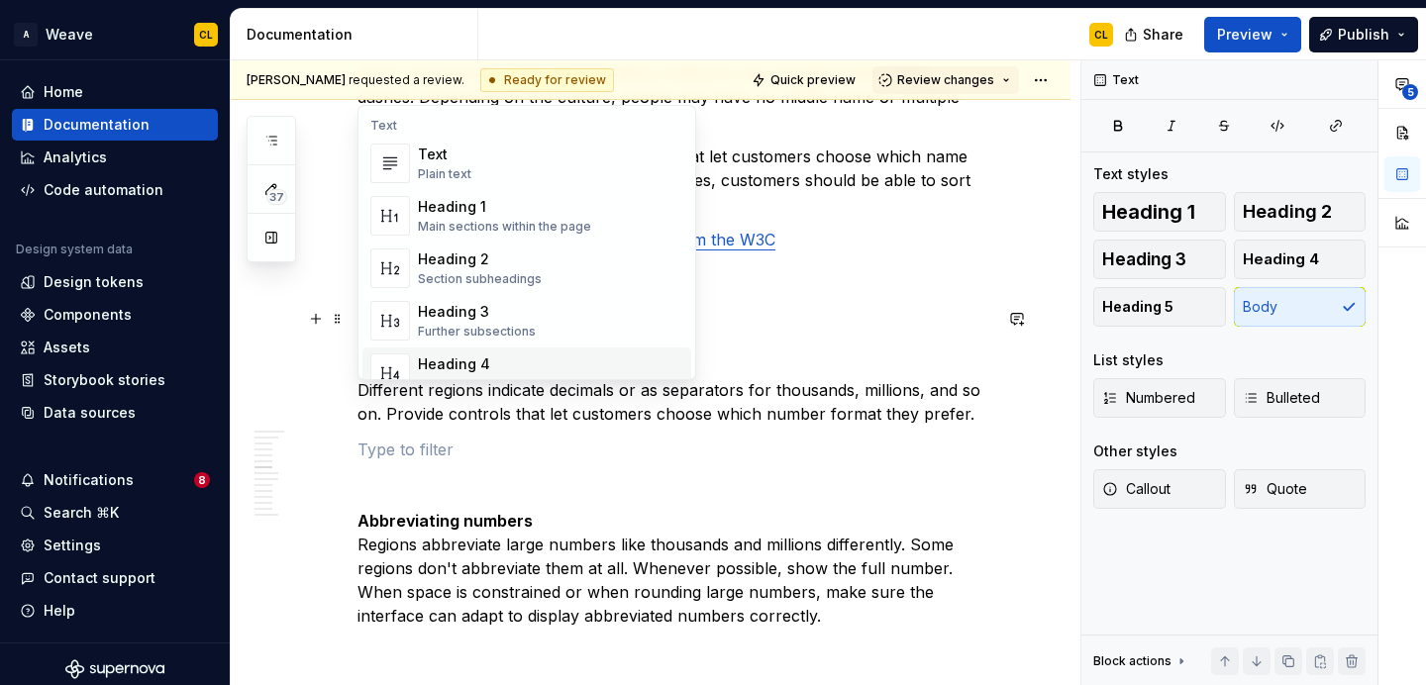
click at [480, 420] on div "Inclusive language ensures content is respectful, neutral, and accessible to di…" at bounding box center [674, 544] width 634 height 5334
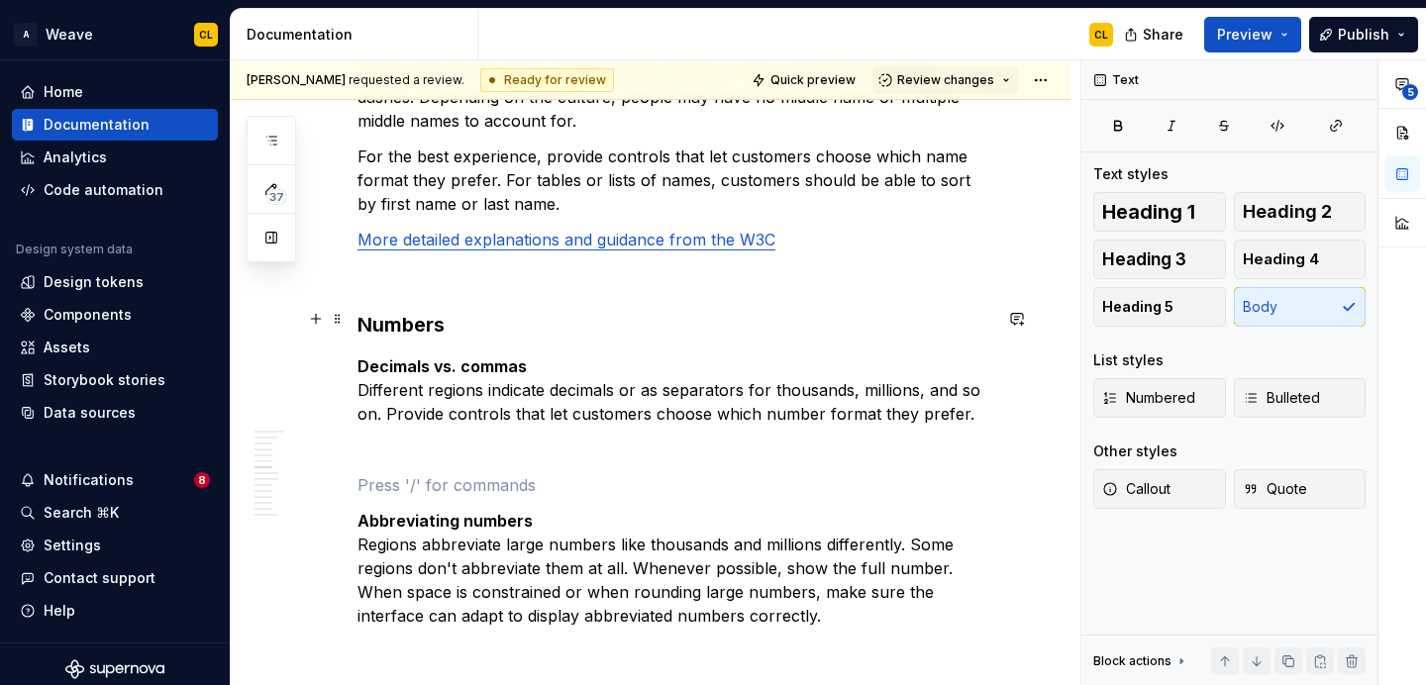
click at [413, 357] on strong "Decimals vs. commas" at bounding box center [441, 367] width 169 height 20
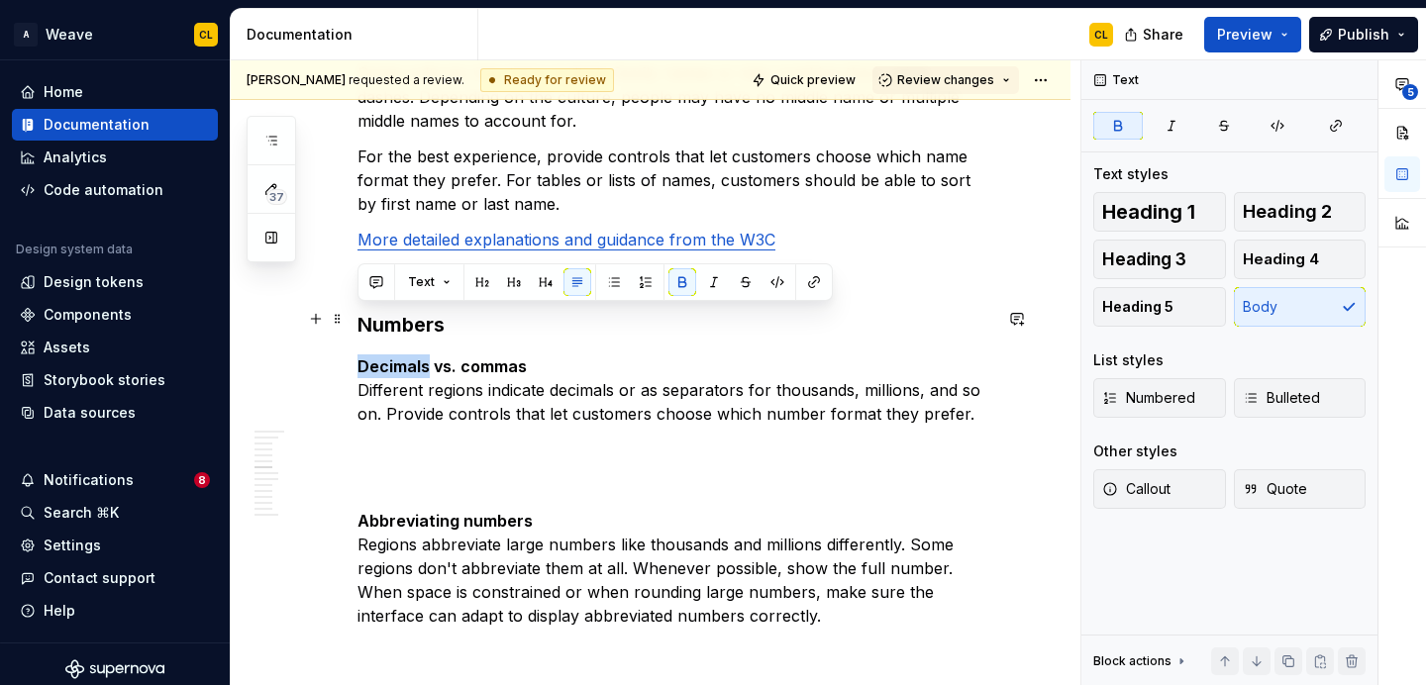
click at [413, 357] on strong "Decimals vs. commas" at bounding box center [441, 367] width 169 height 20
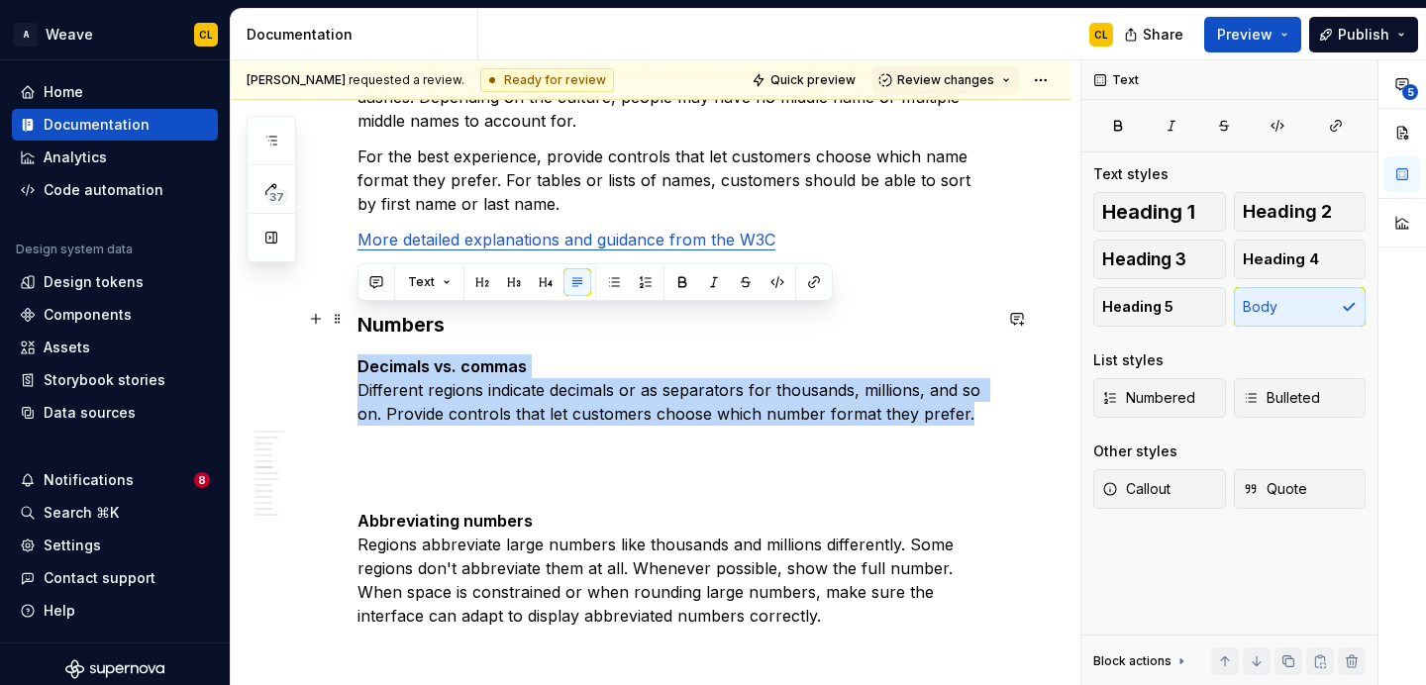
click at [452, 357] on strong "Decimals vs. commas" at bounding box center [441, 367] width 169 height 20
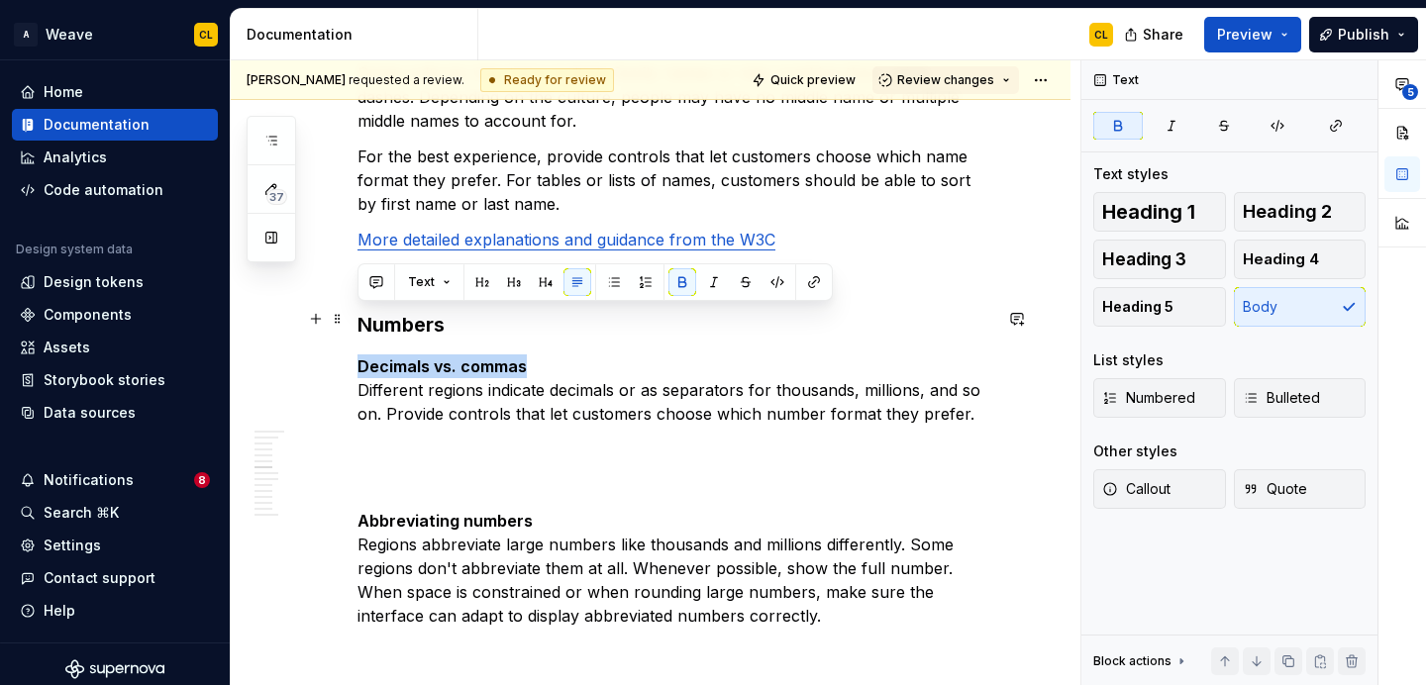
drag, startPoint x: 362, startPoint y: 318, endPoint x: 569, endPoint y: 323, distance: 207.0
click at [569, 355] on p "Decimals vs. commas Different regions indicate decimals or as separators for th…" at bounding box center [674, 390] width 634 height 71
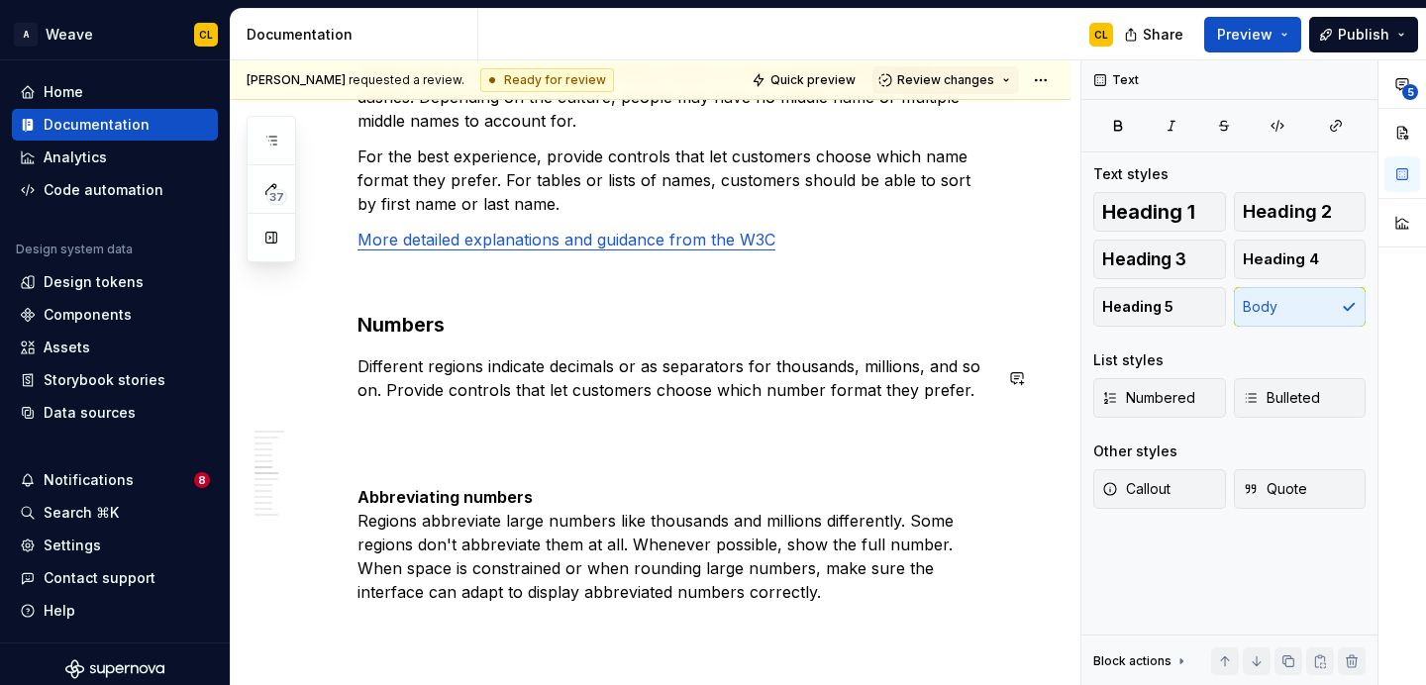
click at [359, 361] on div "Inclusive language ensures content is respectful, neutral, and accessible to di…" at bounding box center [674, 532] width 634 height 5310
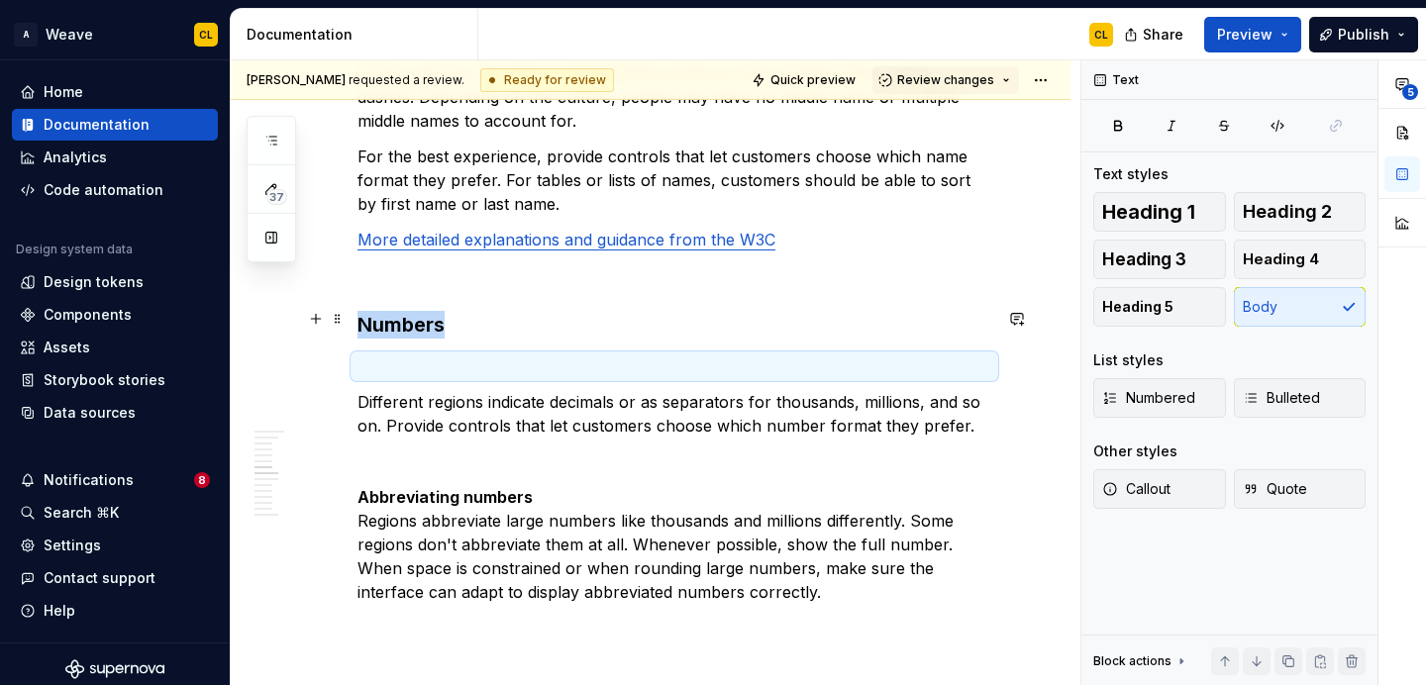
click at [382, 355] on p at bounding box center [674, 367] width 634 height 24
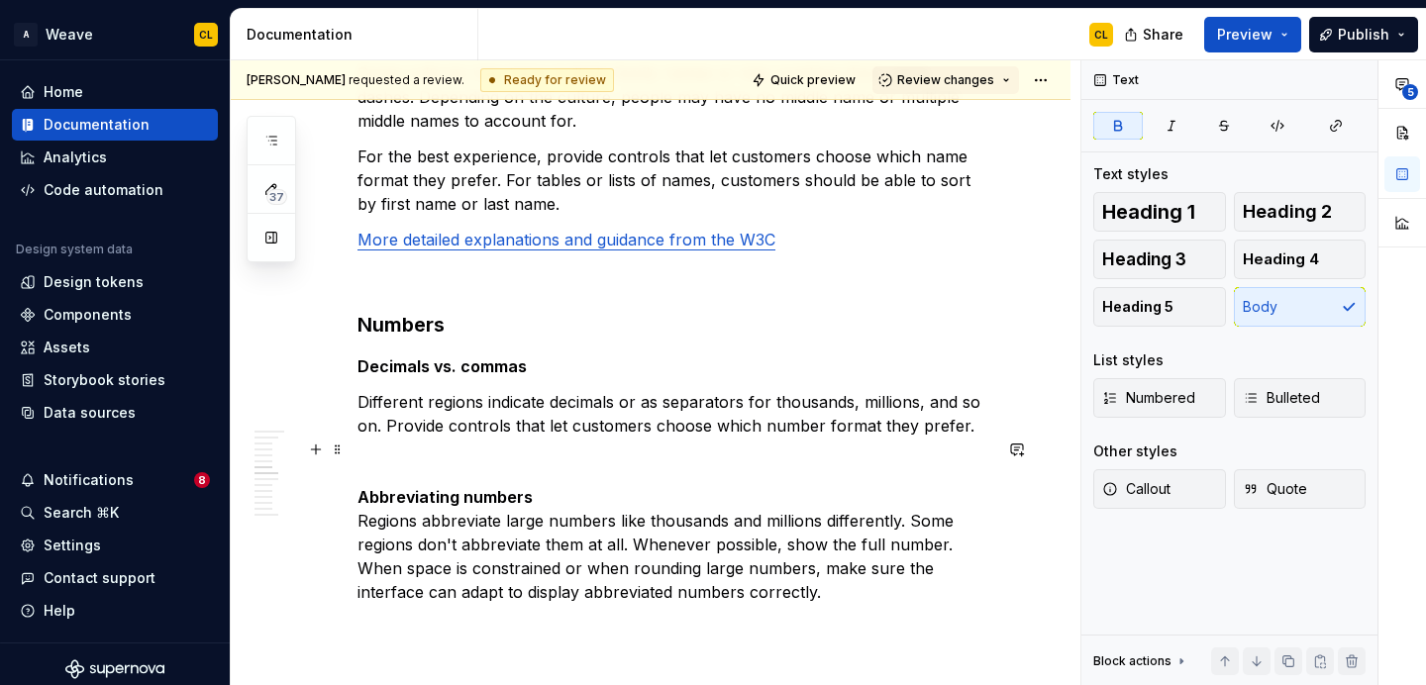
click at [395, 487] on strong "Abbreviating numbers" at bounding box center [444, 497] width 175 height 20
click at [317, 413] on button "button" at bounding box center [316, 414] width 28 height 28
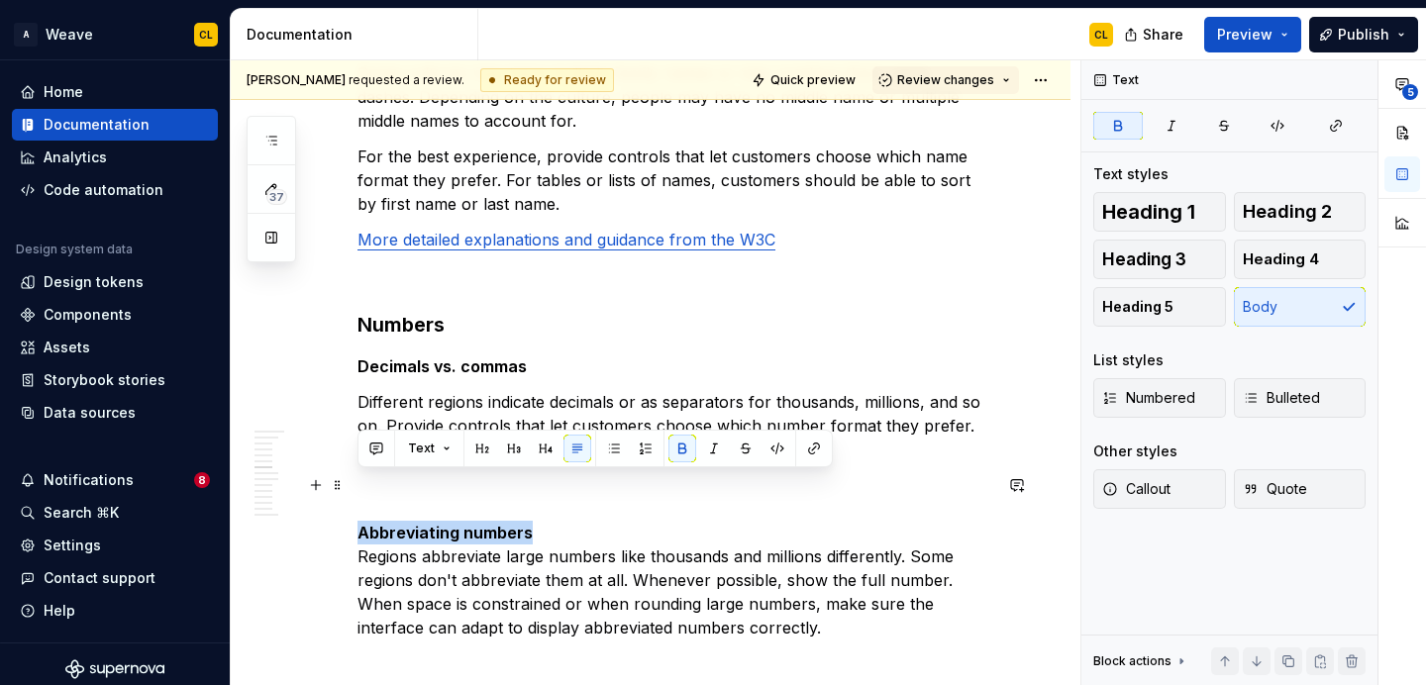
drag, startPoint x: 361, startPoint y: 485, endPoint x: 545, endPoint y: 485, distance: 183.2
click at [545, 521] on p "Abbreviating numbers Regions abbreviate large numbers like thousands and millio…" at bounding box center [674, 580] width 634 height 119
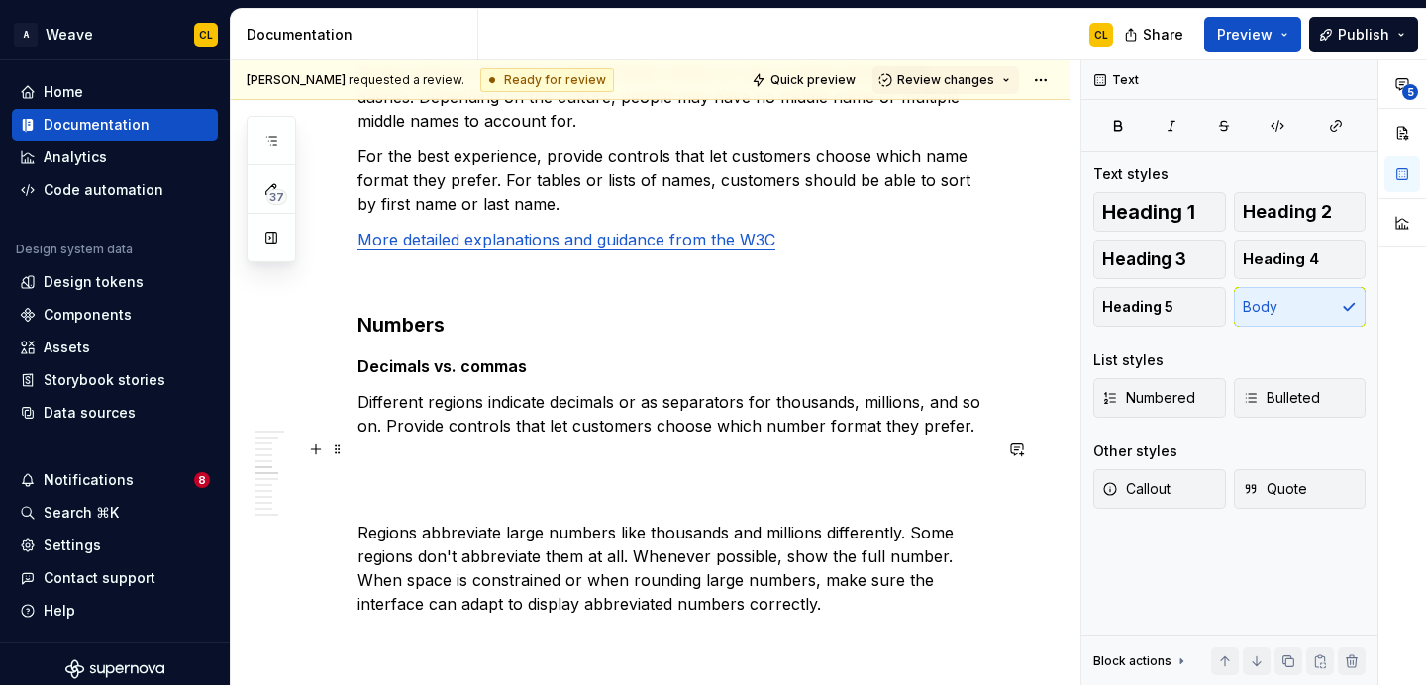
click at [399, 485] on p at bounding box center [674, 497] width 634 height 24
click at [629, 521] on p "Regions abbreviate large numbers like thousands and millions differently. Some …" at bounding box center [674, 568] width 634 height 95
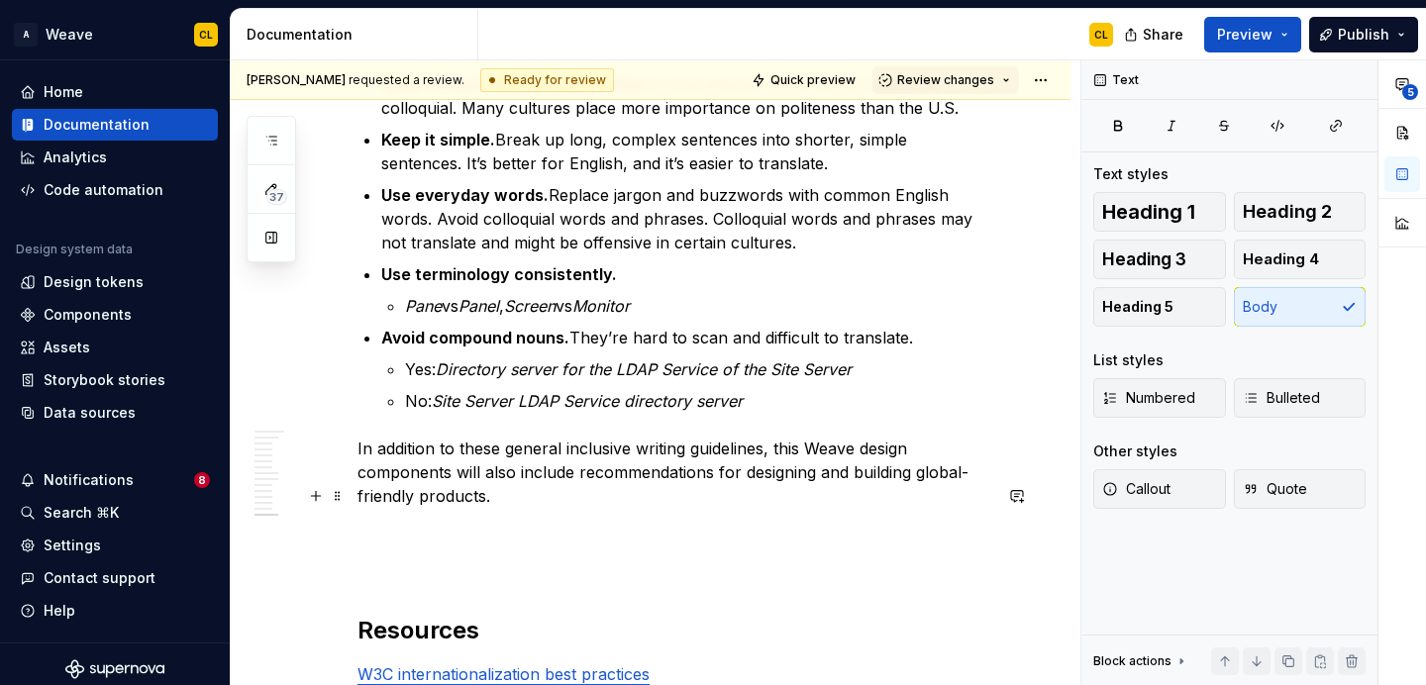
scroll to position [4848, 0]
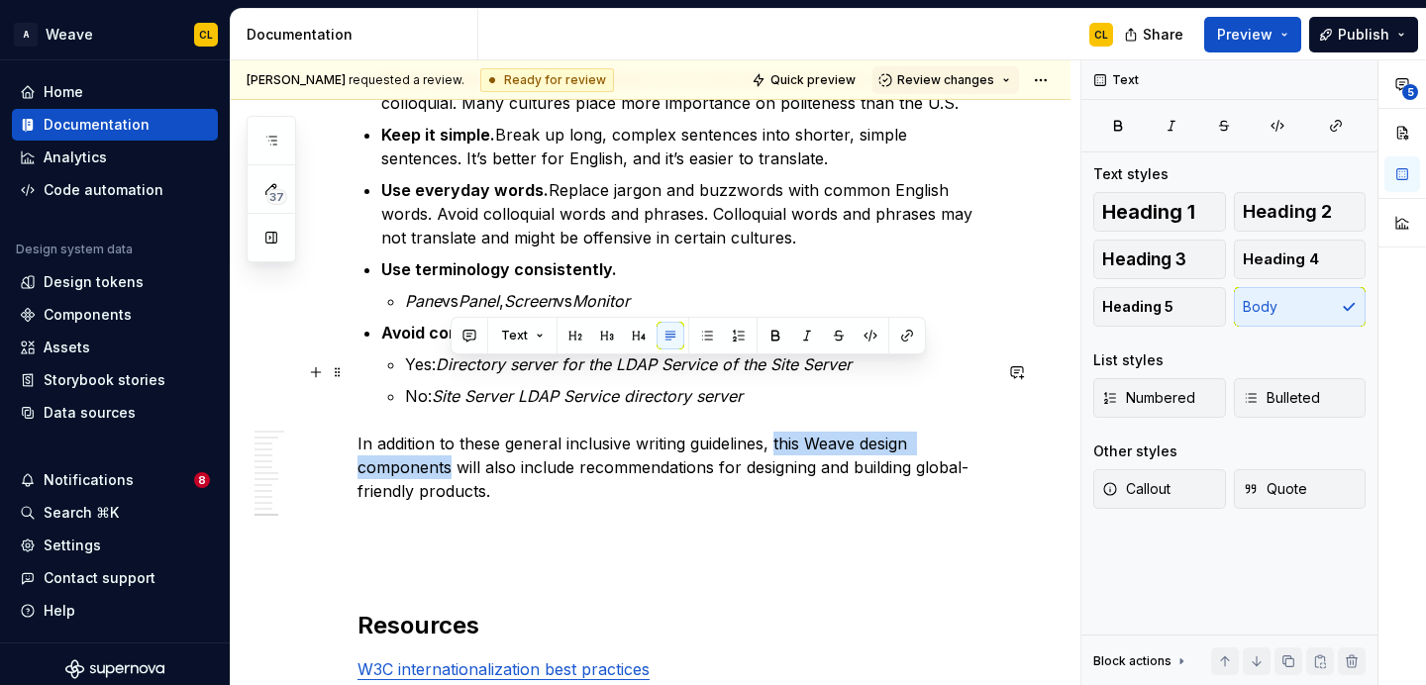
drag, startPoint x: 776, startPoint y: 373, endPoint x: 449, endPoint y: 399, distance: 328.8
click at [449, 432] on p "In addition to these general inclusive writing guidelines, this Weave design co…" at bounding box center [674, 467] width 634 height 71
click at [472, 333] on button "button" at bounding box center [470, 336] width 28 height 28
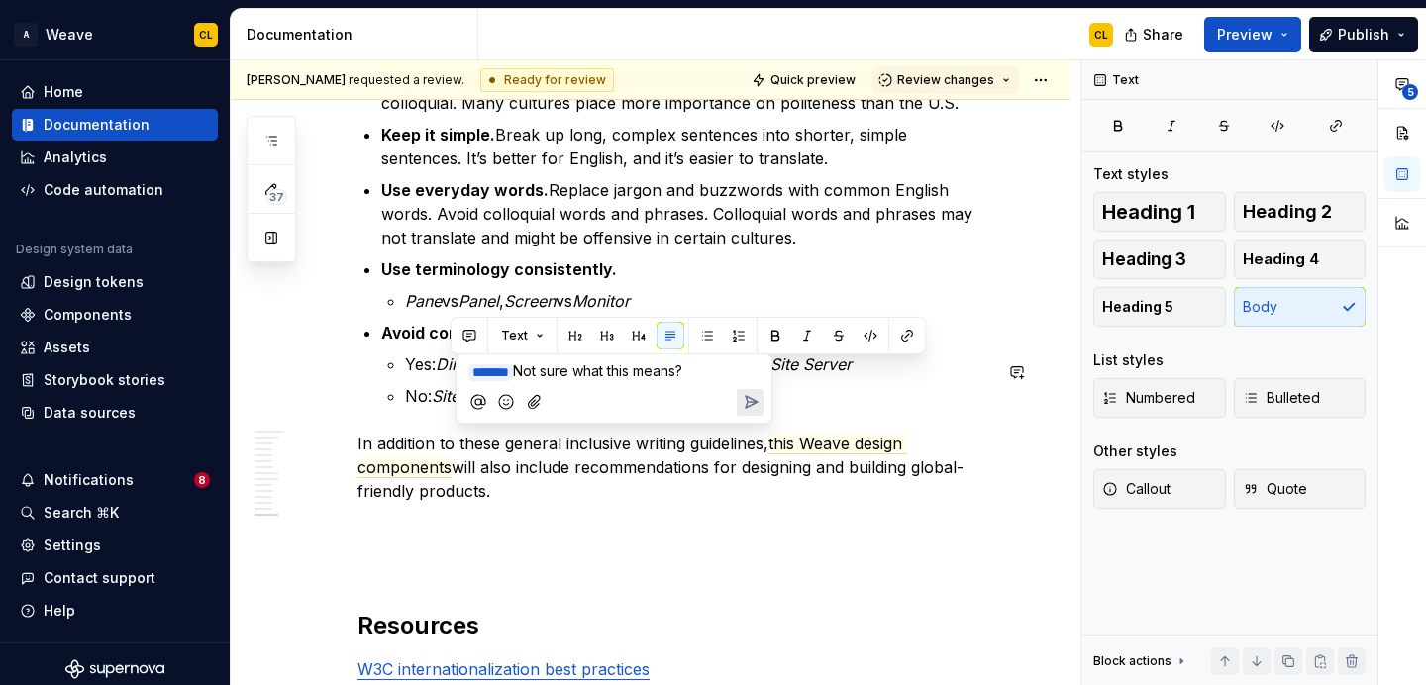
click at [751, 400] on icon "Send" at bounding box center [752, 402] width 12 height 12
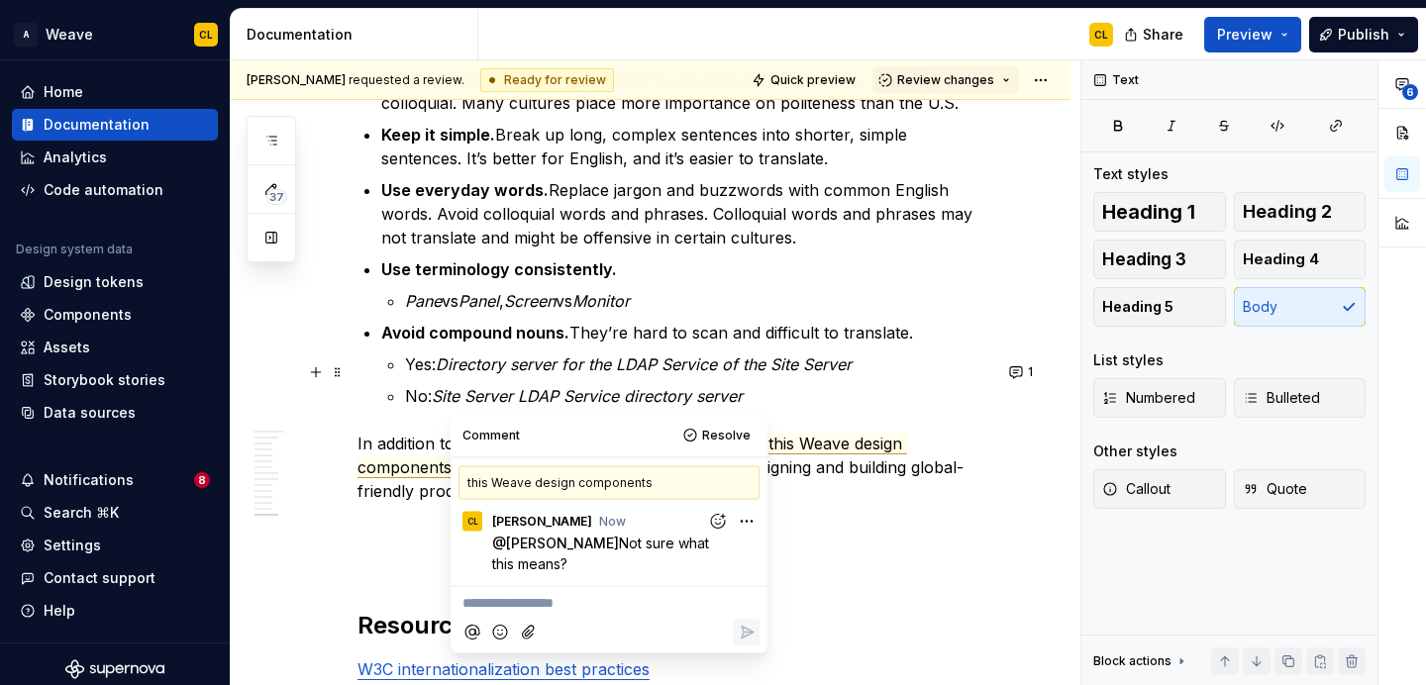
type textarea "*"
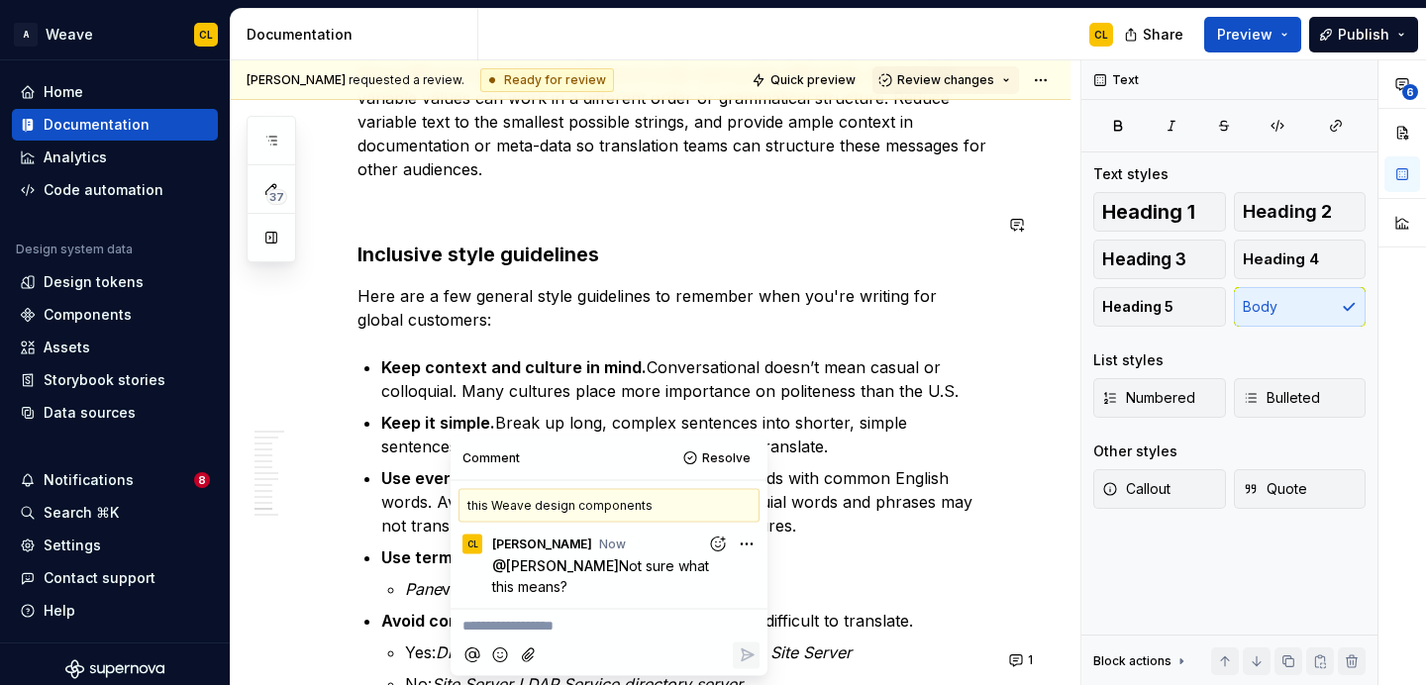
scroll to position [4502, 0]
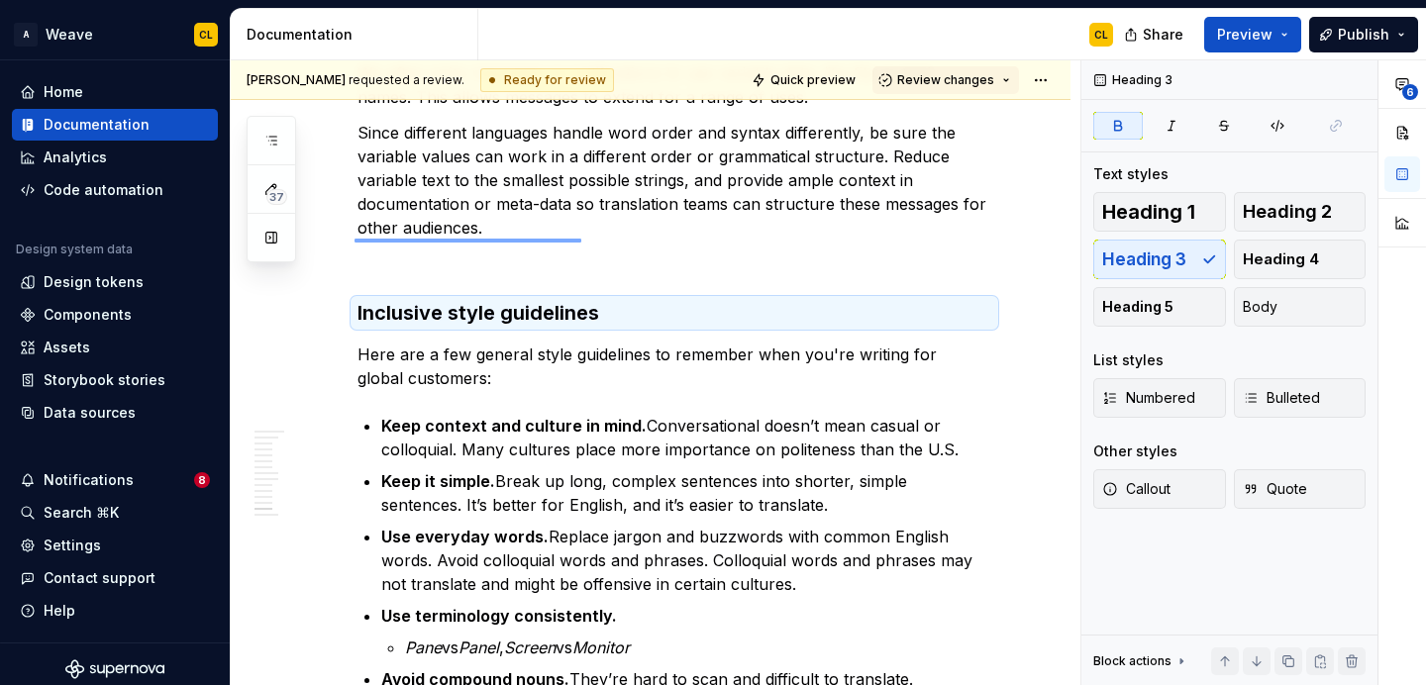
drag, startPoint x: 355, startPoint y: 241, endPoint x: 581, endPoint y: 239, distance: 226.8
click at [581, 239] on div "[PERSON_NAME] requested a review. Ready for review Quick preview Review changes…" at bounding box center [656, 373] width 850 height 626
click at [1021, 236] on button "button" at bounding box center [1017, 242] width 28 height 28
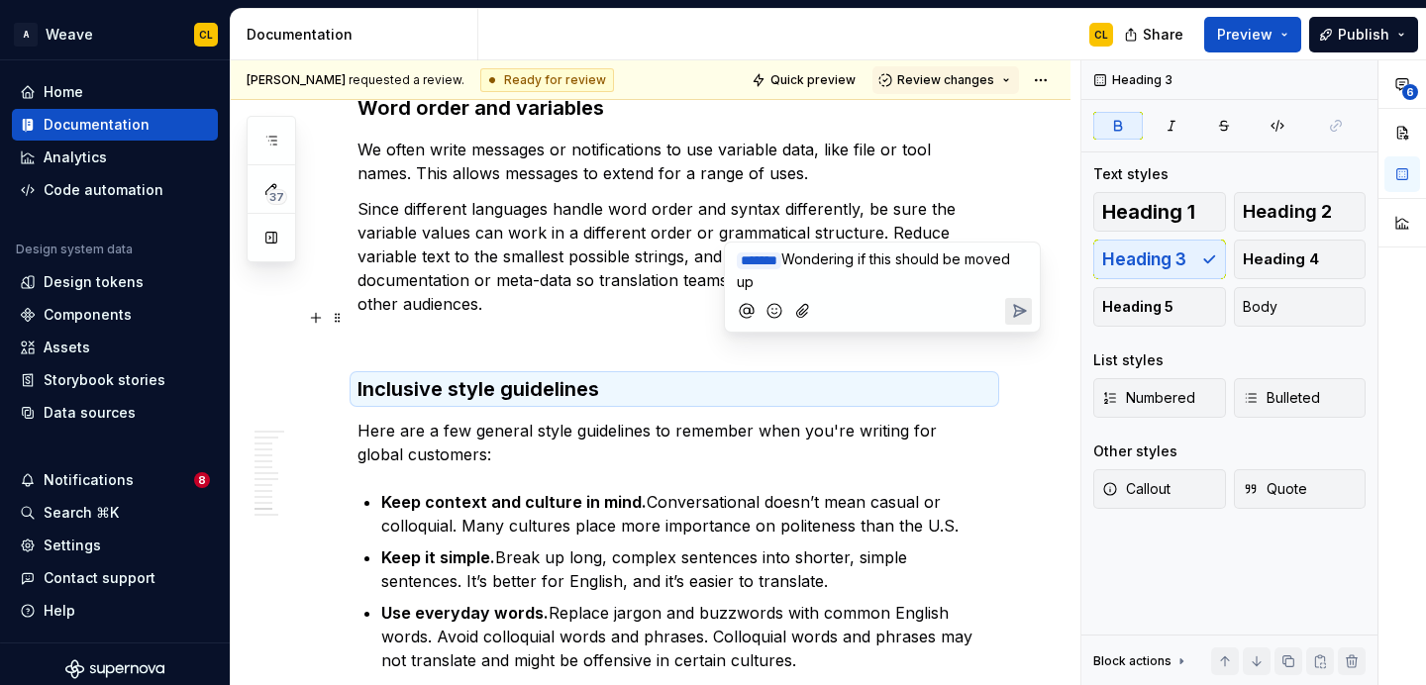
scroll to position [4520, 0]
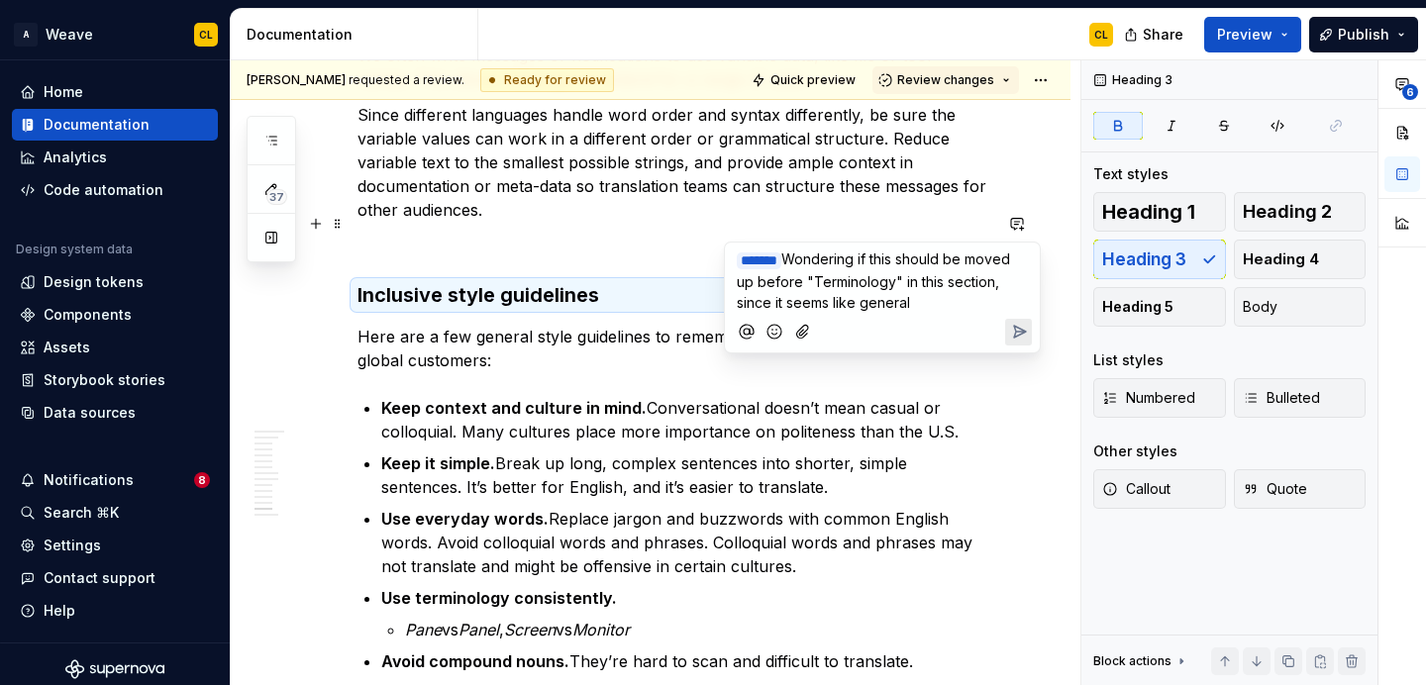
drag, startPoint x: 783, startPoint y: 305, endPoint x: 1026, endPoint y: 318, distance: 243.0
click at [1026, 318] on div "﻿ * ****** ﻿ Wondering if this should be moved up before "Terminology" in this …" at bounding box center [882, 298] width 299 height 110
click at [1016, 327] on icon "Send" at bounding box center [1019, 332] width 20 height 20
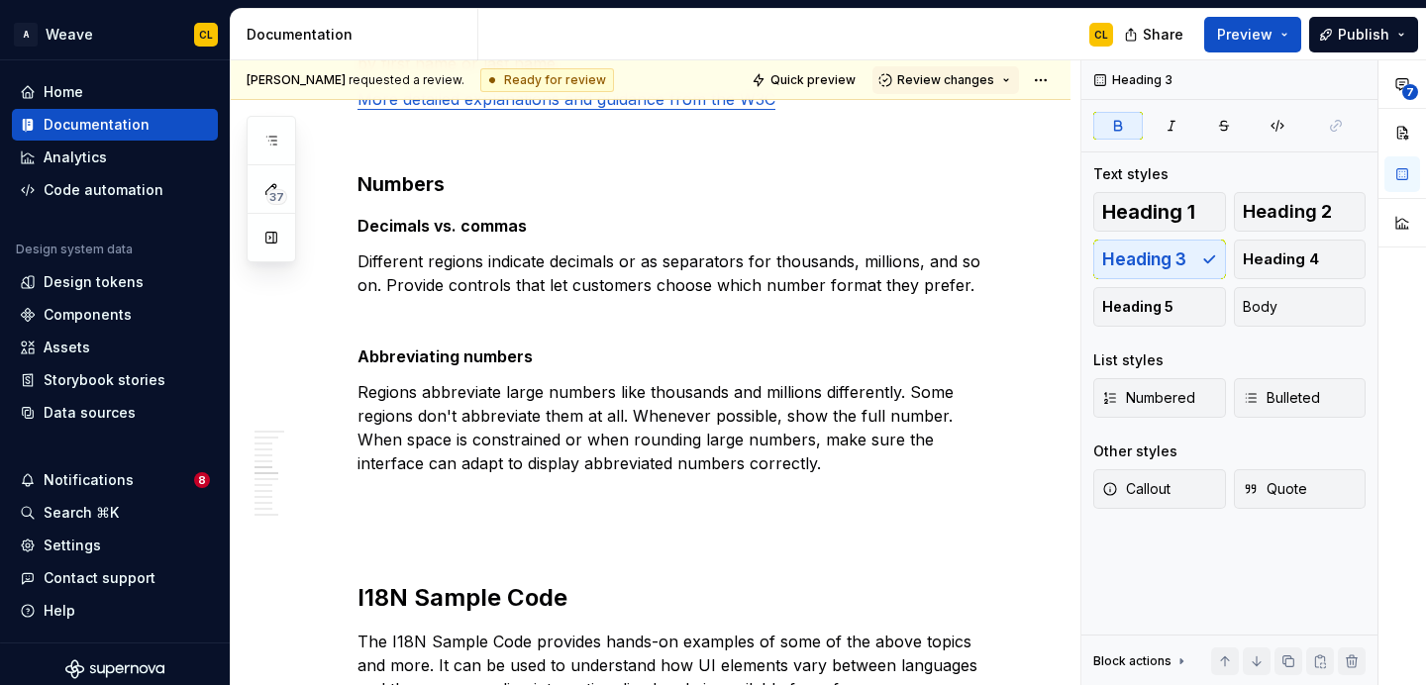
scroll to position [2649, 0]
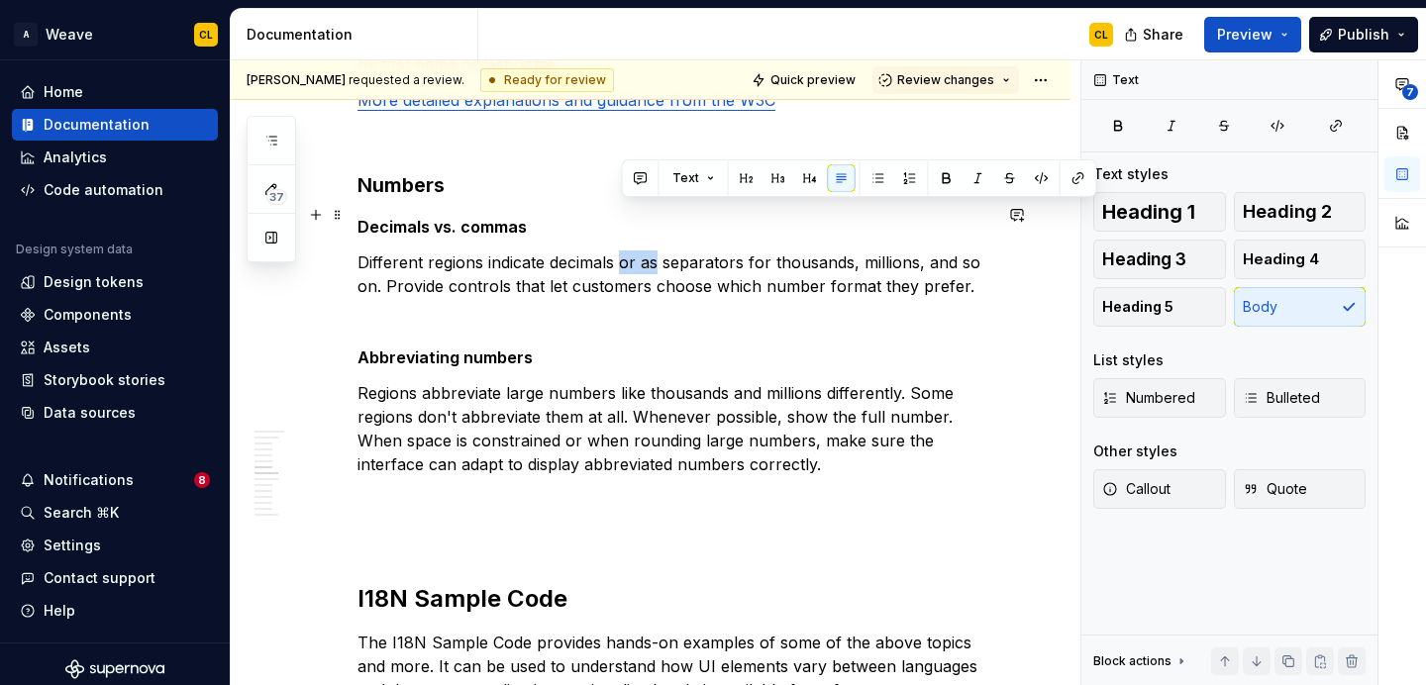
drag, startPoint x: 622, startPoint y: 216, endPoint x: 660, endPoint y: 216, distance: 37.6
click at [660, 251] on p "Different regions indicate decimals or as separators for thousands, millions, a…" at bounding box center [674, 275] width 634 height 48
click at [641, 181] on button "button" at bounding box center [641, 178] width 28 height 28
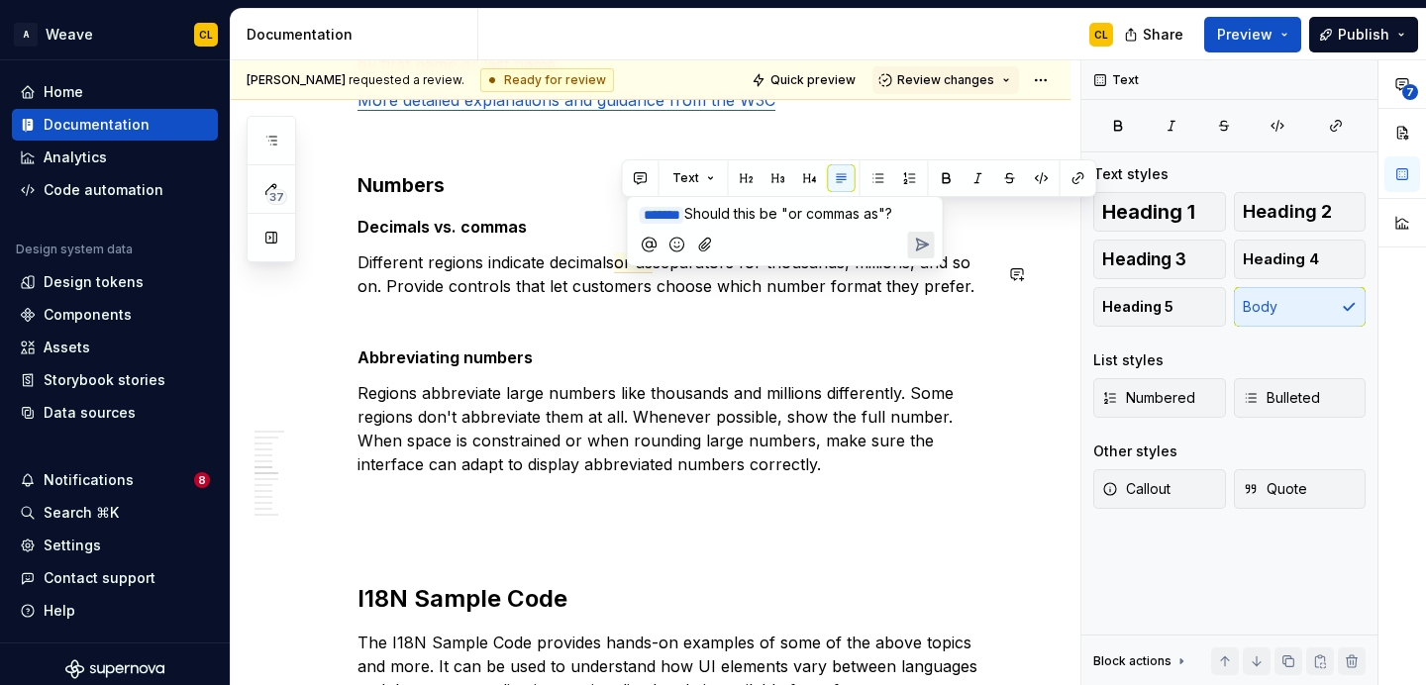
click at [921, 244] on icon "Send" at bounding box center [921, 245] width 20 height 20
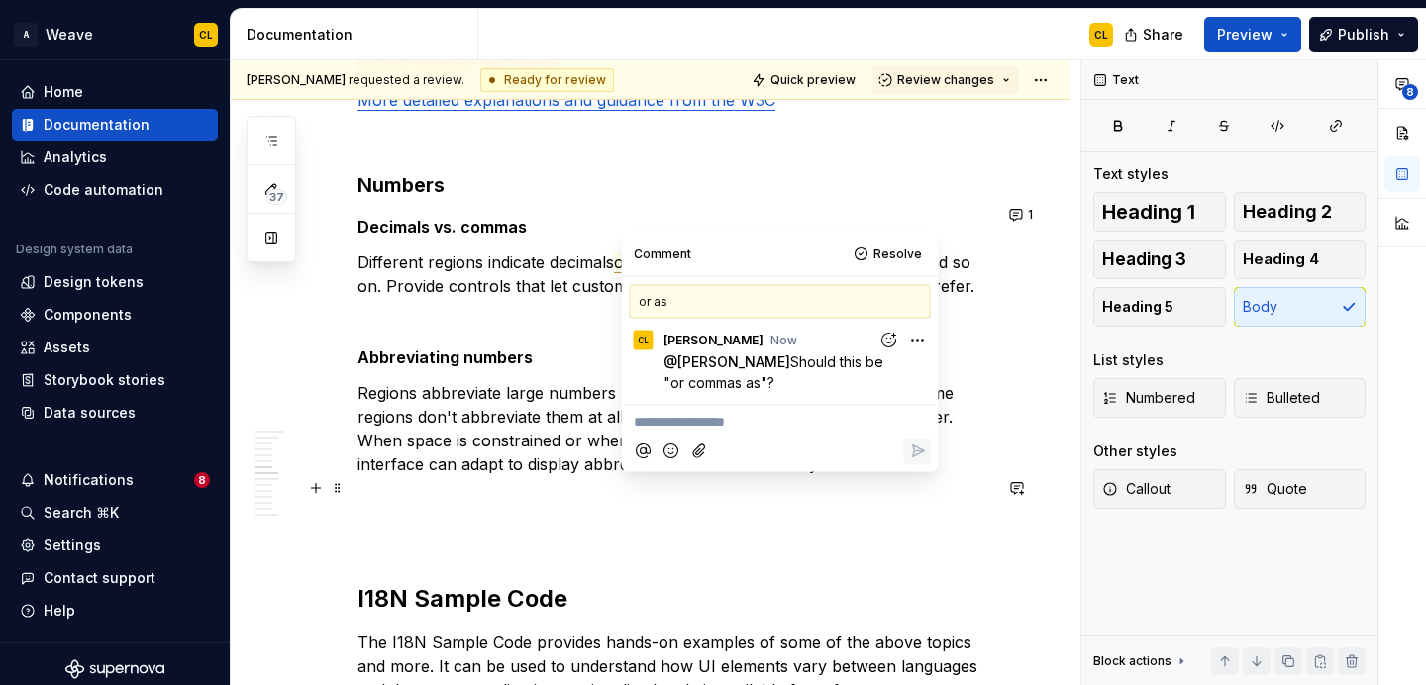
type textarea "*"
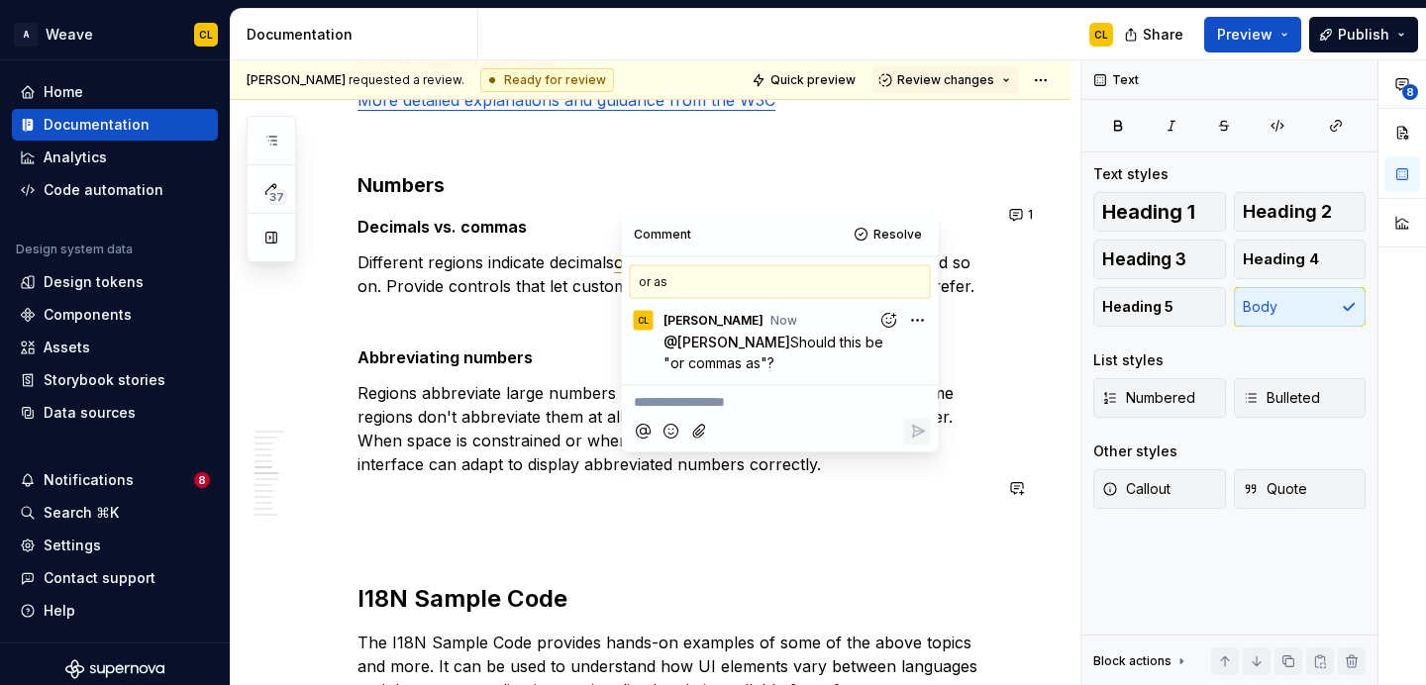
scroll to position [2674, 0]
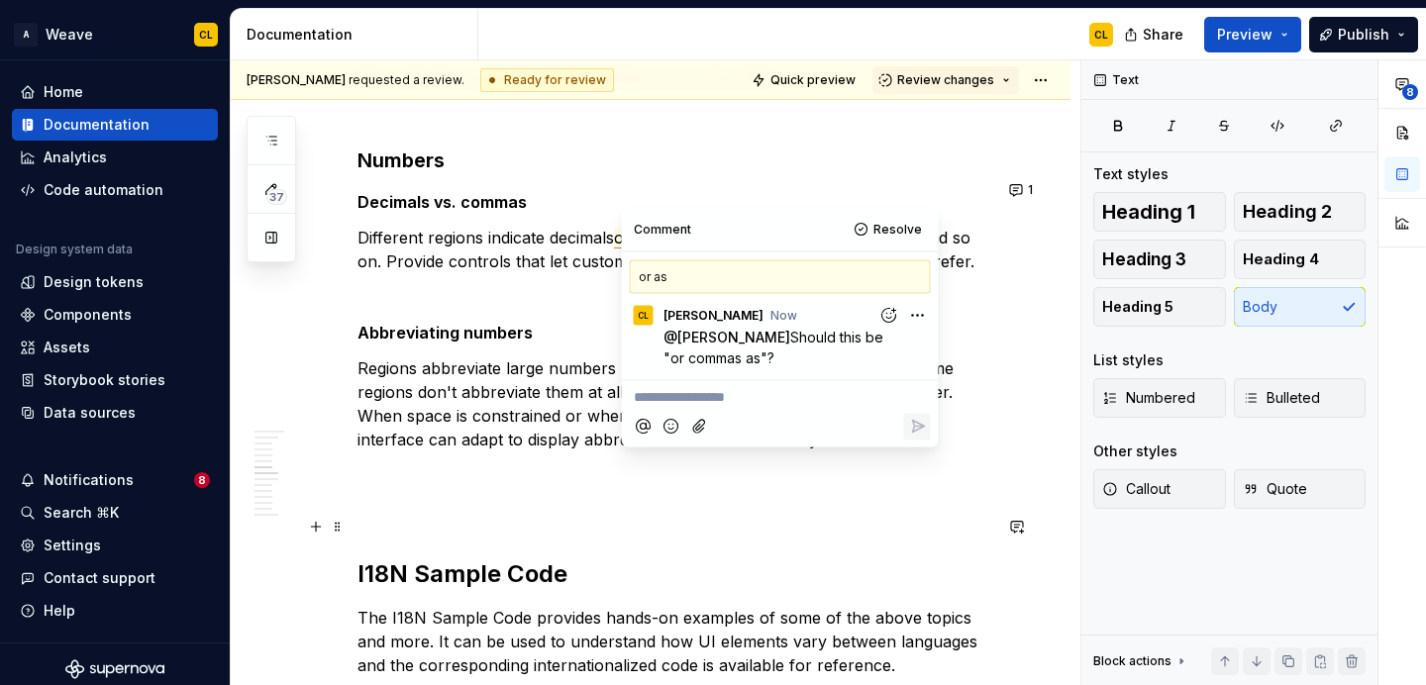
click at [943, 559] on h2 "I18N Sample Code" at bounding box center [674, 575] width 634 height 32
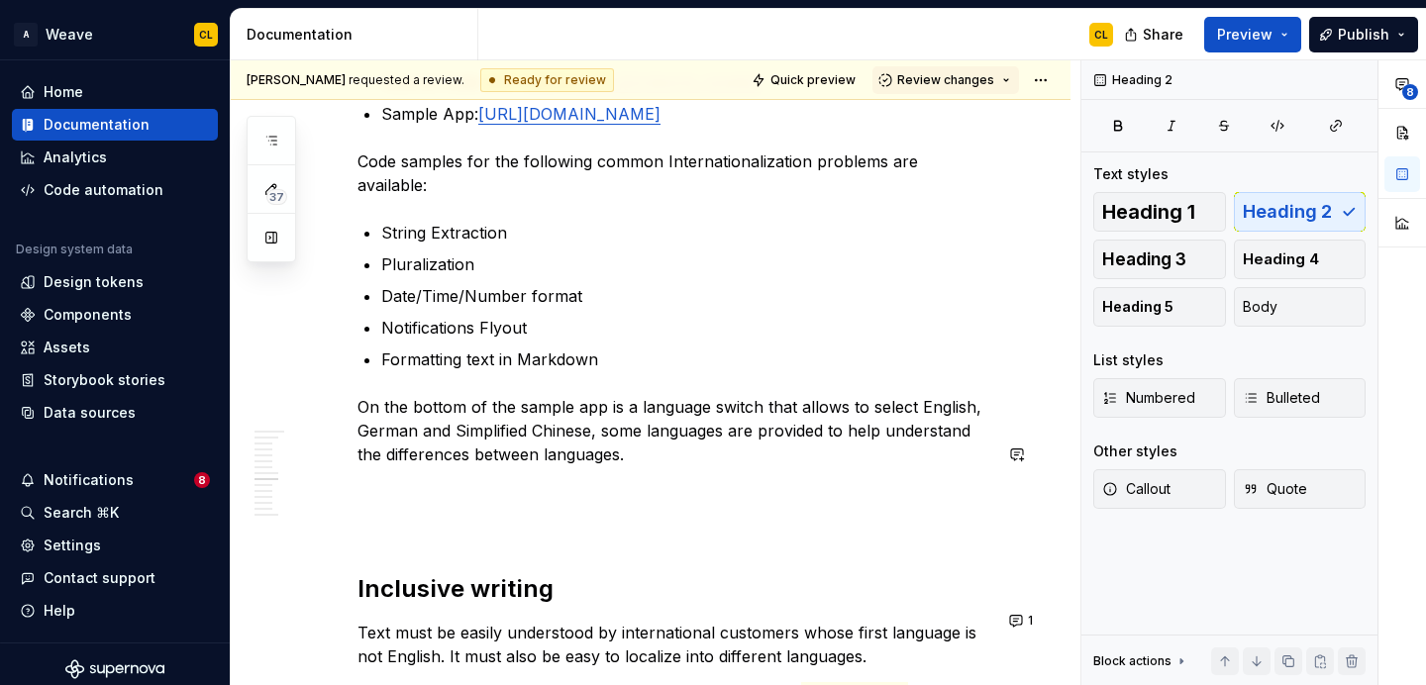
scroll to position [3302, 0]
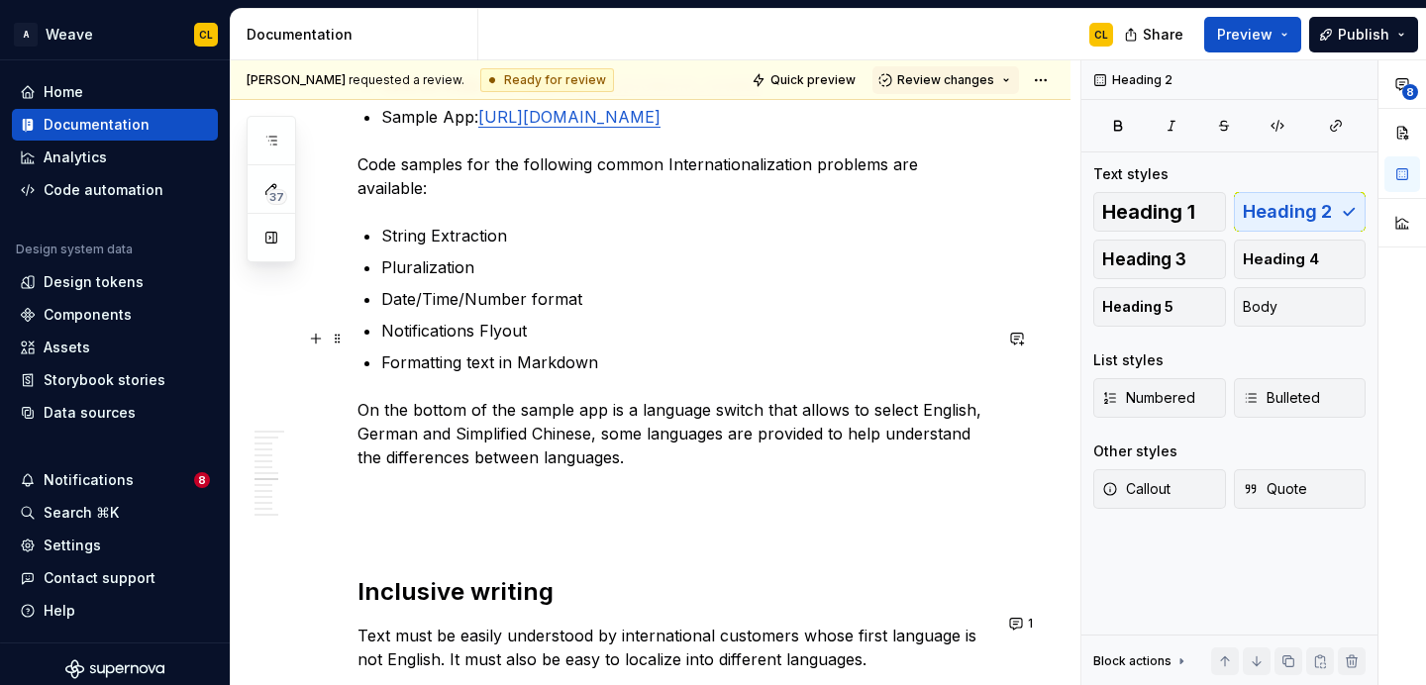
click at [849, 398] on p "On the bottom of the sample app is a language switch that allows to select Engl…" at bounding box center [674, 433] width 634 height 71
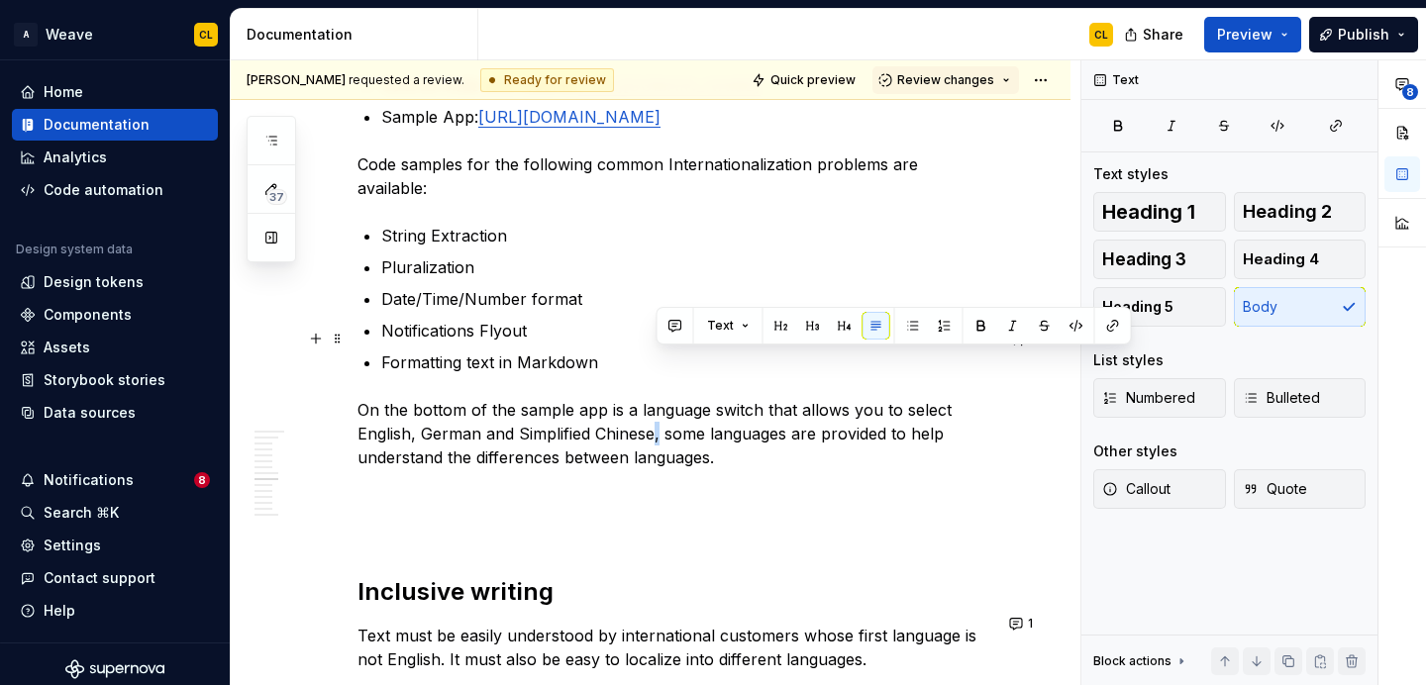
click at [663, 398] on p "On the bottom of the sample app is a language switch that allows you to select …" at bounding box center [674, 433] width 634 height 71
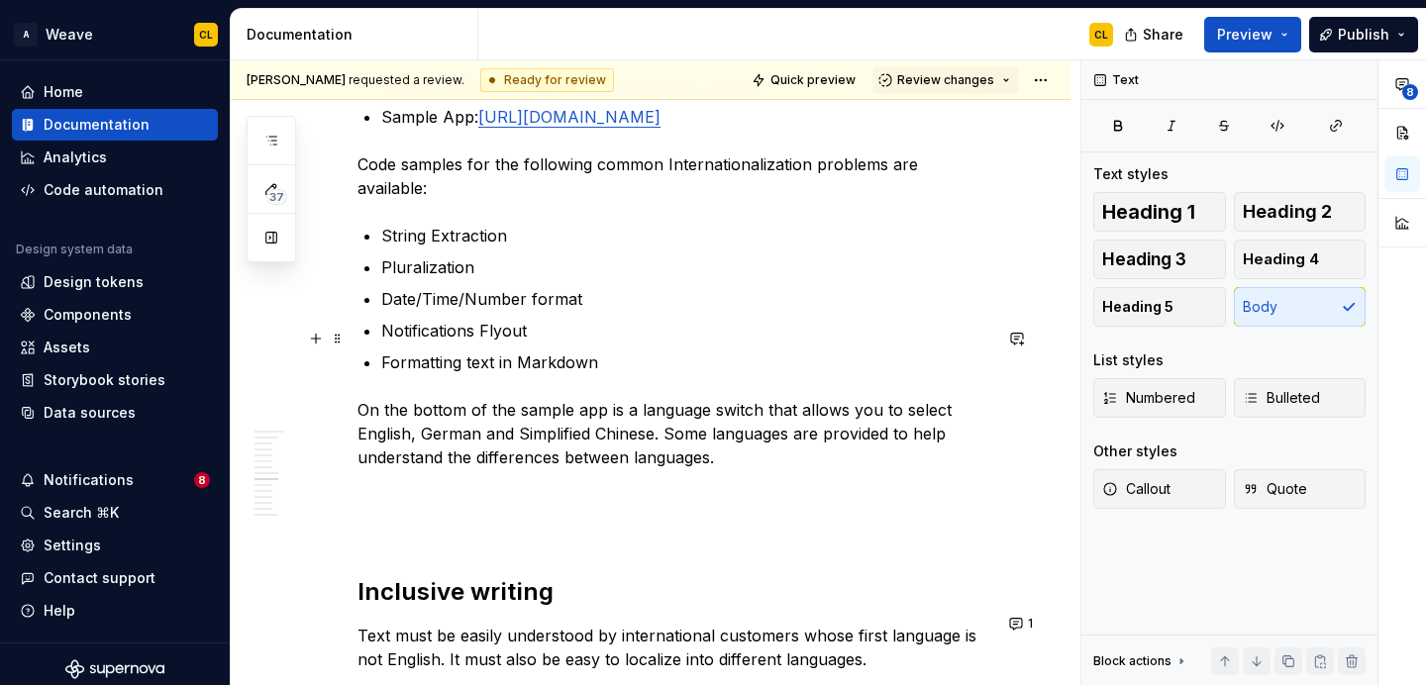
click at [764, 398] on p "On the bottom of the sample app is a language switch that allows you to select …" at bounding box center [674, 433] width 634 height 71
click at [790, 398] on p "On the bottom of the sample app is a language switch that allows you to select …" at bounding box center [674, 433] width 634 height 71
click at [777, 398] on p "On the bottom of the sample app is a language switch that allows you to select …" at bounding box center [674, 433] width 634 height 71
click at [709, 398] on p "On the bottom of the sample app is a language switch that allows you to select …" at bounding box center [674, 433] width 634 height 71
click at [665, 398] on p "On the bottom of the sample app is a language switch that allows you to select …" at bounding box center [674, 433] width 634 height 71
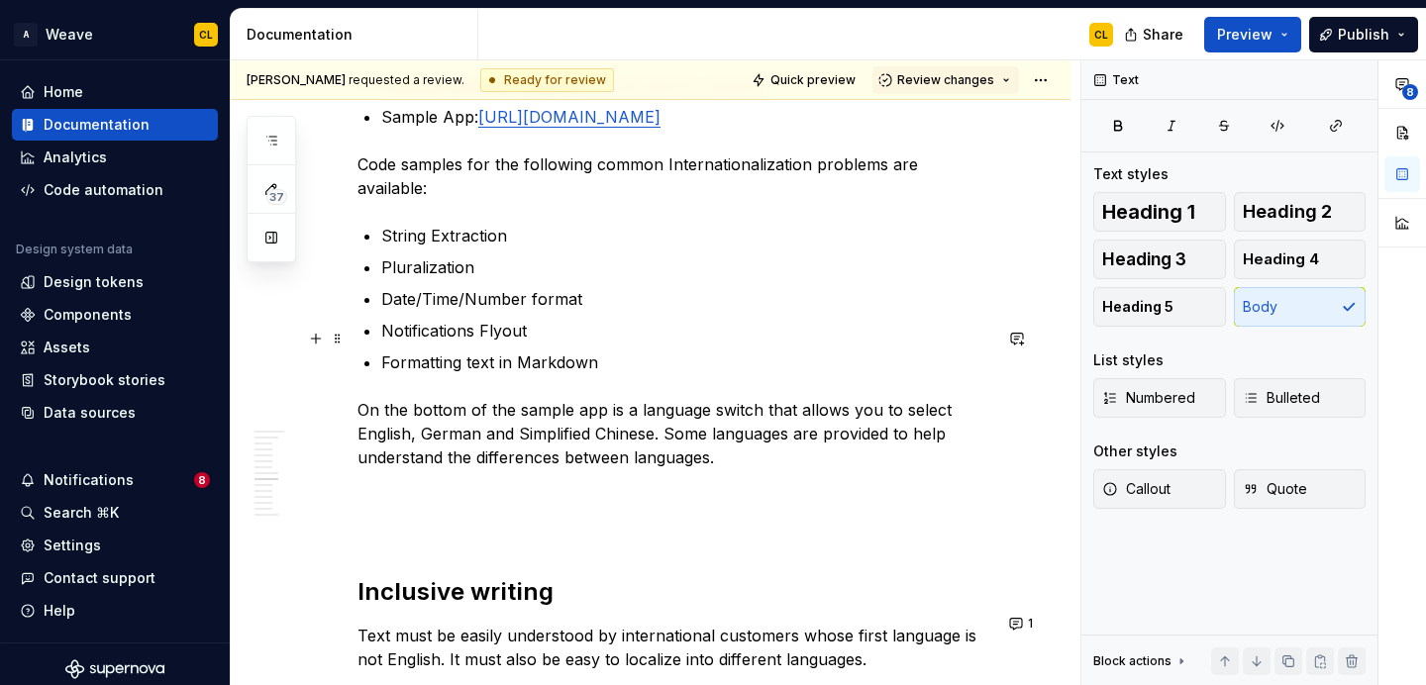
click at [731, 398] on p "On the bottom of the sample app is a language switch that allows you to select …" at bounding box center [674, 433] width 634 height 71
click at [358, 398] on p "On the bottom of the sample app is a language switch that allows you to select …" at bounding box center [674, 433] width 634 height 71
click at [723, 398] on p "On the bottom of the sample app is a language switch that allows you to select …" at bounding box center [674, 433] width 634 height 71
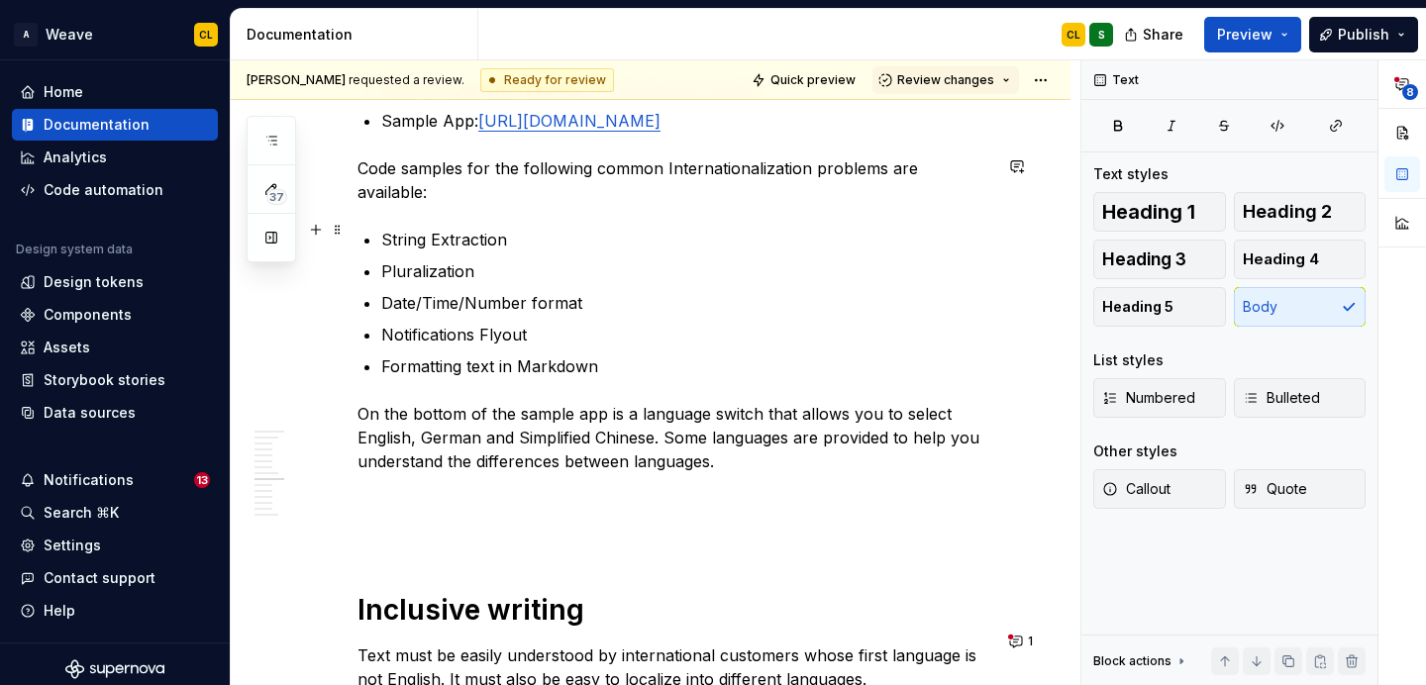
scroll to position [3105, 0]
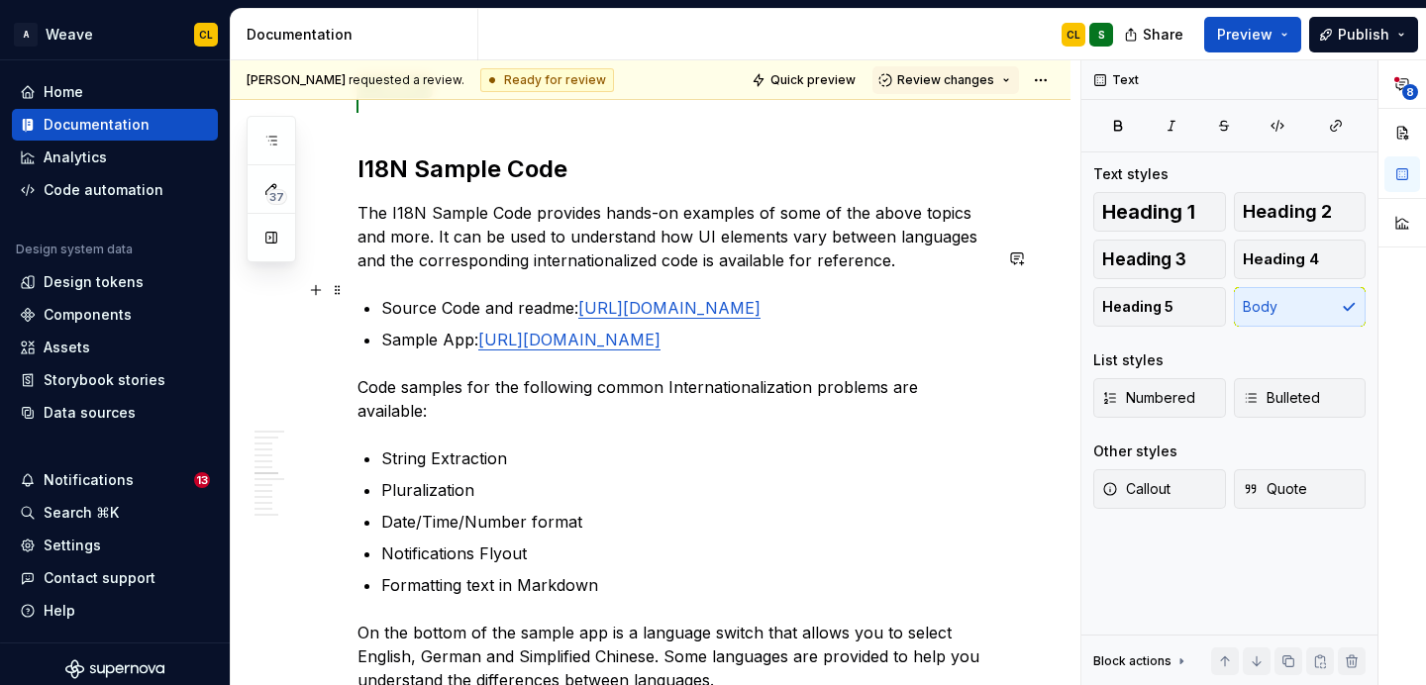
click at [661, 330] on link "[URL][DOMAIN_NAME]" at bounding box center [569, 340] width 182 height 20
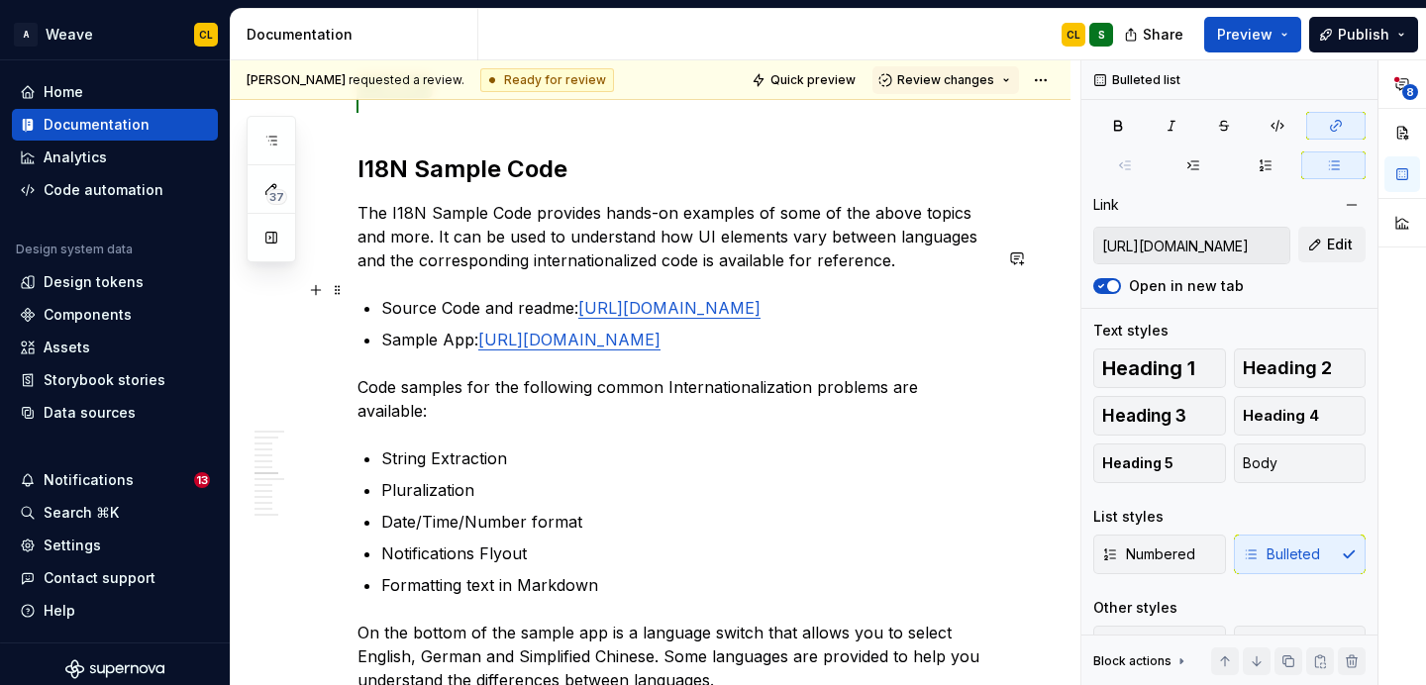
click at [661, 330] on link "[URL][DOMAIN_NAME]" at bounding box center [569, 340] width 182 height 20
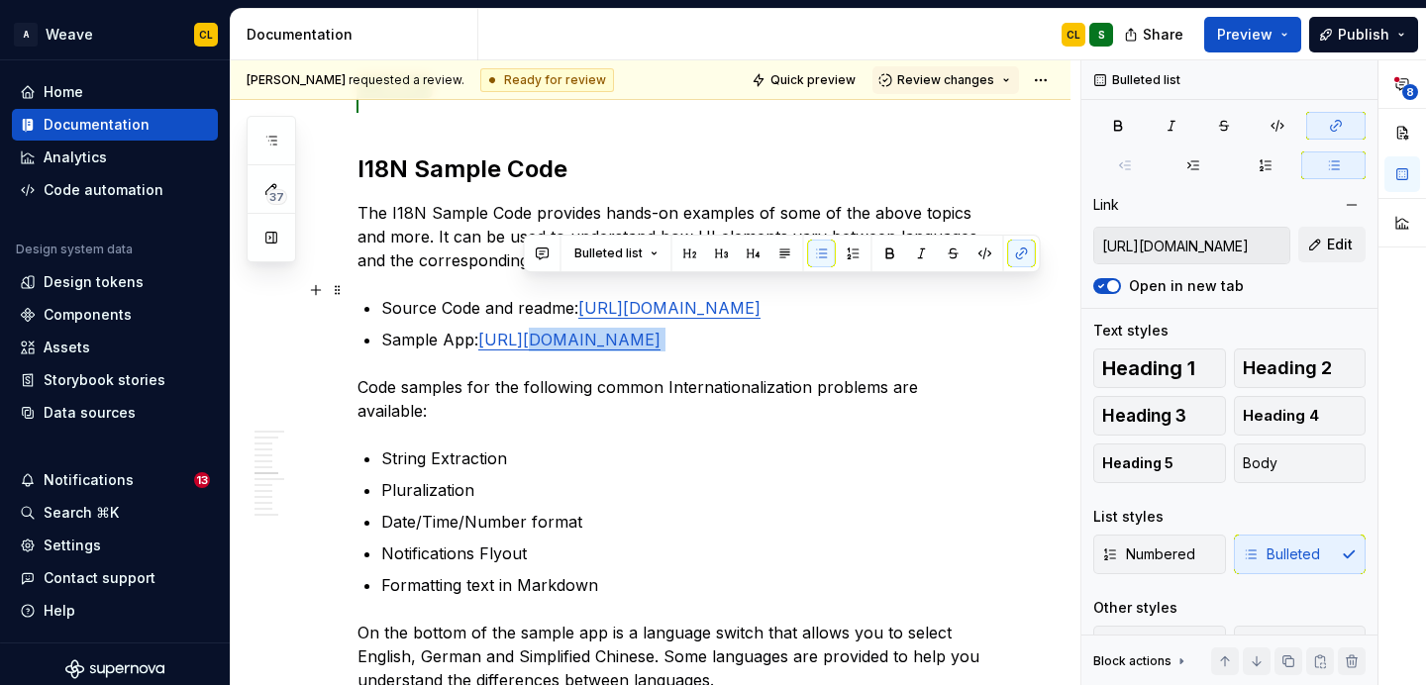
drag, startPoint x: 842, startPoint y: 284, endPoint x: 522, endPoint y: 289, distance: 319.9
click at [522, 328] on p "Sample App: [URL][DOMAIN_NAME]" at bounding box center [686, 340] width 610 height 24
click at [589, 330] on link "[URL][DOMAIN_NAME]" at bounding box center [569, 340] width 182 height 20
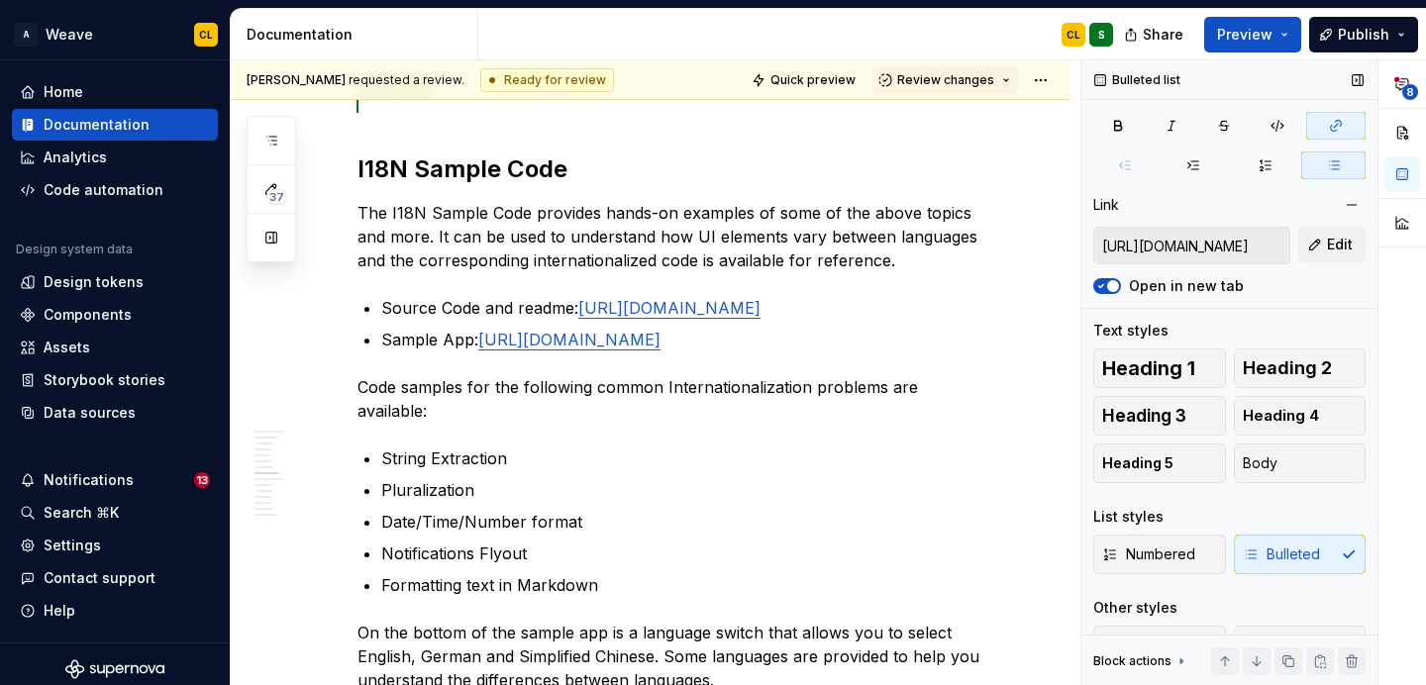
click at [1202, 250] on input "[URL][DOMAIN_NAME]" at bounding box center [1191, 246] width 195 height 36
type textarea "*"
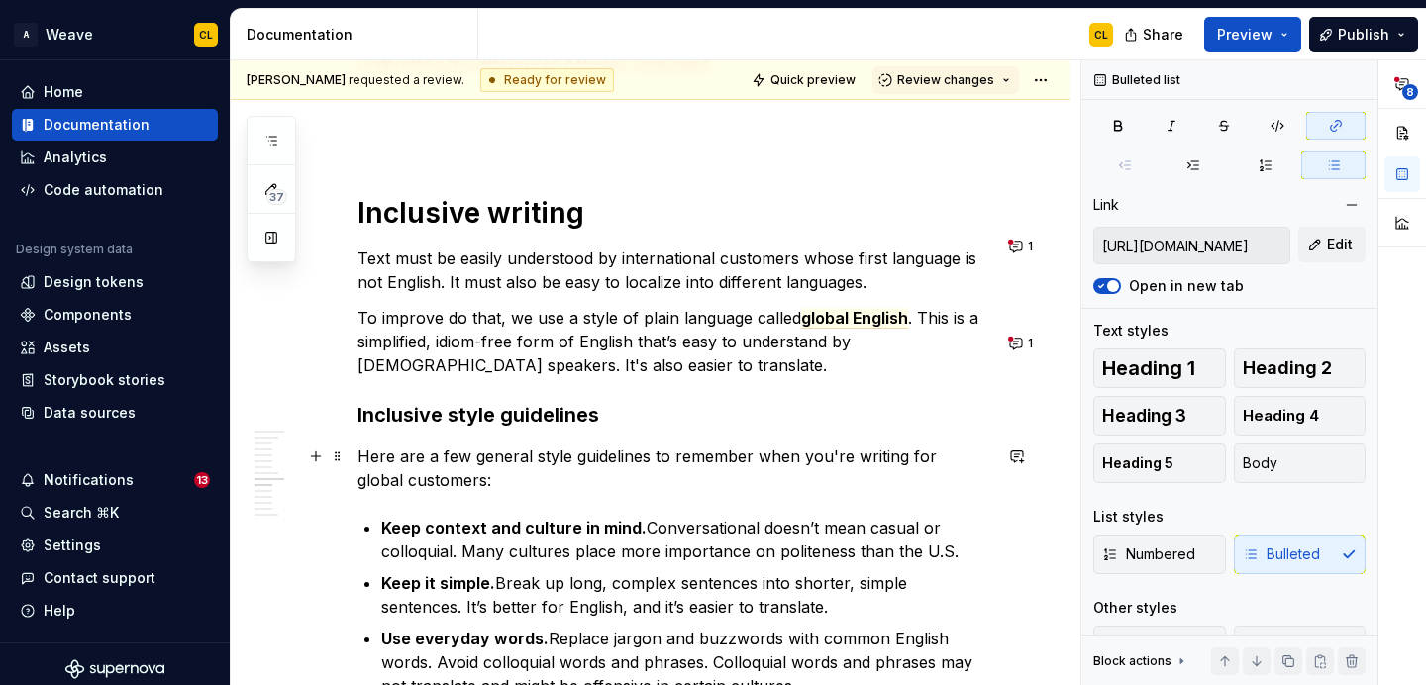
scroll to position [3650, 0]
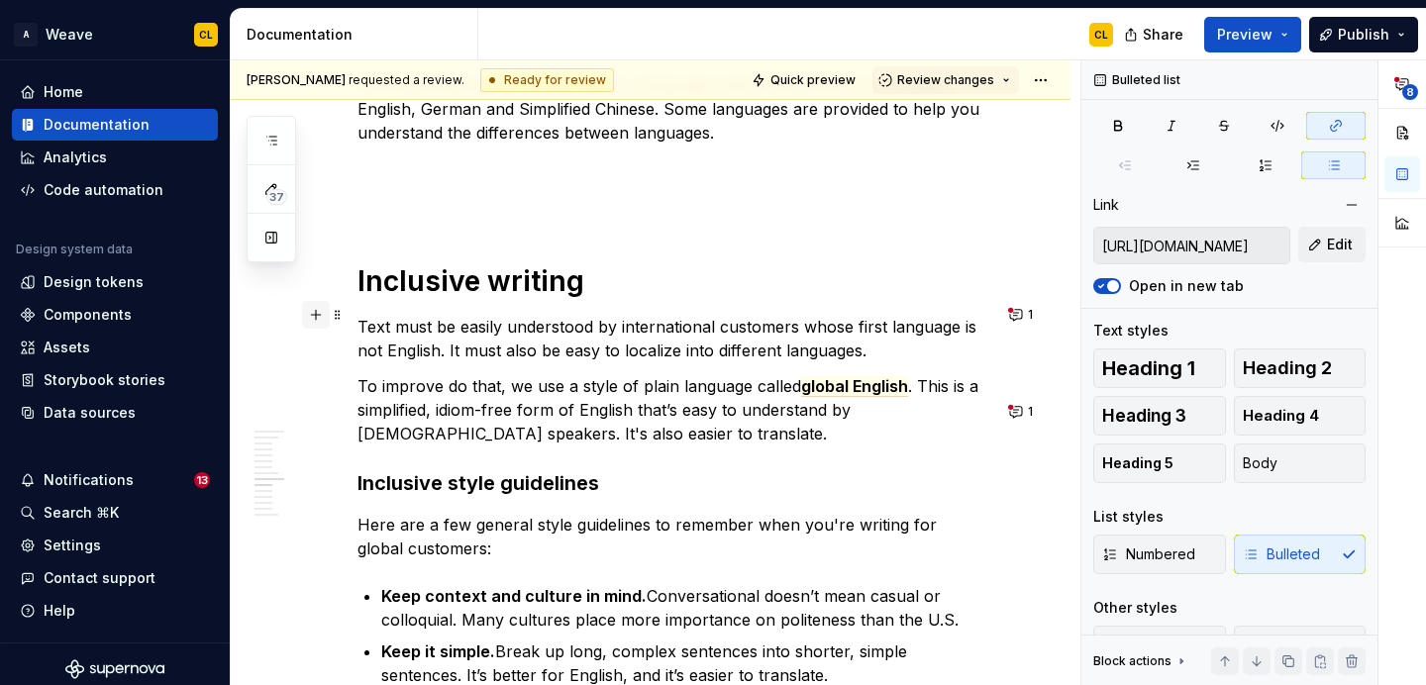
click at [316, 319] on button "button" at bounding box center [316, 315] width 28 height 28
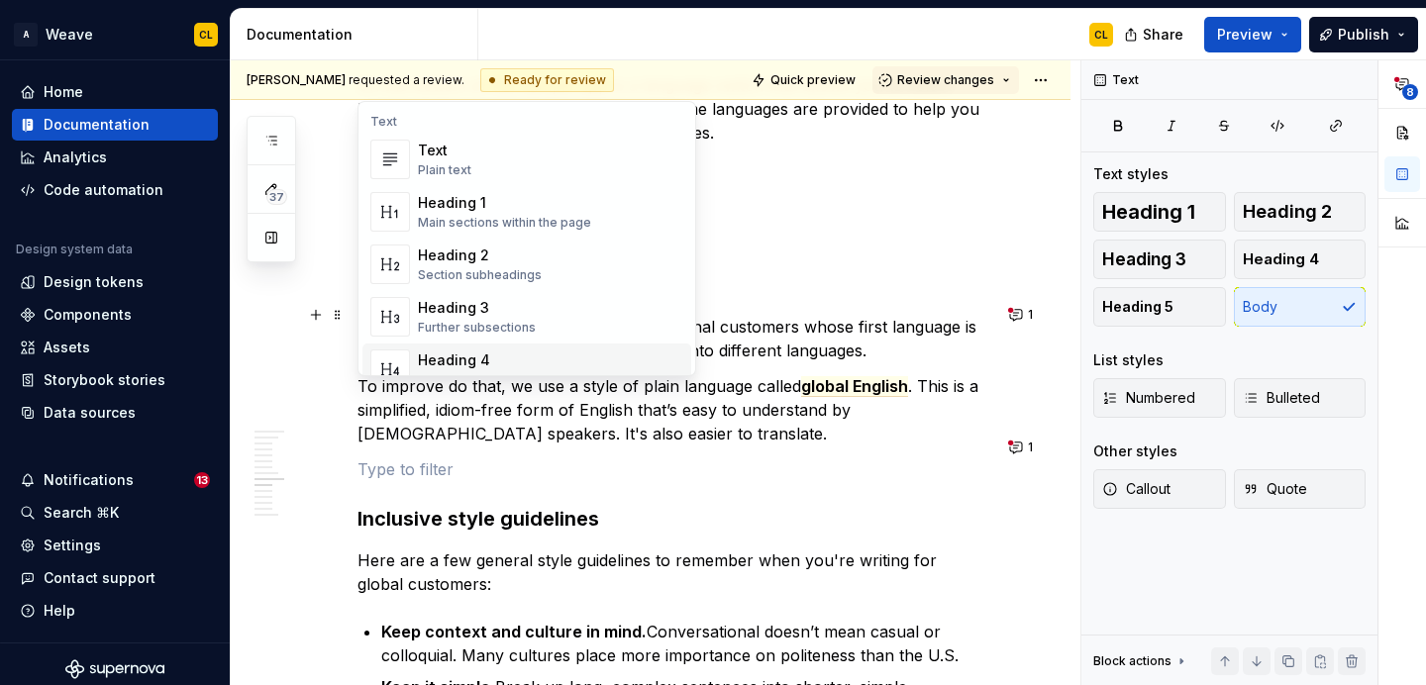
click at [687, 549] on p "Here are a few general style guidelines to remember when you're writing for glo…" at bounding box center [674, 573] width 634 height 48
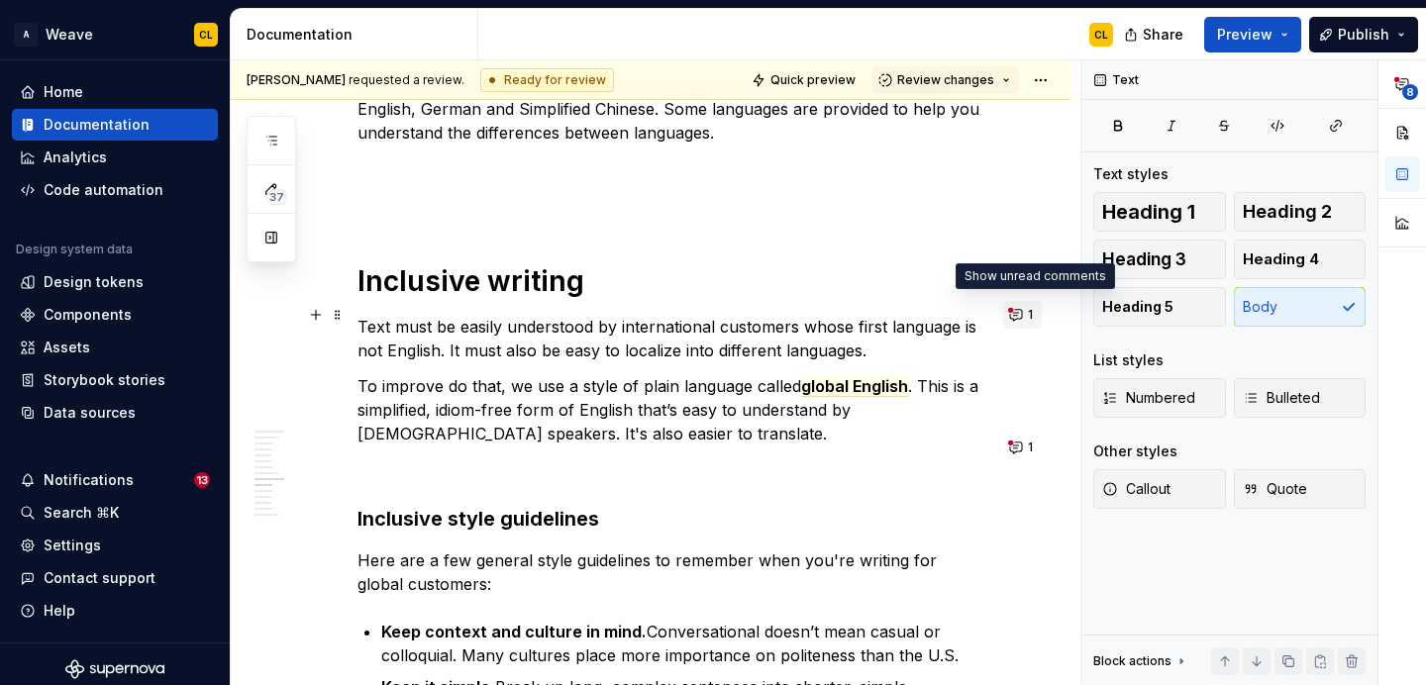
click at [1026, 317] on button "1" at bounding box center [1022, 315] width 39 height 28
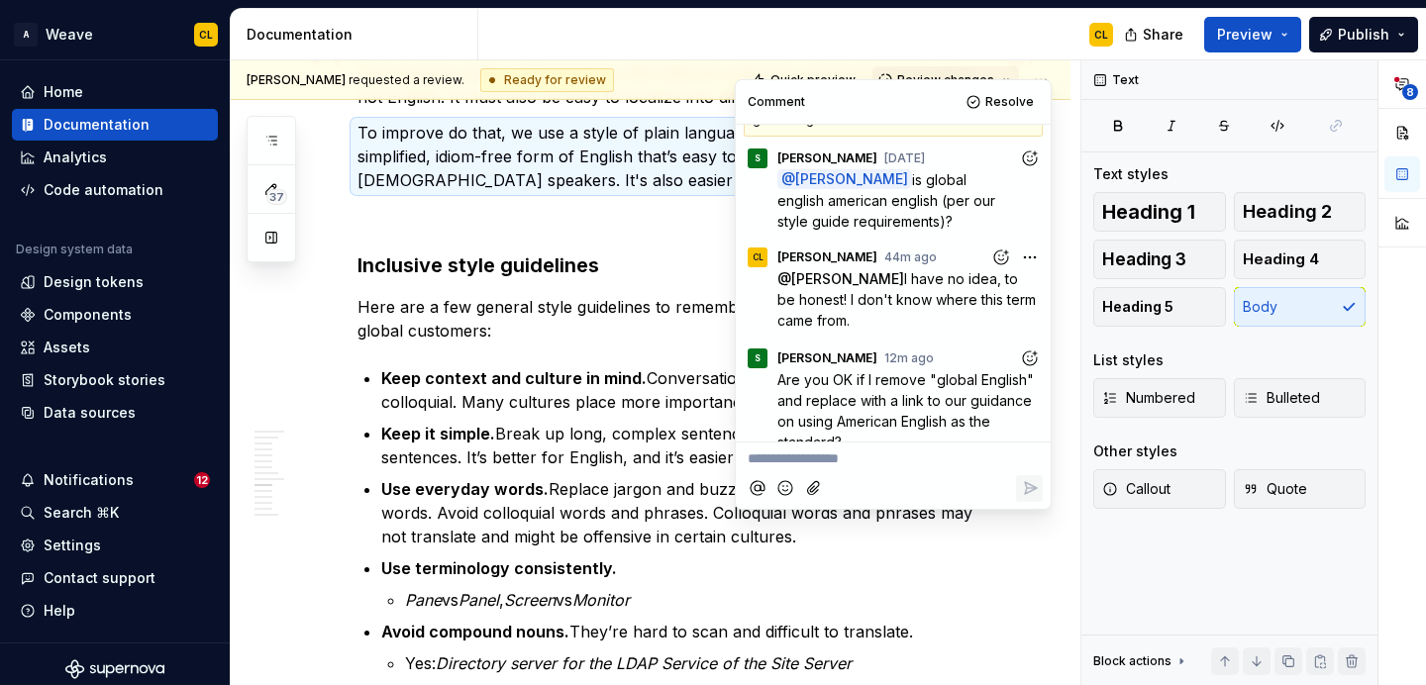
scroll to position [3984, 0]
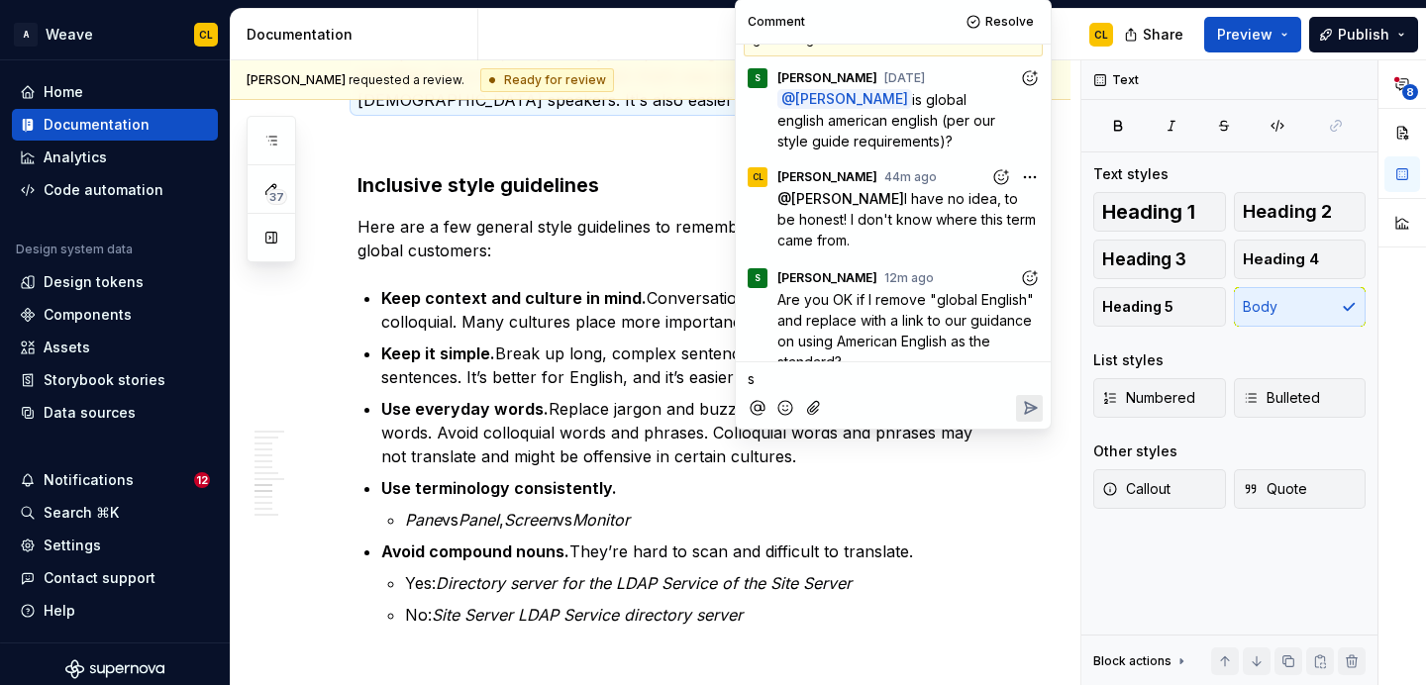
click at [815, 380] on p "s" at bounding box center [893, 378] width 291 height 21
click at [1029, 415] on icon "Reply" at bounding box center [1030, 408] width 20 height 20
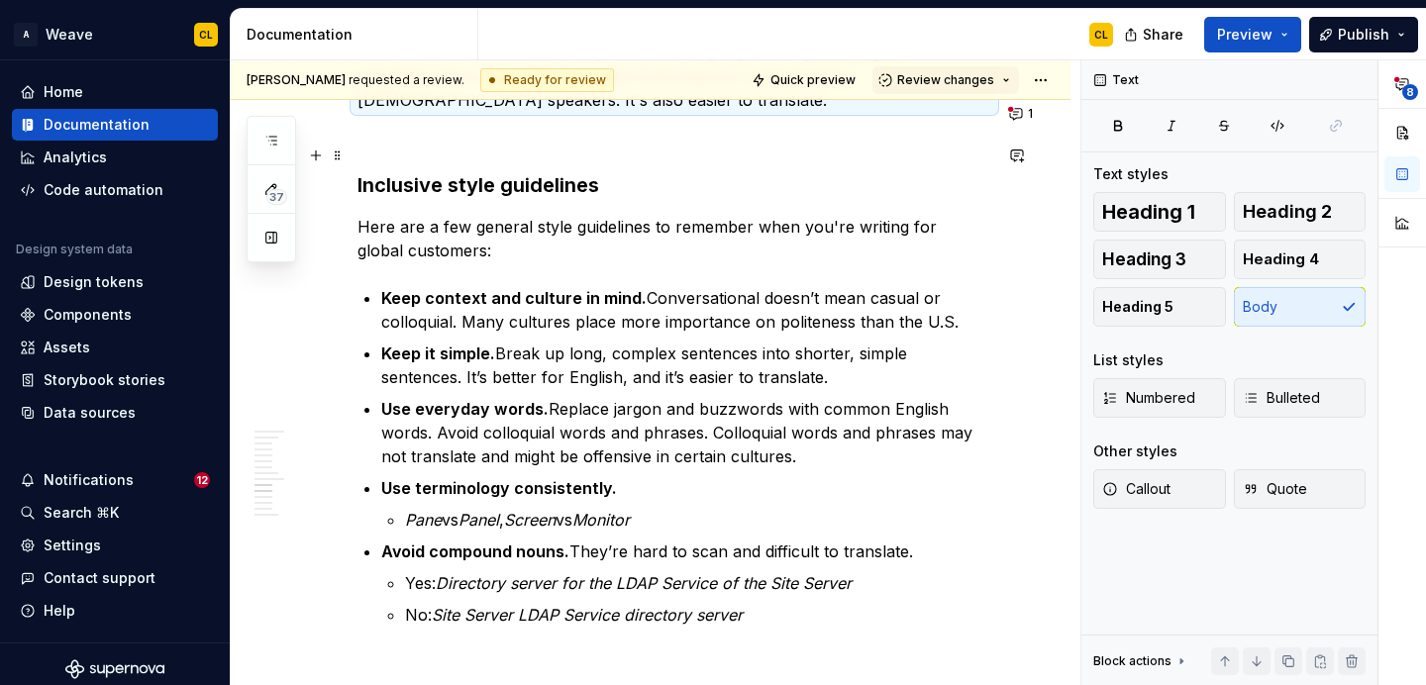
scroll to position [3956, 0]
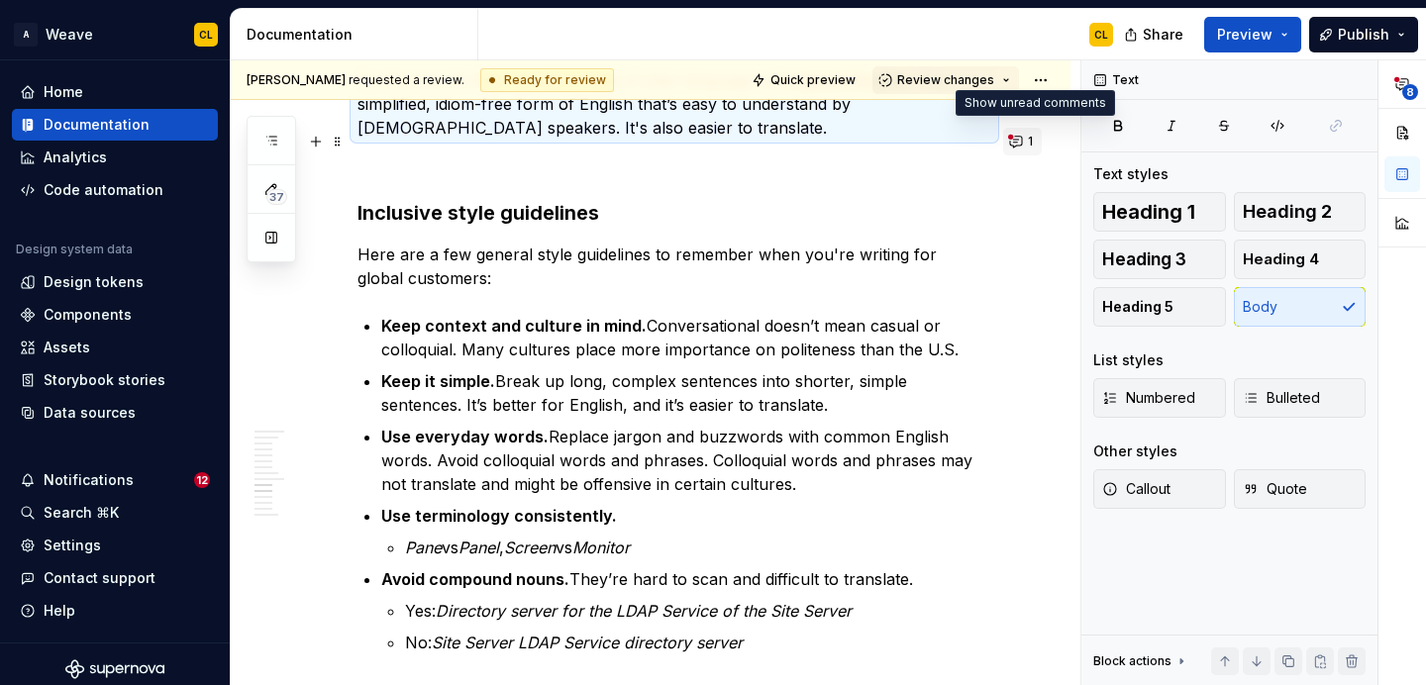
click at [1032, 144] on button "1" at bounding box center [1022, 142] width 39 height 28
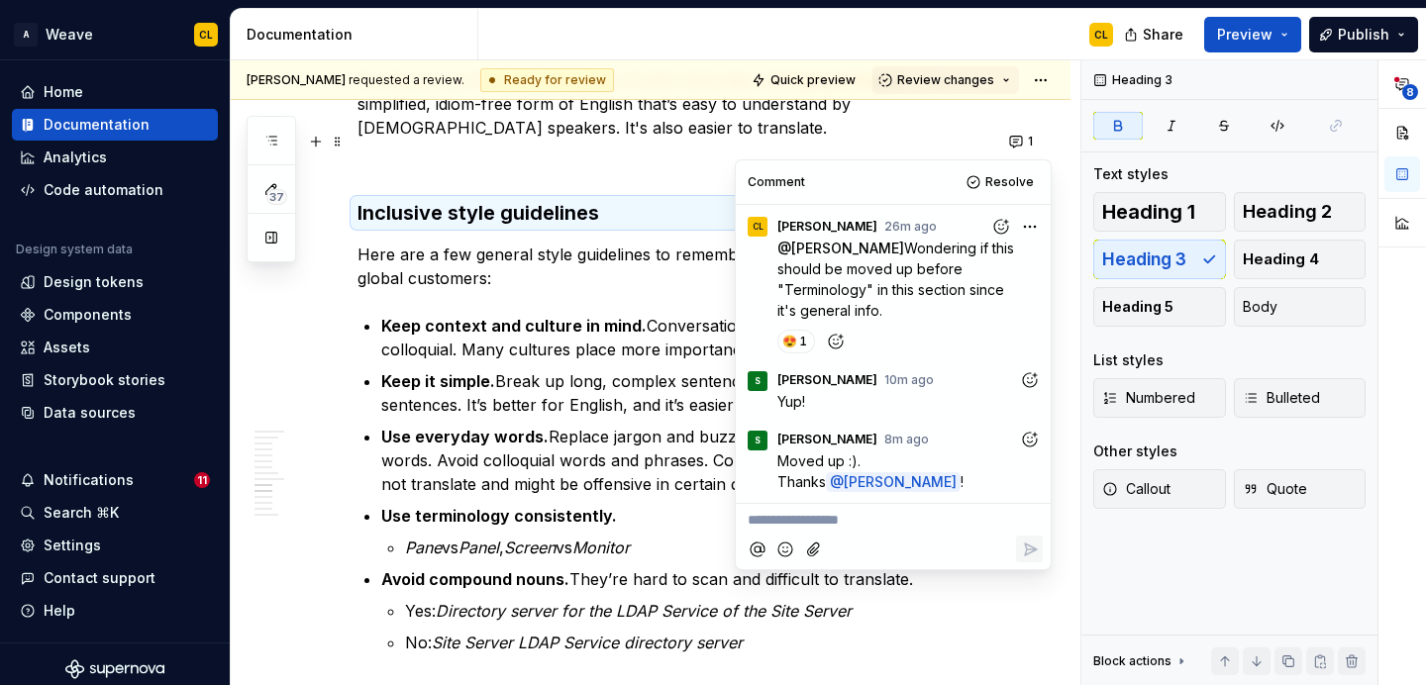
click at [1030, 430] on icon "Add reaction" at bounding box center [1030, 440] width 20 height 20
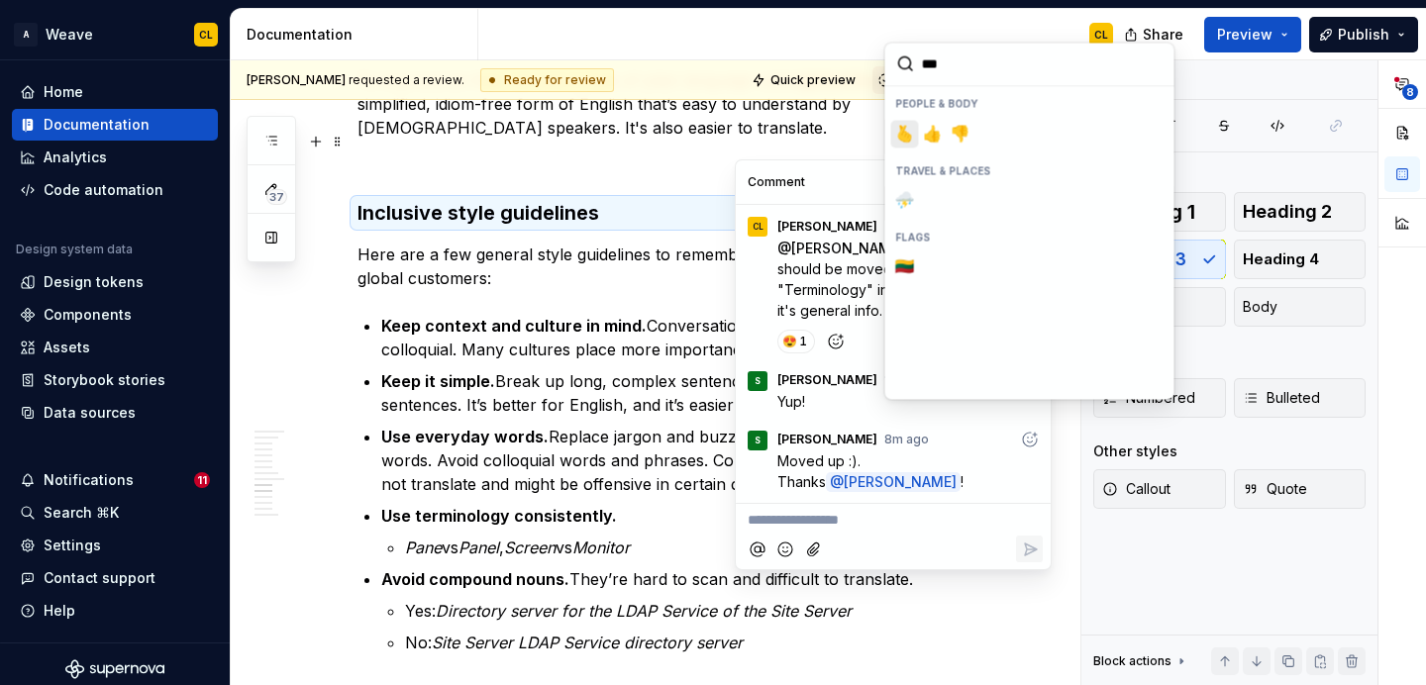
type input "****"
click at [928, 139] on span "👍️" at bounding box center [933, 134] width 16 height 20
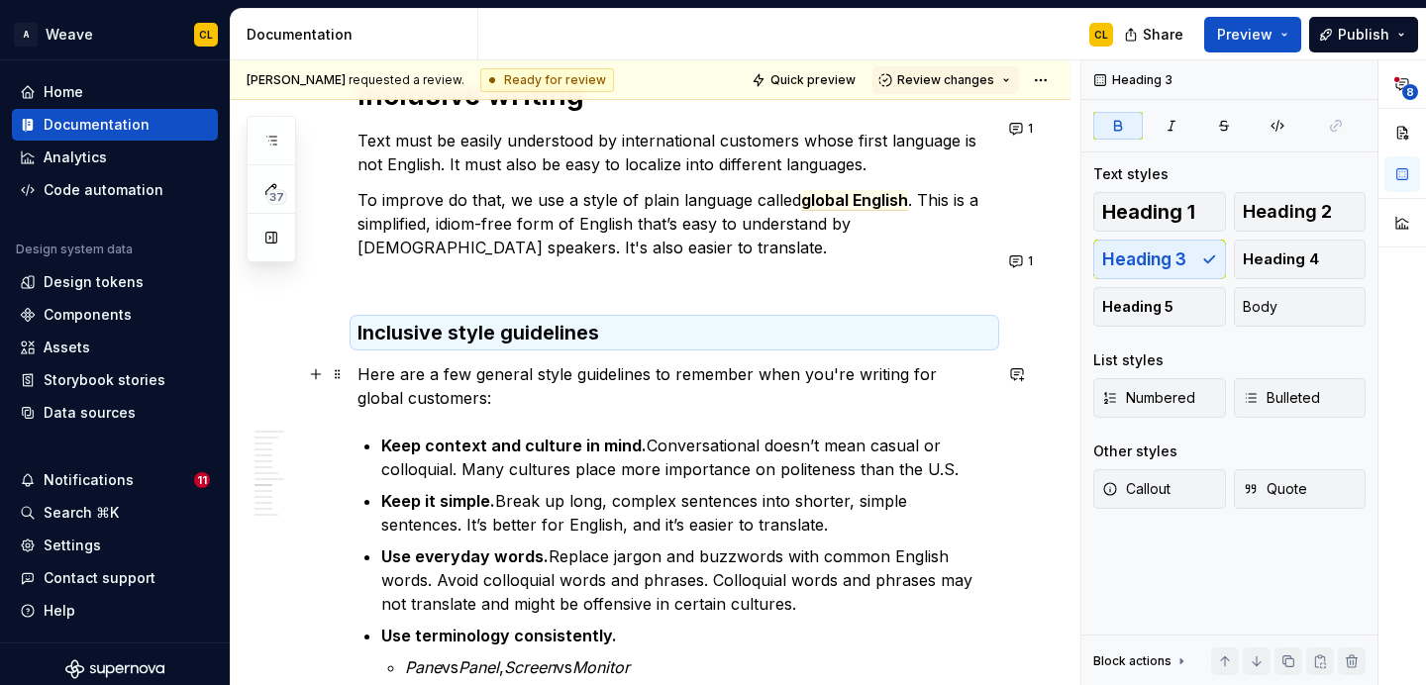
scroll to position [3811, 0]
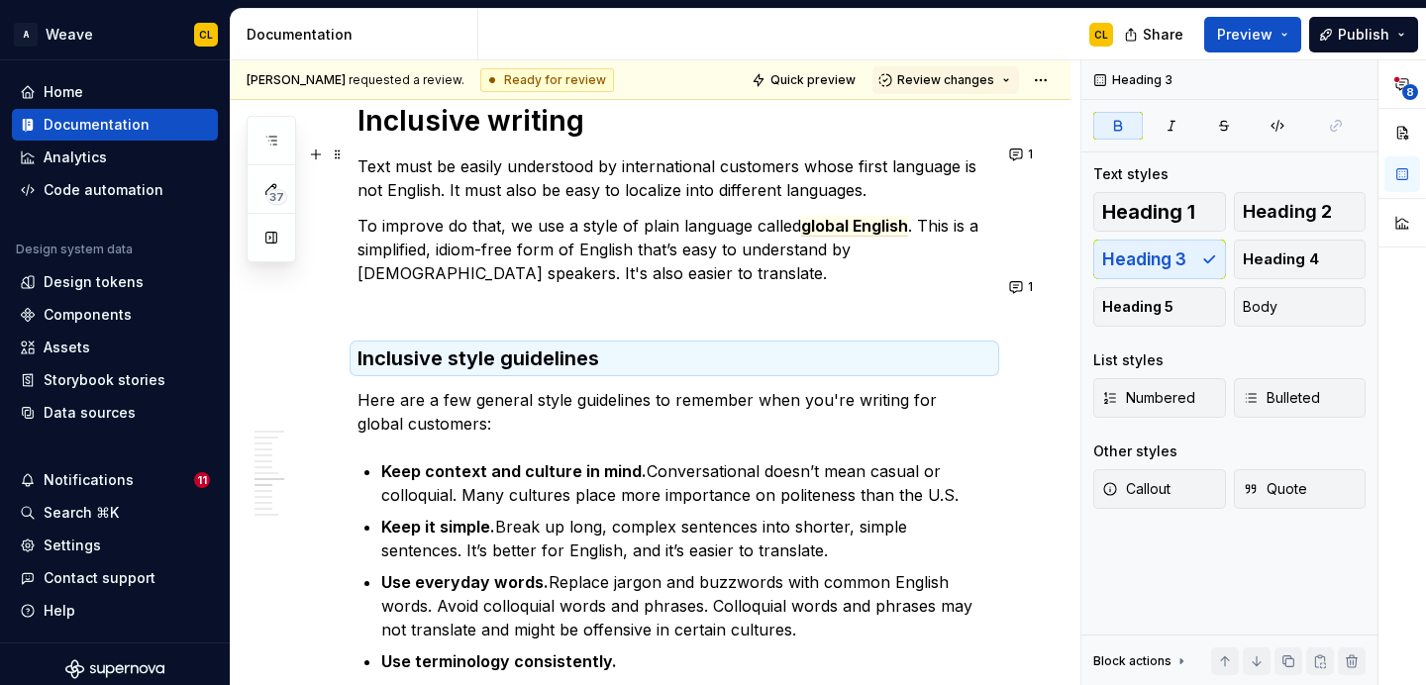
click at [574, 214] on p "To improve do that, we use a style of plain language called global English . Th…" at bounding box center [674, 249] width 634 height 71
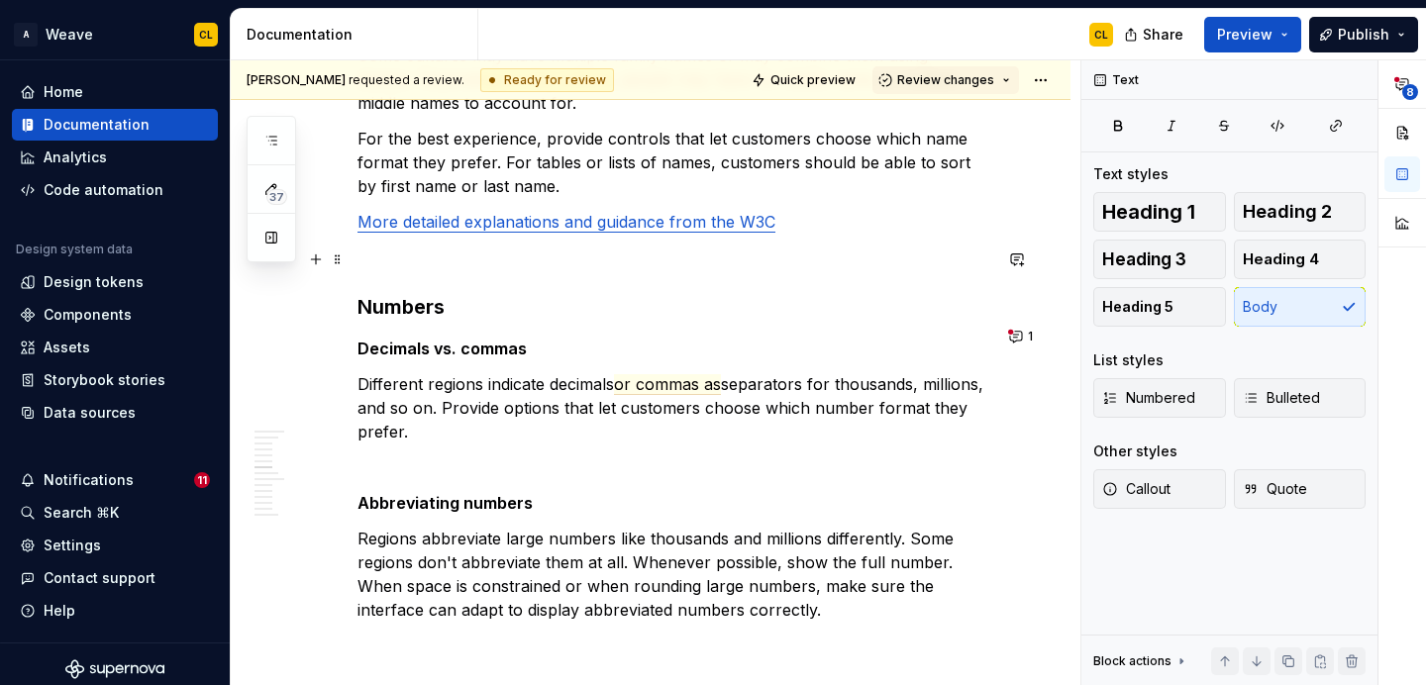
scroll to position [2499, 0]
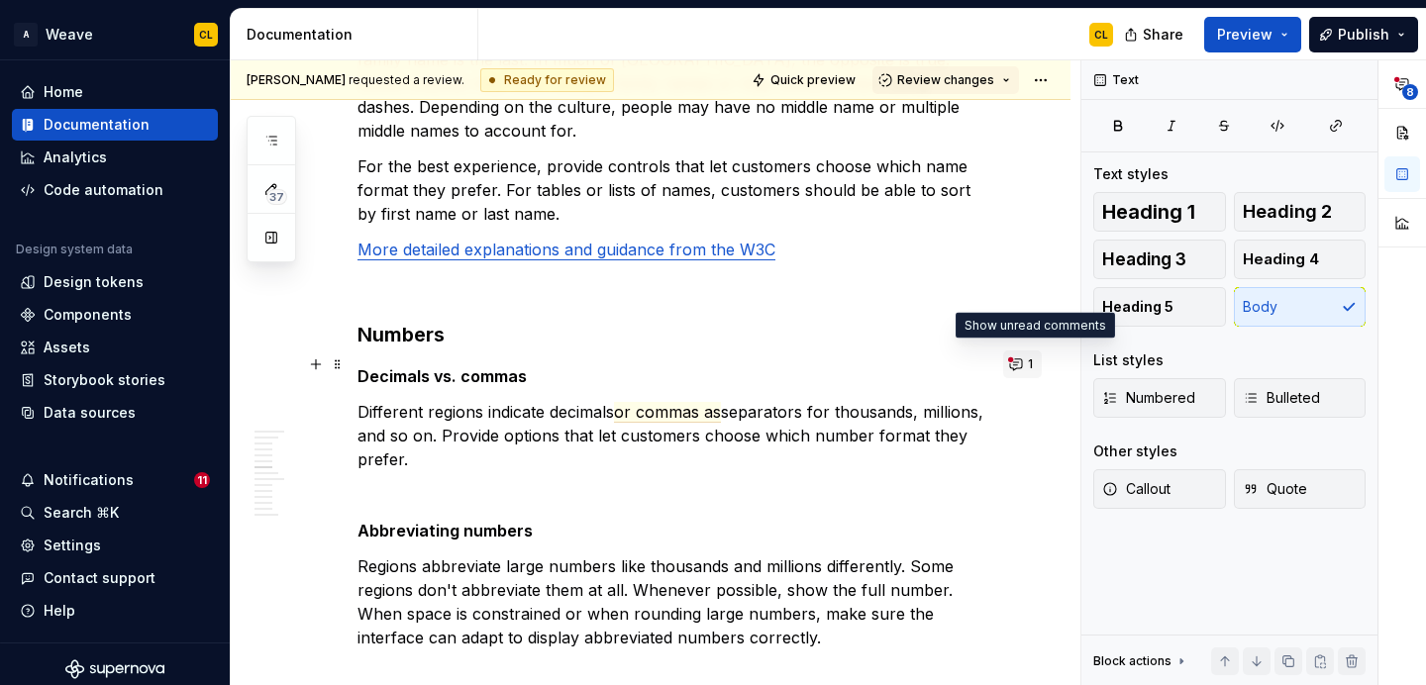
click at [1035, 361] on button "1" at bounding box center [1022, 365] width 39 height 28
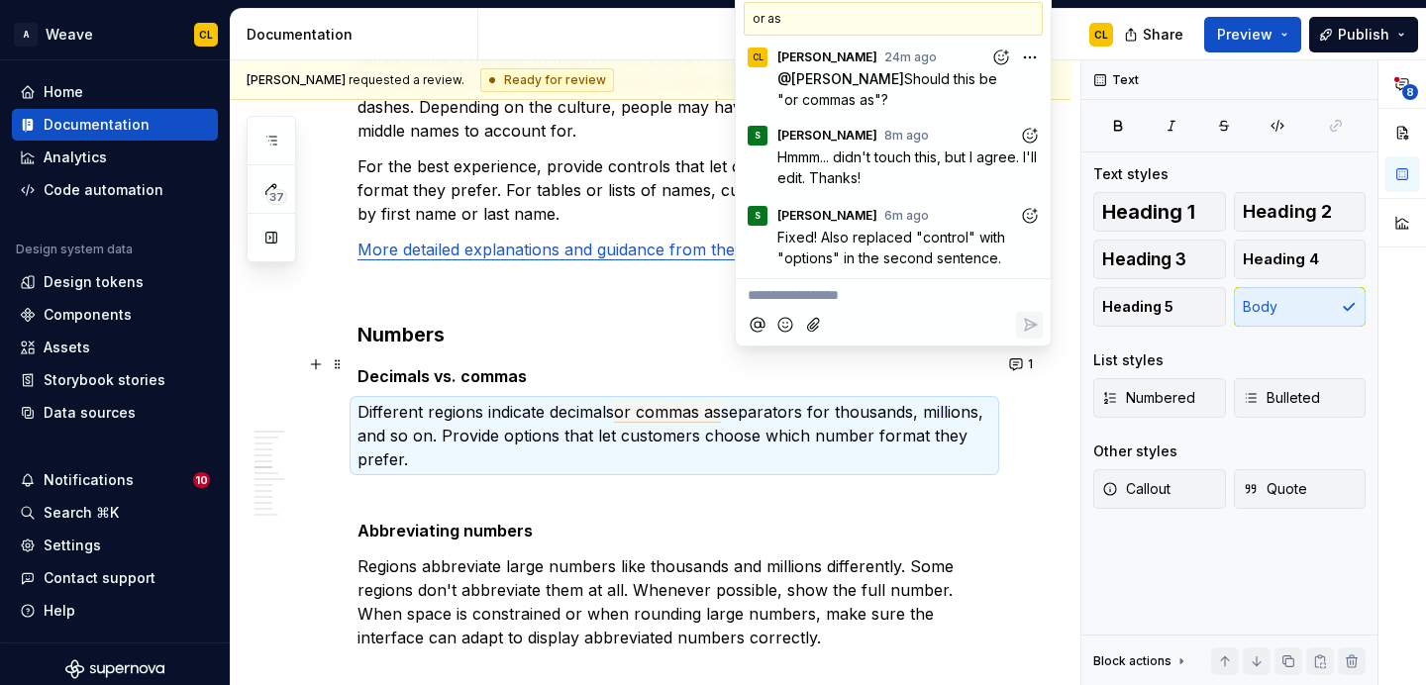
click at [1032, 213] on icon "Add reaction" at bounding box center [1030, 216] width 20 height 20
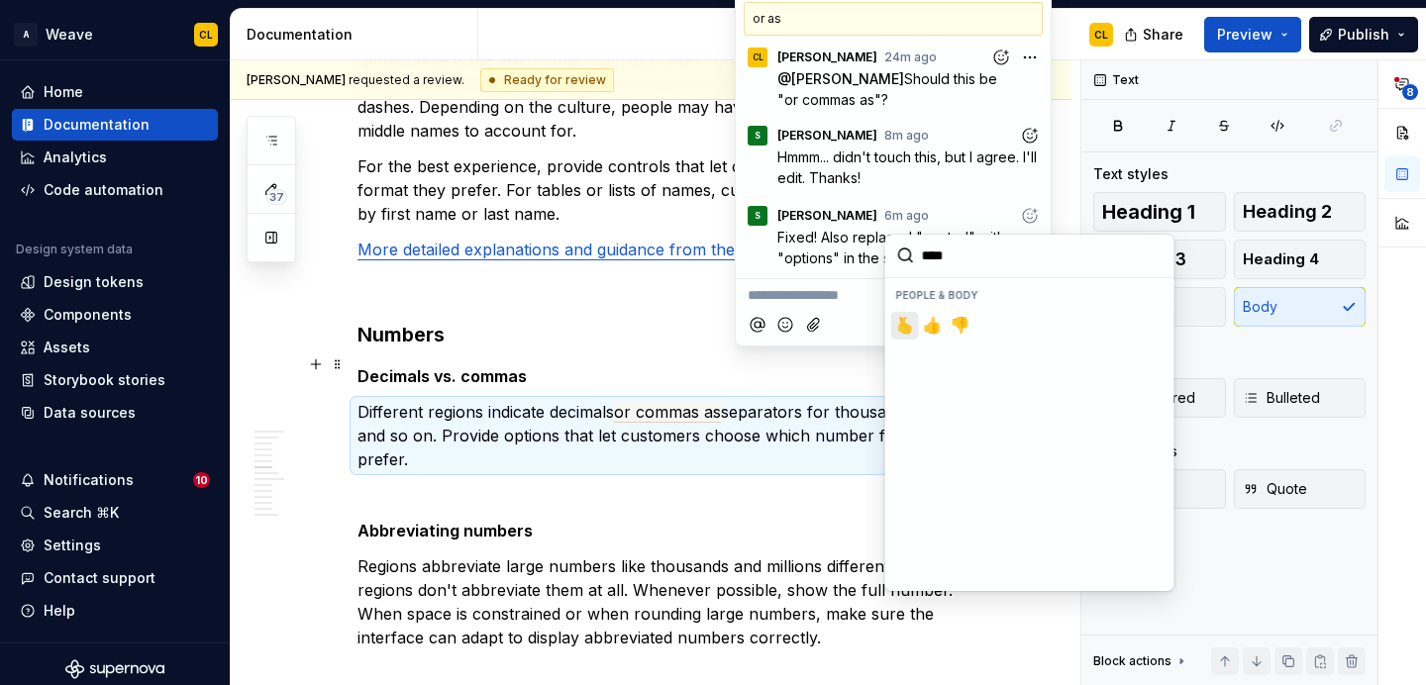
type input "*****"
click at [929, 323] on span "👍️" at bounding box center [933, 326] width 16 height 20
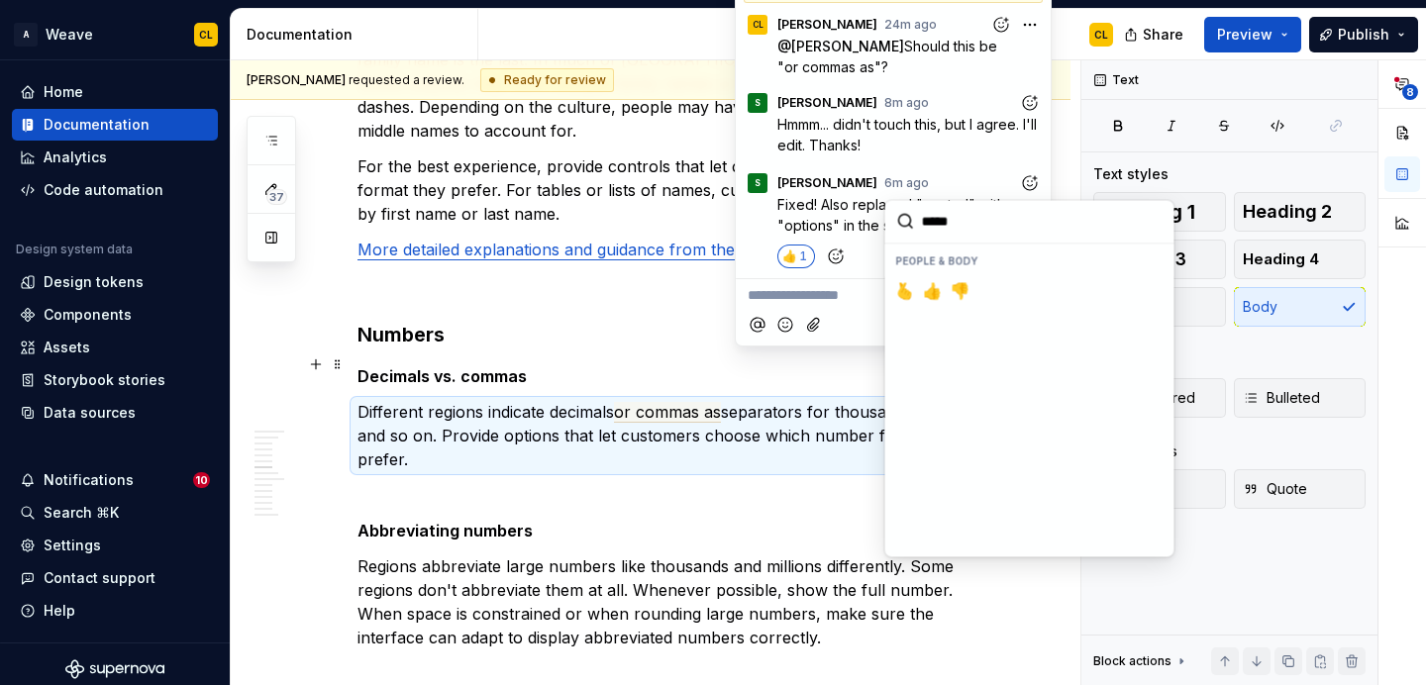
scroll to position [1, 0]
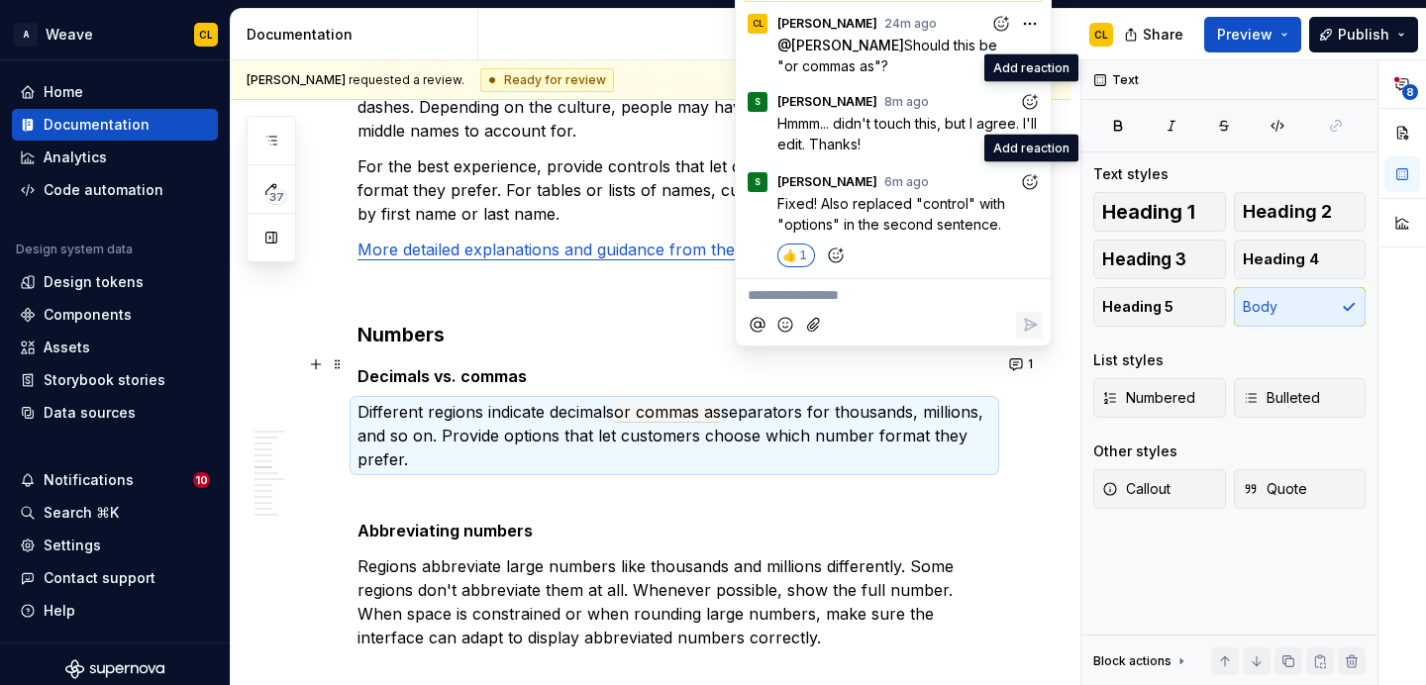
click at [1026, 100] on icon "Add reaction" at bounding box center [1030, 102] width 20 height 20
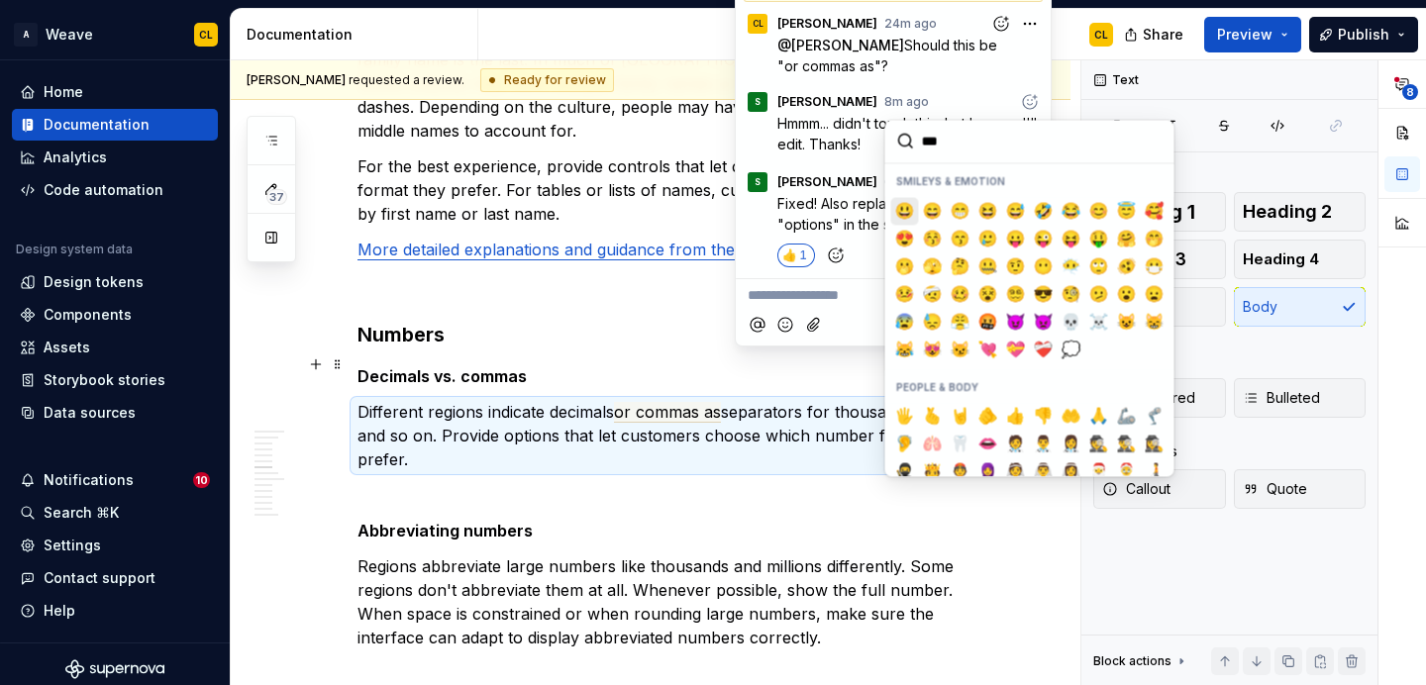
type input "****"
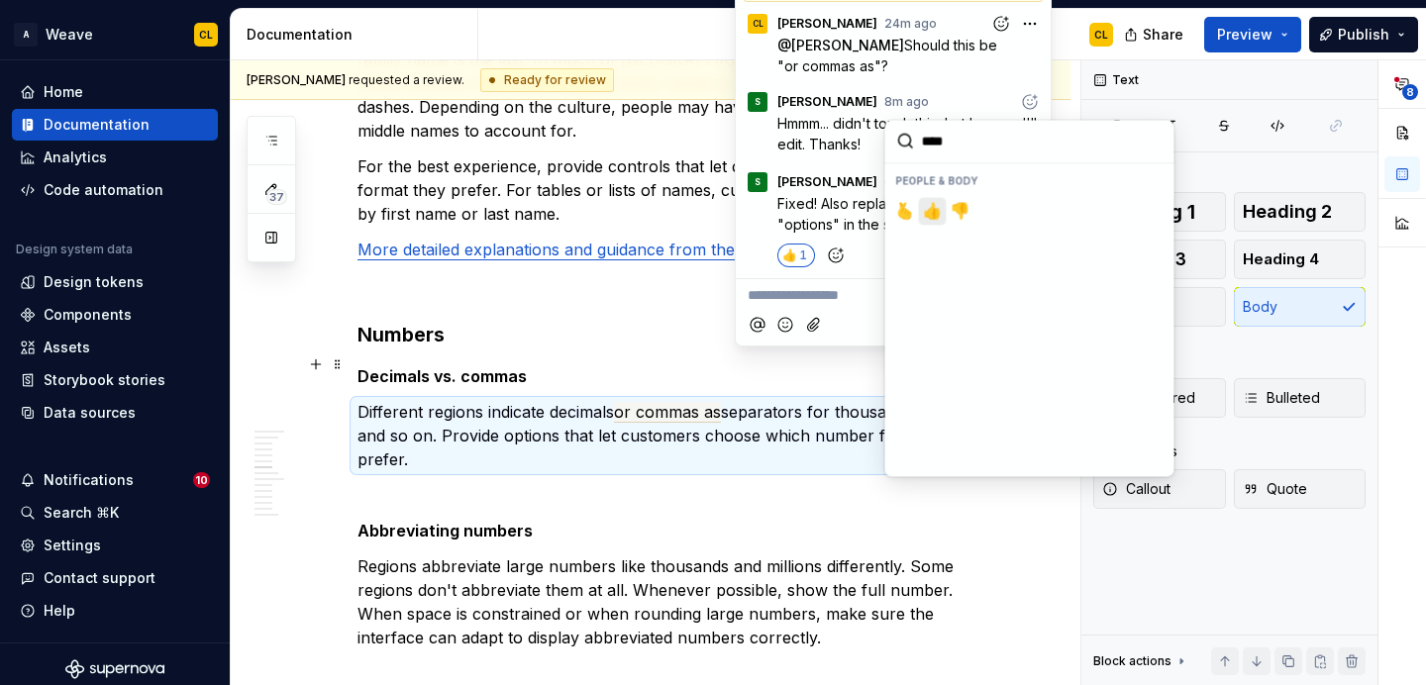
click at [927, 208] on span "👍️" at bounding box center [933, 211] width 16 height 20
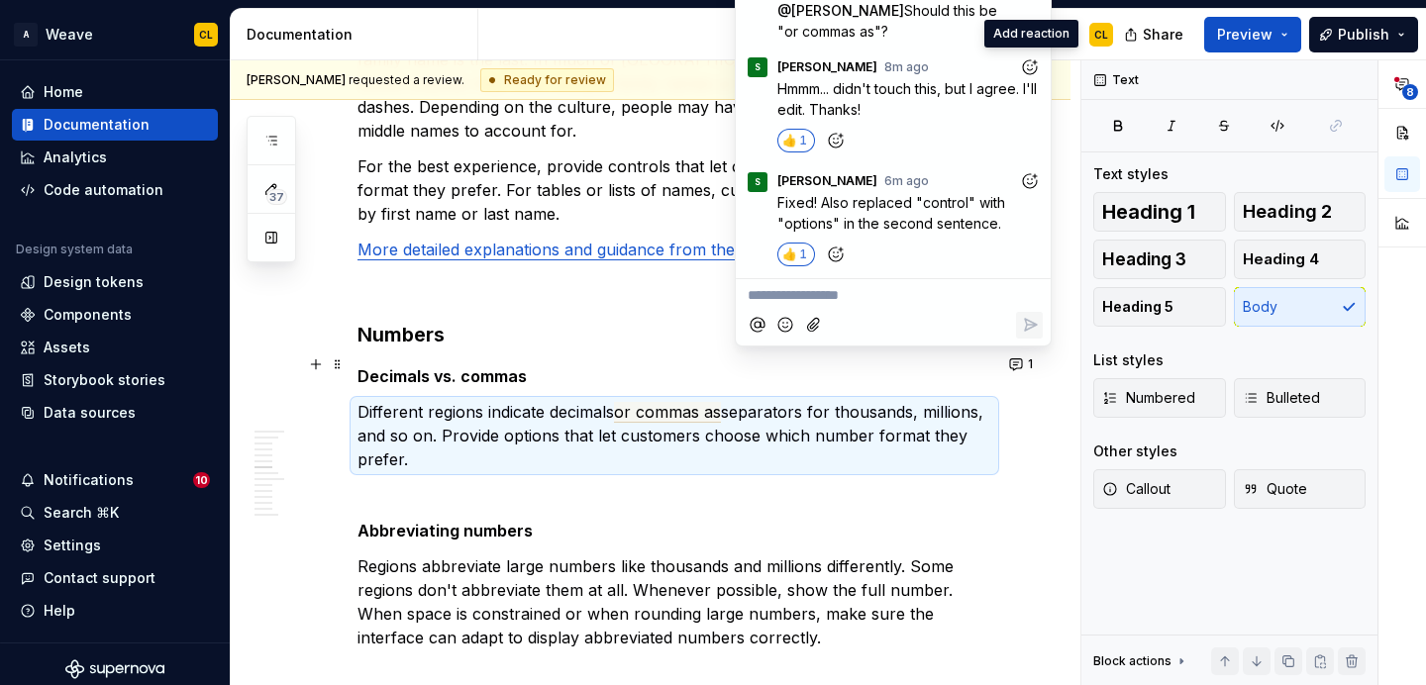
click at [1066, 275] on div "Inclusive language ensures content is respectful, neutral, and accessible to di…" at bounding box center [651, 617] width 840 height 5556
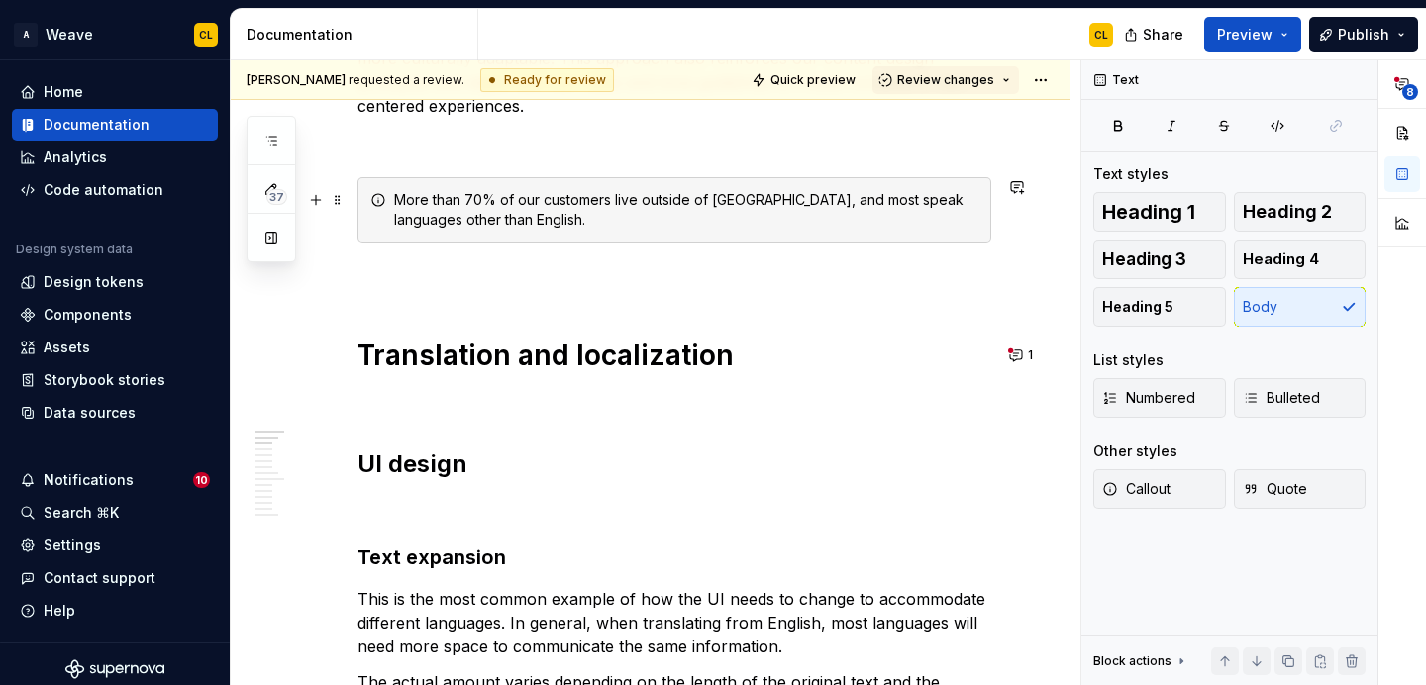
scroll to position [386, 0]
click at [1033, 358] on button "1" at bounding box center [1022, 357] width 39 height 28
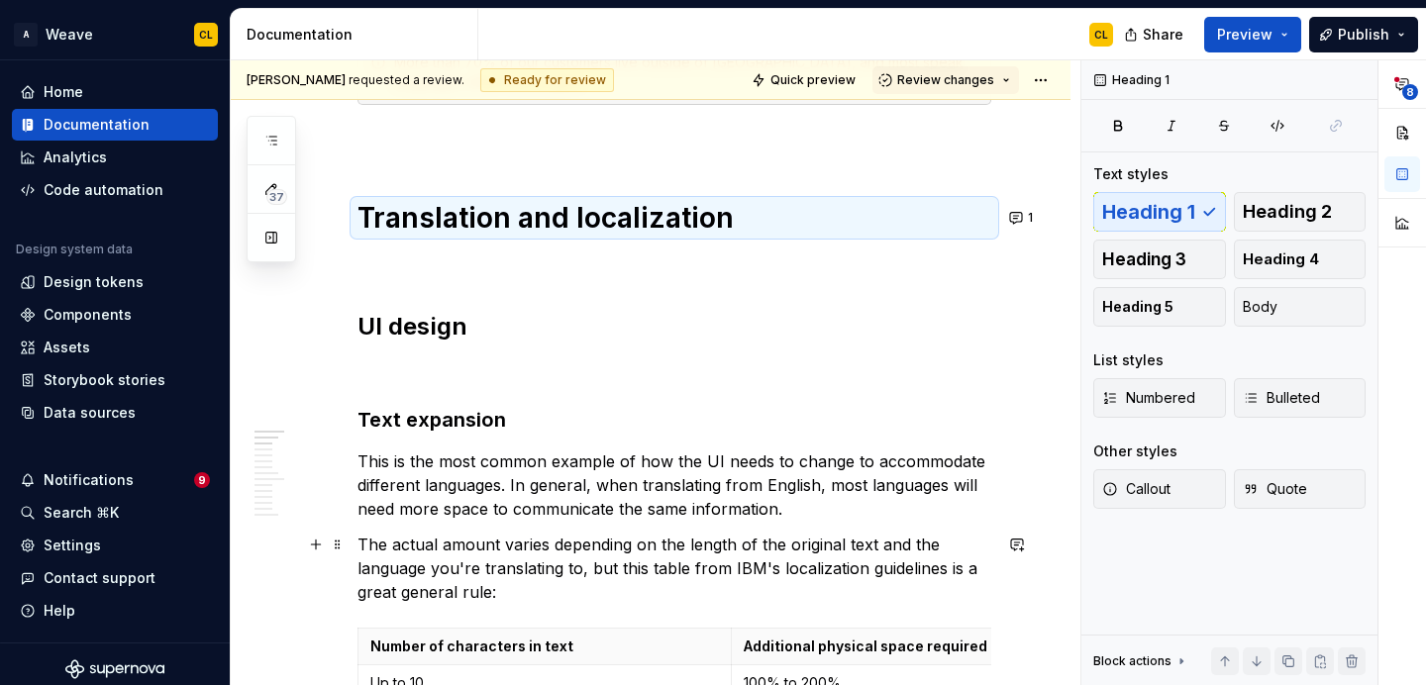
scroll to position [526, 0]
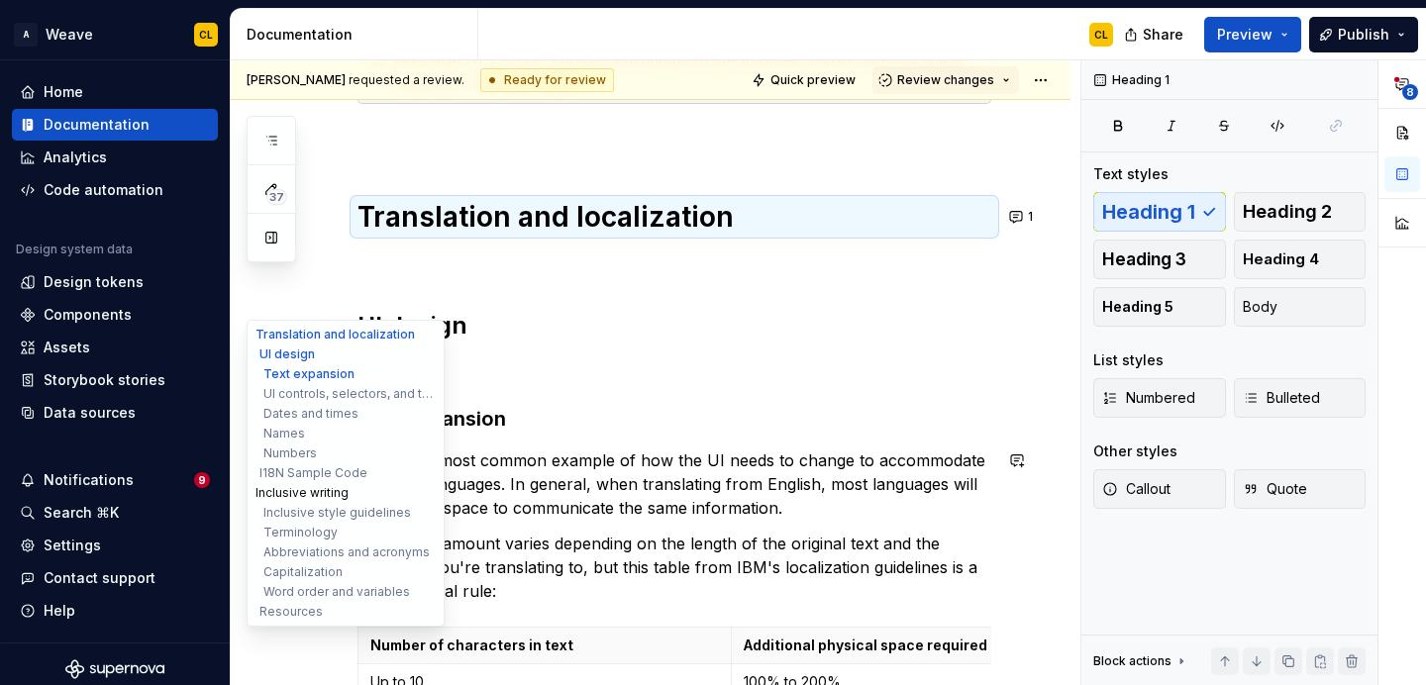
click at [275, 493] on button "Inclusive writing" at bounding box center [346, 493] width 188 height 20
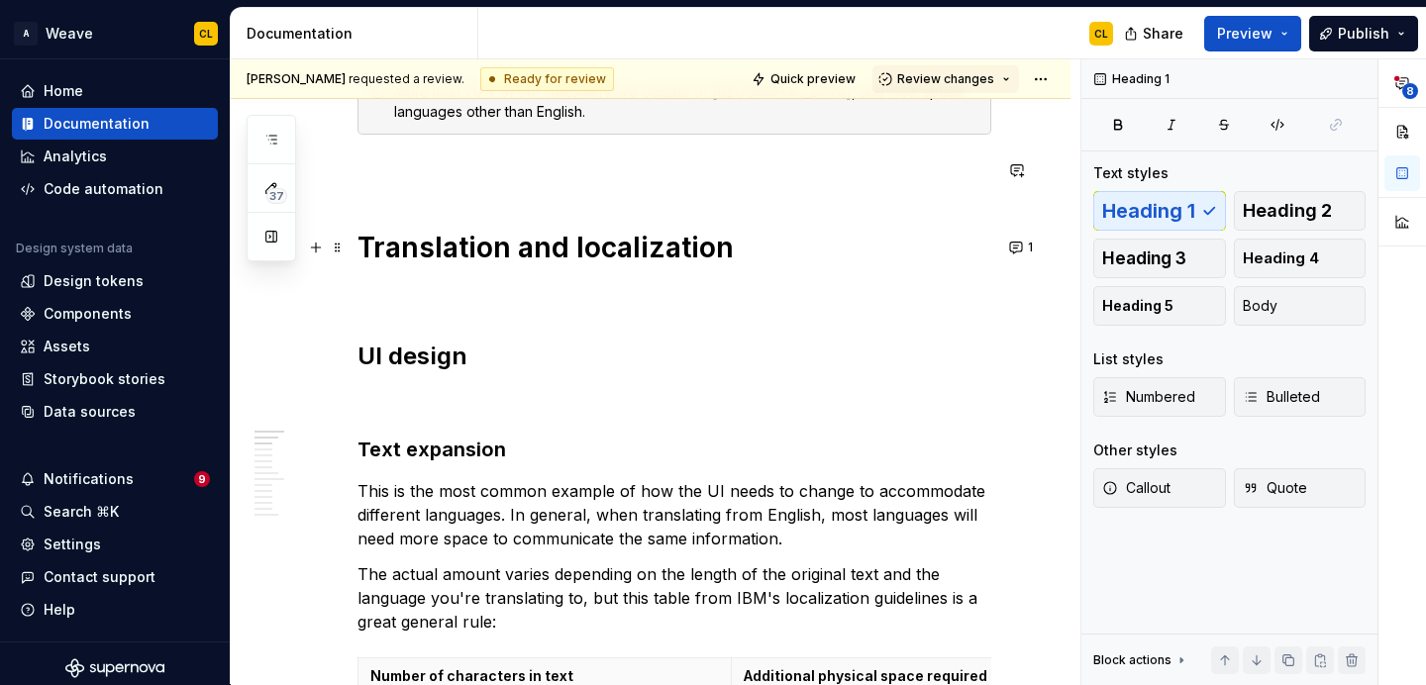
scroll to position [516, 0]
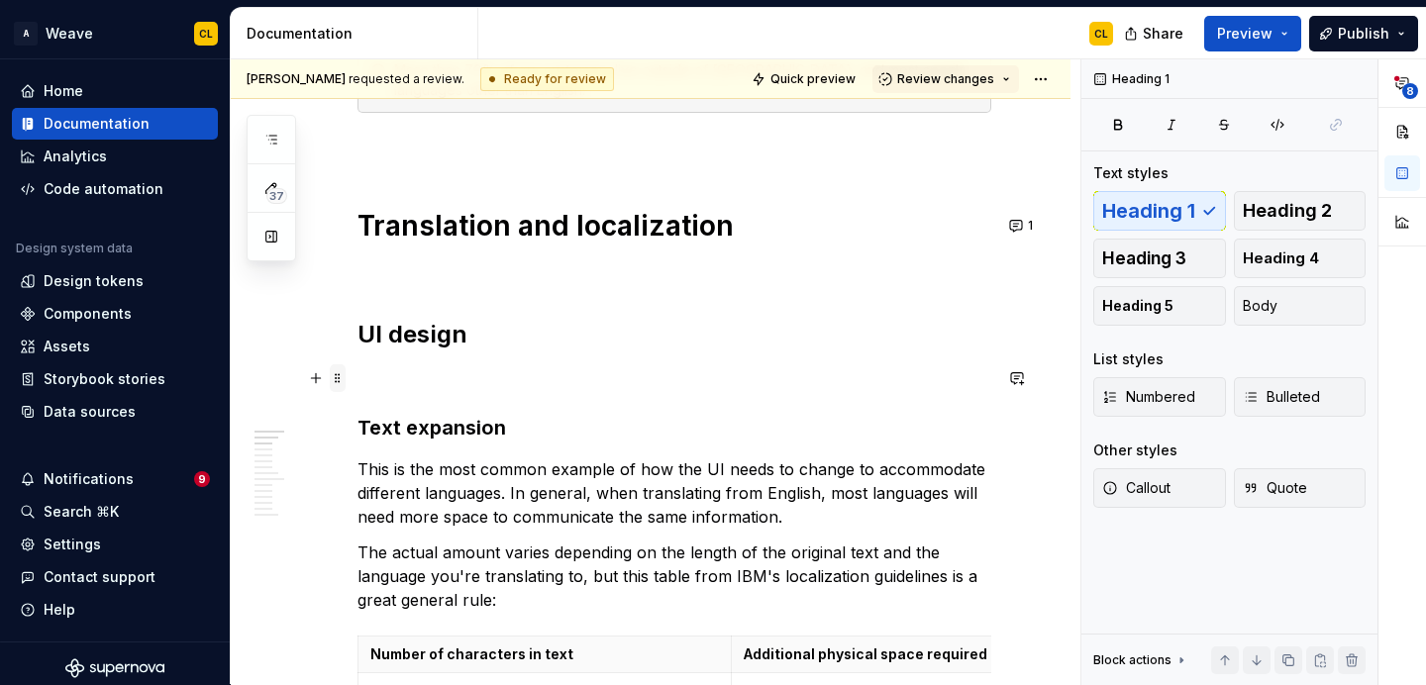
click at [338, 383] on span at bounding box center [338, 378] width 16 height 28
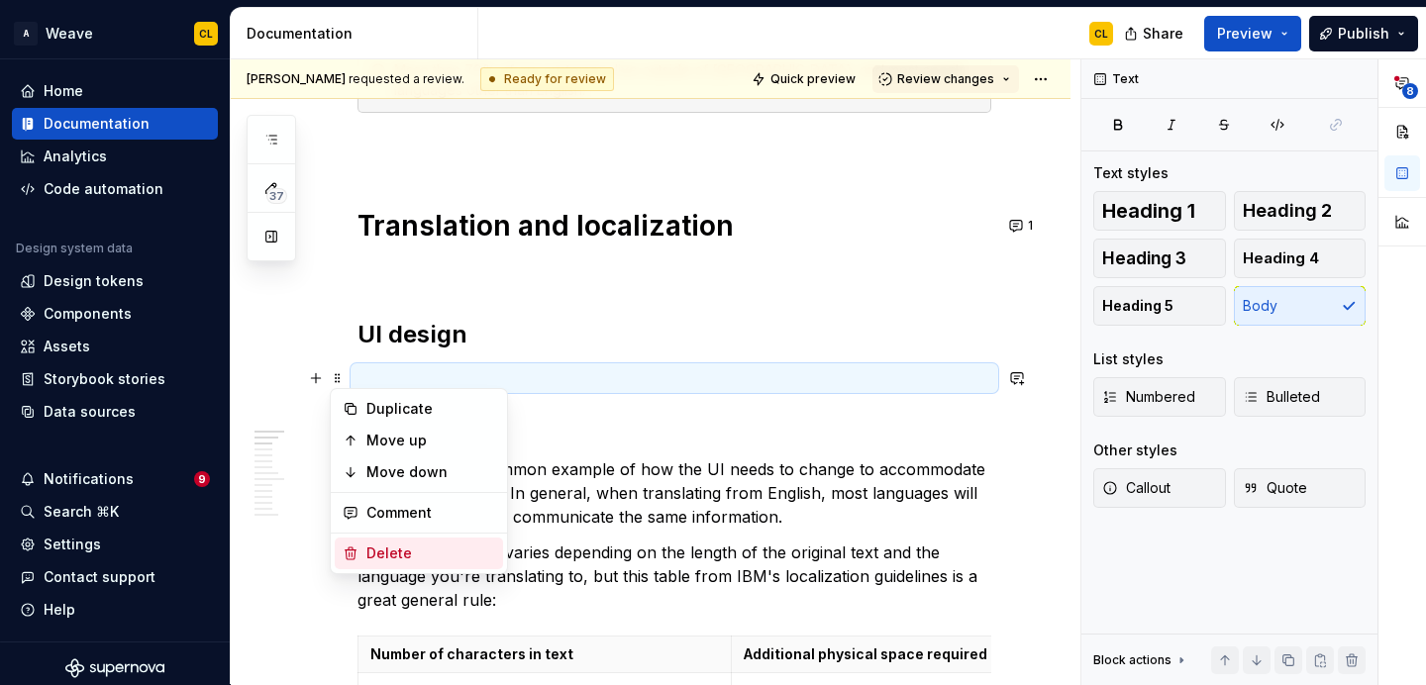
click at [377, 545] on div "Delete" at bounding box center [430, 554] width 129 height 20
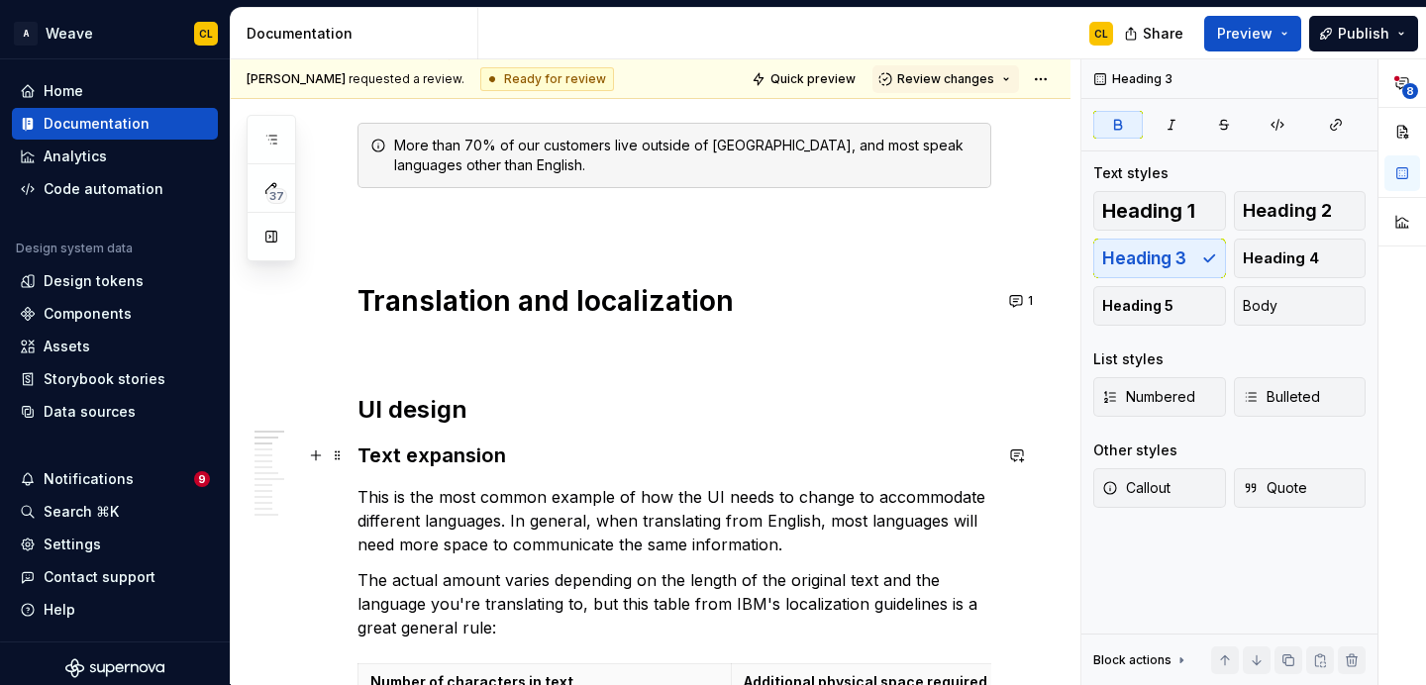
scroll to position [351, 0]
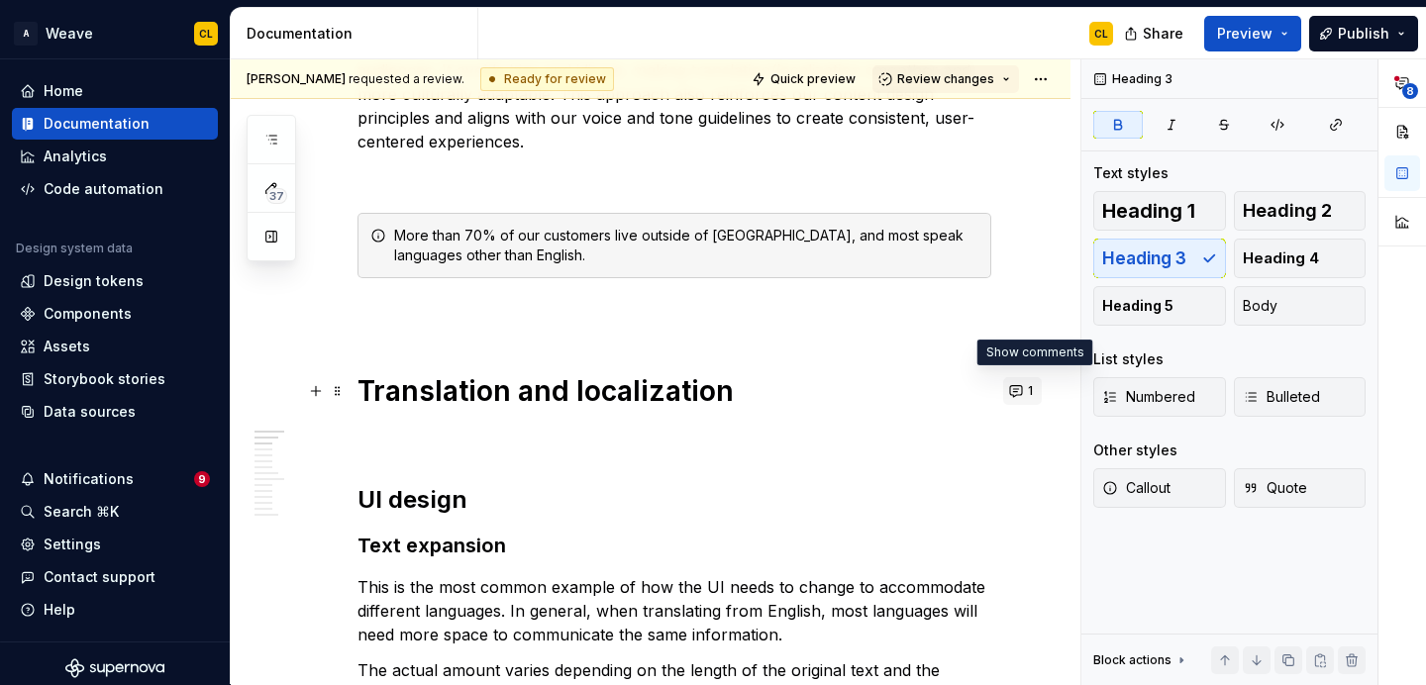
click at [1032, 391] on button "1" at bounding box center [1022, 391] width 39 height 28
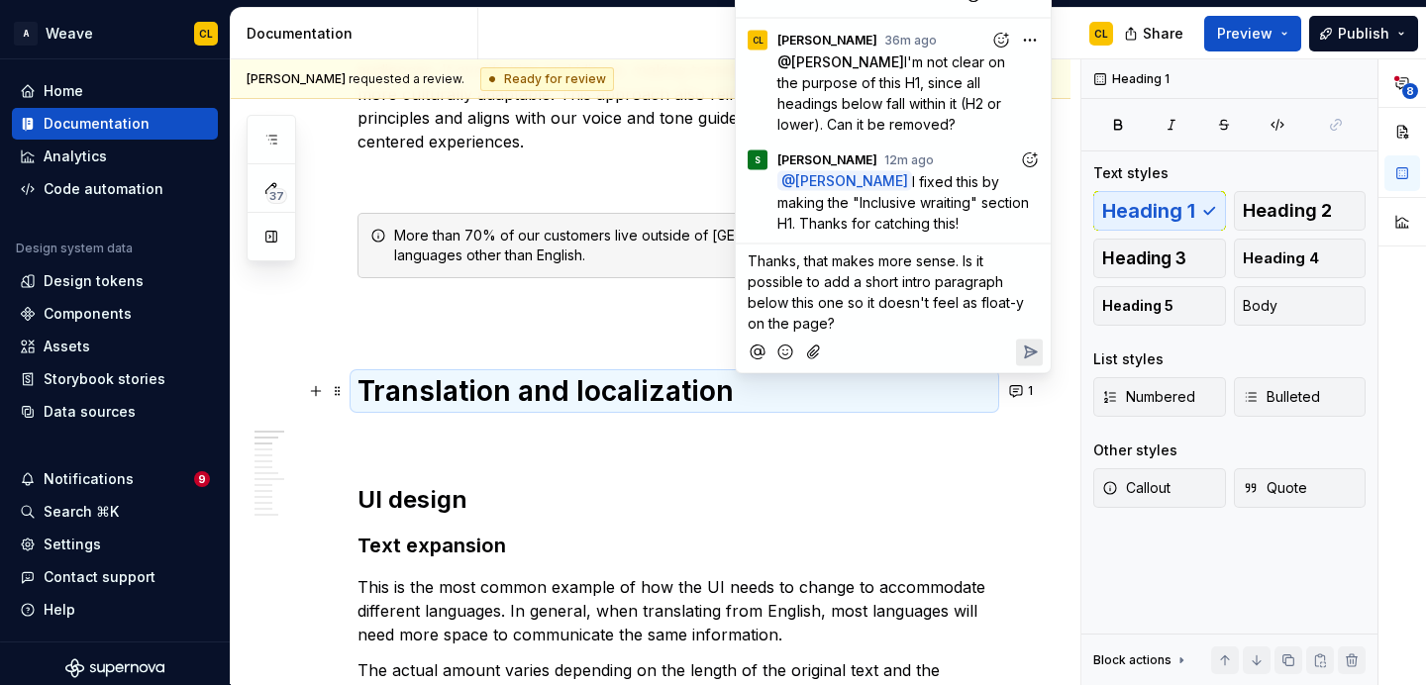
click at [1033, 361] on icon "Reply" at bounding box center [1030, 353] width 20 height 20
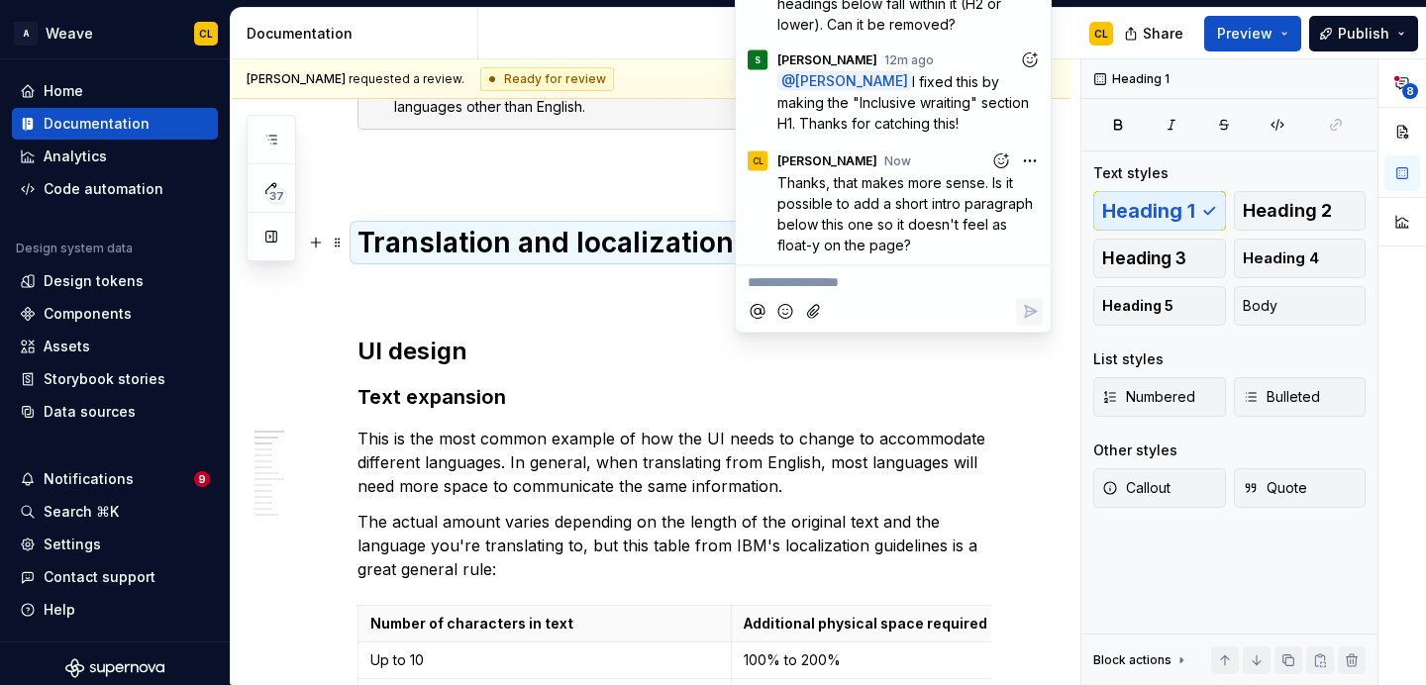
scroll to position [546, 0]
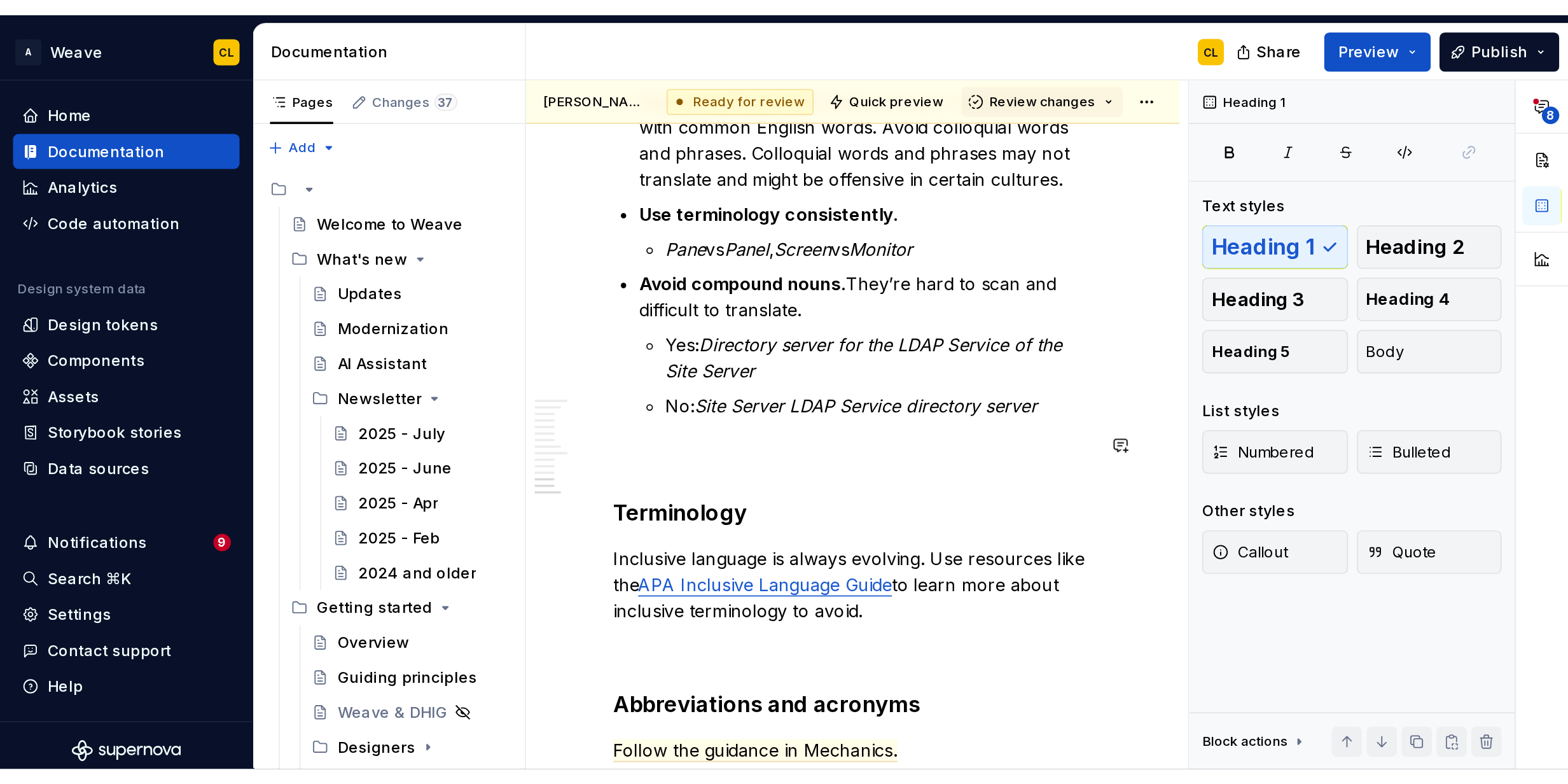
scroll to position [1, 0]
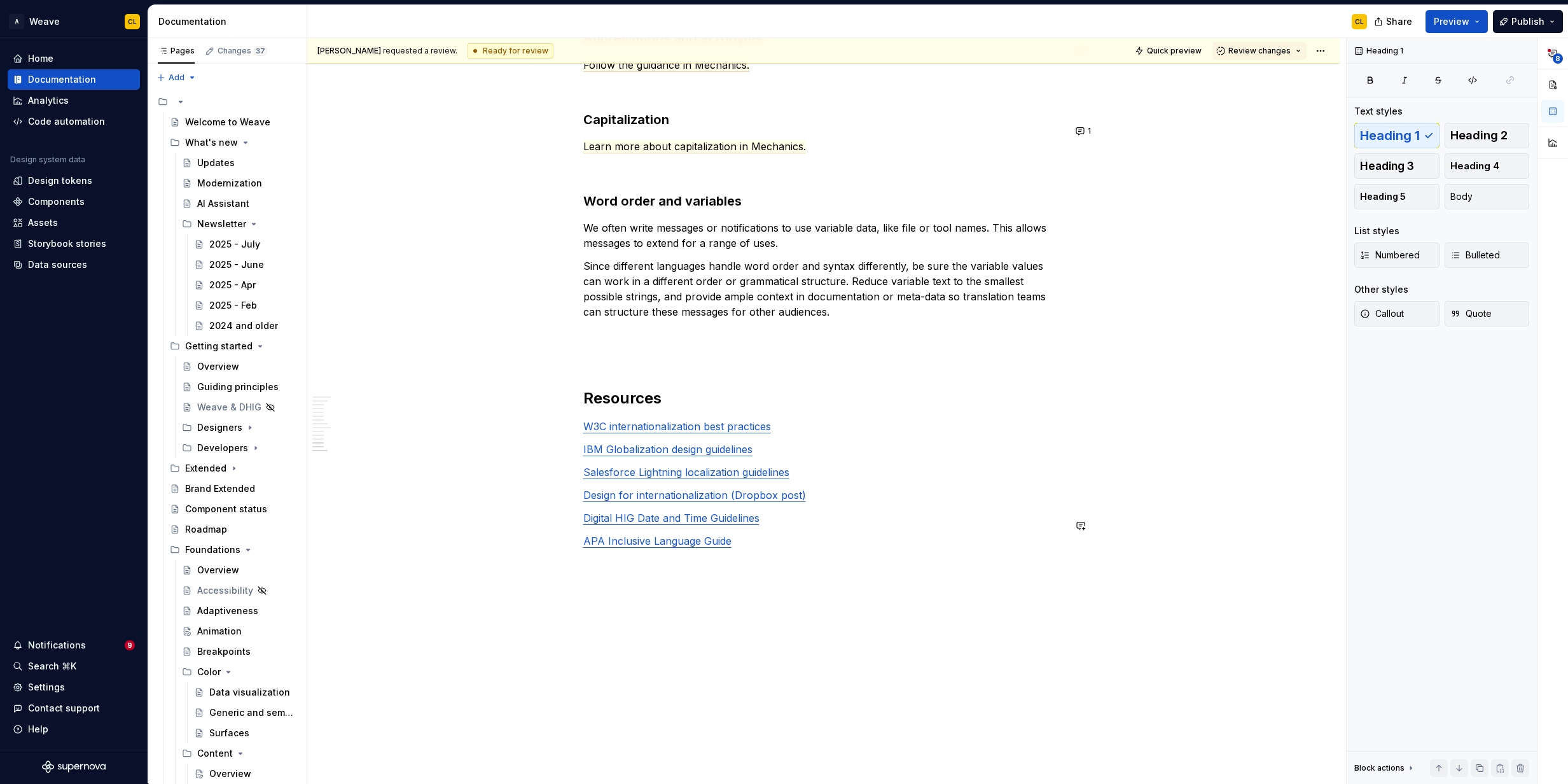
type textarea "*"
